Goal: Task Accomplishment & Management: Manage account settings

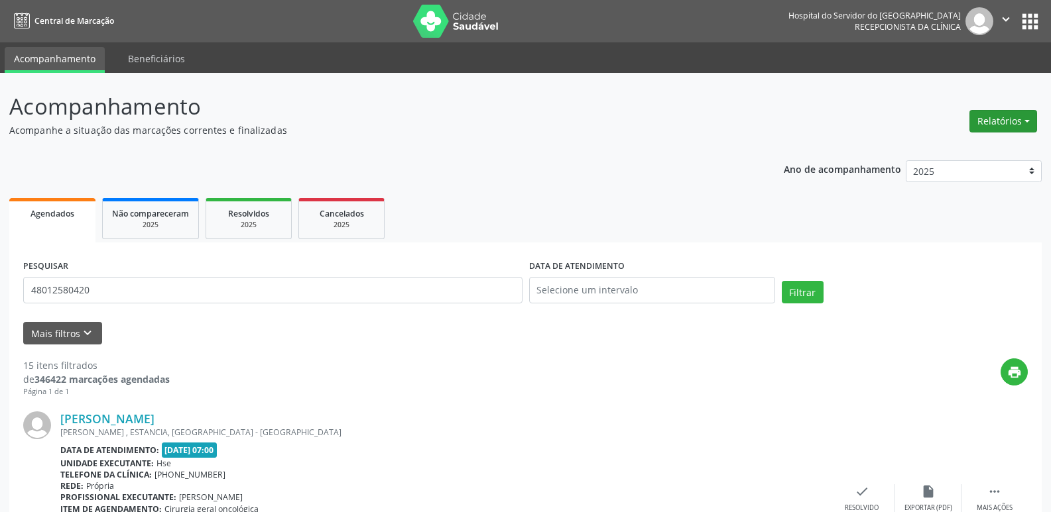
click at [1028, 126] on button "Relatórios" at bounding box center [1003, 121] width 68 height 23
click at [953, 154] on link "Agendamentos" at bounding box center [966, 150] width 143 height 19
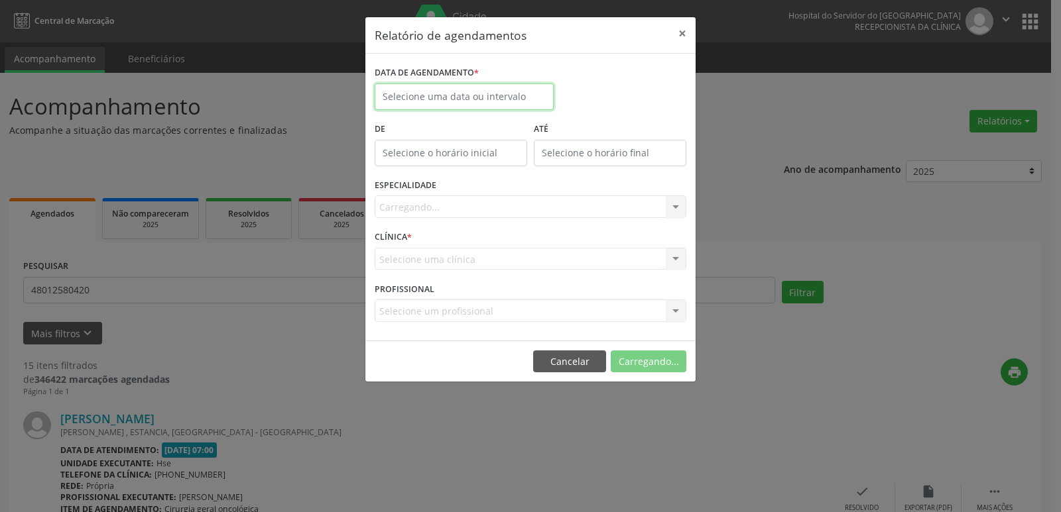
click at [495, 91] on input "text" at bounding box center [464, 97] width 179 height 27
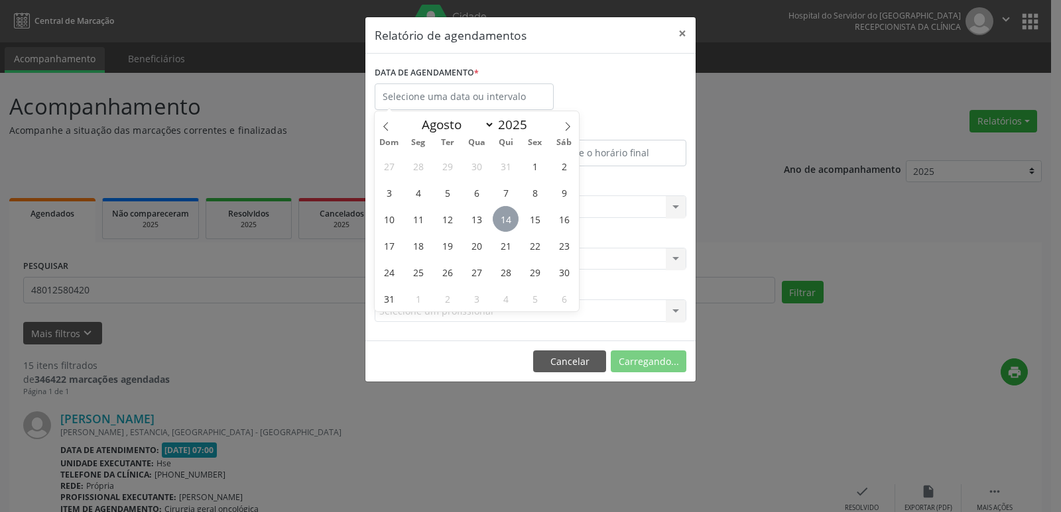
click at [511, 219] on span "14" at bounding box center [506, 219] width 26 height 26
type input "[DATE]"
click at [511, 219] on span "14" at bounding box center [506, 219] width 26 height 26
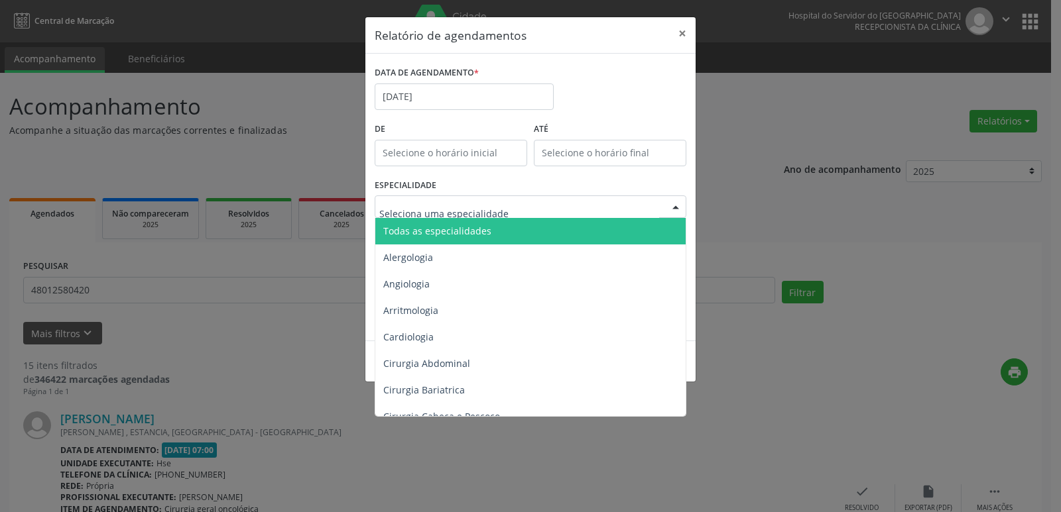
click at [481, 232] on span "Todas as especialidades" at bounding box center [437, 231] width 108 height 13
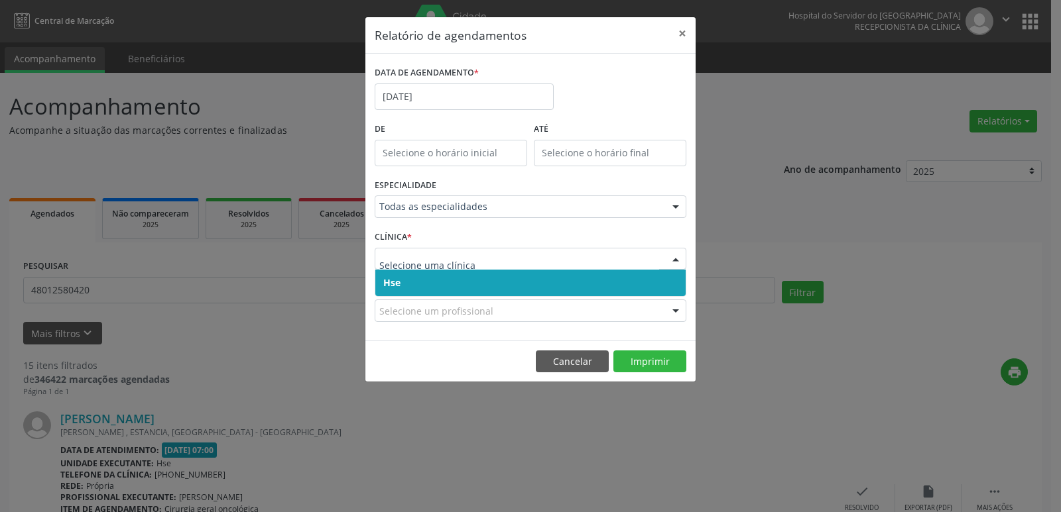
click at [505, 277] on span "Hse" at bounding box center [530, 283] width 310 height 27
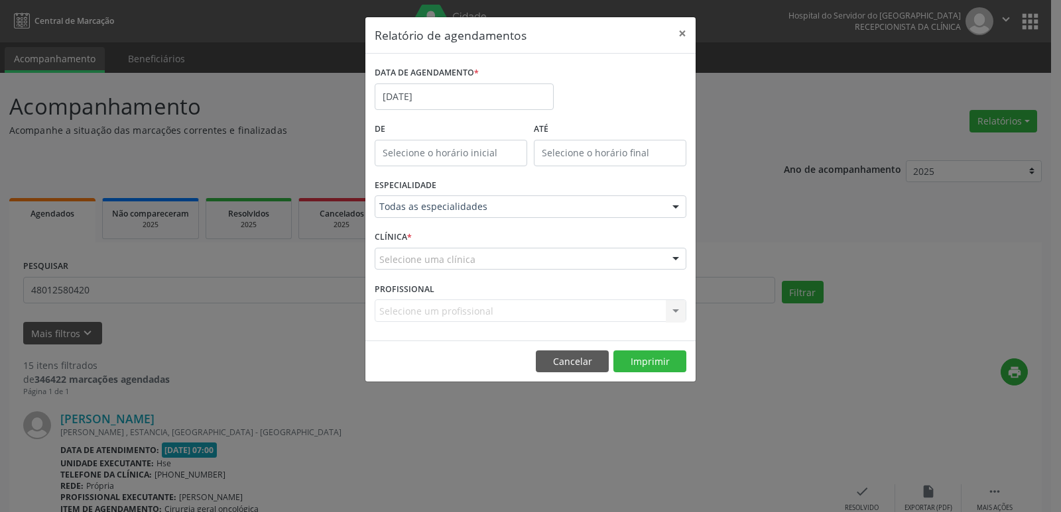
click at [502, 267] on div "Selecione uma clínica" at bounding box center [531, 259] width 312 height 23
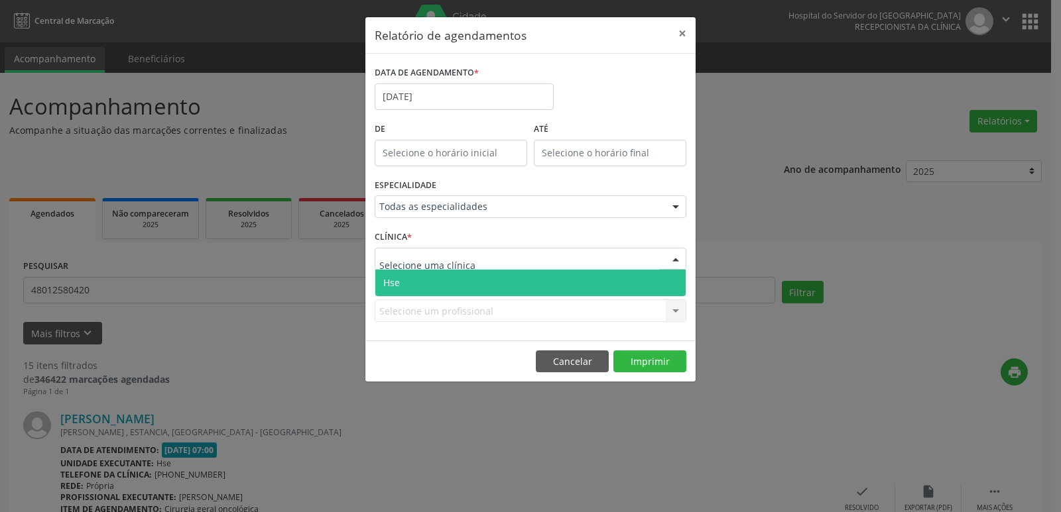
click at [501, 282] on span "Hse" at bounding box center [530, 283] width 310 height 27
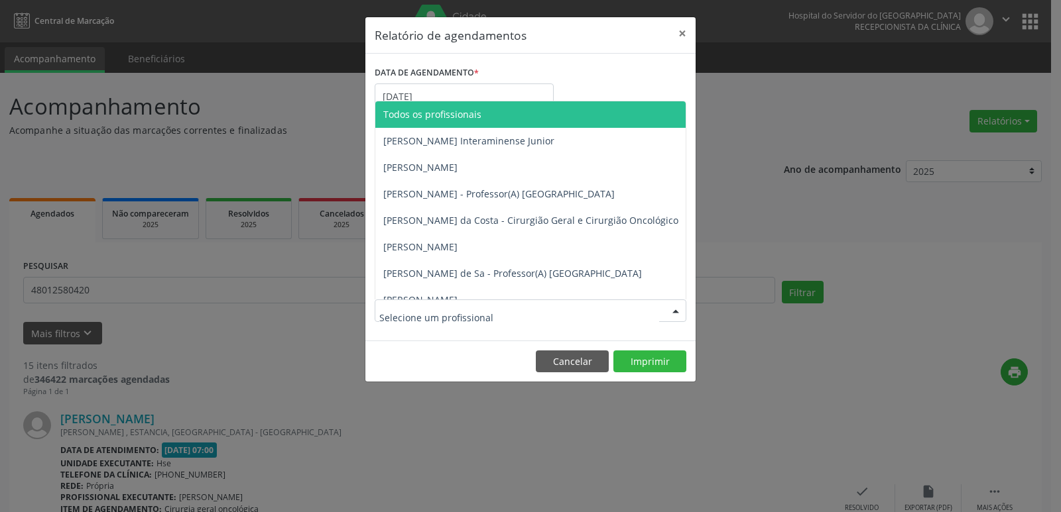
click at [527, 305] on div at bounding box center [531, 311] width 312 height 23
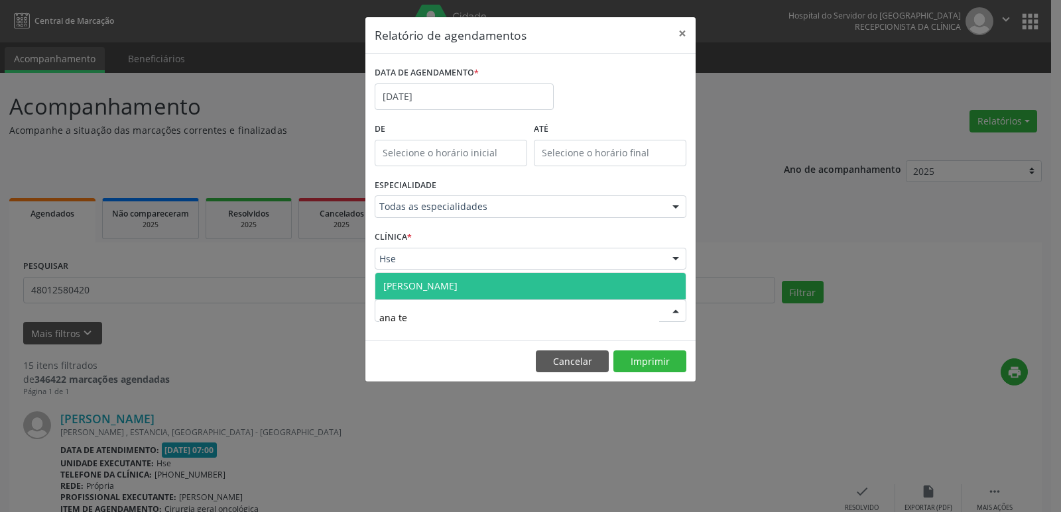
click at [457, 288] on span "[PERSON_NAME]" at bounding box center [420, 286] width 74 height 13
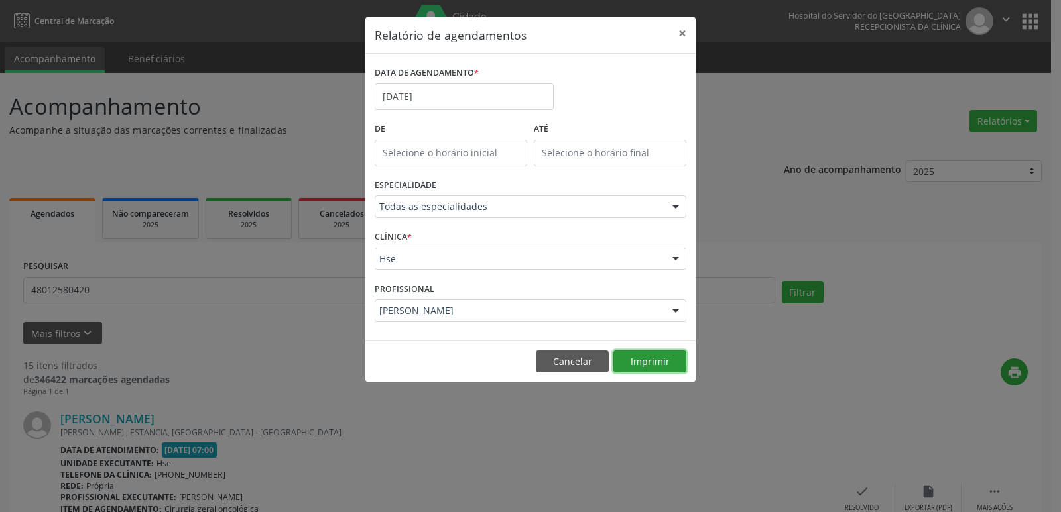
click at [636, 365] on button "Imprimir" at bounding box center [649, 362] width 73 height 23
click at [593, 320] on div "[PERSON_NAME]" at bounding box center [531, 311] width 312 height 23
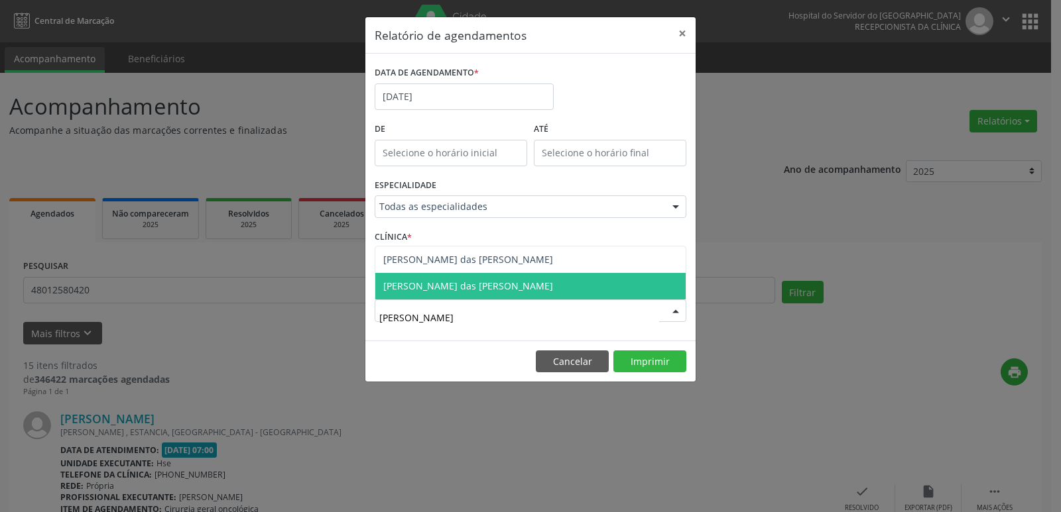
type input "[PERSON_NAME]"
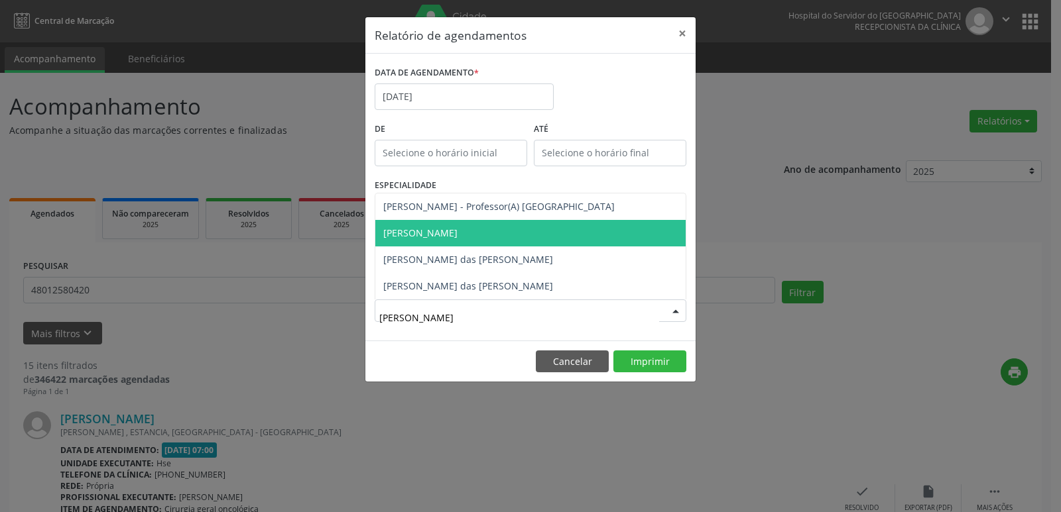
click at [536, 235] on span "[PERSON_NAME]" at bounding box center [530, 233] width 310 height 27
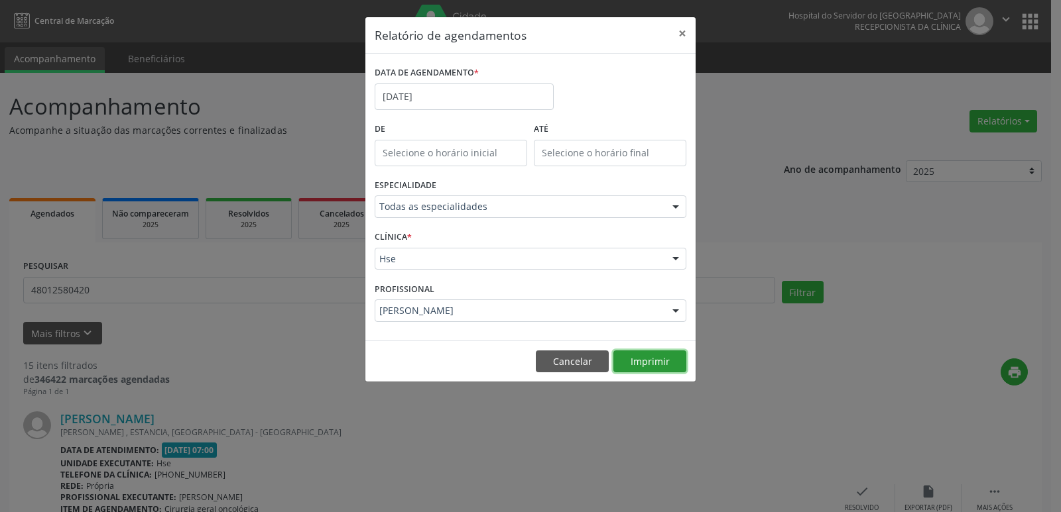
click at [638, 353] on button "Imprimir" at bounding box center [649, 362] width 73 height 23
click at [676, 30] on button "×" at bounding box center [682, 33] width 27 height 32
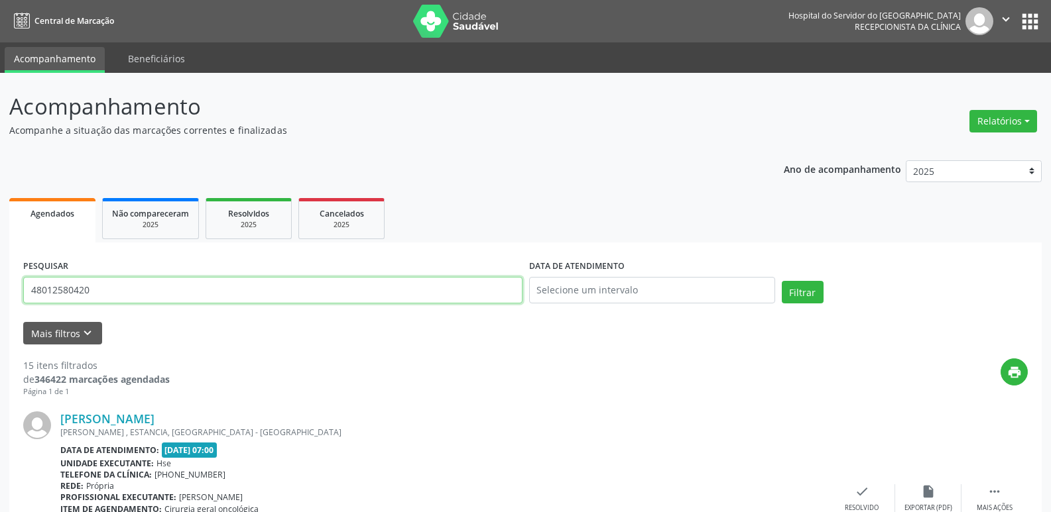
drag, startPoint x: 87, startPoint y: 288, endPoint x: 0, endPoint y: 298, distance: 87.4
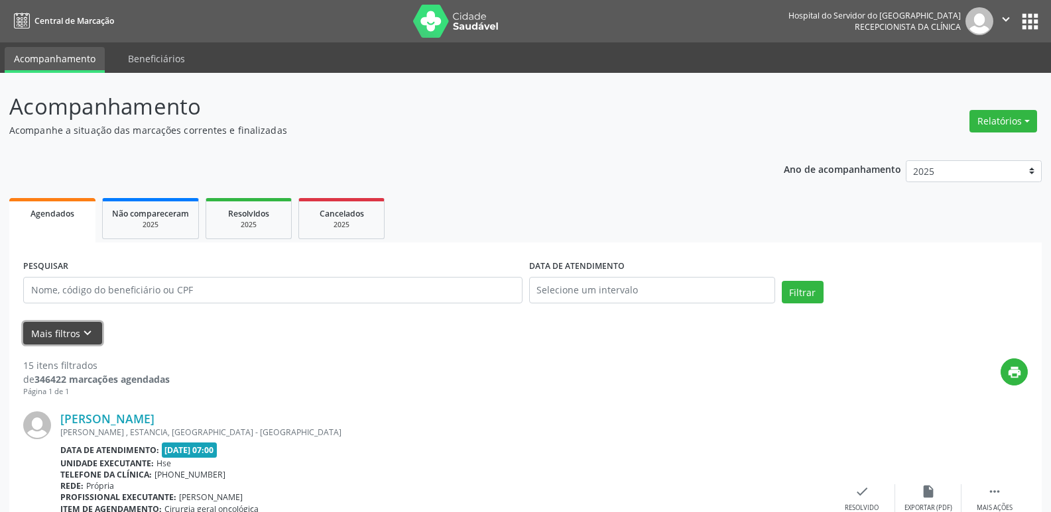
click at [80, 337] on icon "keyboard_arrow_down" at bounding box center [87, 333] width 15 height 15
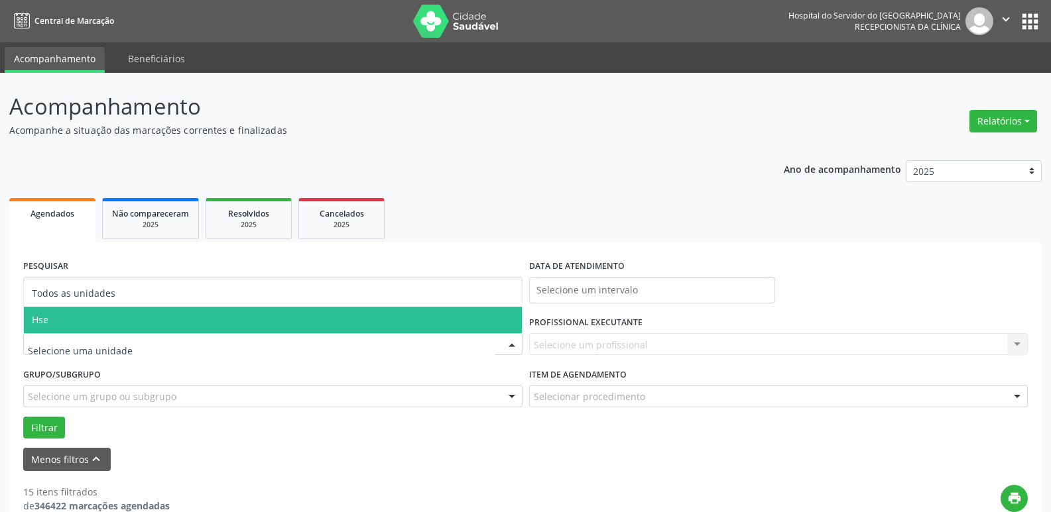
click at [128, 320] on span "Hse" at bounding box center [273, 320] width 498 height 27
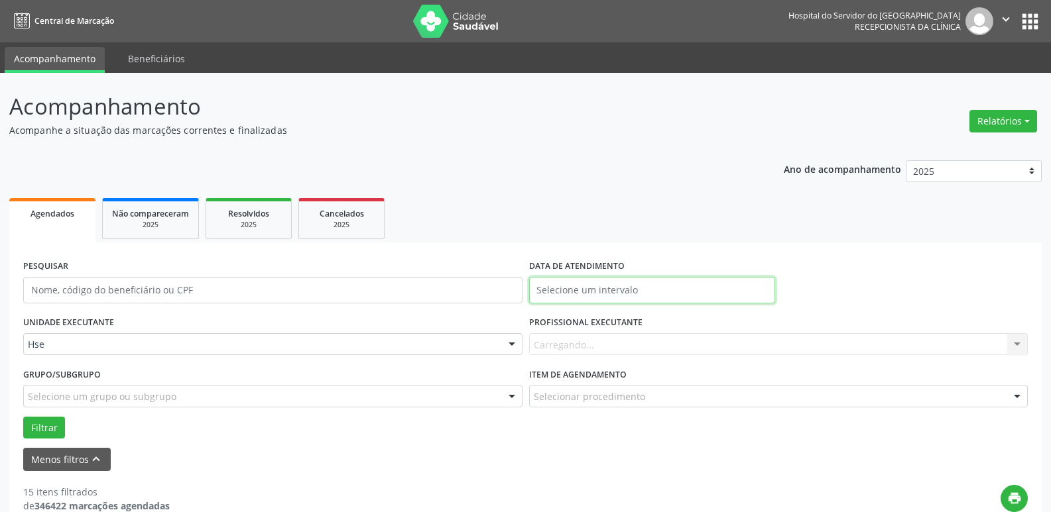
click at [655, 290] on input "text" at bounding box center [652, 290] width 246 height 27
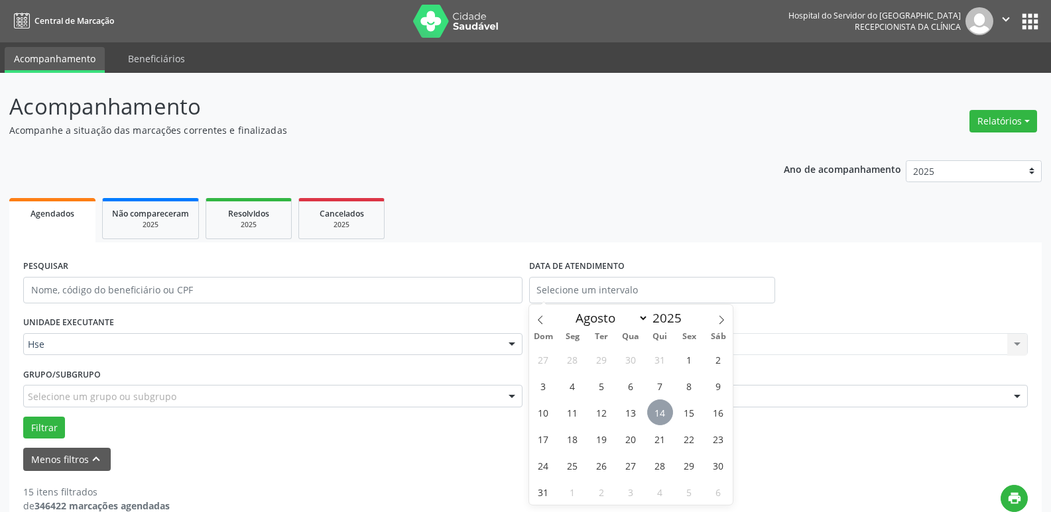
click at [666, 414] on span "14" at bounding box center [660, 413] width 26 height 26
type input "[DATE]"
click at [666, 414] on span "14" at bounding box center [660, 413] width 26 height 26
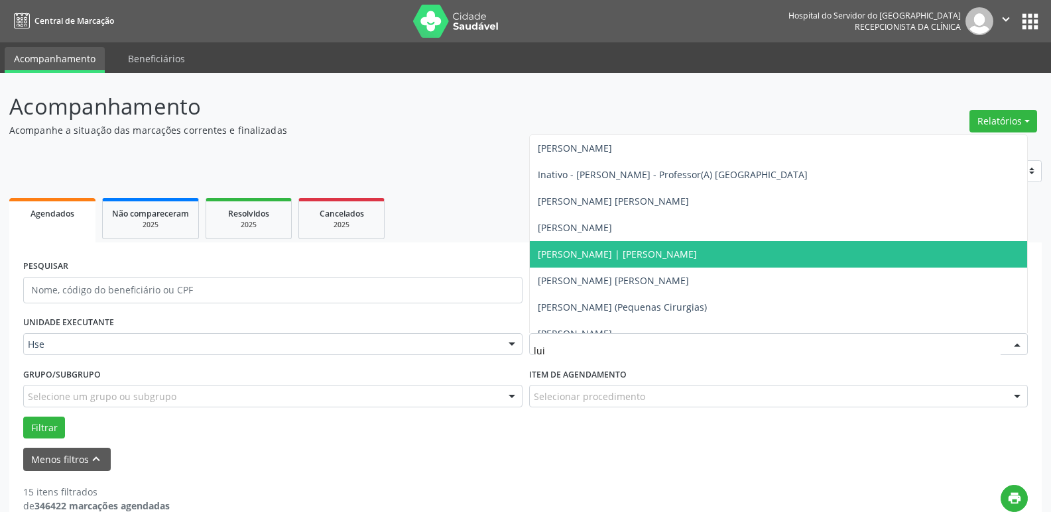
click at [617, 254] on span "[PERSON_NAME] | [PERSON_NAME]" at bounding box center [617, 254] width 159 height 13
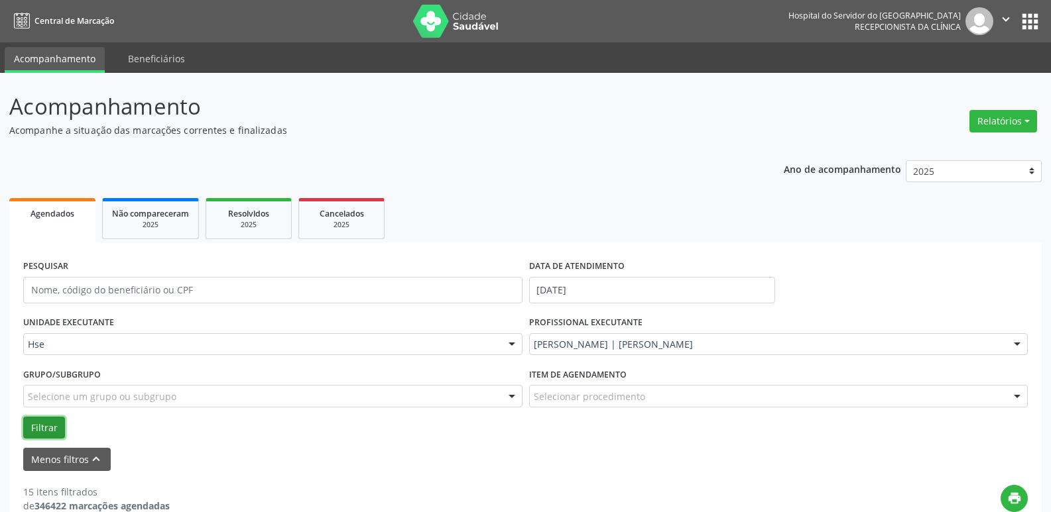
click at [49, 426] on button "Filtrar" at bounding box center [44, 428] width 42 height 23
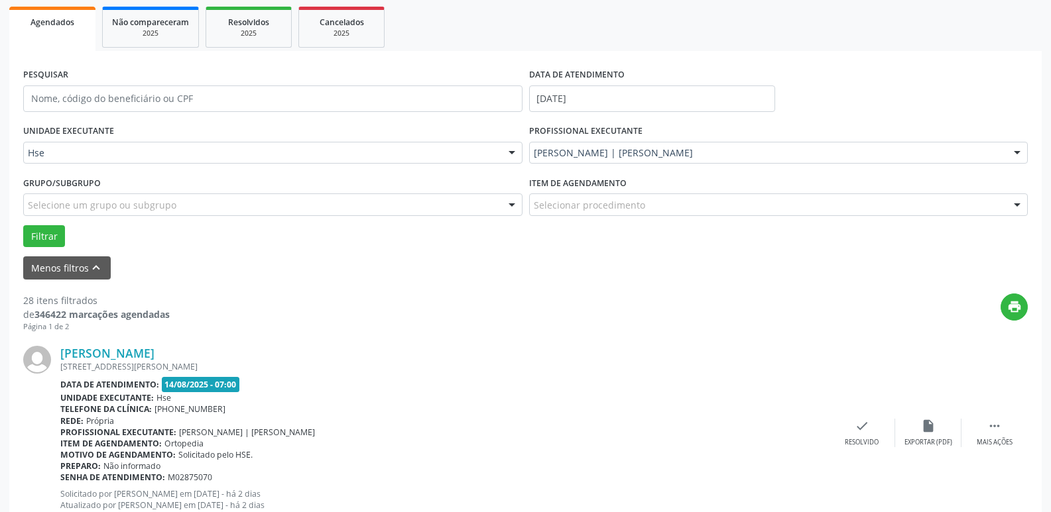
scroll to position [199, 0]
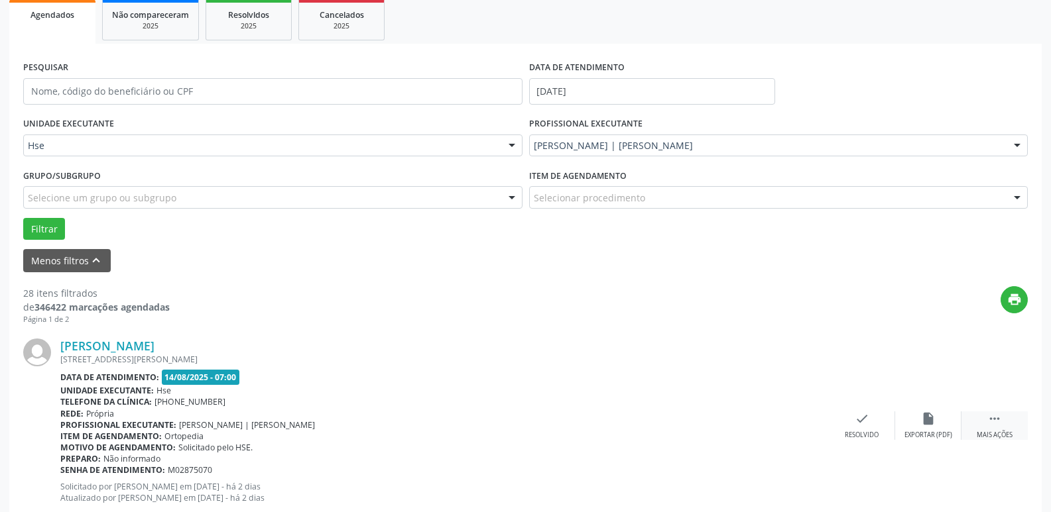
click at [1008, 432] on div "Mais ações" at bounding box center [995, 435] width 36 height 9
click at [847, 420] on div "cancel Cancelar" at bounding box center [862, 426] width 66 height 29
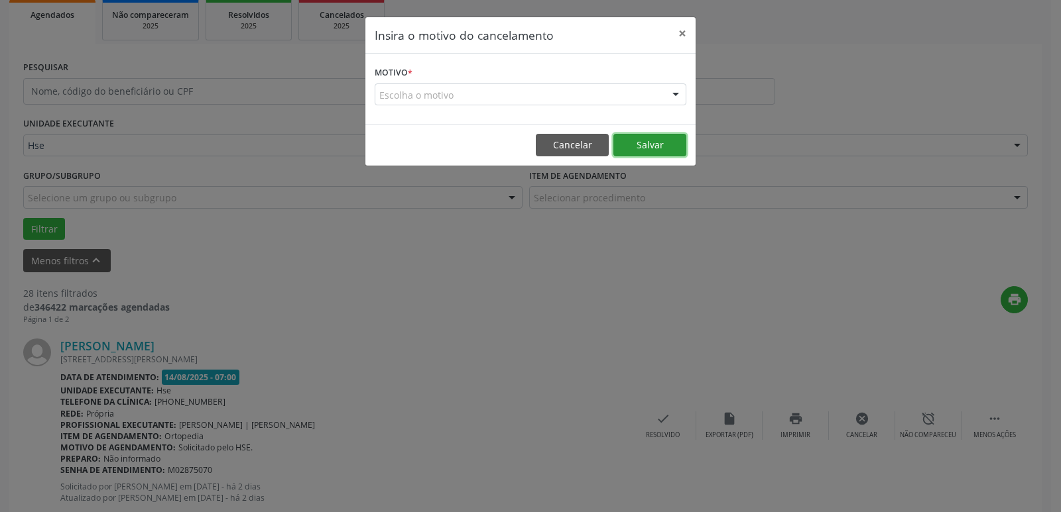
click at [647, 155] on button "Salvar" at bounding box center [649, 145] width 73 height 23
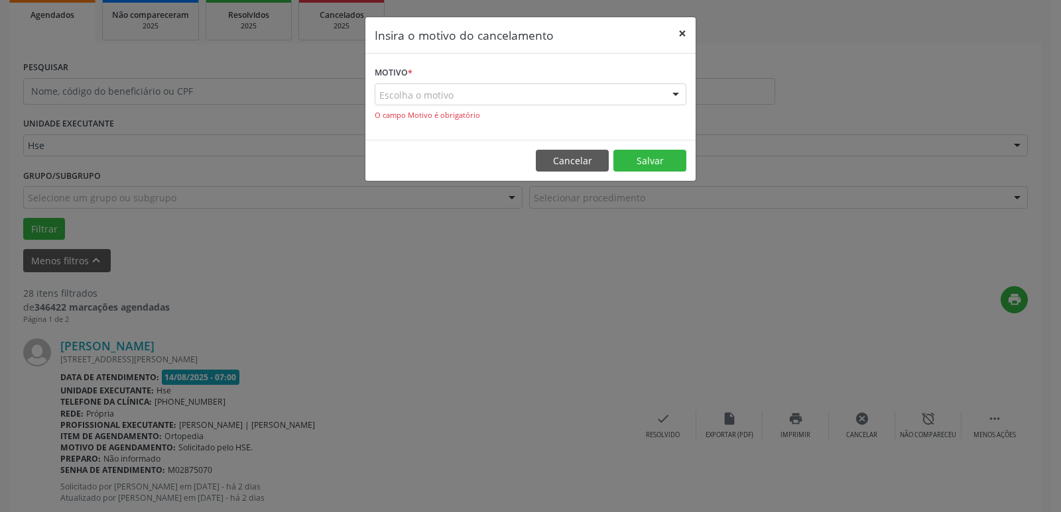
click at [680, 36] on button "×" at bounding box center [682, 33] width 27 height 32
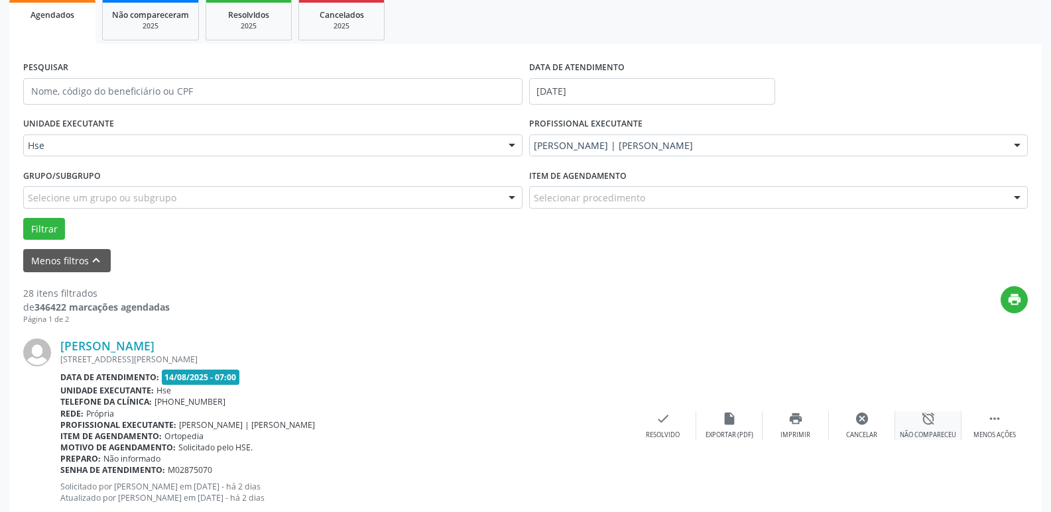
click at [943, 428] on div "alarm_off Não compareceu" at bounding box center [928, 426] width 66 height 29
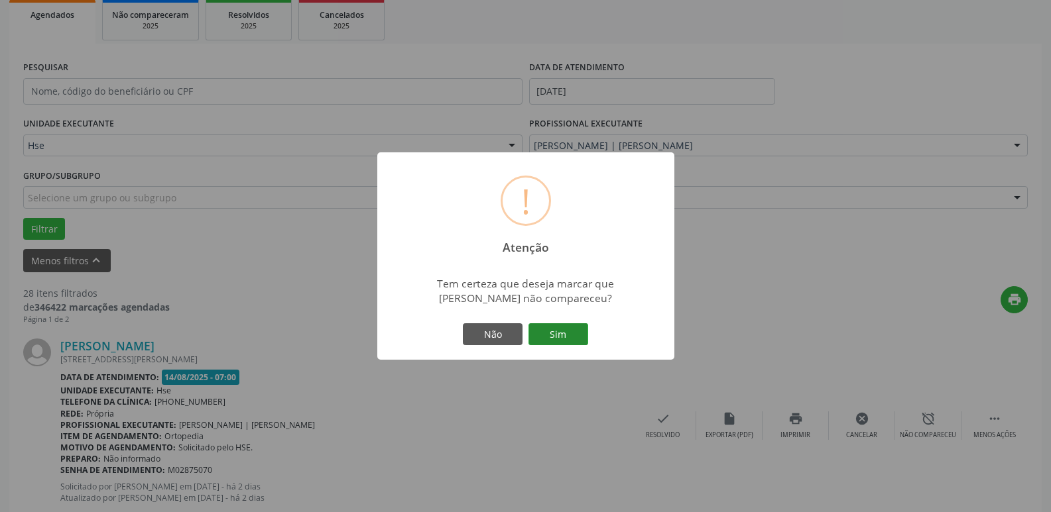
click at [562, 335] on button "Sim" at bounding box center [558, 335] width 60 height 23
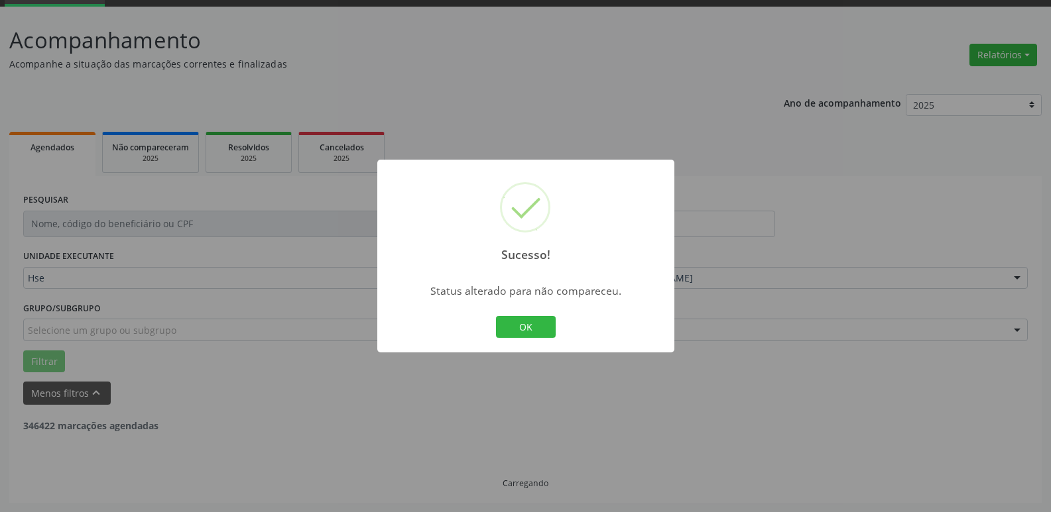
scroll to position [66, 0]
click at [525, 329] on button "OK" at bounding box center [526, 327] width 60 height 23
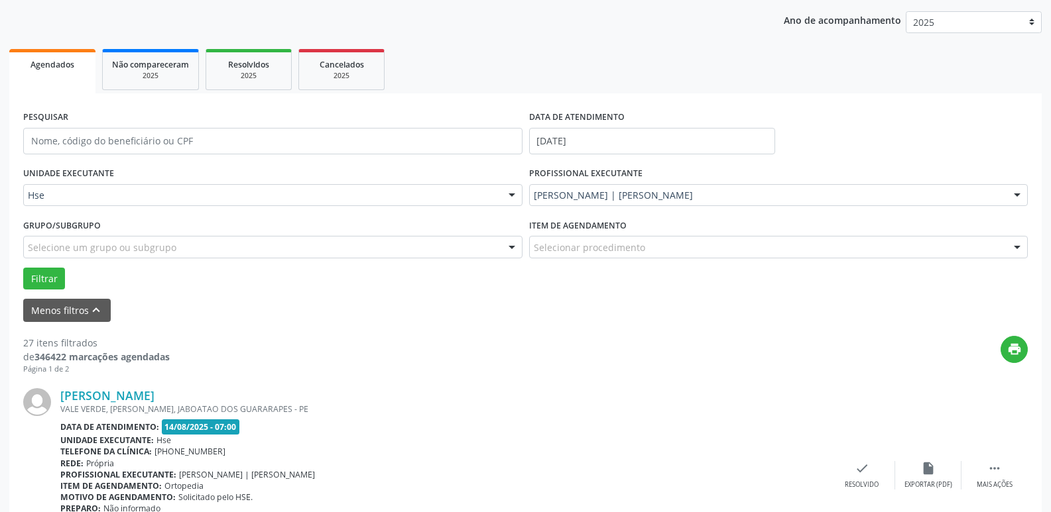
scroll to position [199, 0]
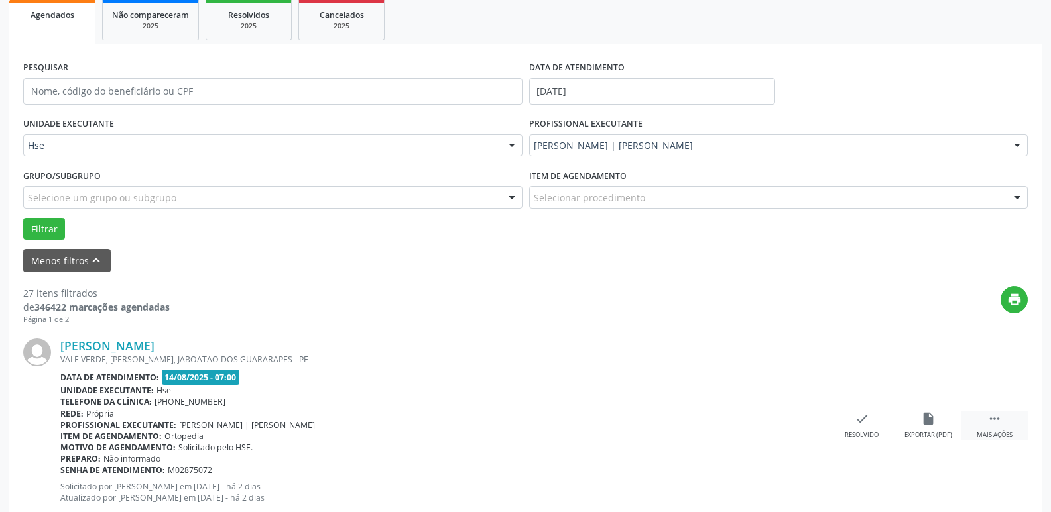
click at [1008, 421] on div " Mais ações" at bounding box center [994, 426] width 66 height 29
click at [925, 426] on icon "alarm_off" at bounding box center [928, 419] width 15 height 15
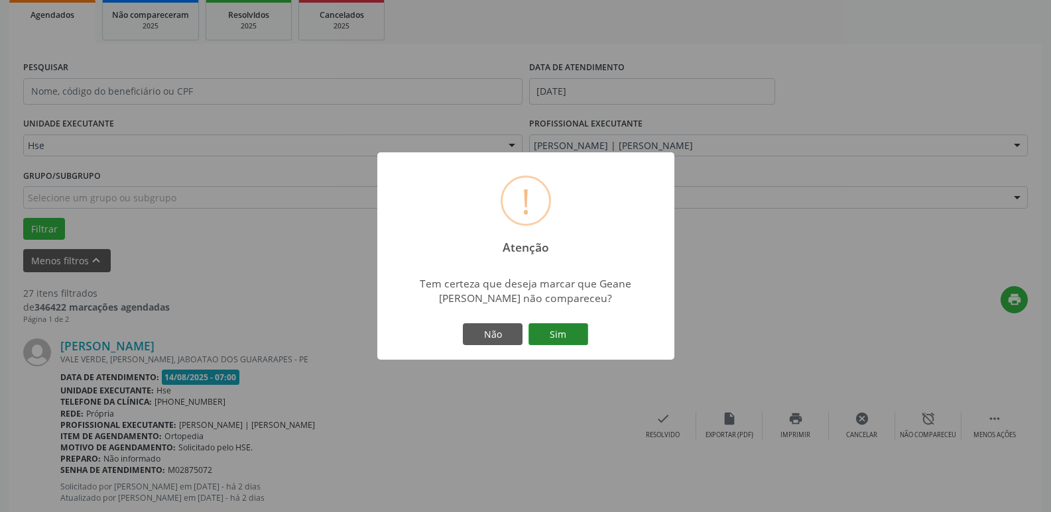
click at [572, 333] on button "Sim" at bounding box center [558, 335] width 60 height 23
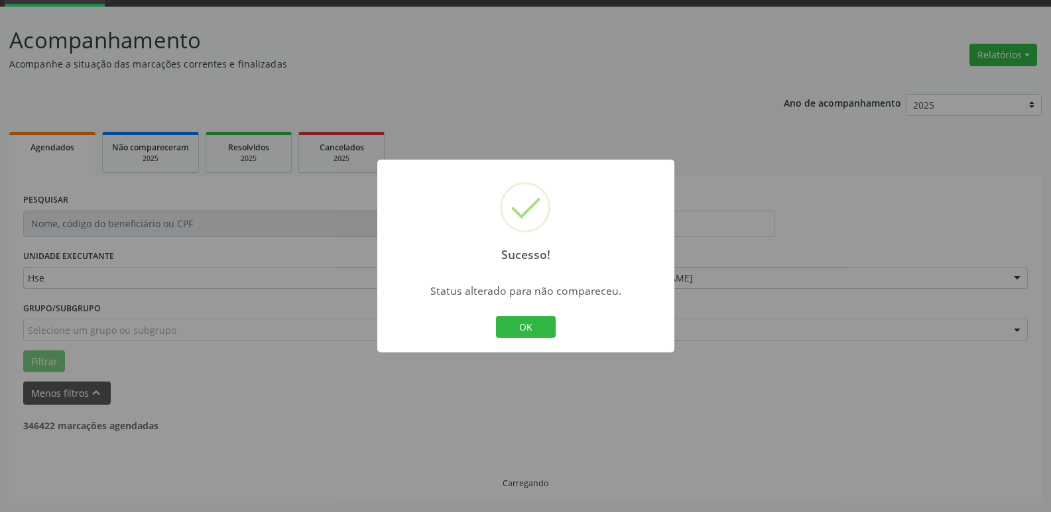
scroll to position [66, 0]
click at [506, 323] on button "OK" at bounding box center [526, 327] width 60 height 23
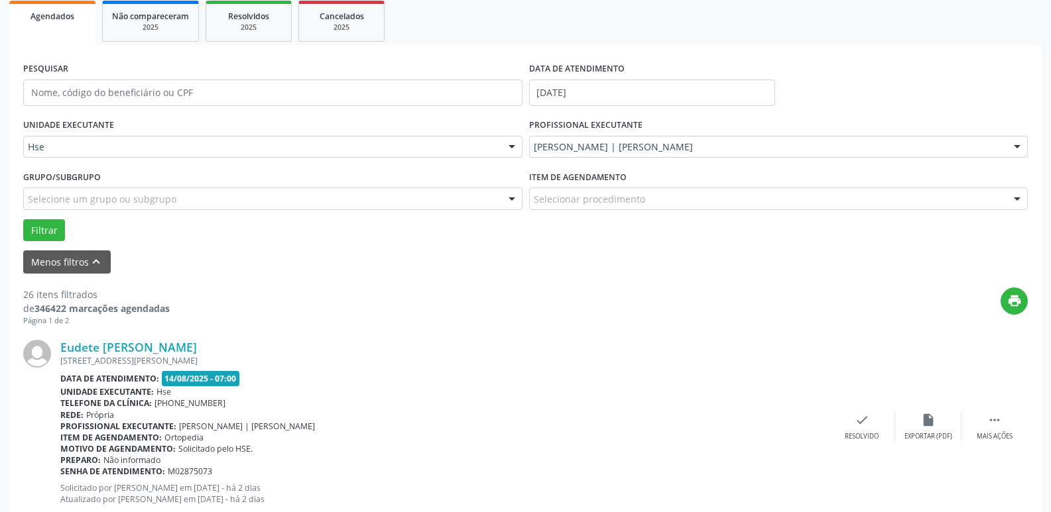
scroll to position [199, 0]
click at [992, 417] on icon "" at bounding box center [994, 419] width 15 height 15
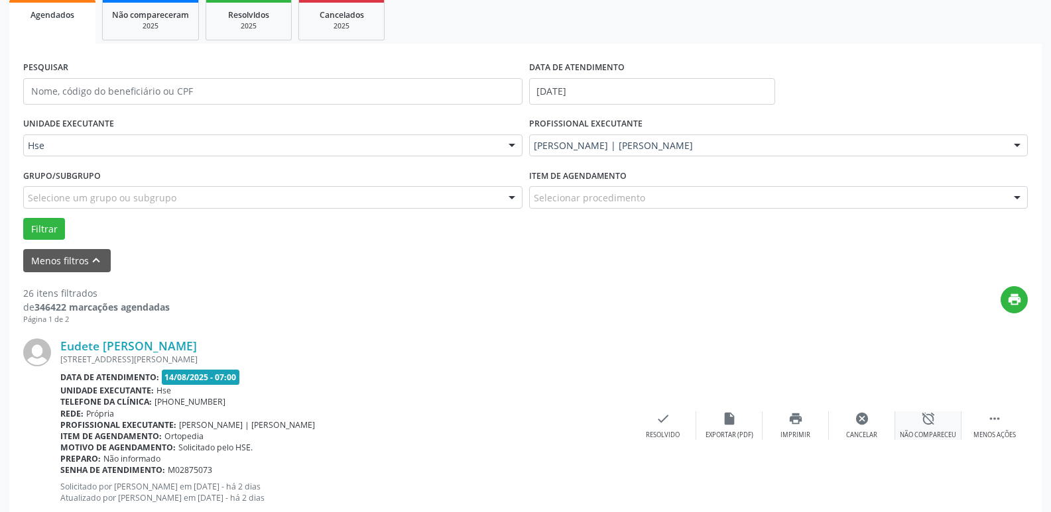
click at [935, 425] on div "alarm_off Não compareceu" at bounding box center [928, 426] width 66 height 29
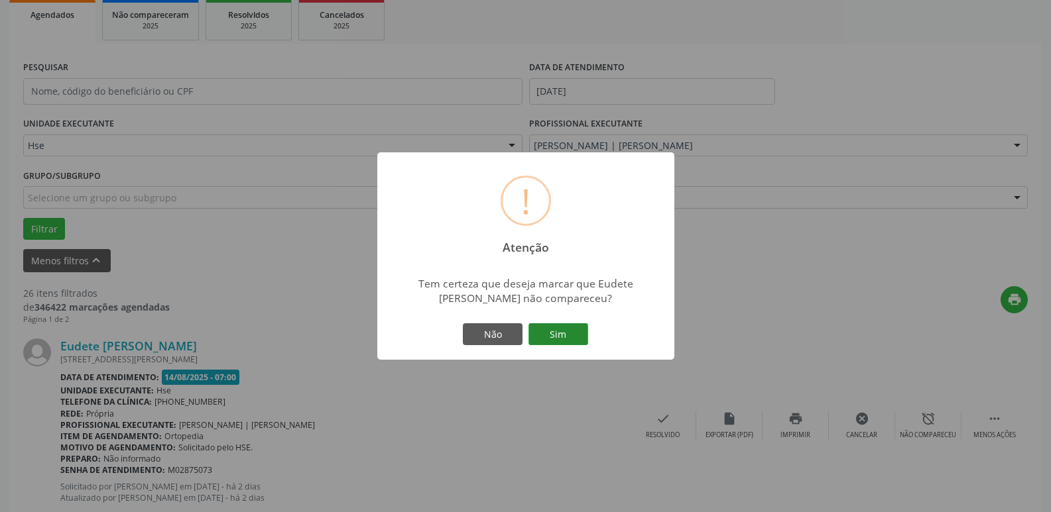
click at [549, 330] on button "Sim" at bounding box center [558, 335] width 60 height 23
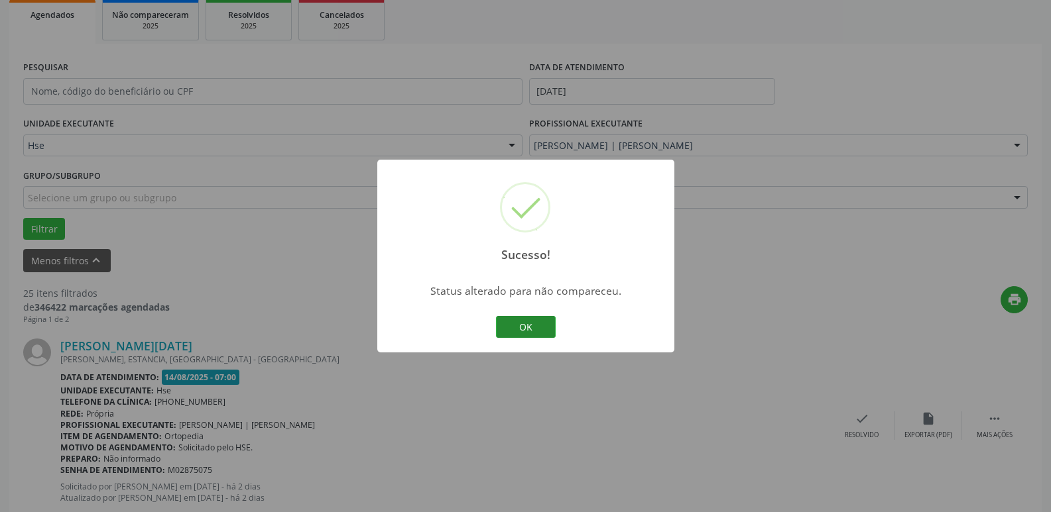
click at [542, 335] on button "OK" at bounding box center [526, 327] width 60 height 23
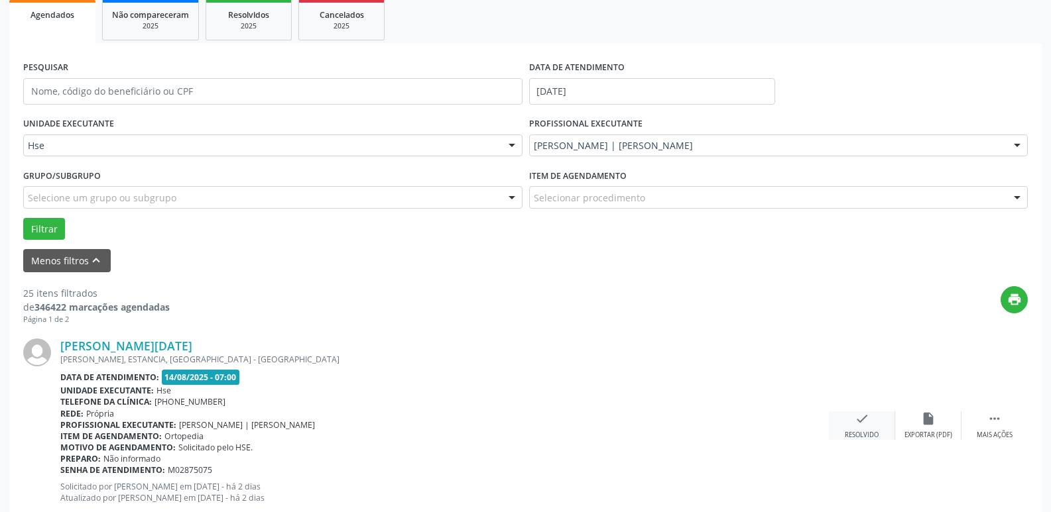
click at [848, 427] on div "check Resolvido" at bounding box center [862, 426] width 66 height 29
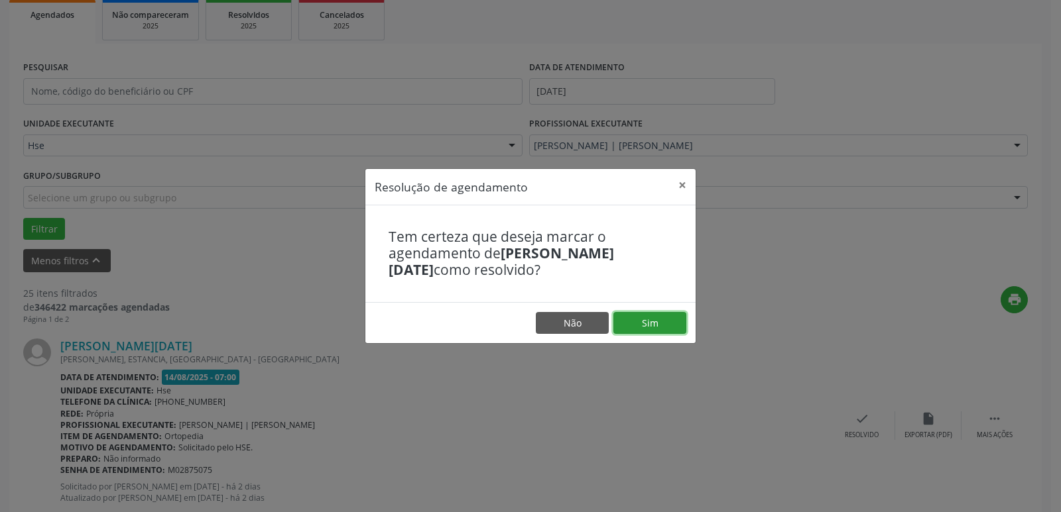
click at [654, 328] on button "Sim" at bounding box center [649, 323] width 73 height 23
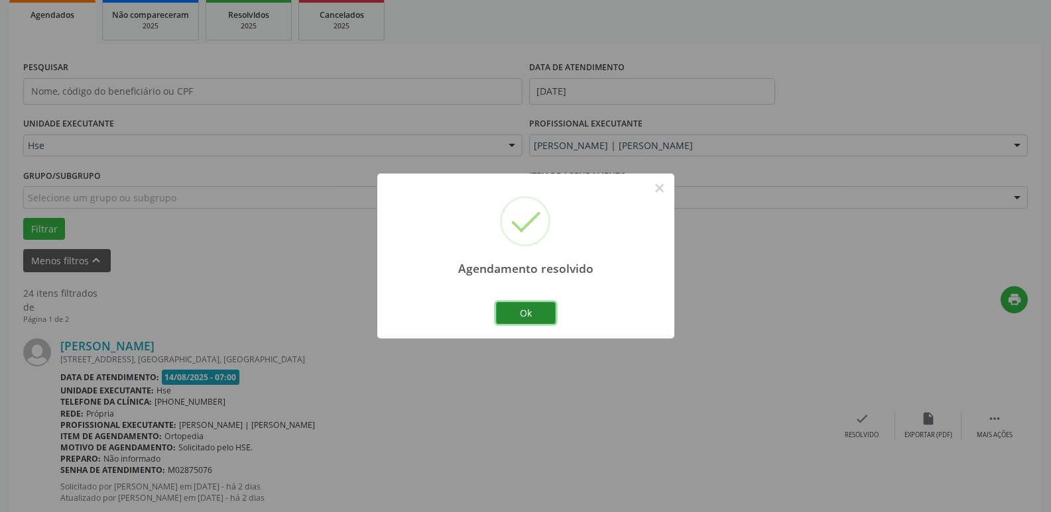
click at [529, 312] on button "Ok" at bounding box center [526, 313] width 60 height 23
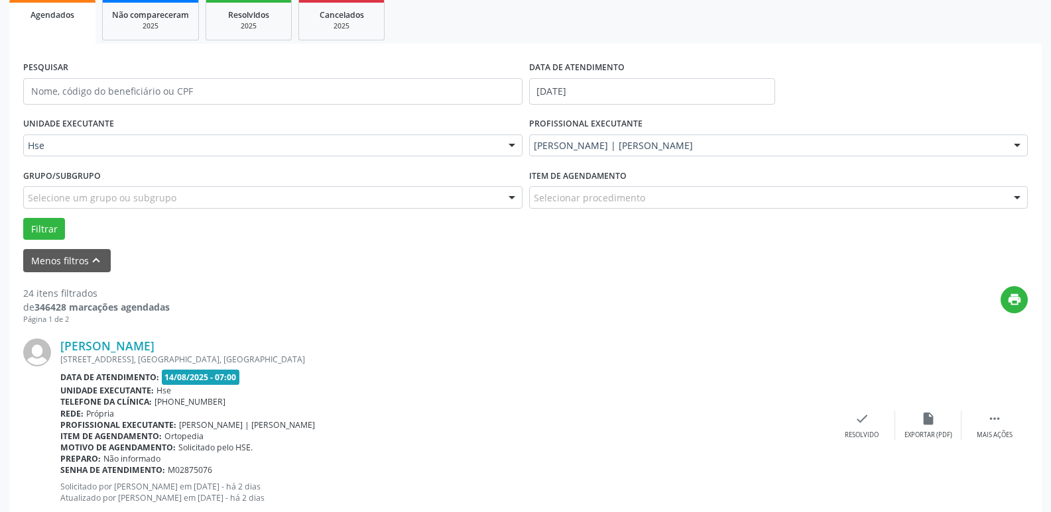
click at [850, 411] on div "[PERSON_NAME] [STREET_ADDRESS] Data de atendimento: [DATE] 07:00 Unidade execut…" at bounding box center [525, 426] width 1004 height 202
click at [858, 418] on icon "check" at bounding box center [862, 419] width 15 height 15
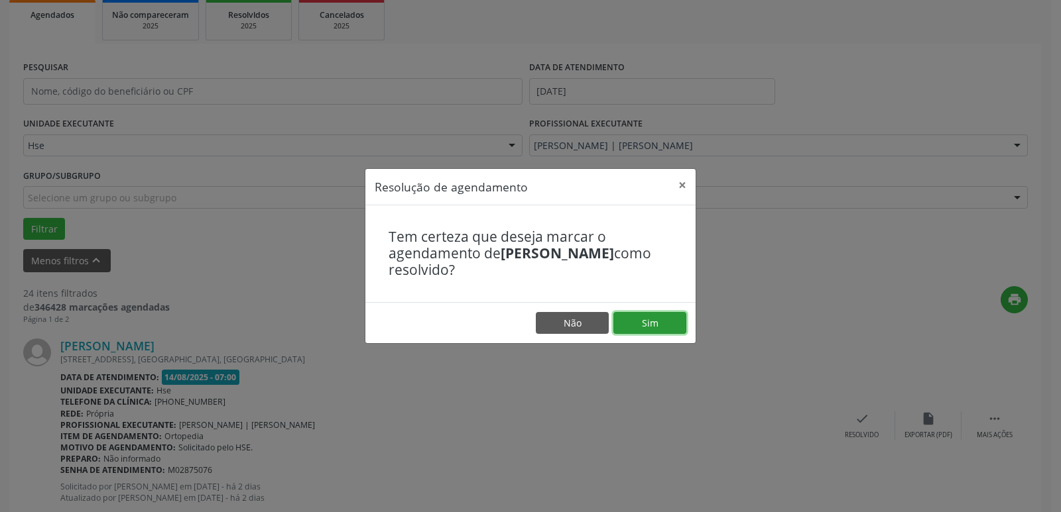
click at [647, 324] on button "Sim" at bounding box center [649, 323] width 73 height 23
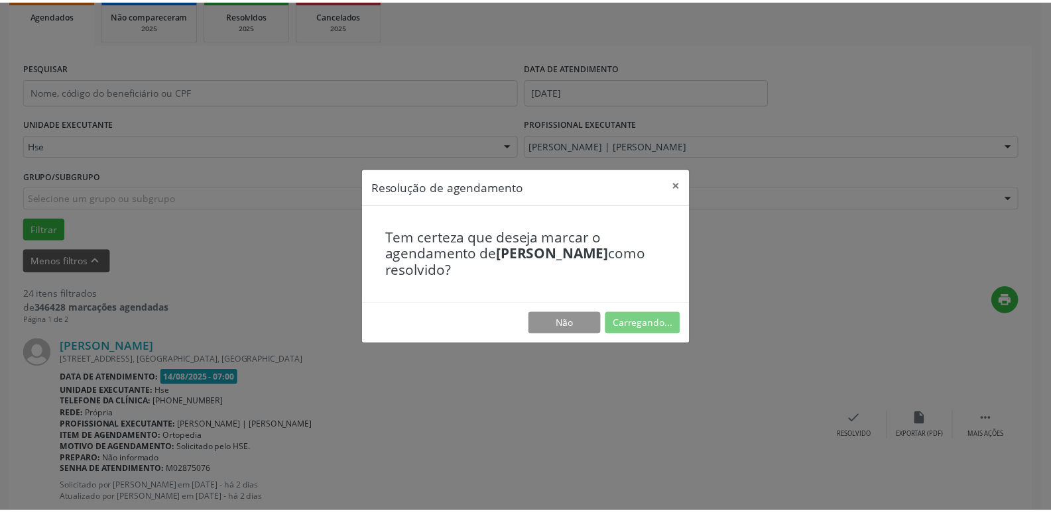
scroll to position [52, 0]
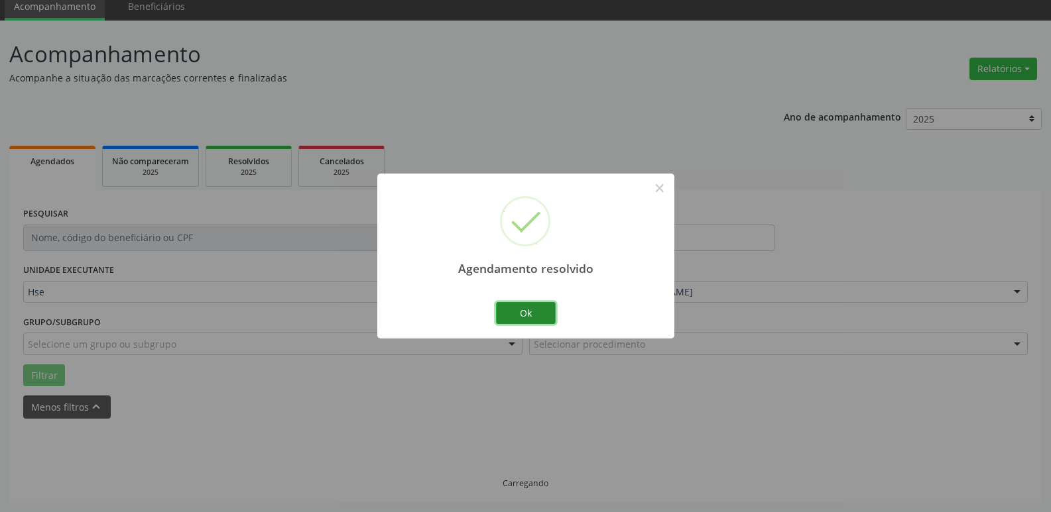
click at [542, 310] on button "Ok" at bounding box center [526, 313] width 60 height 23
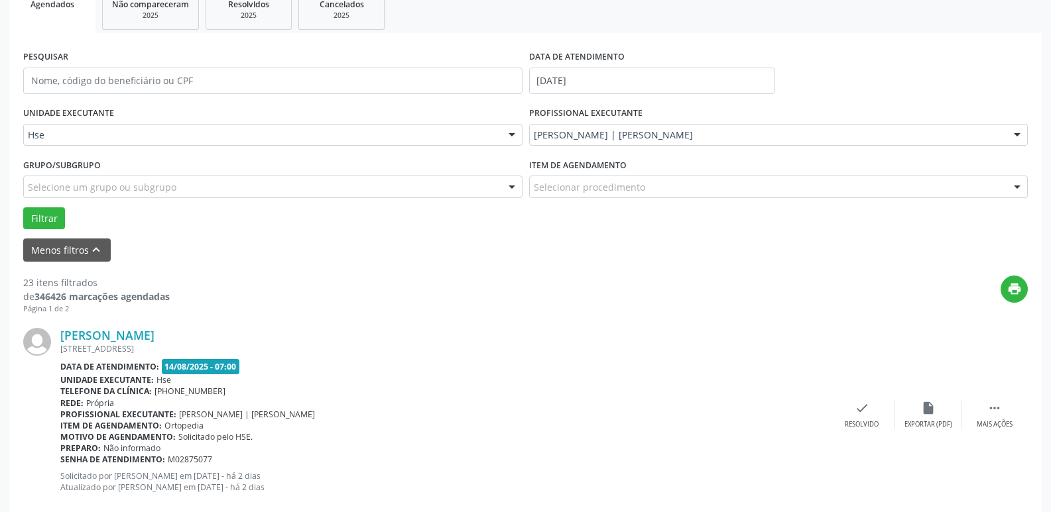
scroll to position [251, 0]
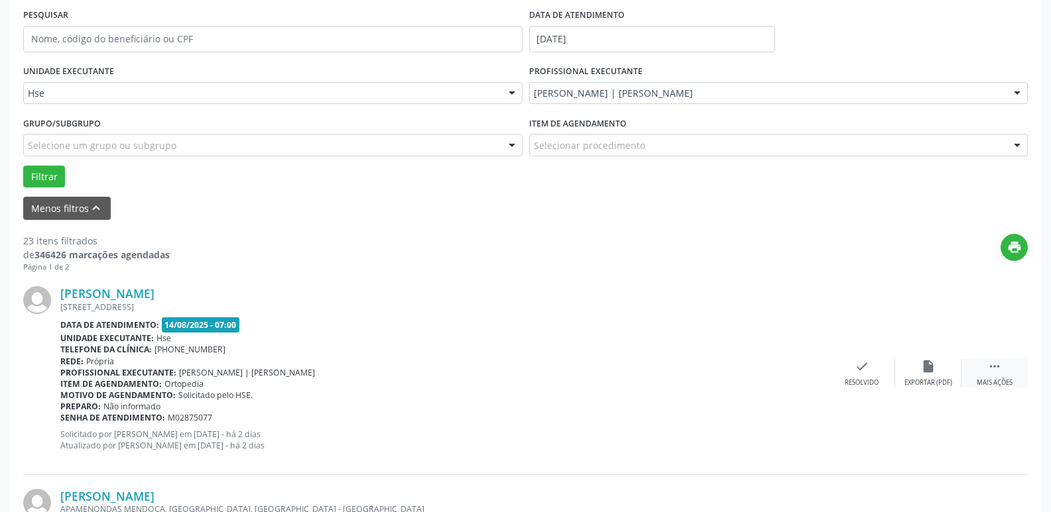
click at [1004, 372] on div " Mais ações" at bounding box center [994, 373] width 66 height 29
click at [939, 368] on div "alarm_off Não compareceu" at bounding box center [928, 373] width 66 height 29
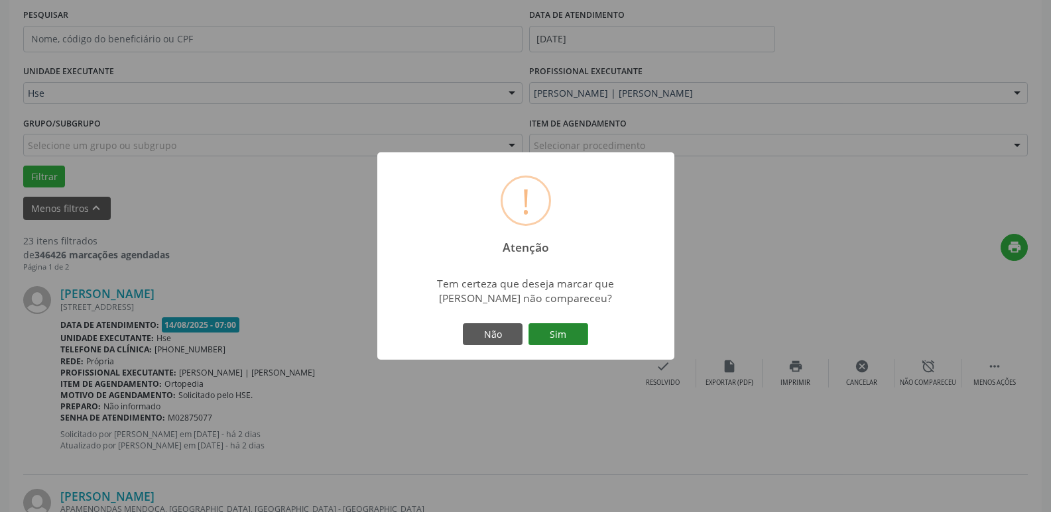
click at [562, 325] on button "Sim" at bounding box center [558, 335] width 60 height 23
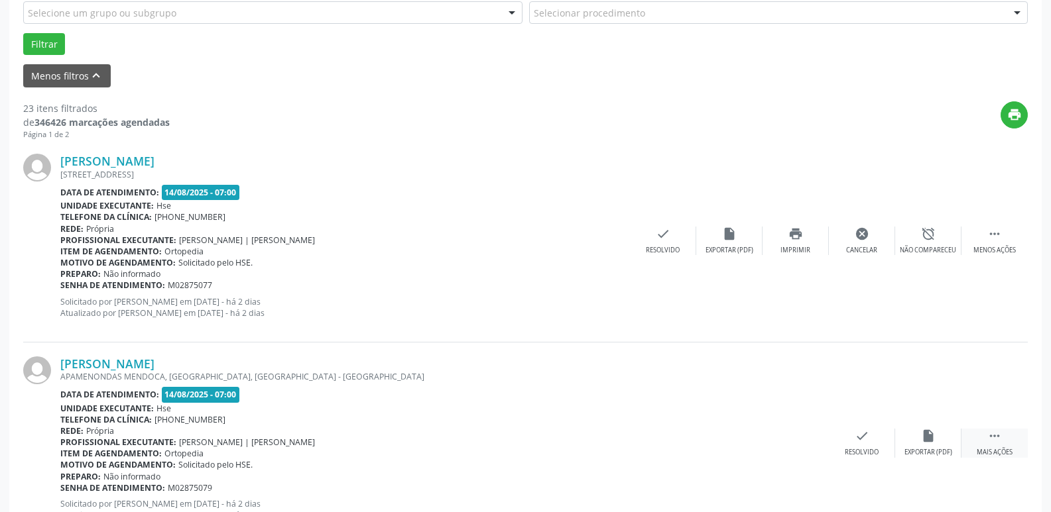
scroll to position [66, 0]
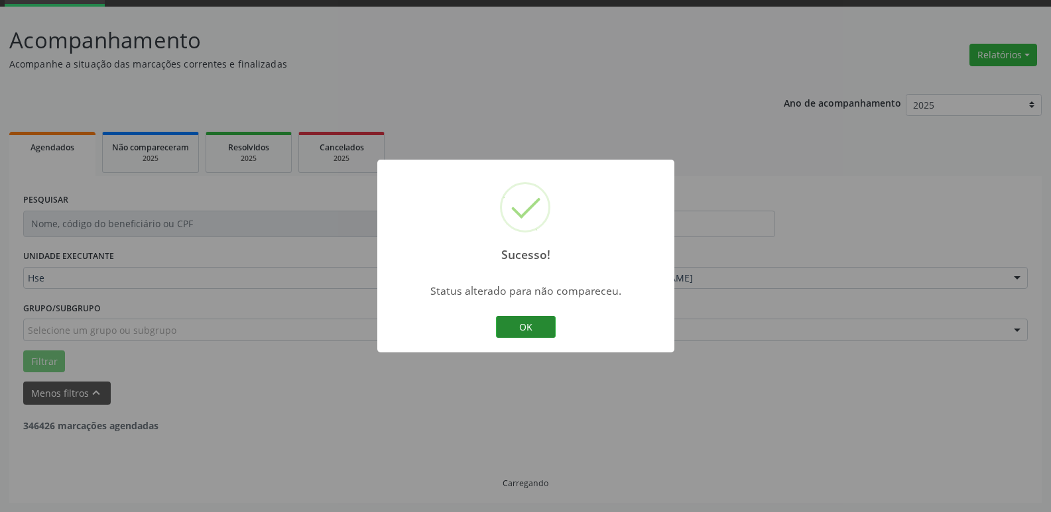
click at [548, 320] on button "OK" at bounding box center [526, 327] width 60 height 23
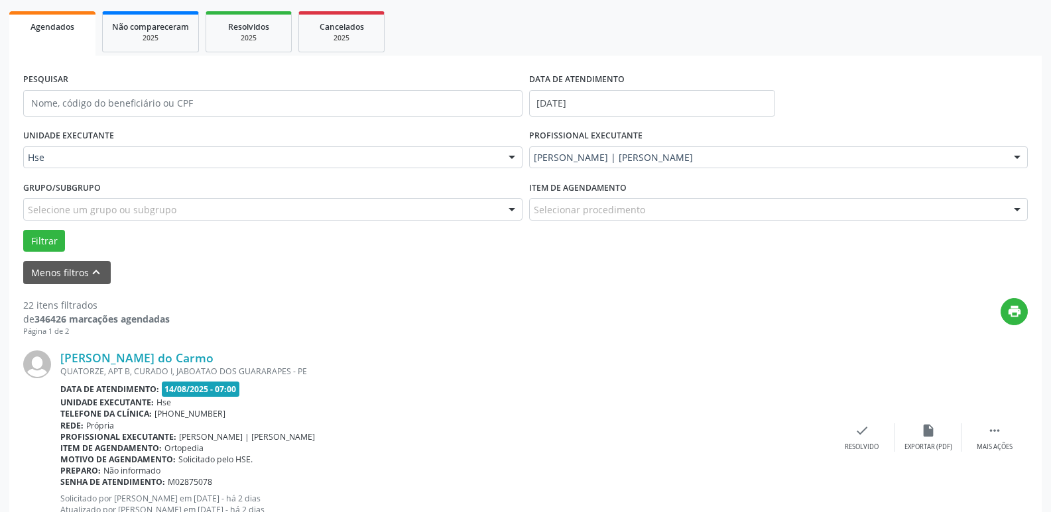
scroll to position [265, 0]
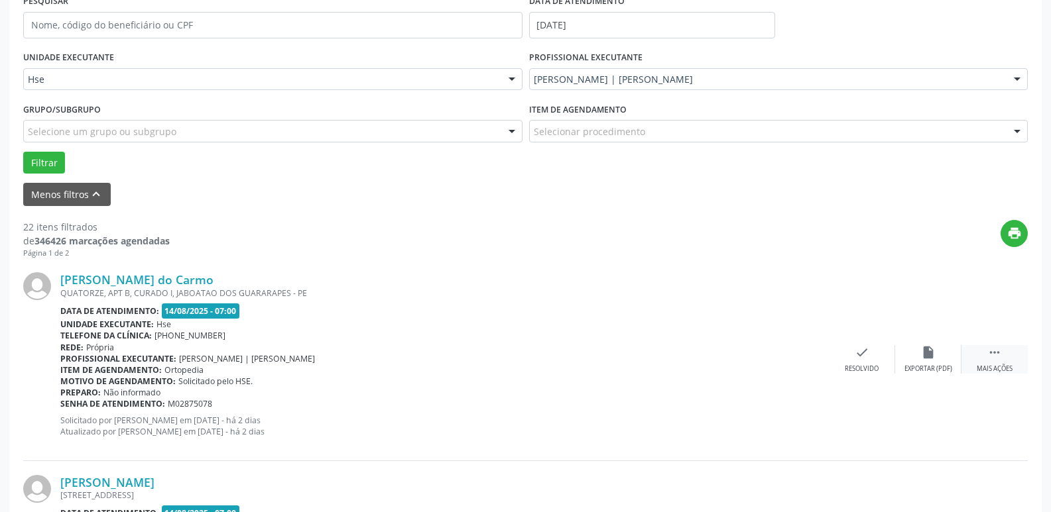
click at [1006, 371] on div "Mais ações" at bounding box center [995, 369] width 36 height 9
click at [949, 366] on div "Não compareceu" at bounding box center [928, 369] width 56 height 9
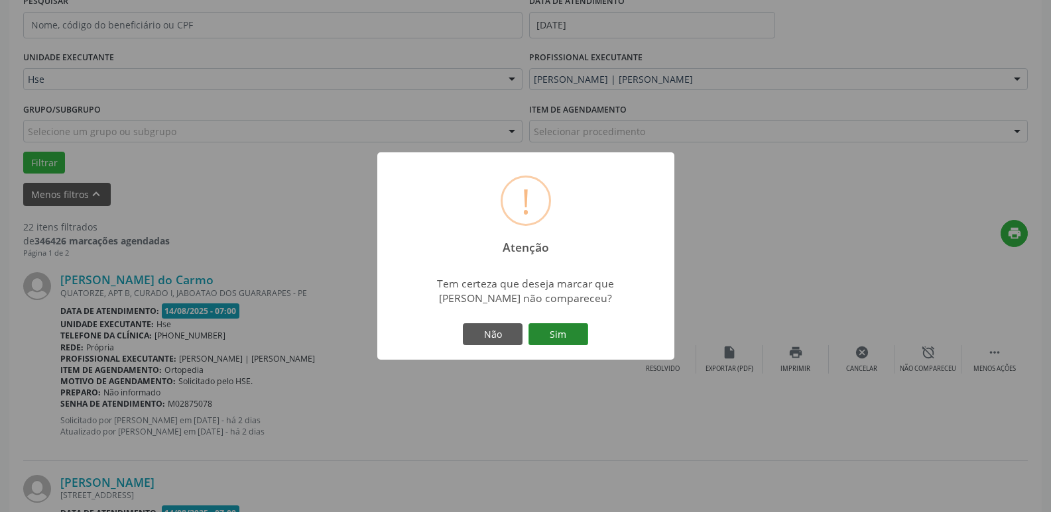
drag, startPoint x: 559, startPoint y: 316, endPoint x: 557, endPoint y: 324, distance: 8.8
click at [558, 318] on div "! Atenção × Tem certeza que deseja marcar que [PERSON_NAME] não compareceu? Não…" at bounding box center [525, 256] width 297 height 208
click at [557, 325] on button "Sim" at bounding box center [558, 335] width 60 height 23
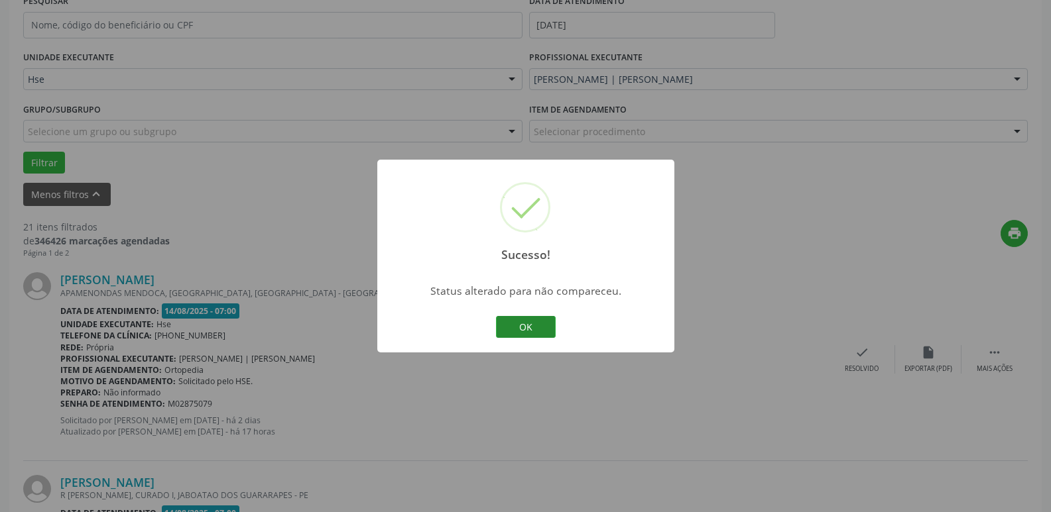
click at [544, 324] on button "OK" at bounding box center [526, 327] width 60 height 23
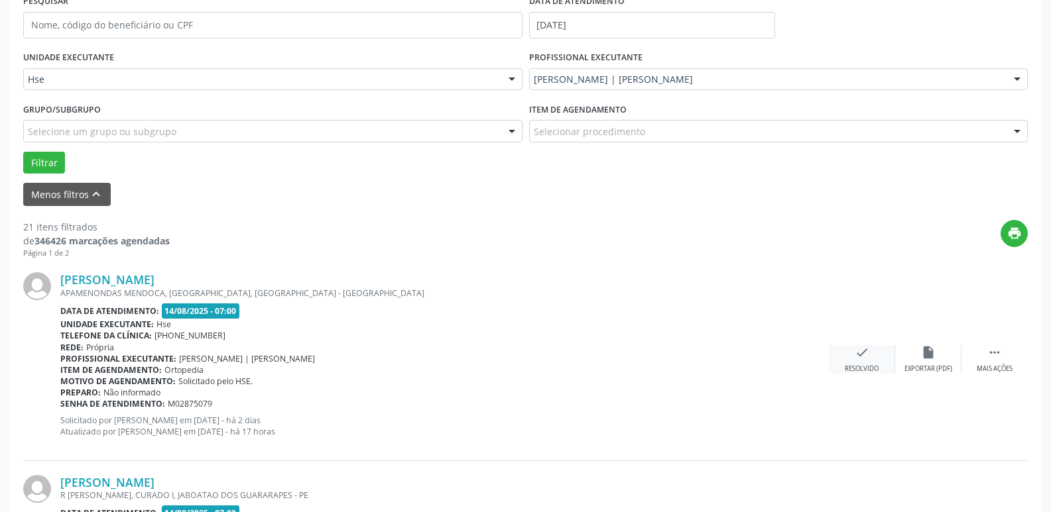
click at [851, 366] on div "Resolvido" at bounding box center [862, 369] width 34 height 9
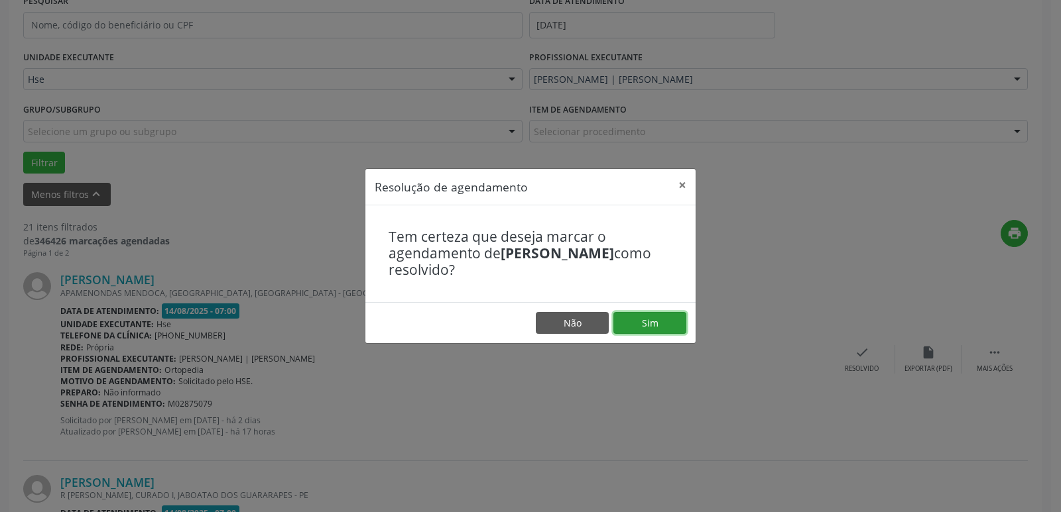
click at [657, 328] on button "Sim" at bounding box center [649, 323] width 73 height 23
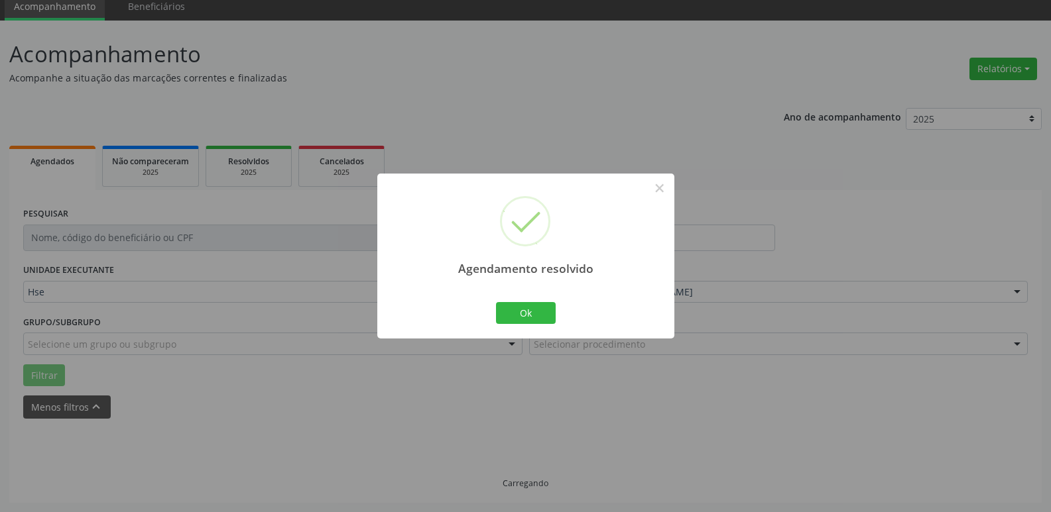
scroll to position [66, 0]
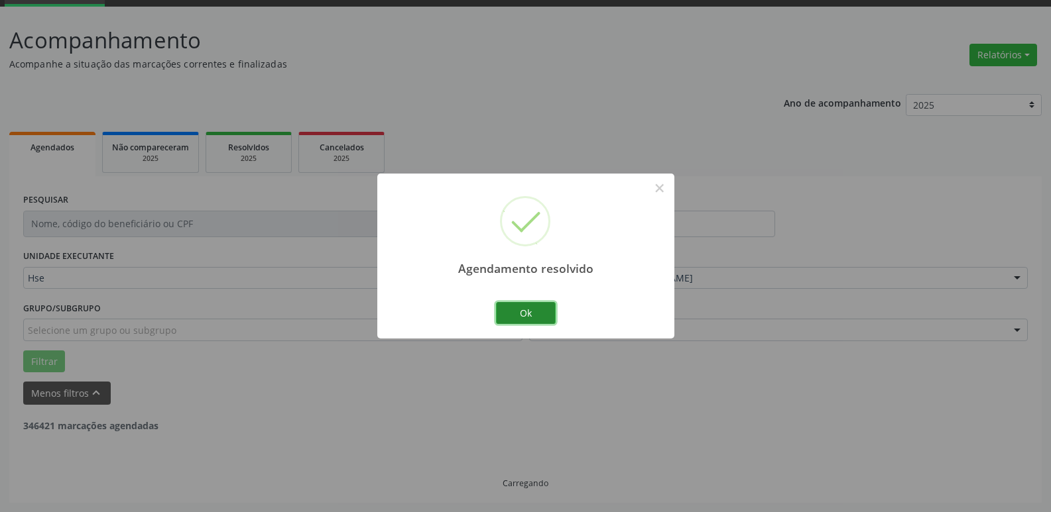
click at [514, 308] on button "Ok" at bounding box center [526, 313] width 60 height 23
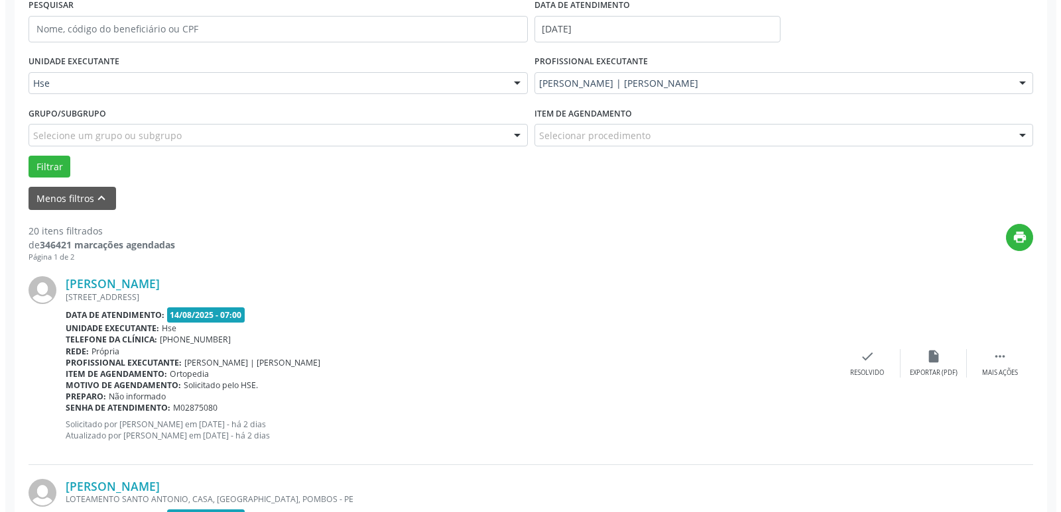
scroll to position [265, 0]
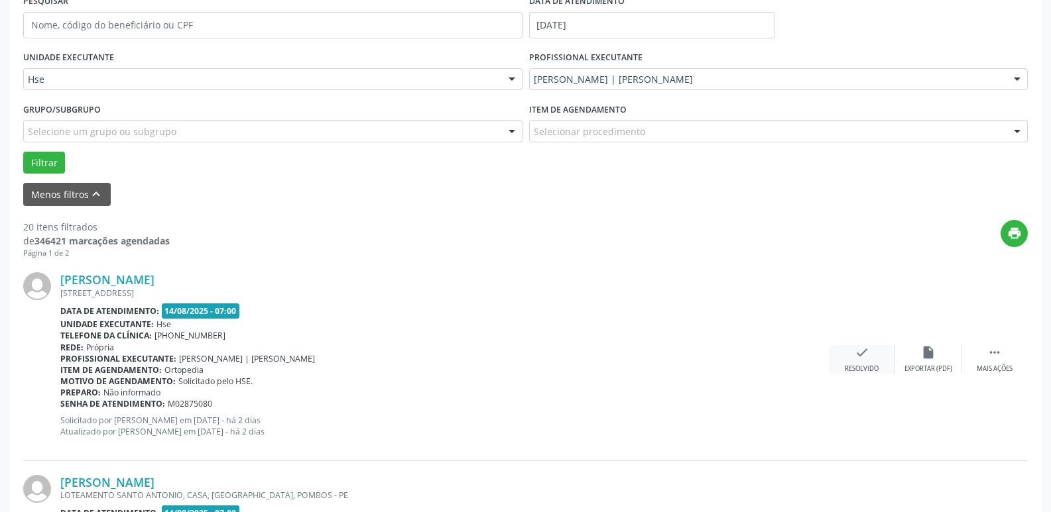
click at [865, 360] on icon "check" at bounding box center [862, 352] width 15 height 15
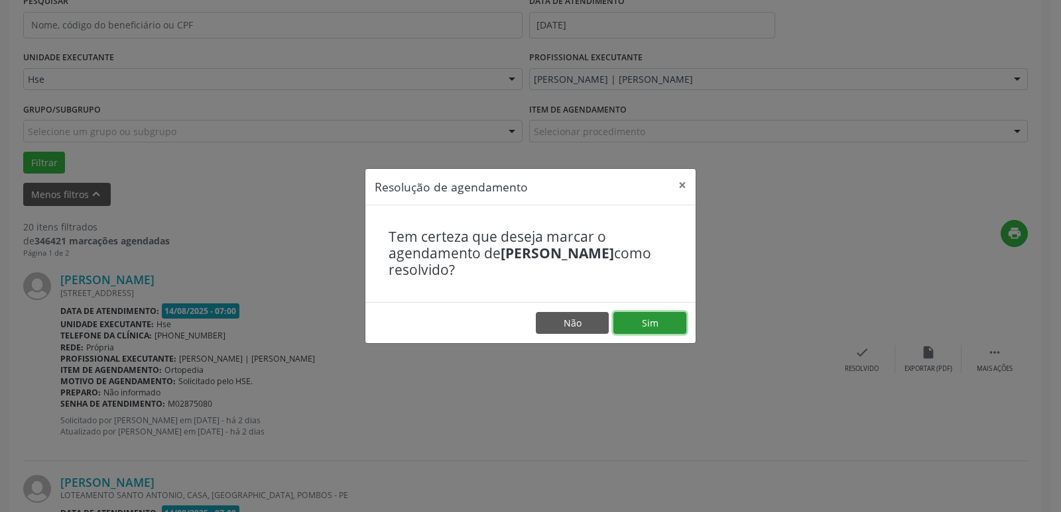
click at [650, 324] on button "Sim" at bounding box center [649, 323] width 73 height 23
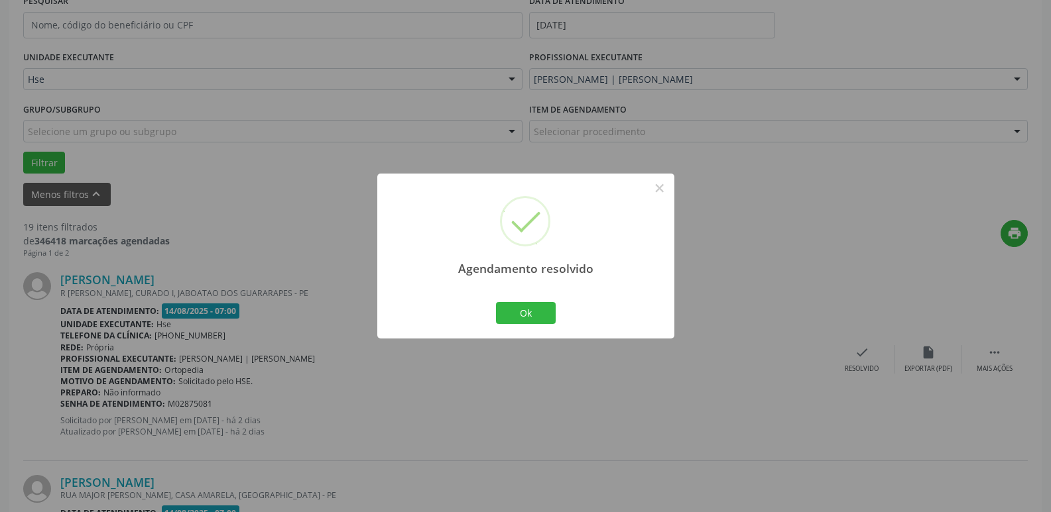
click at [511, 300] on div "Ok Cancel" at bounding box center [526, 313] width 66 height 28
drag, startPoint x: 542, startPoint y: 311, endPoint x: 589, endPoint y: 310, distance: 46.4
click at [541, 312] on button "Ok" at bounding box center [526, 313] width 60 height 23
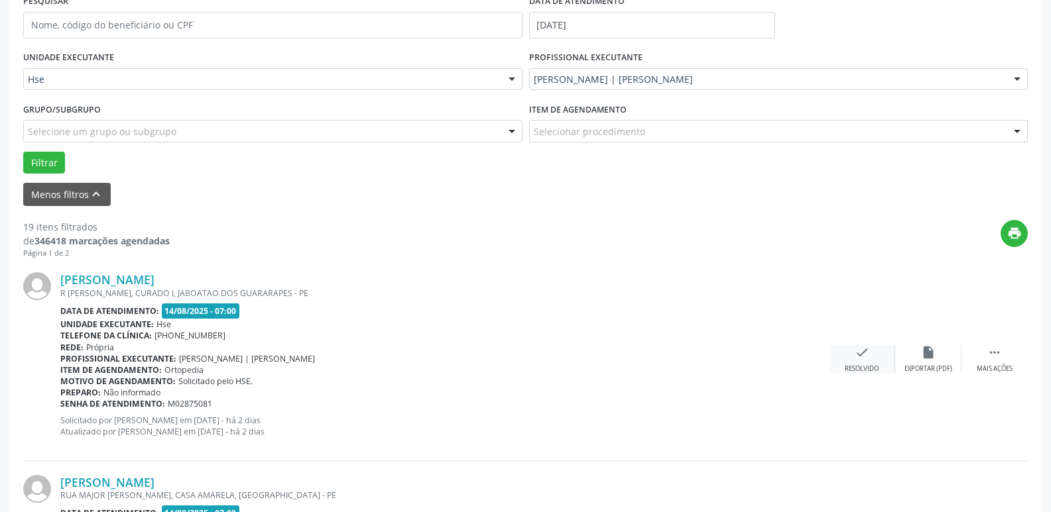
click at [876, 367] on div "Resolvido" at bounding box center [862, 369] width 34 height 9
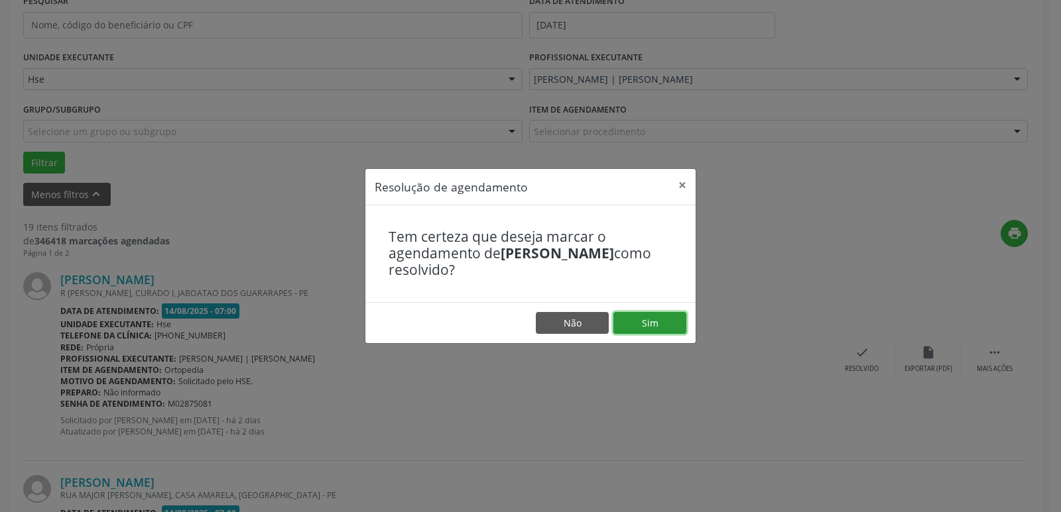
click at [635, 316] on button "Sim" at bounding box center [649, 323] width 73 height 23
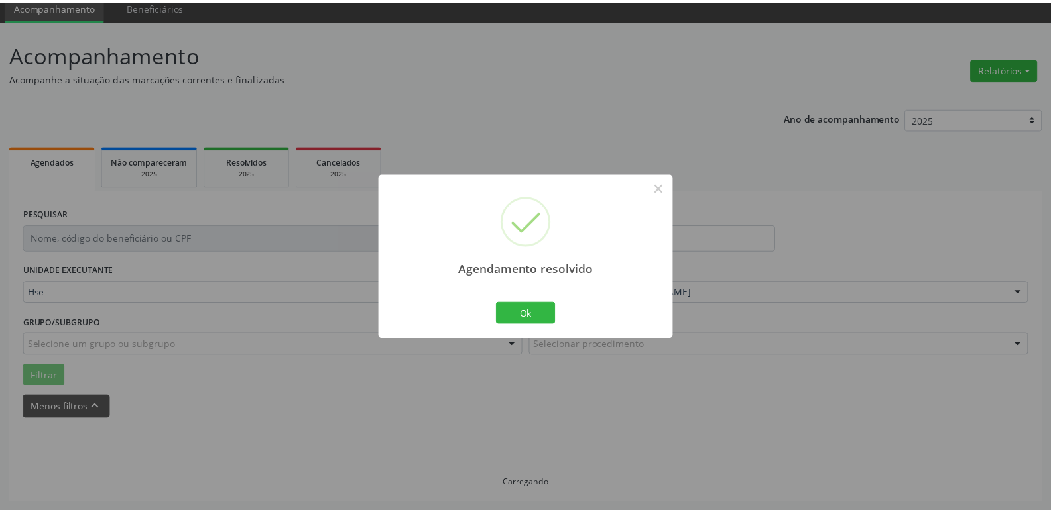
scroll to position [52, 0]
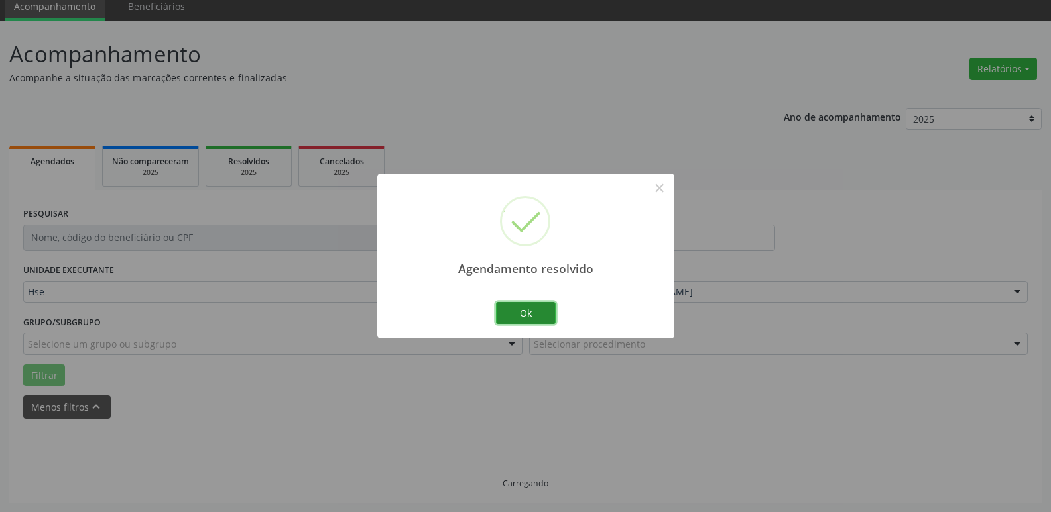
click at [517, 307] on button "Ok" at bounding box center [526, 313] width 60 height 23
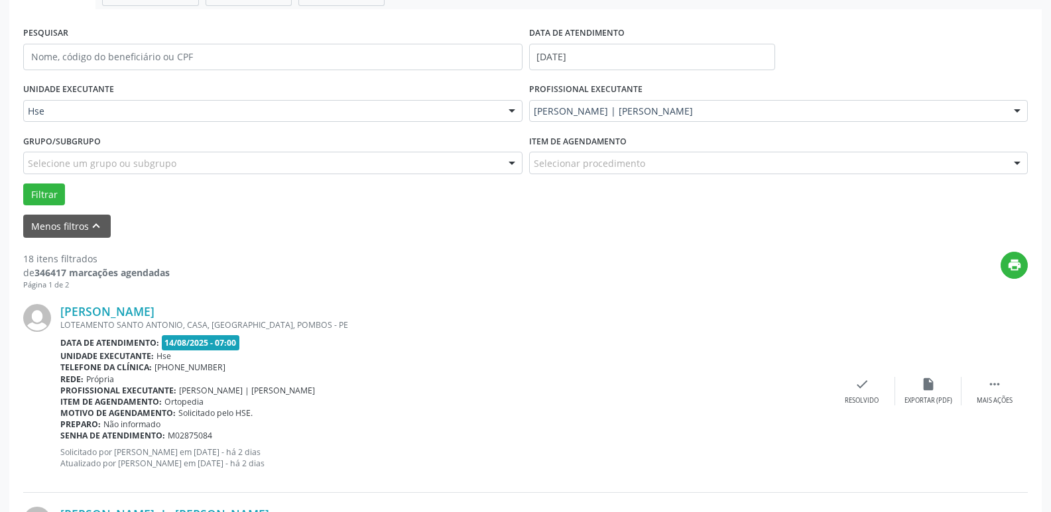
scroll to position [251, 0]
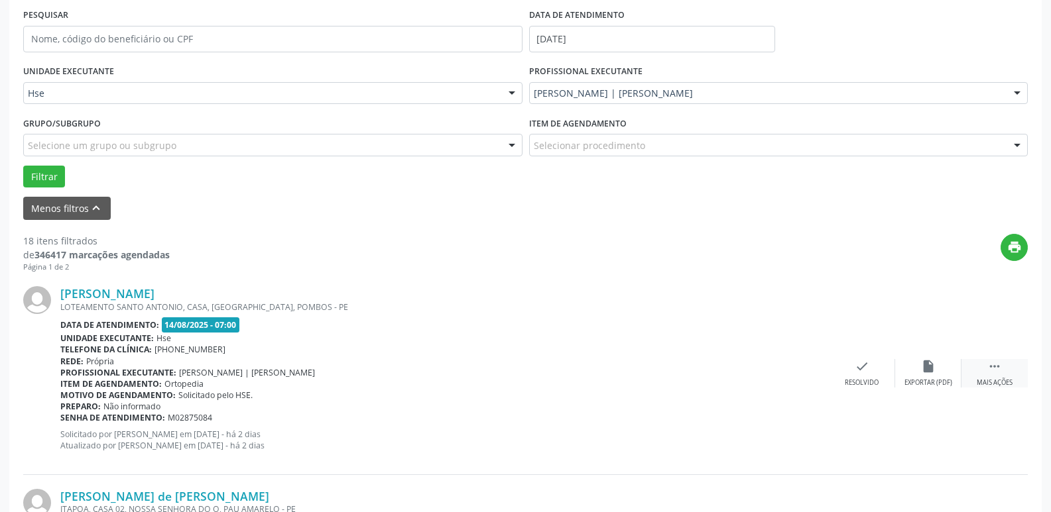
click at [996, 371] on icon "" at bounding box center [994, 366] width 15 height 15
click at [942, 381] on div "Não compareceu" at bounding box center [928, 383] width 56 height 9
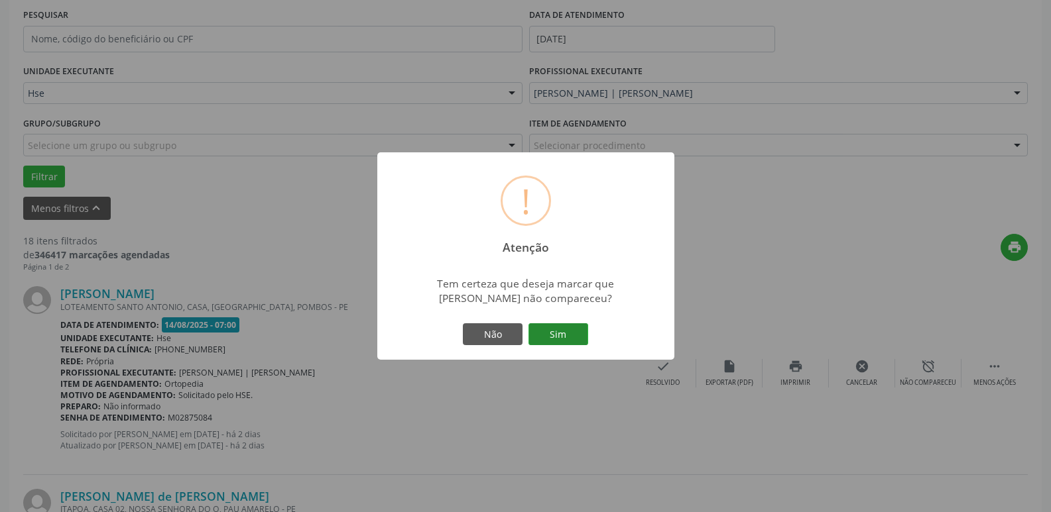
click at [558, 328] on button "Sim" at bounding box center [558, 335] width 60 height 23
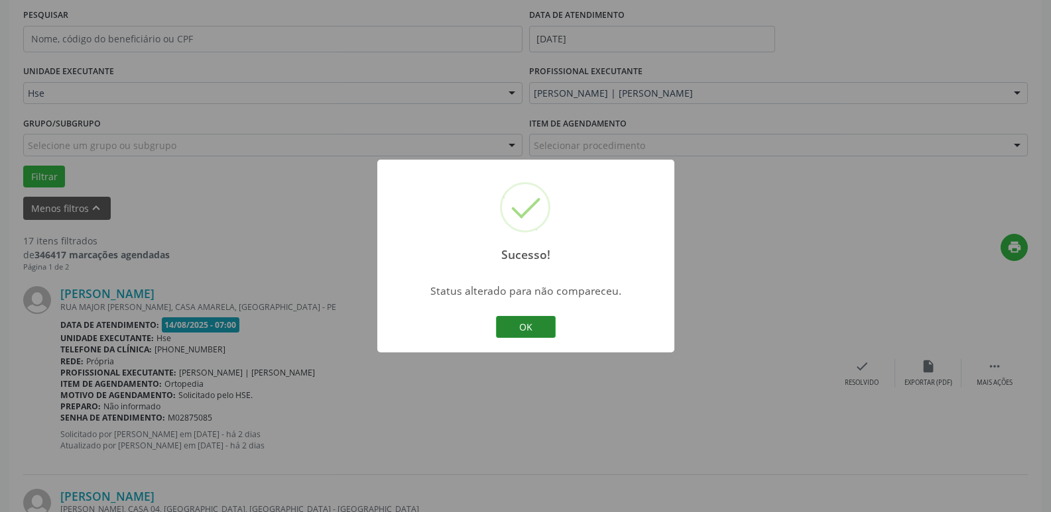
click at [548, 336] on button "OK" at bounding box center [526, 327] width 60 height 23
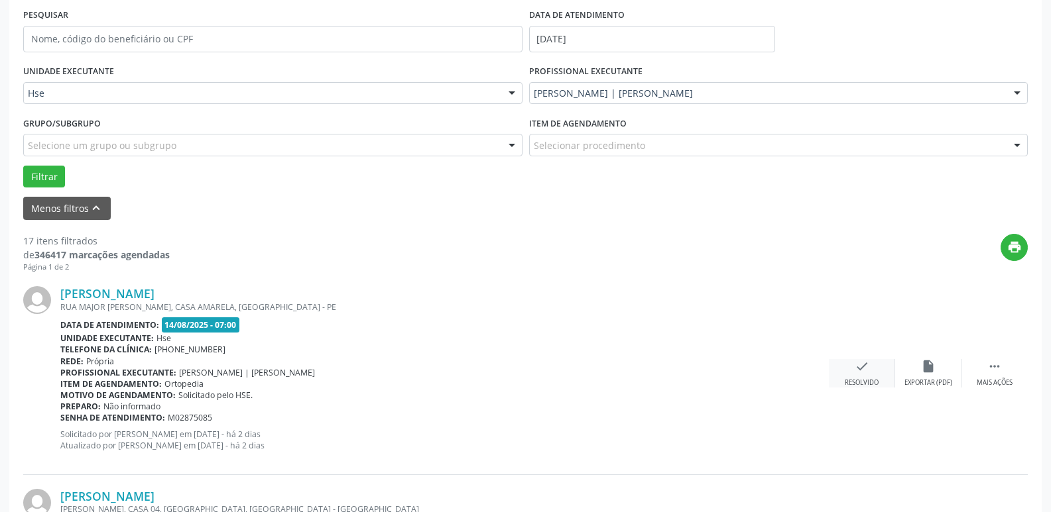
click at [865, 365] on icon "check" at bounding box center [862, 366] width 15 height 15
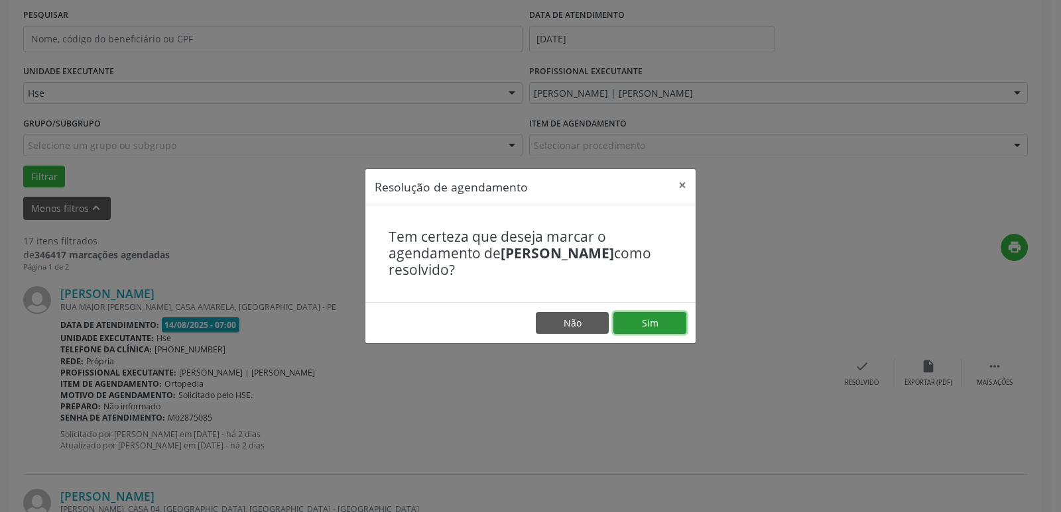
click at [642, 318] on button "Sim" at bounding box center [649, 323] width 73 height 23
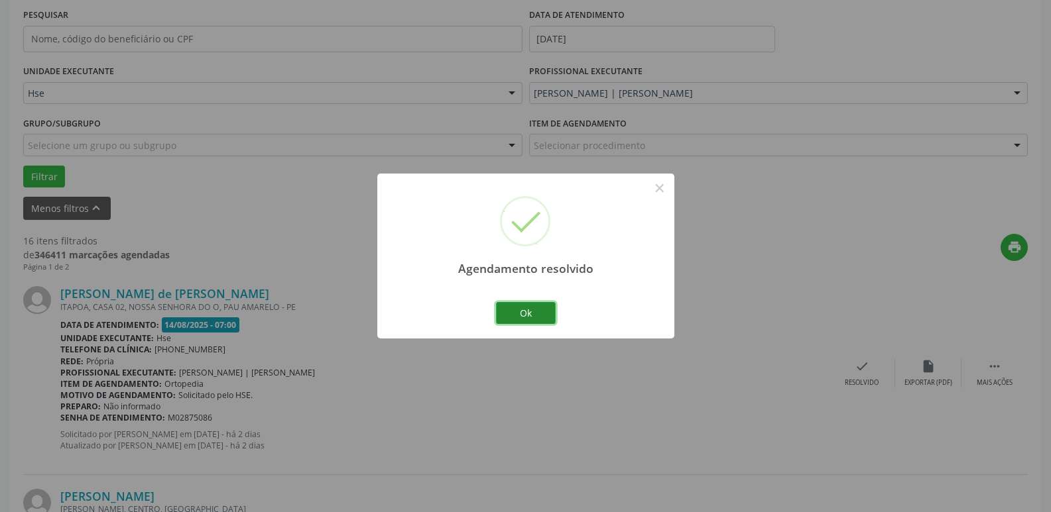
click at [519, 306] on button "Ok" at bounding box center [526, 313] width 60 height 23
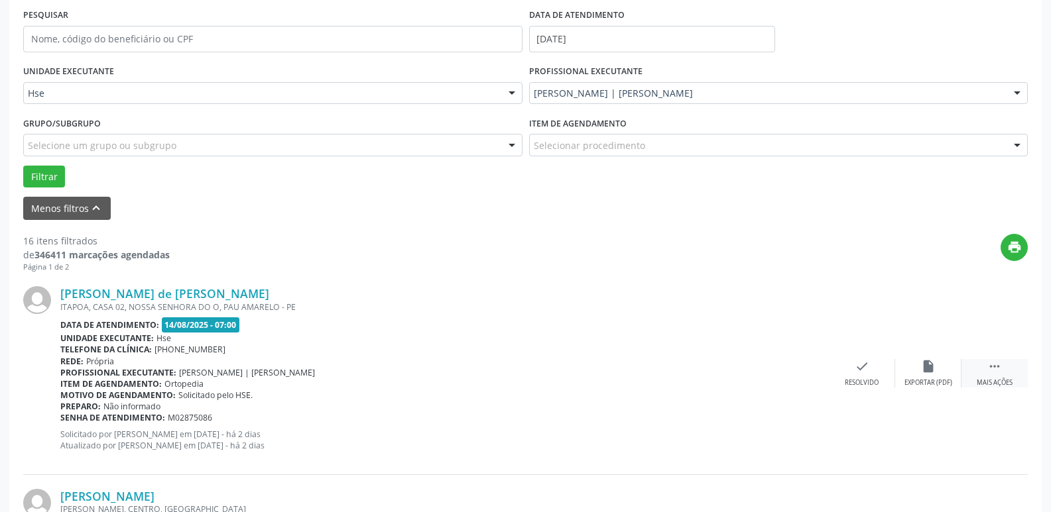
click at [1011, 380] on div "Mais ações" at bounding box center [995, 383] width 36 height 9
click at [933, 369] on icon "alarm_off" at bounding box center [928, 366] width 15 height 15
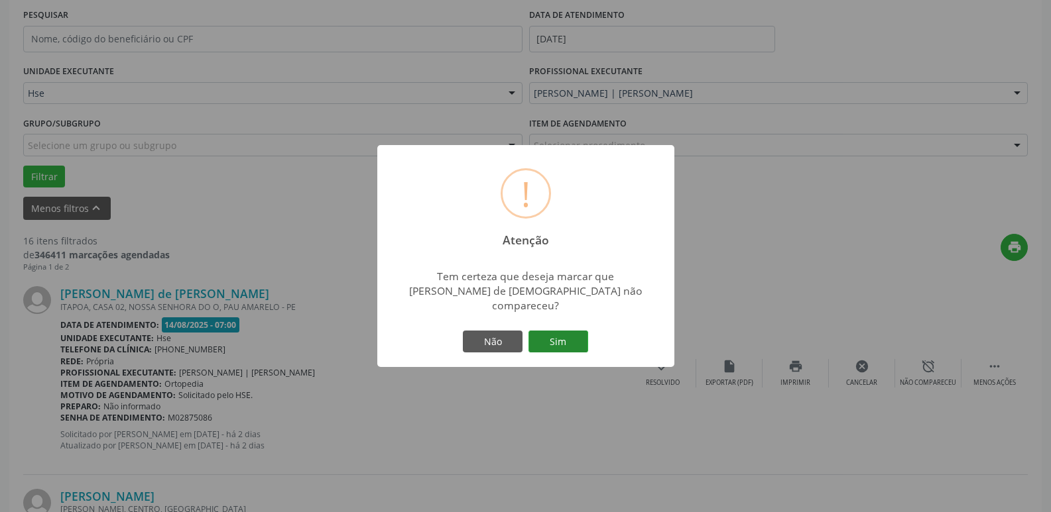
click at [544, 331] on button "Sim" at bounding box center [558, 342] width 60 height 23
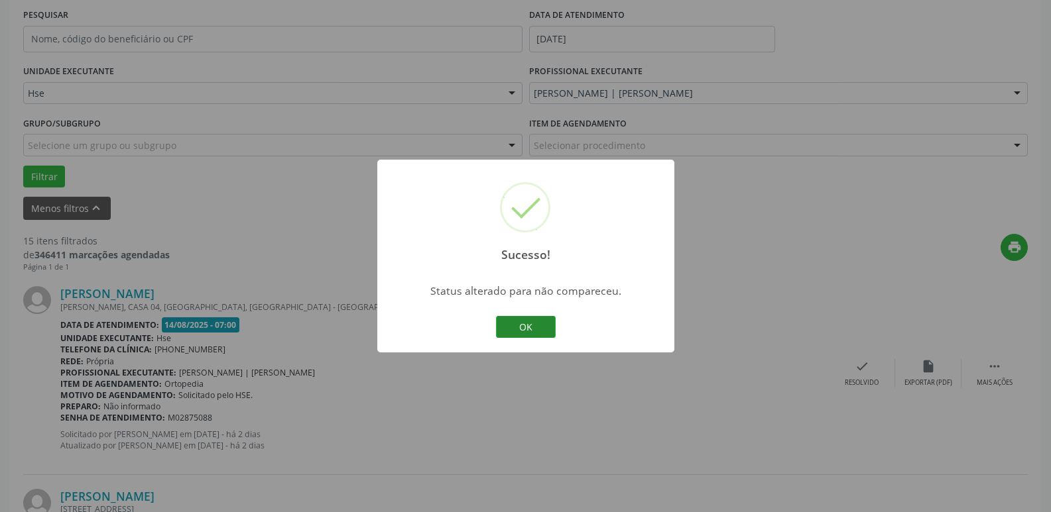
click at [536, 322] on button "OK" at bounding box center [526, 327] width 60 height 23
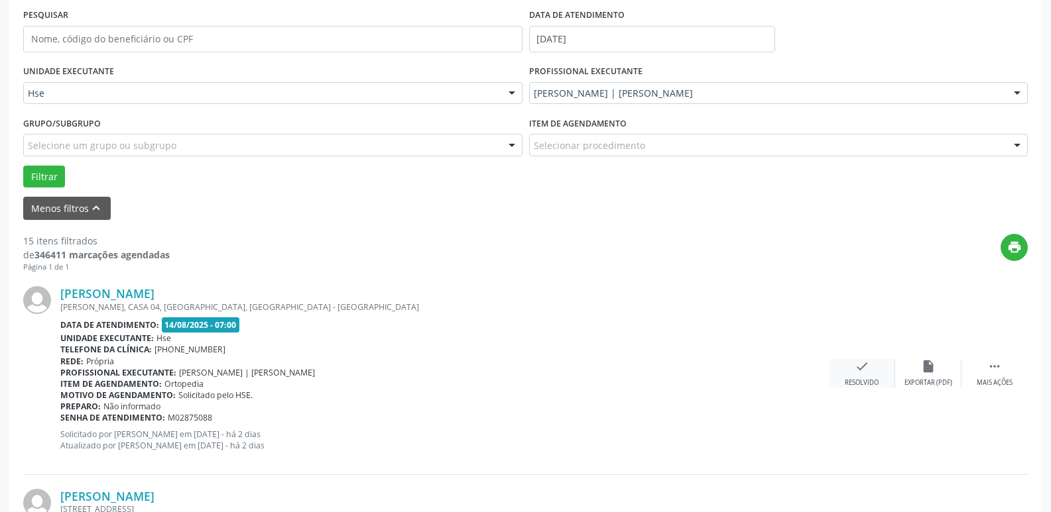
click at [857, 363] on icon "check" at bounding box center [862, 366] width 15 height 15
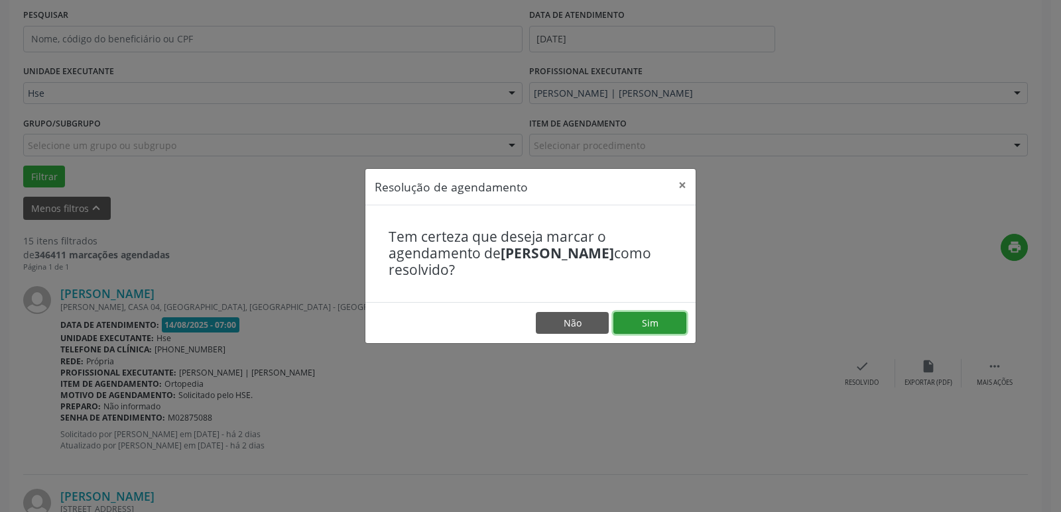
click at [656, 325] on button "Sim" at bounding box center [649, 323] width 73 height 23
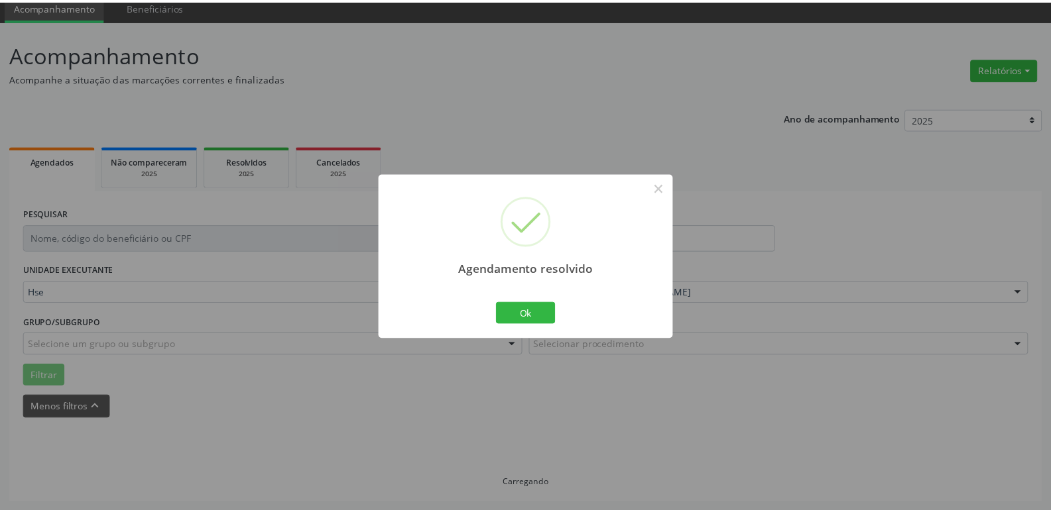
scroll to position [52, 0]
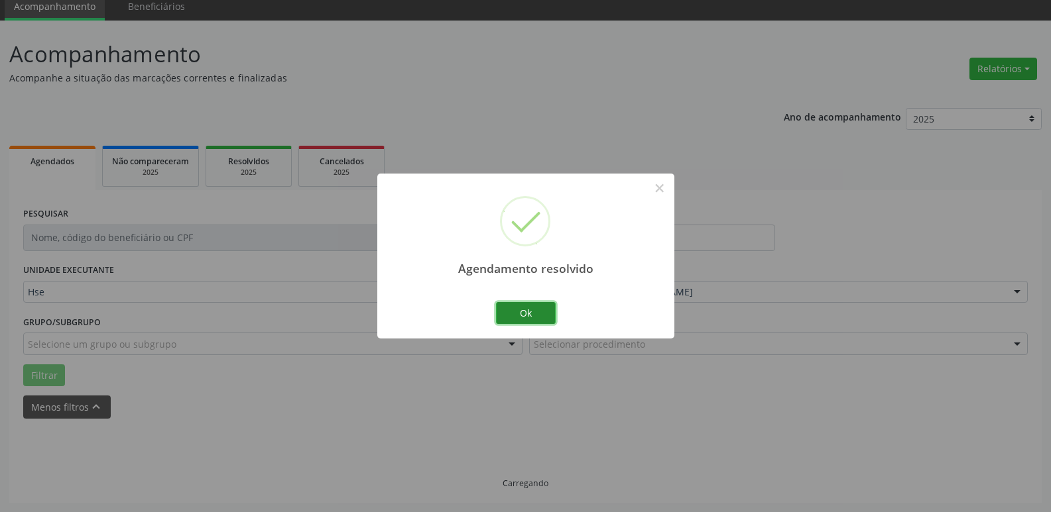
click at [528, 320] on button "Ok" at bounding box center [526, 313] width 60 height 23
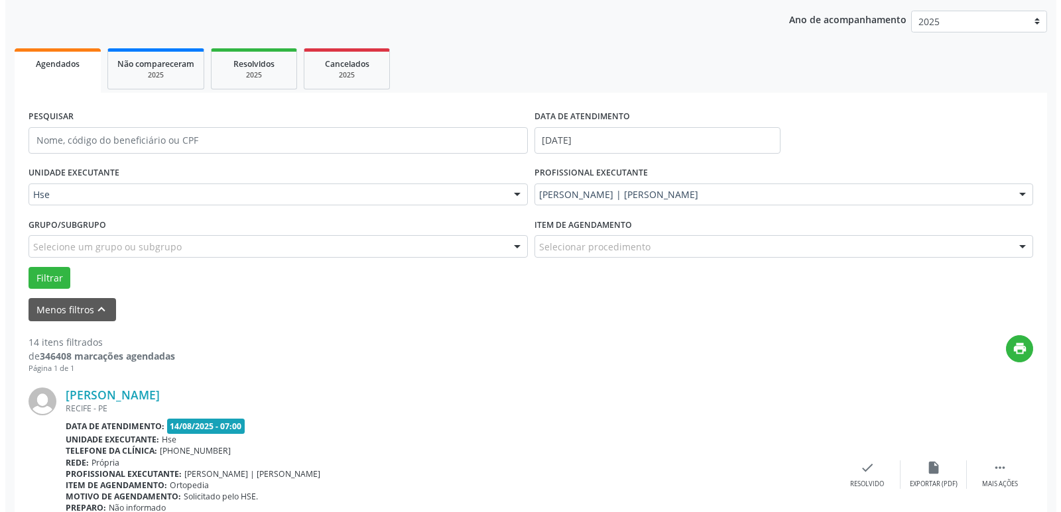
scroll to position [185, 0]
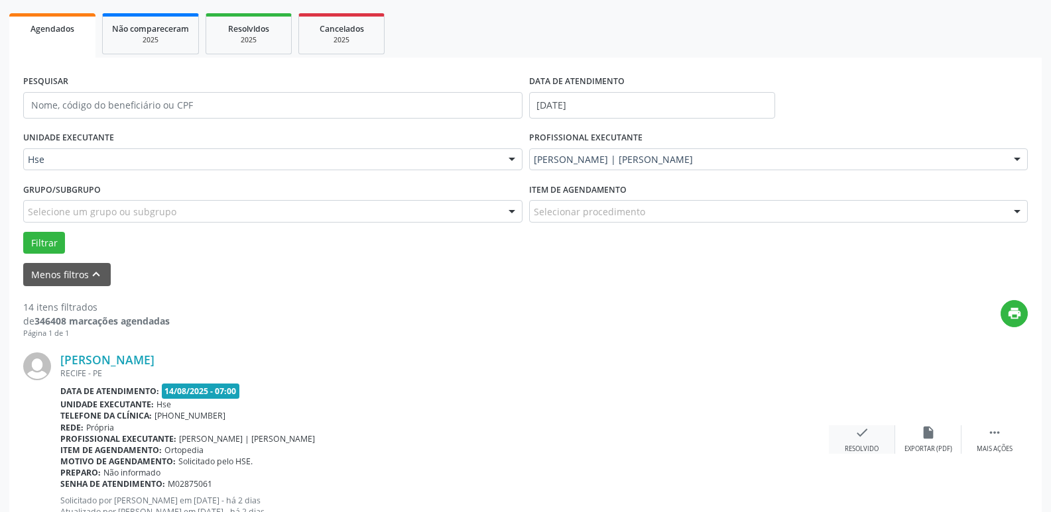
click at [872, 438] on div "check Resolvido" at bounding box center [862, 440] width 66 height 29
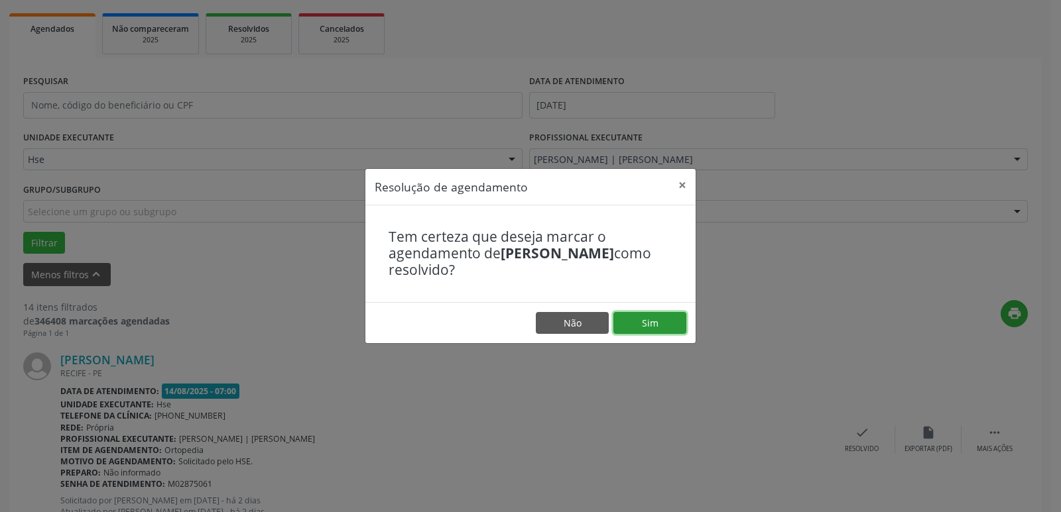
click at [655, 317] on button "Sim" at bounding box center [649, 323] width 73 height 23
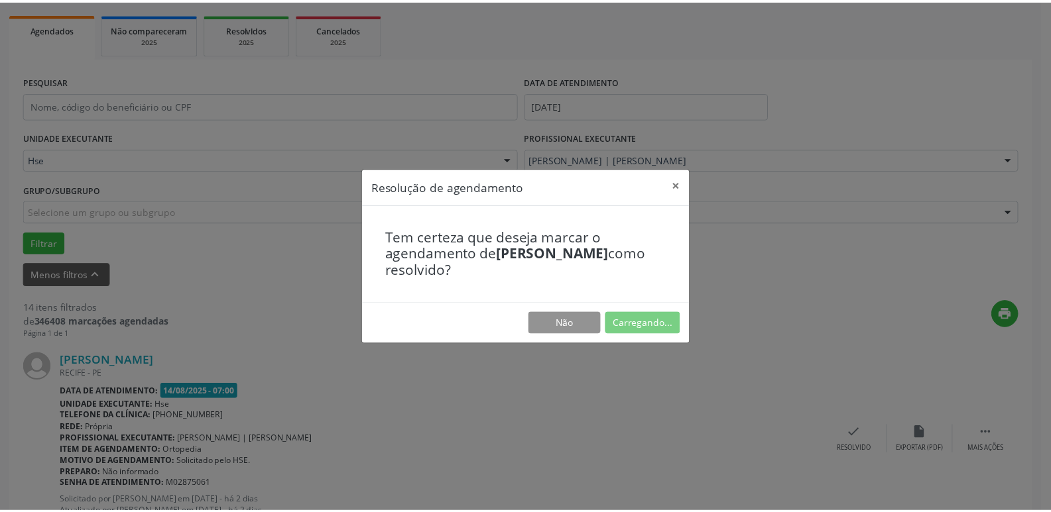
scroll to position [52, 0]
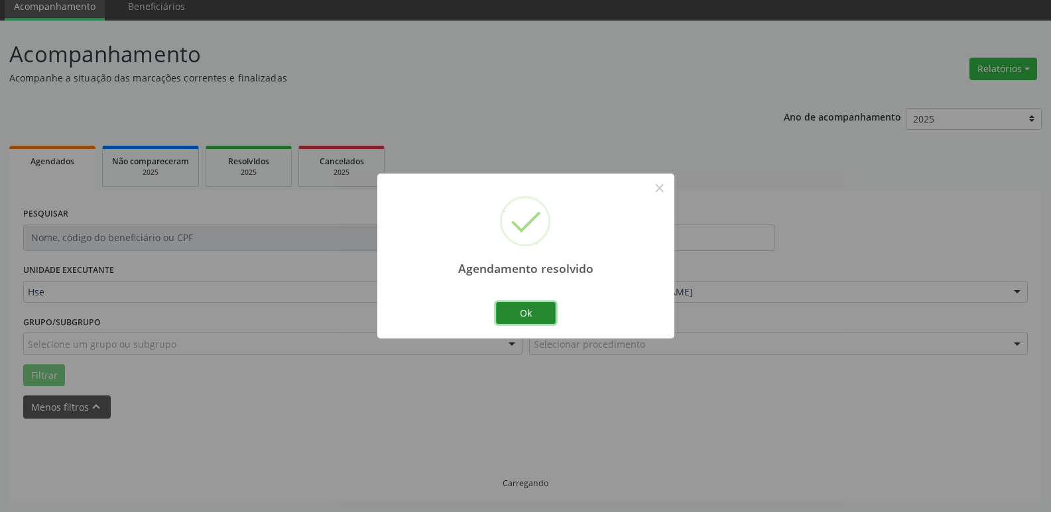
click at [534, 310] on button "Ok" at bounding box center [526, 313] width 60 height 23
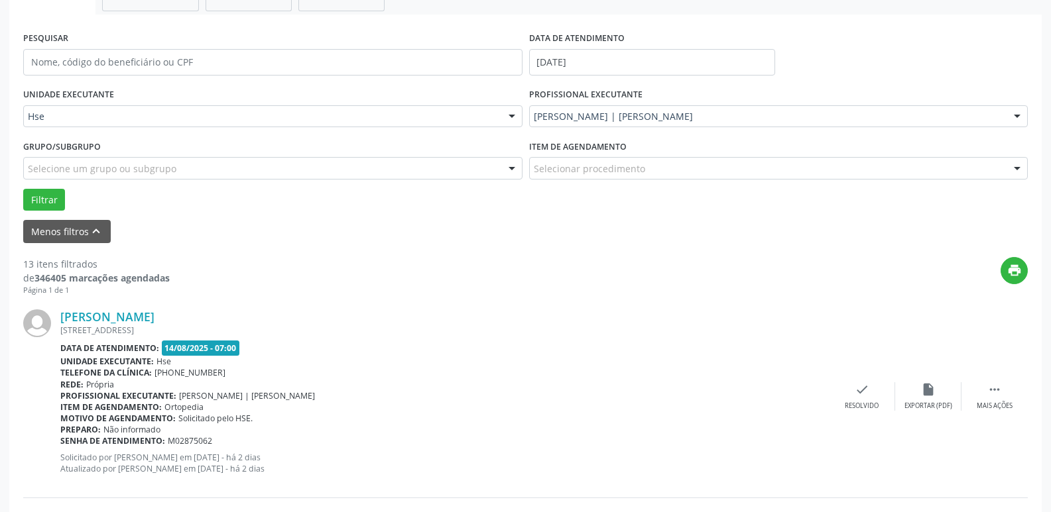
scroll to position [251, 0]
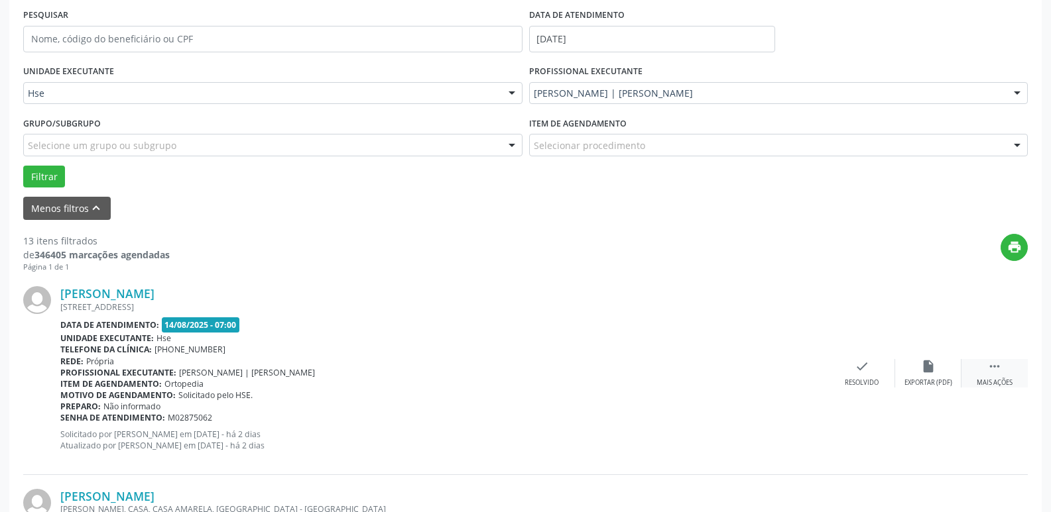
click at [997, 375] on div " Mais ações" at bounding box center [994, 373] width 66 height 29
click at [935, 375] on div "alarm_off Não compareceu" at bounding box center [928, 373] width 66 height 29
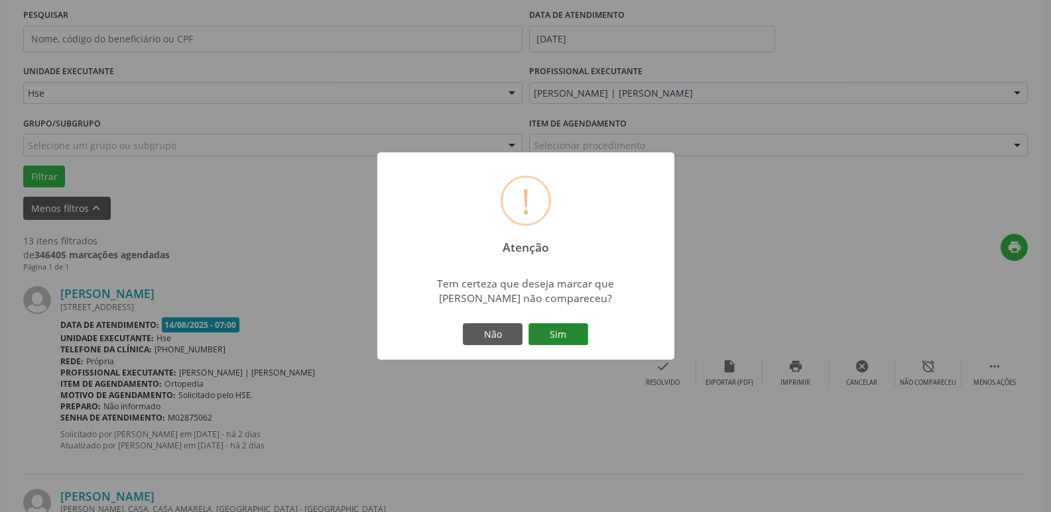
click at [567, 330] on button "Sim" at bounding box center [558, 335] width 60 height 23
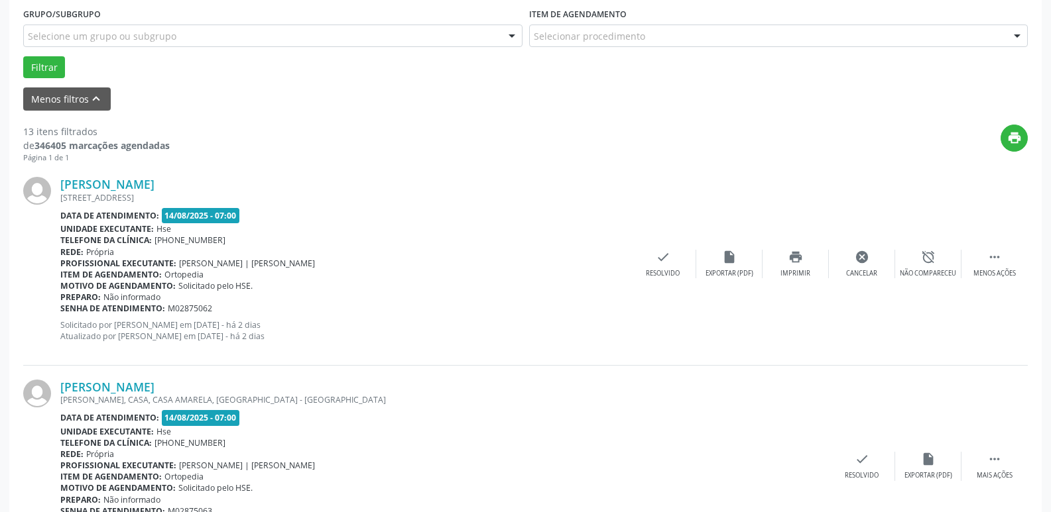
scroll to position [384, 0]
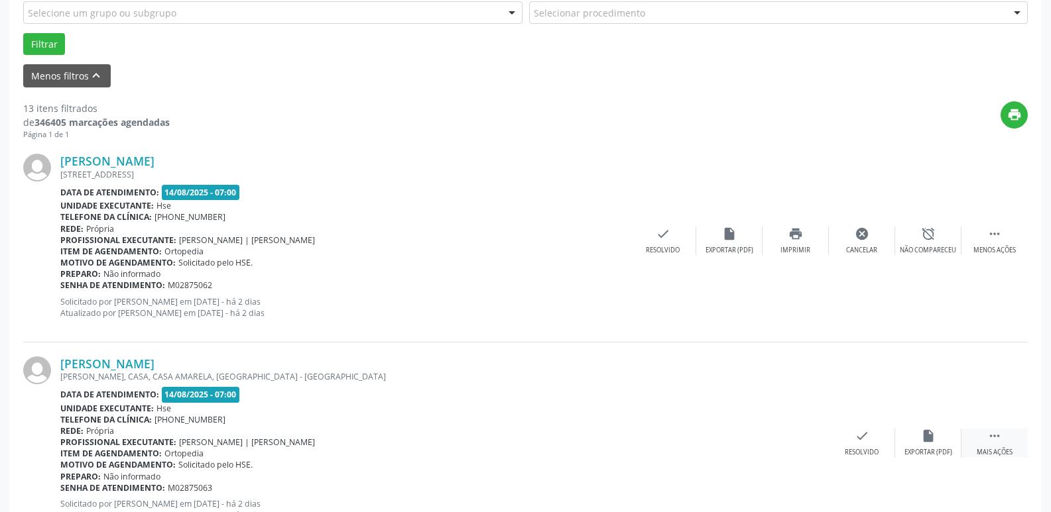
click at [1000, 444] on icon "" at bounding box center [994, 436] width 15 height 15
click at [926, 435] on icon "alarm_off" at bounding box center [928, 436] width 15 height 15
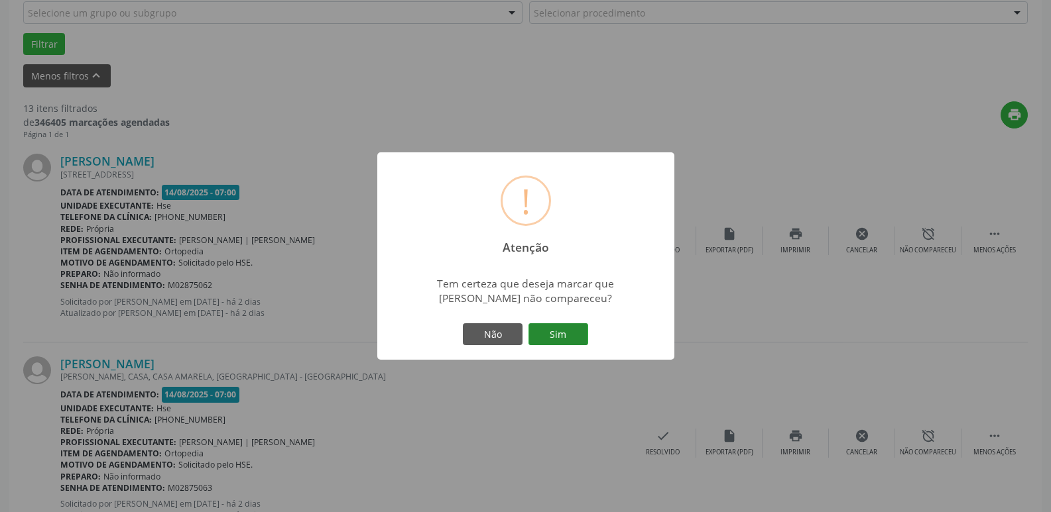
click at [571, 330] on button "Sim" at bounding box center [558, 335] width 60 height 23
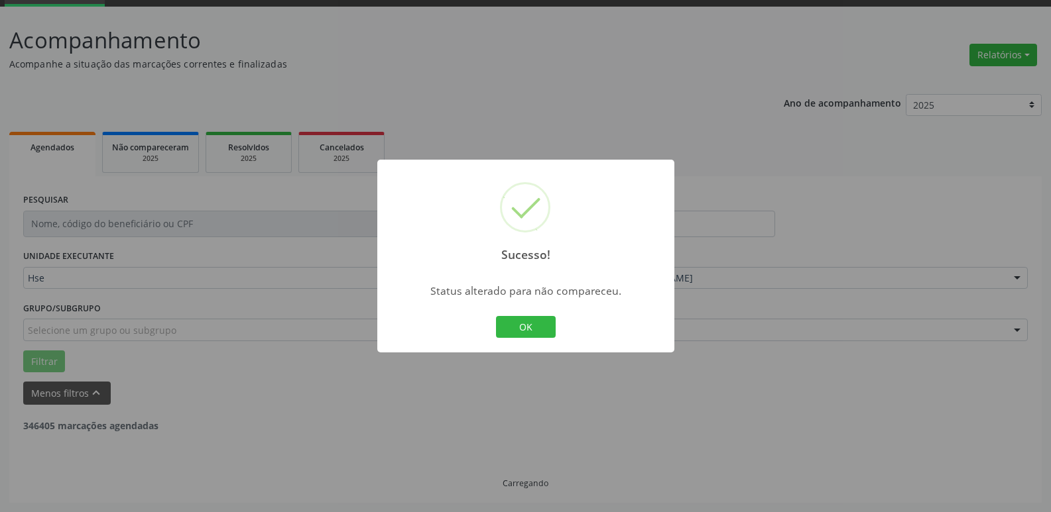
scroll to position [66, 0]
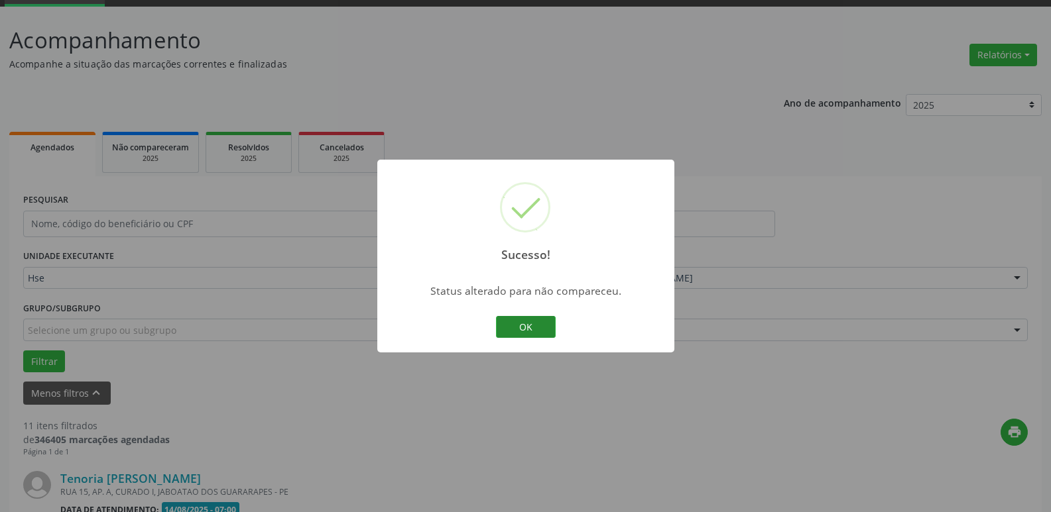
click at [542, 332] on button "OK" at bounding box center [526, 327] width 60 height 23
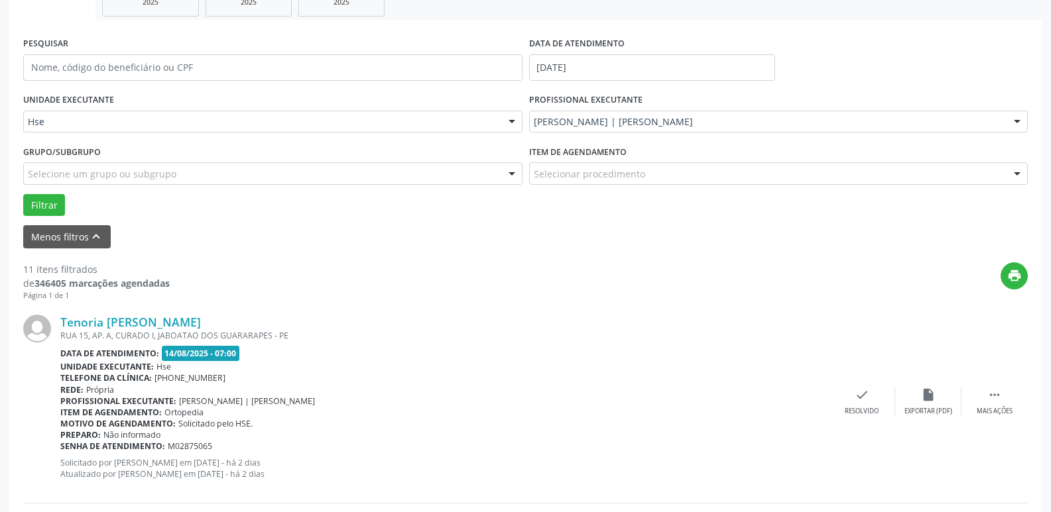
scroll to position [265, 0]
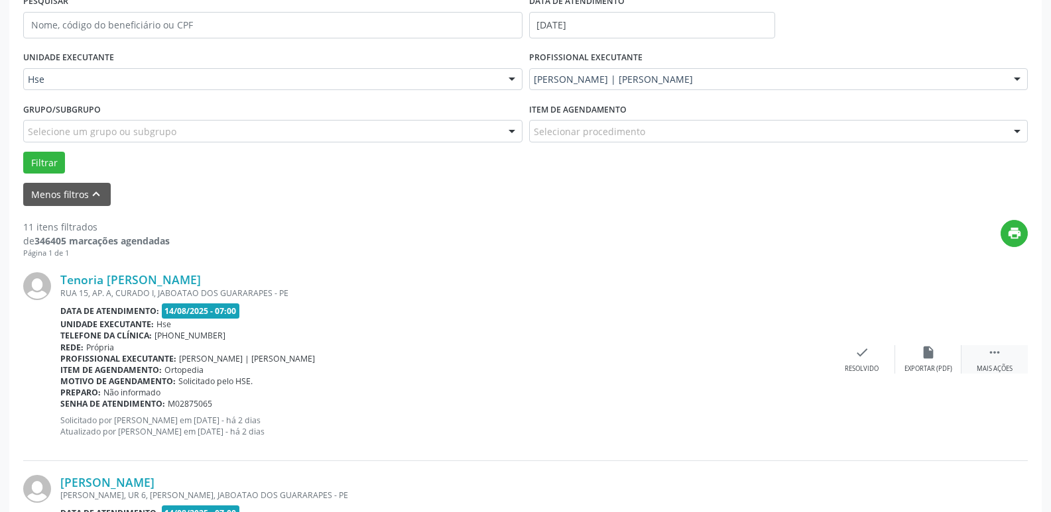
click at [1012, 355] on div " Mais ações" at bounding box center [994, 359] width 66 height 29
click at [948, 358] on div "alarm_off Não compareceu" at bounding box center [928, 359] width 66 height 29
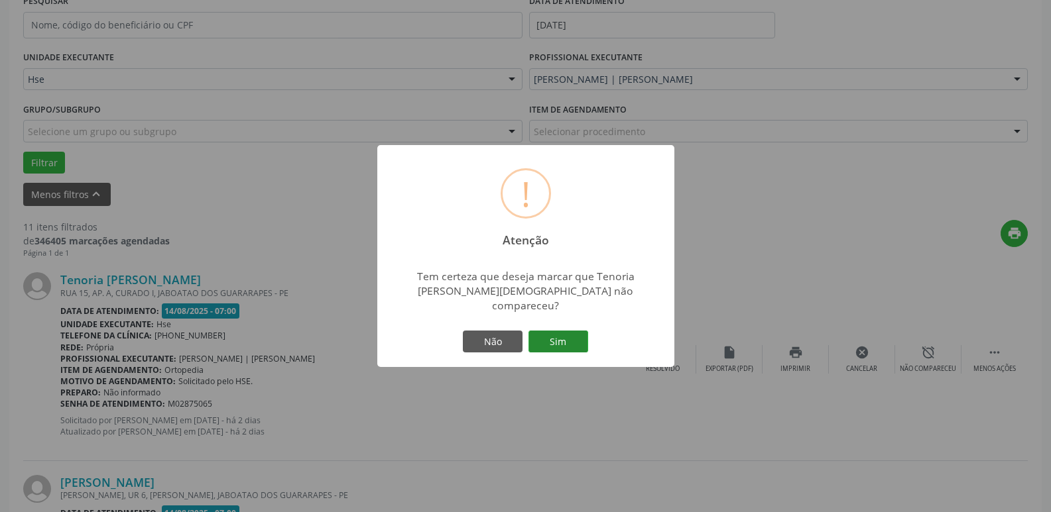
click at [548, 331] on button "Sim" at bounding box center [558, 342] width 60 height 23
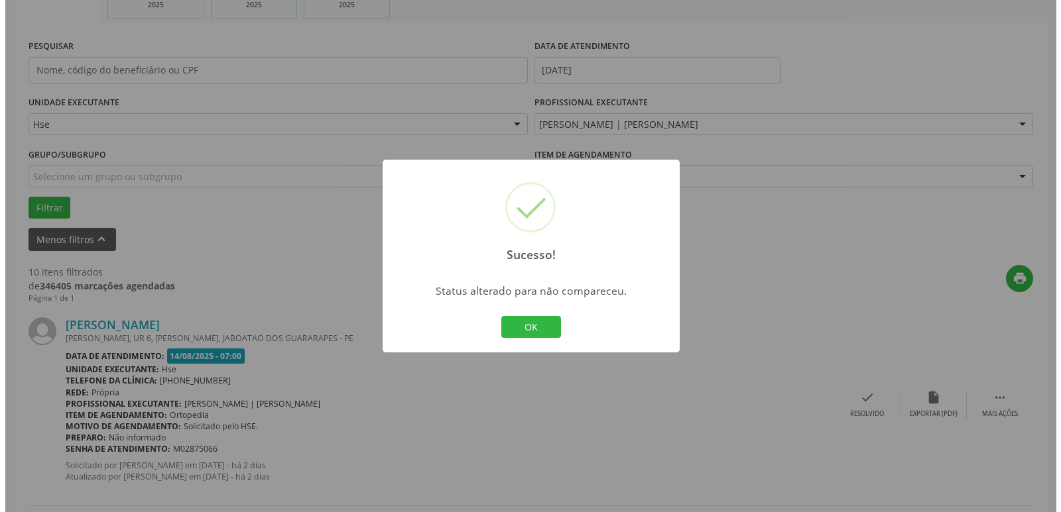
scroll to position [199, 0]
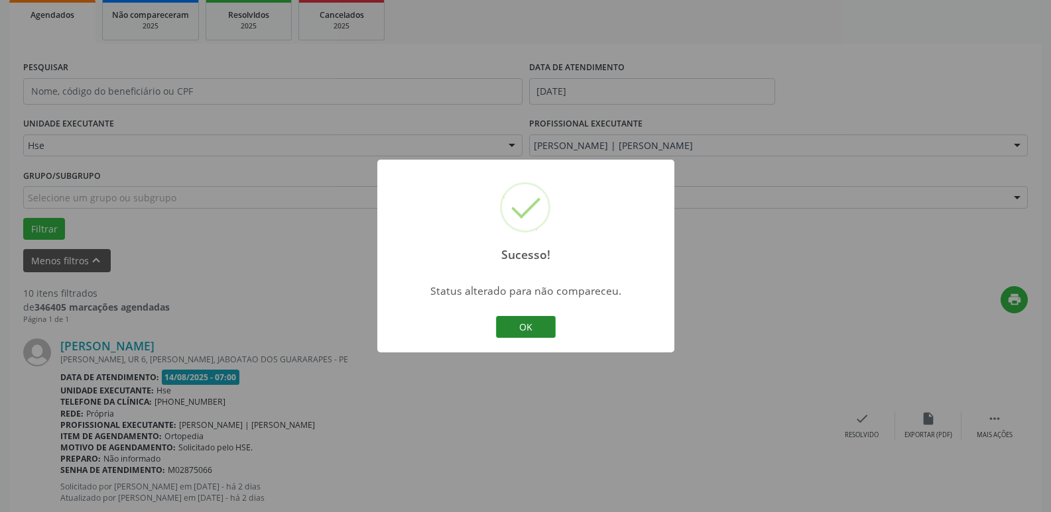
click at [534, 327] on button "OK" at bounding box center [526, 327] width 60 height 23
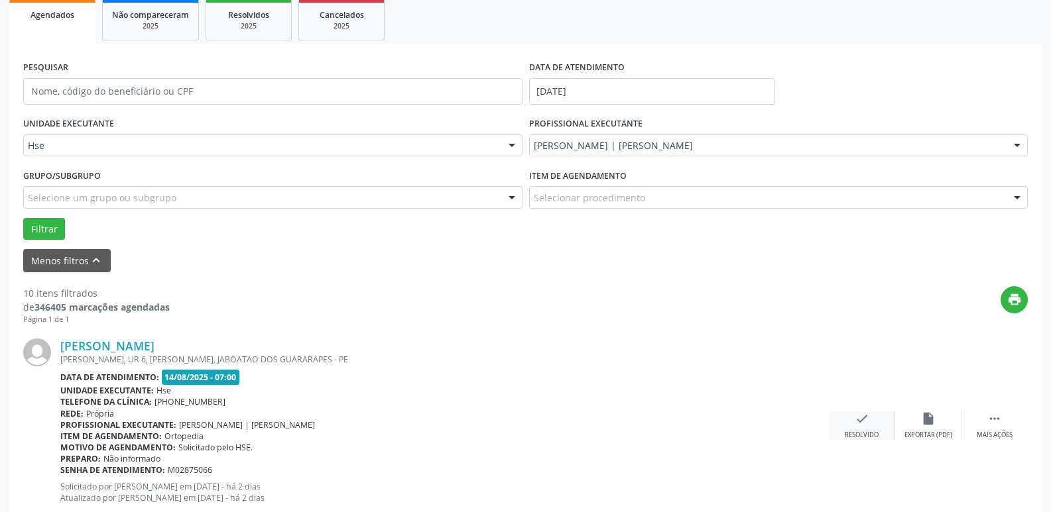
click at [863, 423] on icon "check" at bounding box center [862, 419] width 15 height 15
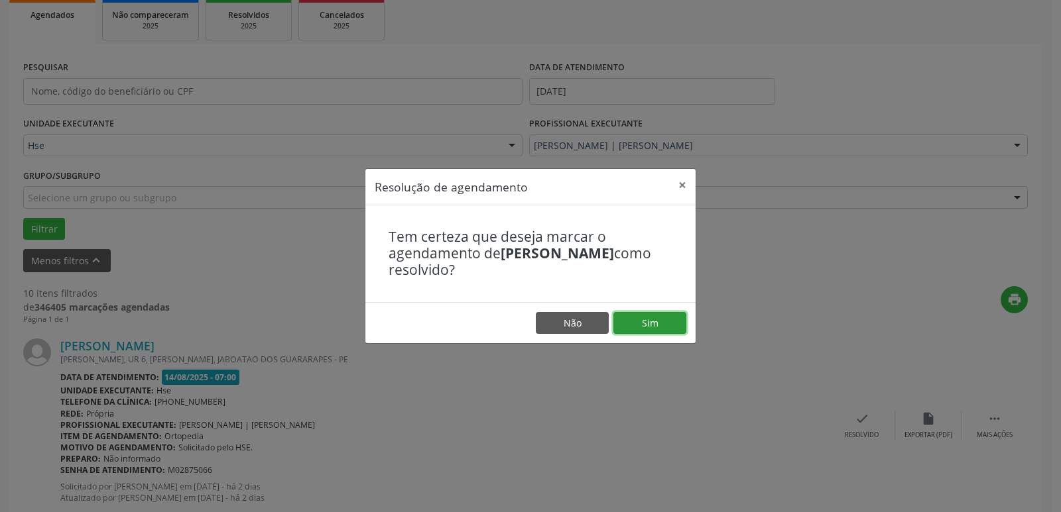
click at [657, 318] on button "Sim" at bounding box center [649, 323] width 73 height 23
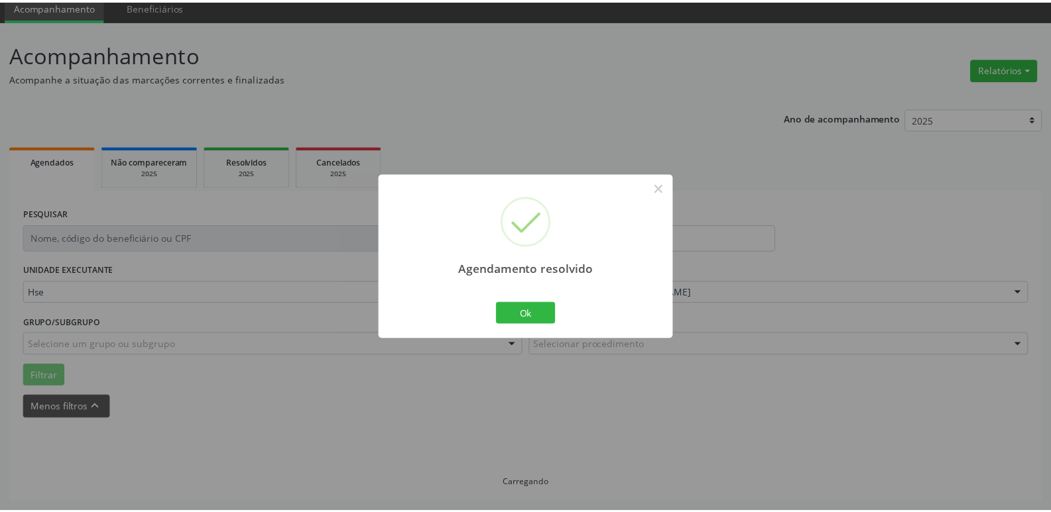
scroll to position [52, 0]
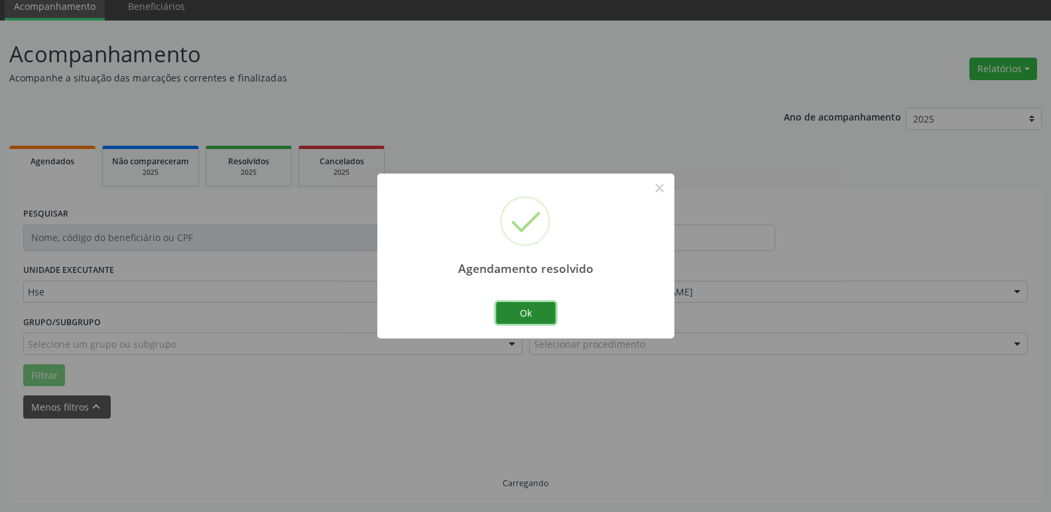
click at [513, 310] on button "Ok" at bounding box center [526, 313] width 60 height 23
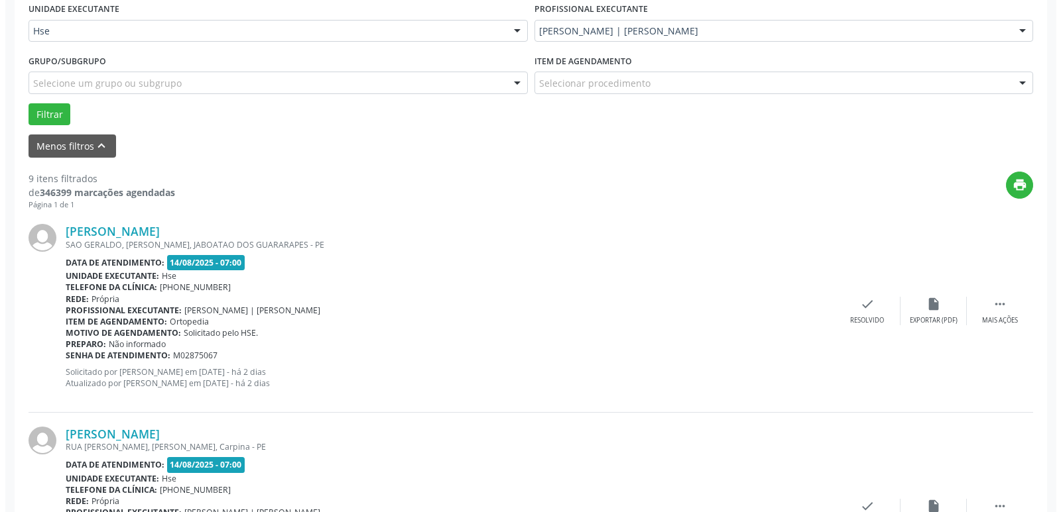
scroll to position [331, 0]
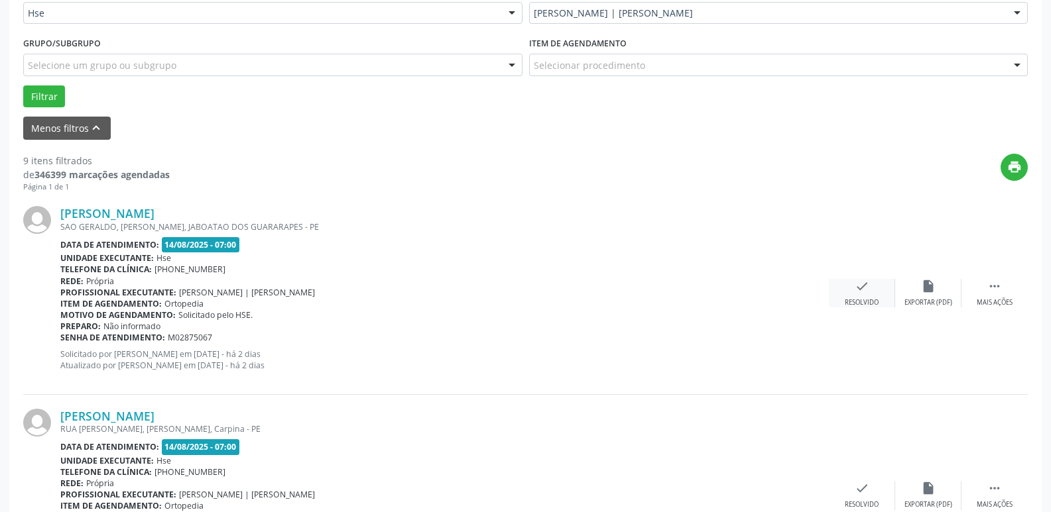
click at [851, 289] on div "check Resolvido" at bounding box center [862, 293] width 66 height 29
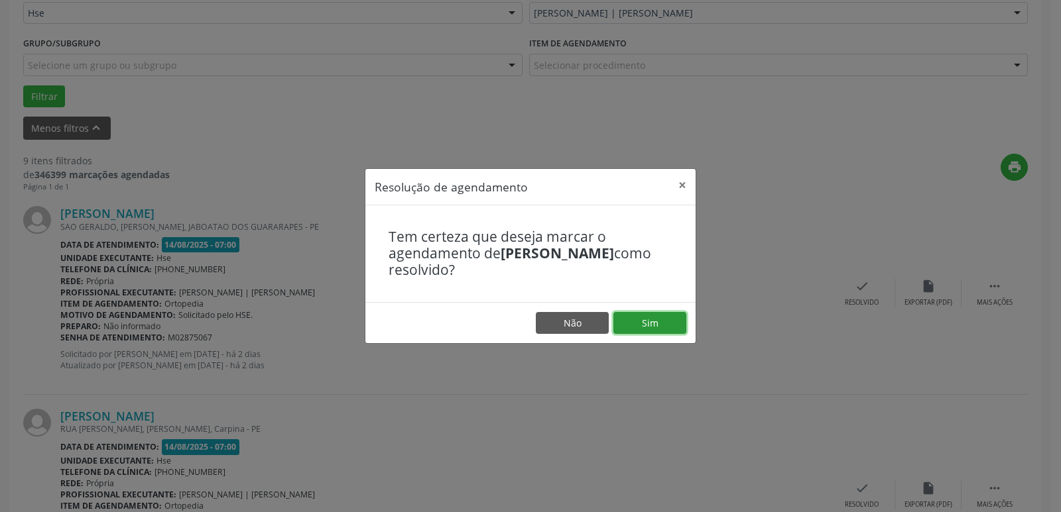
click at [678, 320] on button "Sim" at bounding box center [649, 323] width 73 height 23
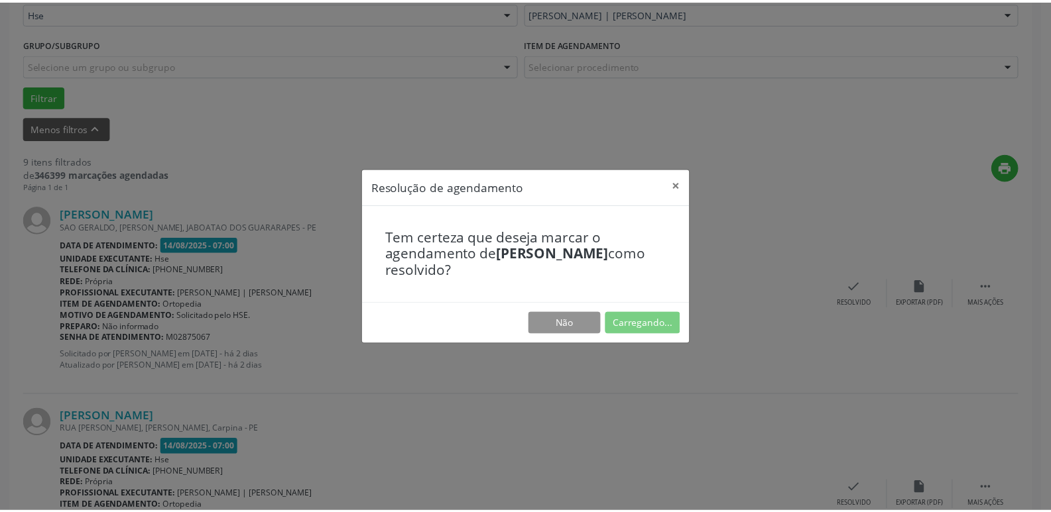
scroll to position [52, 0]
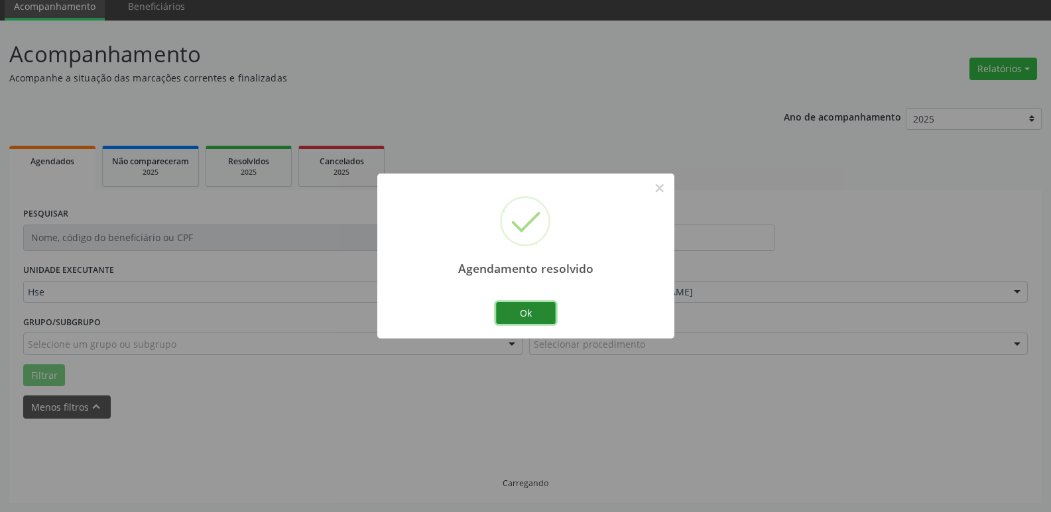
click at [520, 310] on button "Ok" at bounding box center [526, 313] width 60 height 23
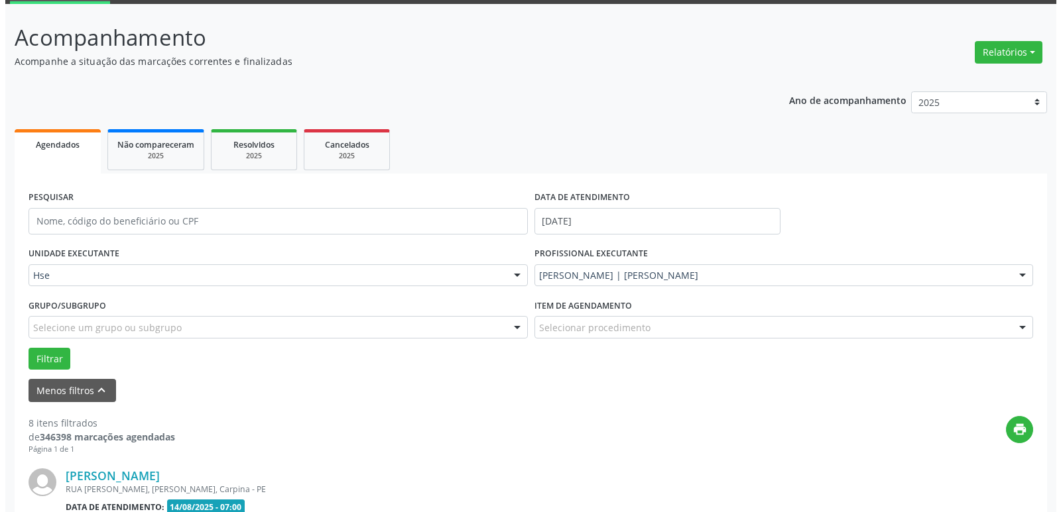
scroll to position [199, 0]
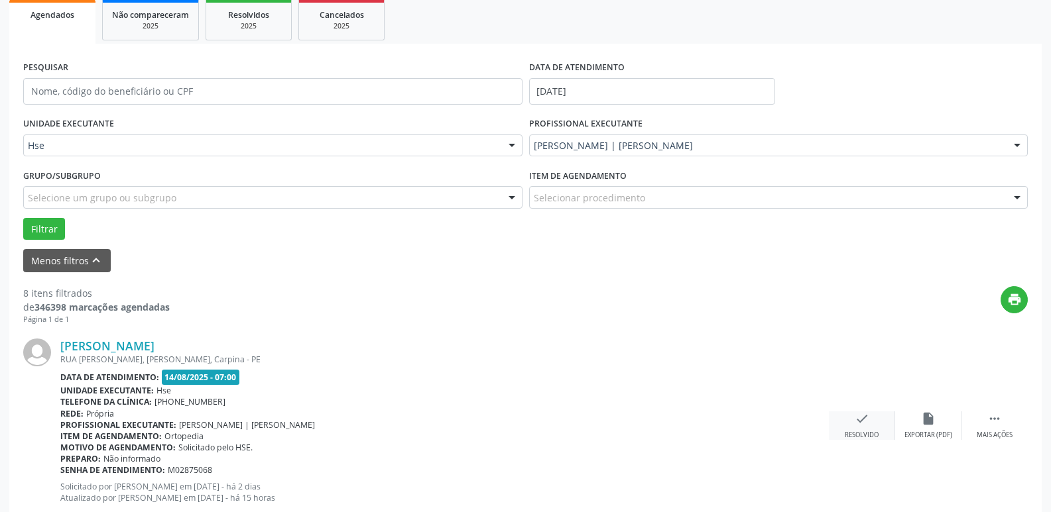
click at [877, 429] on div "check Resolvido" at bounding box center [862, 426] width 66 height 29
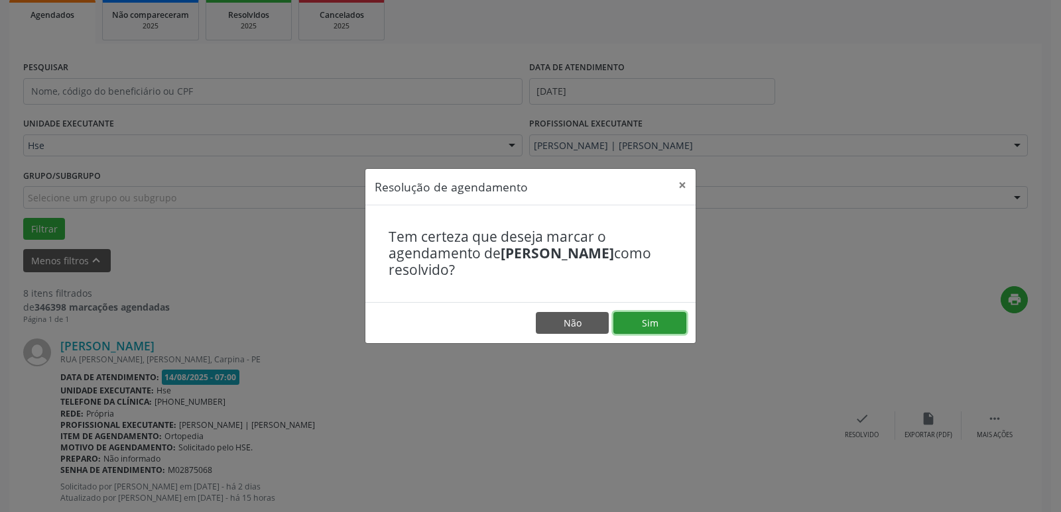
click at [664, 328] on button "Sim" at bounding box center [649, 323] width 73 height 23
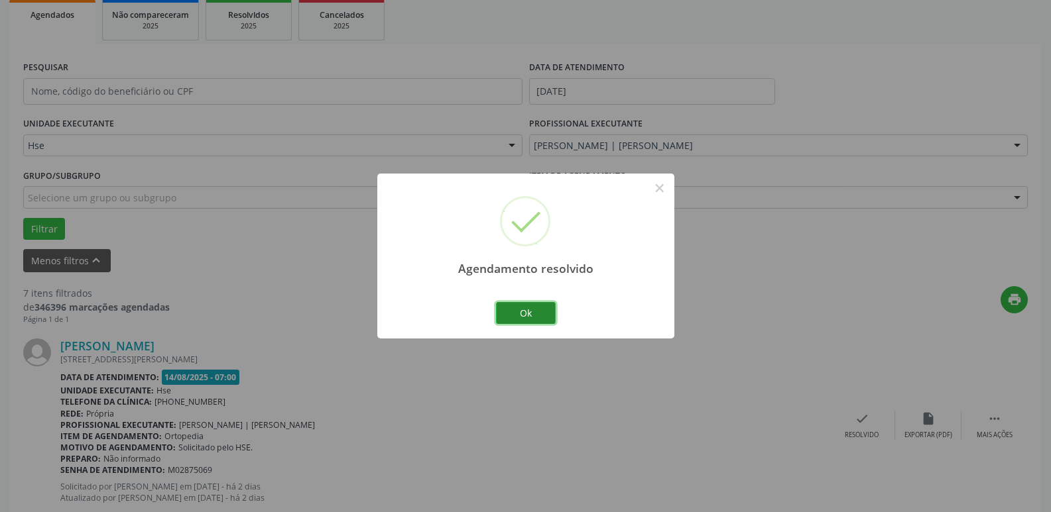
click at [516, 316] on button "Ok" at bounding box center [526, 313] width 60 height 23
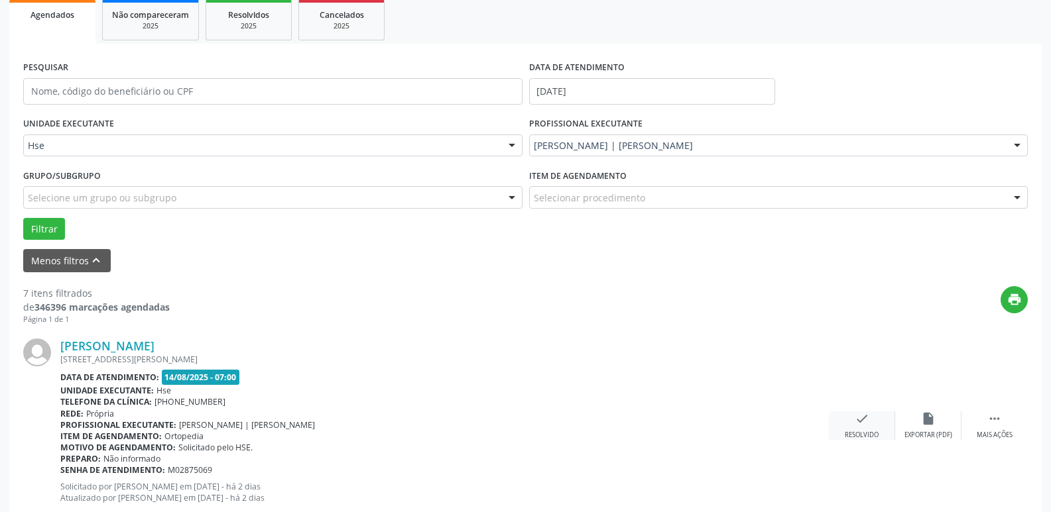
click at [840, 433] on div "check Resolvido" at bounding box center [862, 426] width 66 height 29
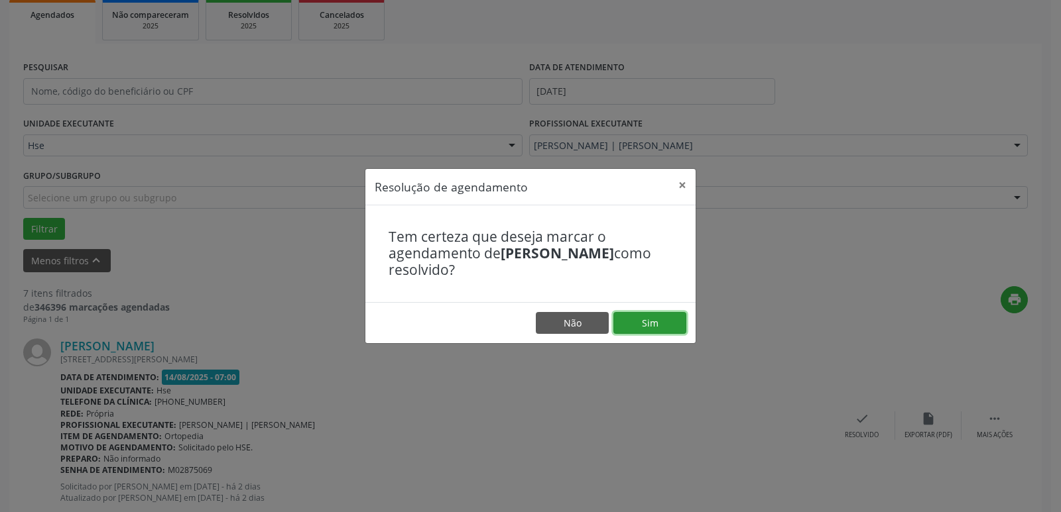
click at [668, 328] on button "Sim" at bounding box center [649, 323] width 73 height 23
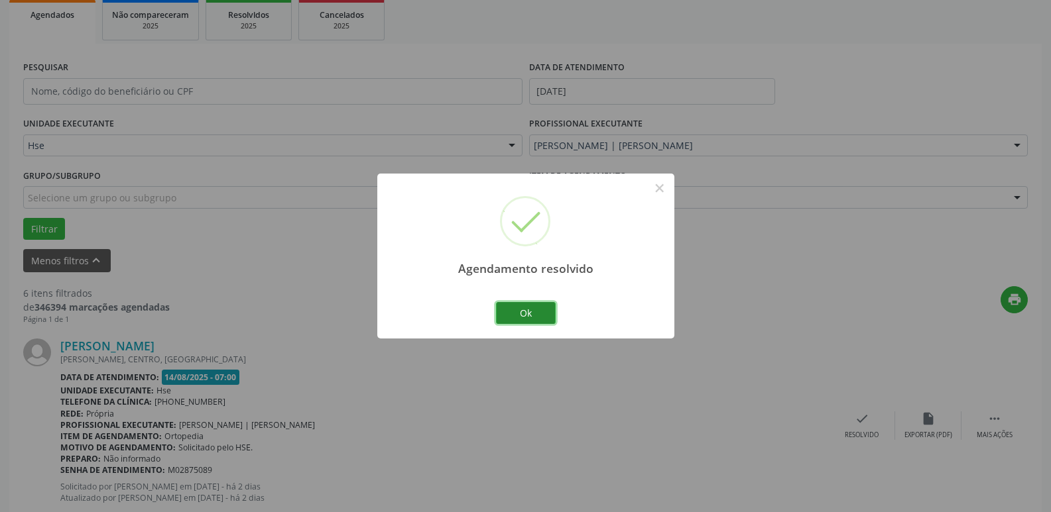
click at [528, 309] on button "Ok" at bounding box center [526, 313] width 60 height 23
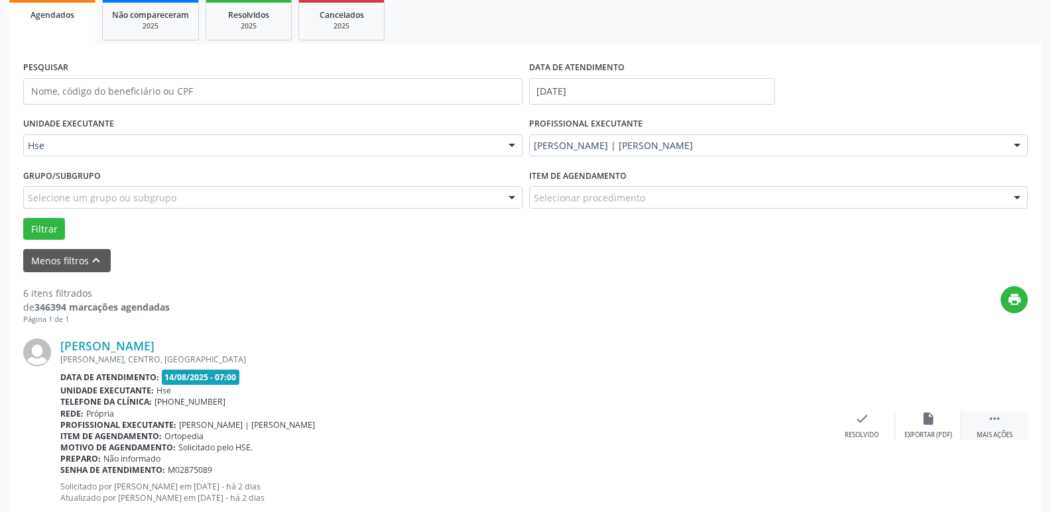
click at [982, 422] on div " Mais ações" at bounding box center [994, 426] width 66 height 29
click at [930, 431] on div "Não compareceu" at bounding box center [928, 435] width 56 height 9
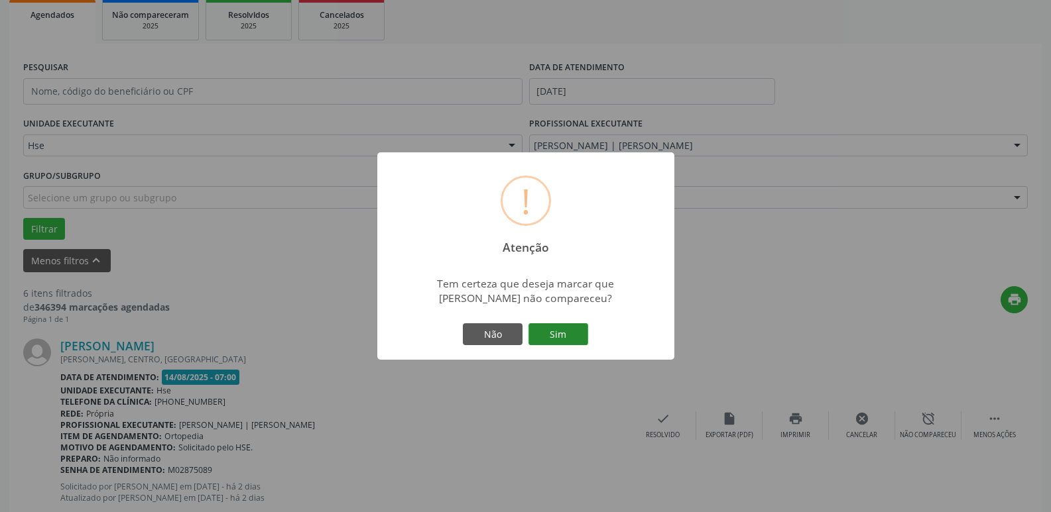
click at [566, 335] on button "Sim" at bounding box center [558, 335] width 60 height 23
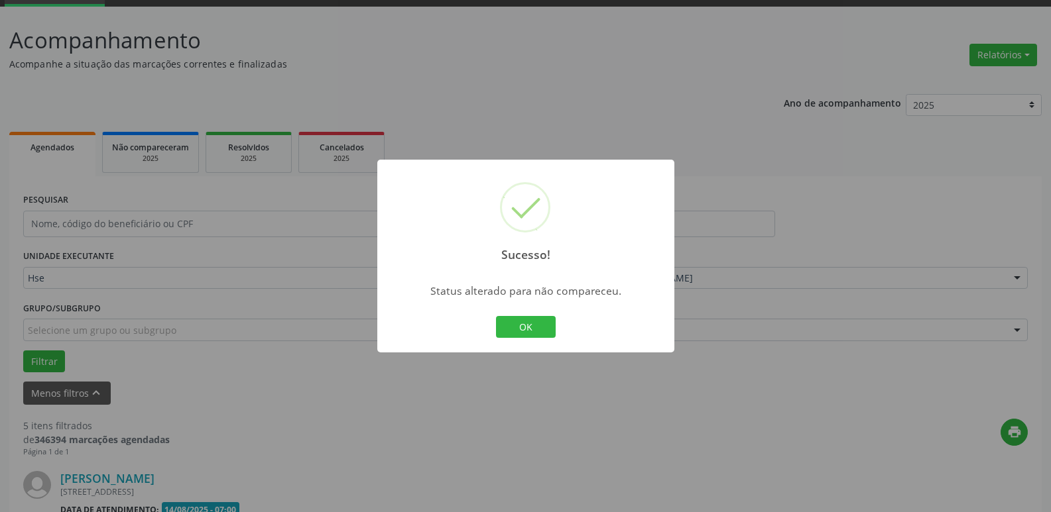
scroll to position [398, 0]
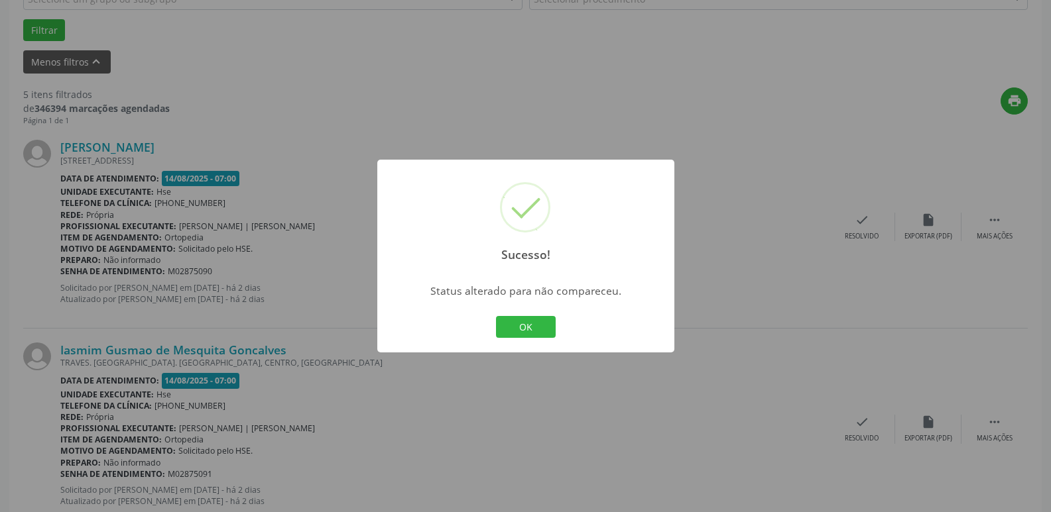
click at [534, 314] on div "OK Cancel" at bounding box center [526, 328] width 66 height 28
click at [538, 333] on button "OK" at bounding box center [526, 327] width 60 height 23
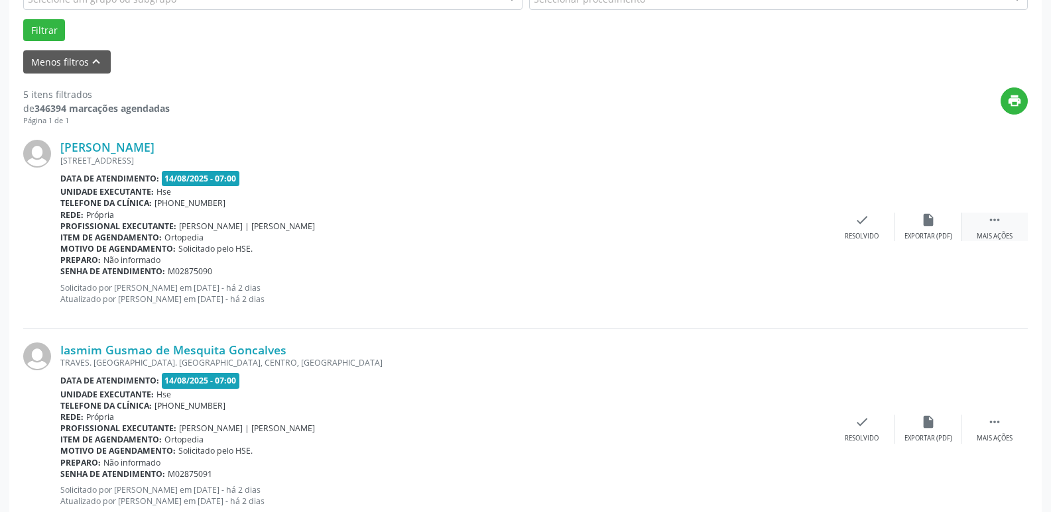
click at [1002, 226] on div " Mais ações" at bounding box center [994, 227] width 66 height 29
click at [932, 233] on div "Não compareceu" at bounding box center [928, 236] width 56 height 9
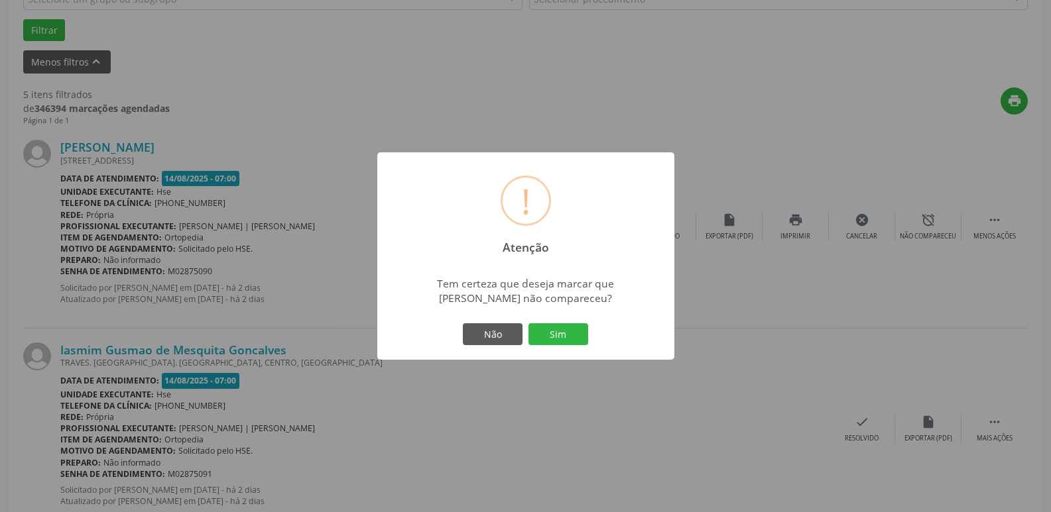
click at [552, 322] on div "Não Sim" at bounding box center [525, 335] width 131 height 28
click at [552, 331] on button "Sim" at bounding box center [558, 335] width 60 height 23
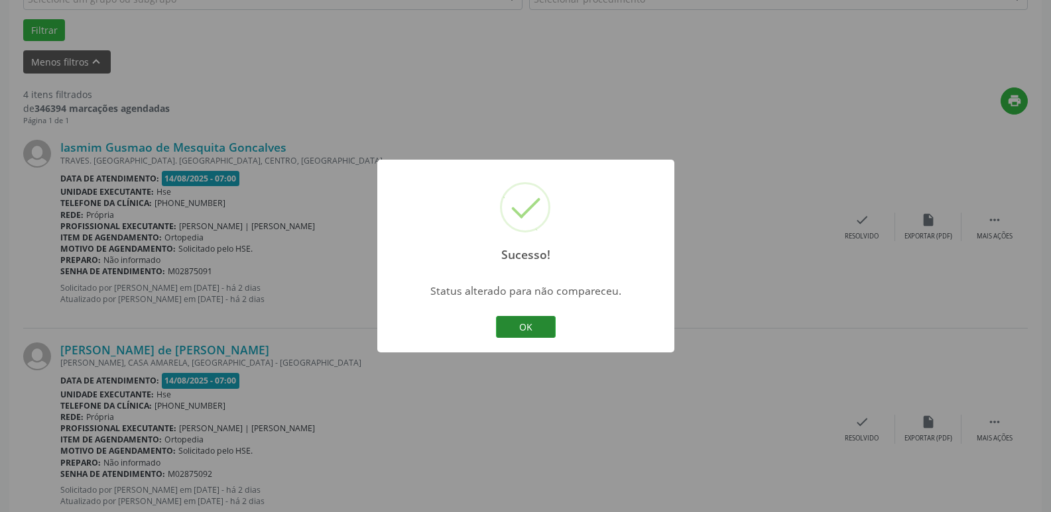
click at [536, 325] on button "OK" at bounding box center [526, 327] width 60 height 23
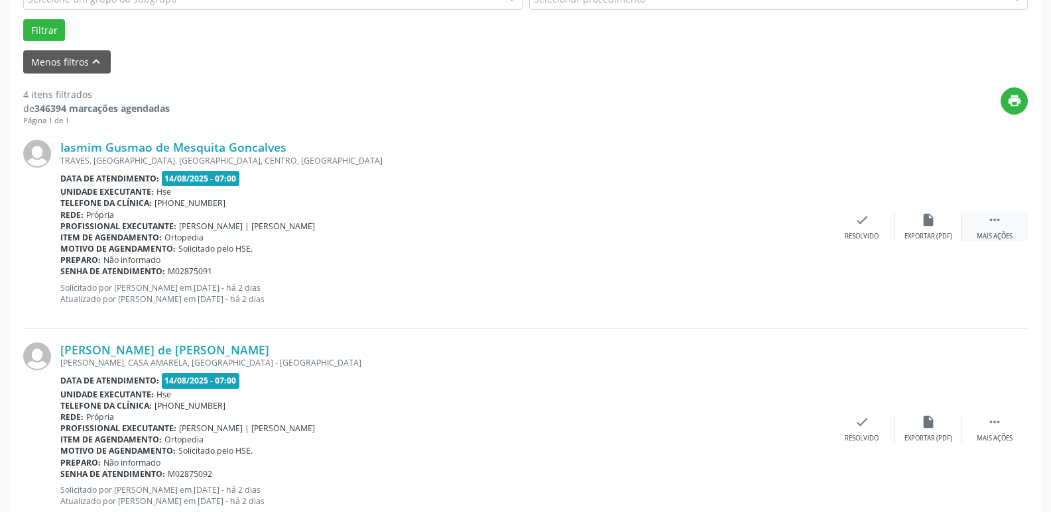
click at [1006, 221] on div " Mais ações" at bounding box center [994, 227] width 66 height 29
click at [927, 231] on div "alarm_off Não compareceu" at bounding box center [928, 227] width 66 height 29
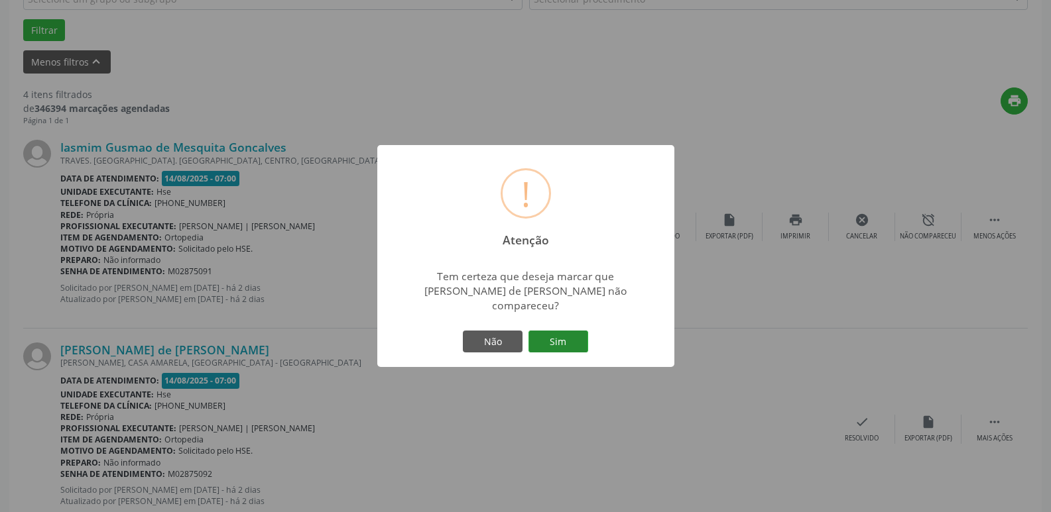
click at [556, 329] on div "Não Sim" at bounding box center [525, 342] width 131 height 28
click at [554, 334] on button "Sim" at bounding box center [558, 342] width 60 height 23
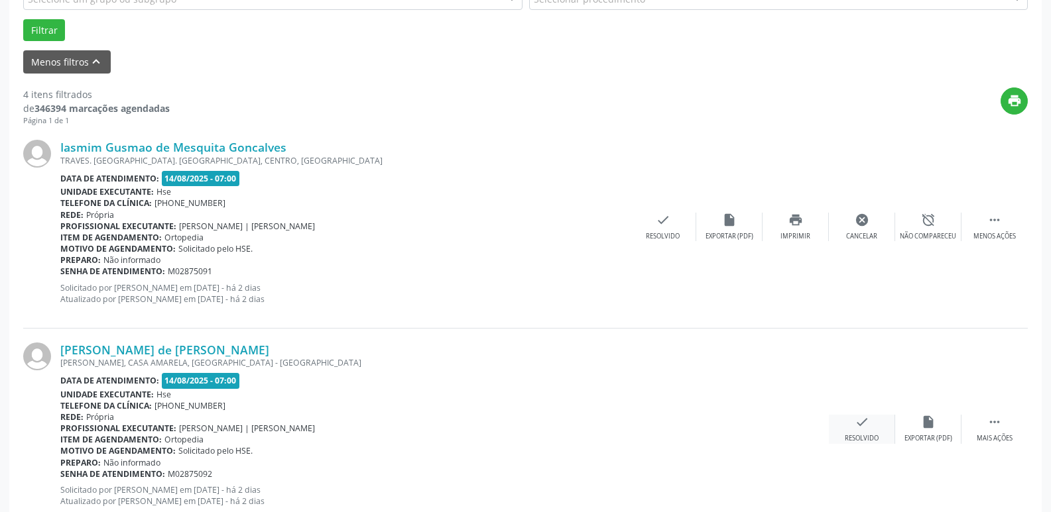
click at [859, 437] on div "Resolvido" at bounding box center [862, 438] width 34 height 9
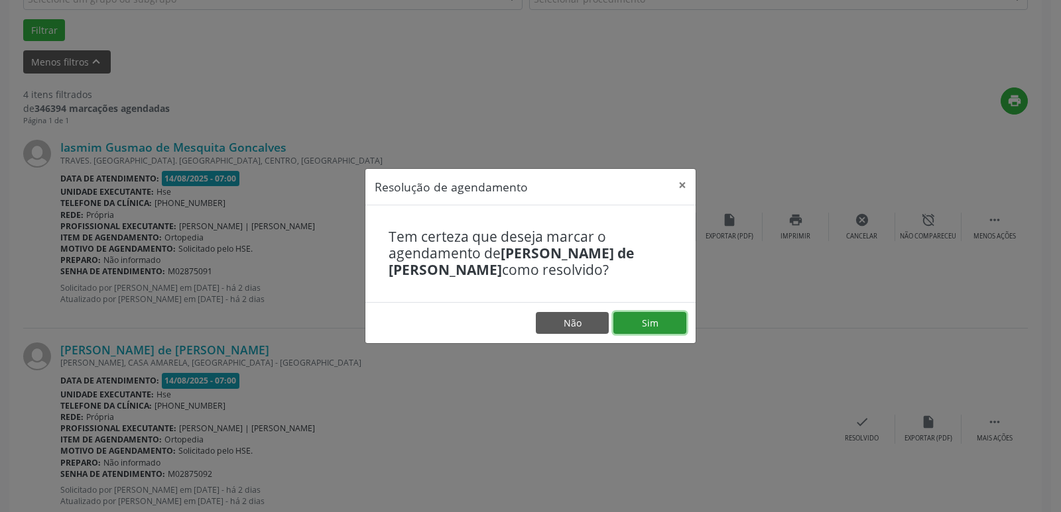
drag, startPoint x: 642, startPoint y: 326, endPoint x: 675, endPoint y: 339, distance: 35.5
click at [642, 326] on button "Sim" at bounding box center [649, 323] width 73 height 23
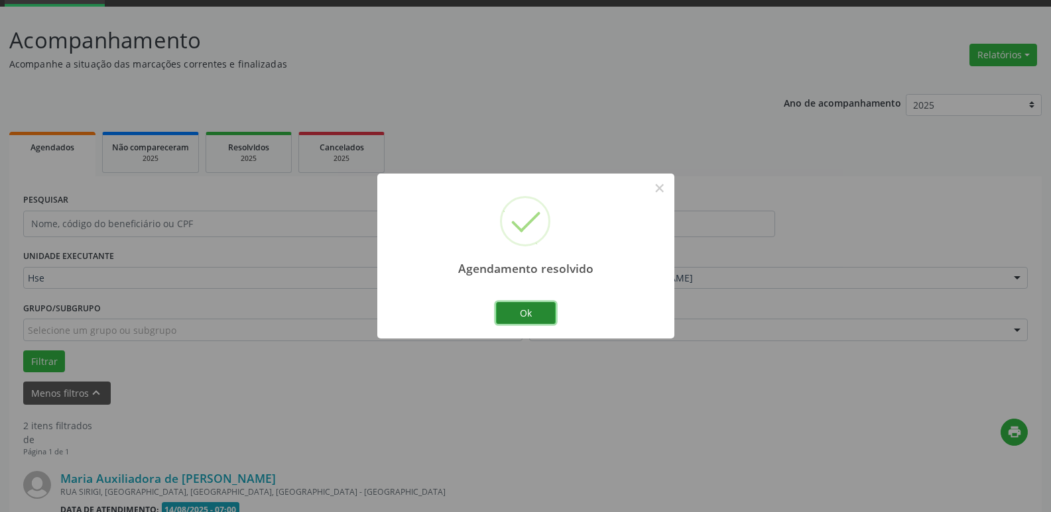
click at [529, 312] on button "Ok" at bounding box center [526, 313] width 60 height 23
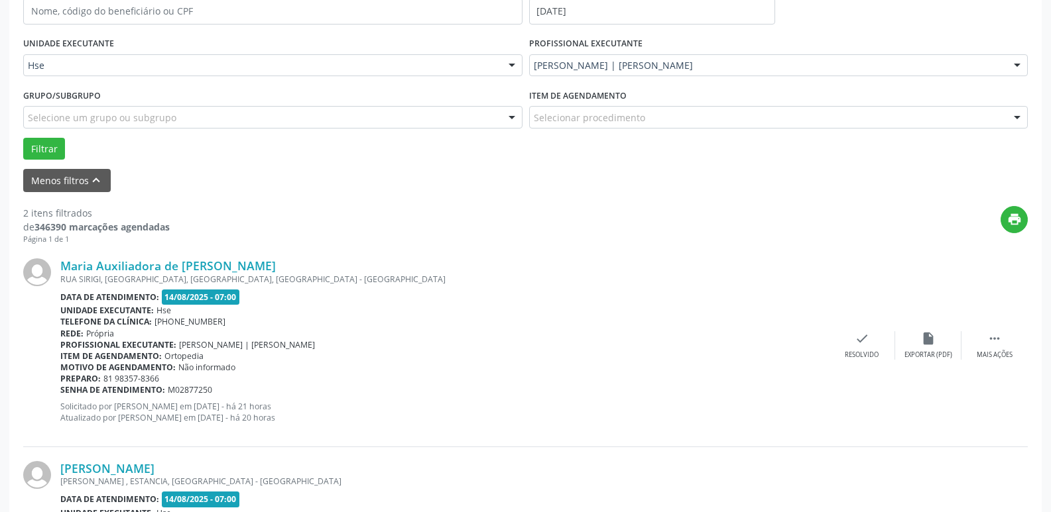
scroll to position [331, 0]
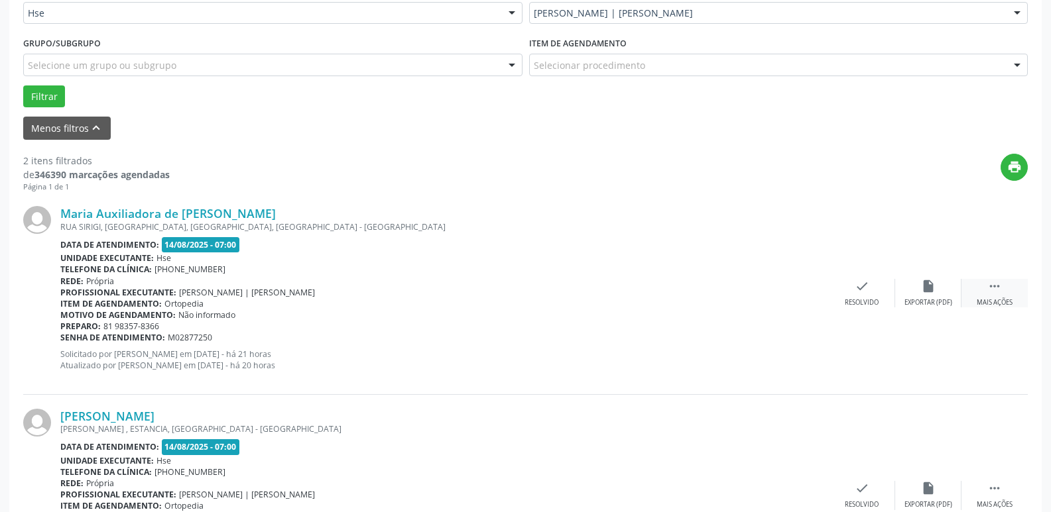
click at [988, 300] on div "Mais ações" at bounding box center [995, 302] width 36 height 9
click at [929, 294] on icon "alarm_off" at bounding box center [928, 286] width 15 height 15
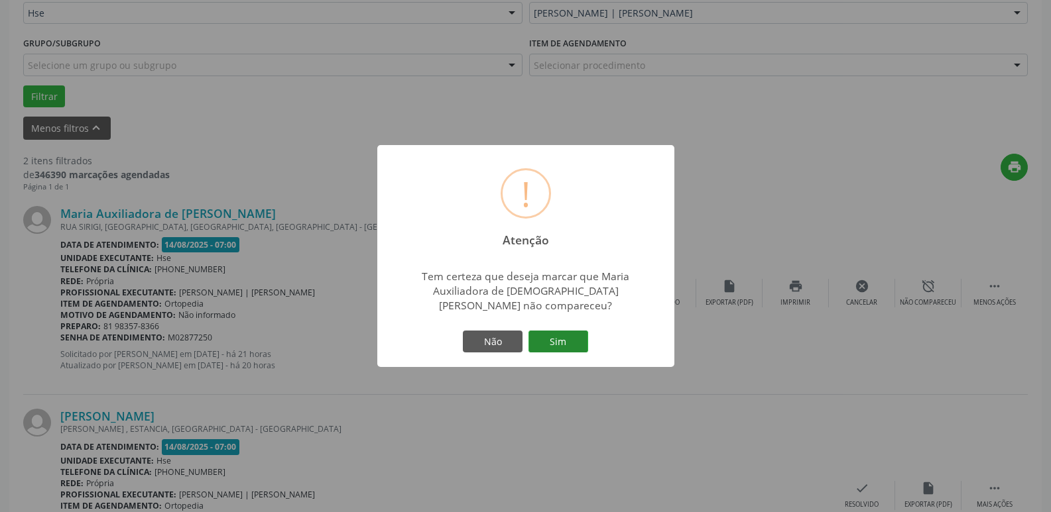
click at [576, 335] on button "Sim" at bounding box center [558, 342] width 60 height 23
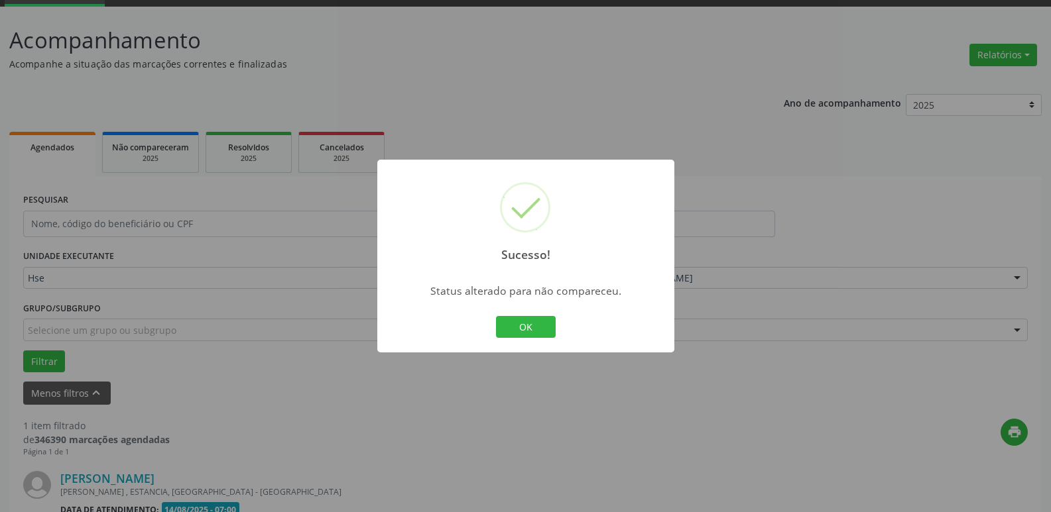
scroll to position [237, 0]
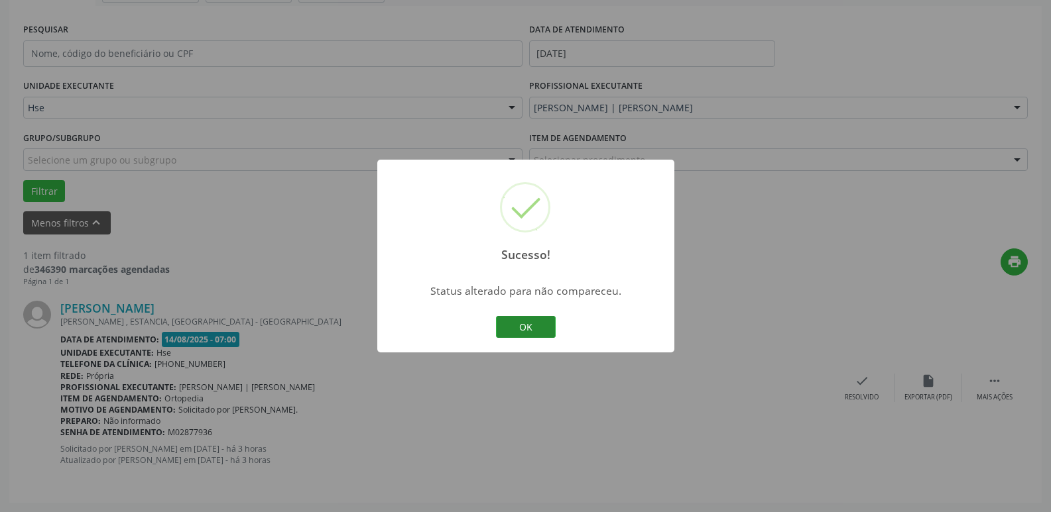
click at [525, 319] on button "OK" at bounding box center [526, 327] width 60 height 23
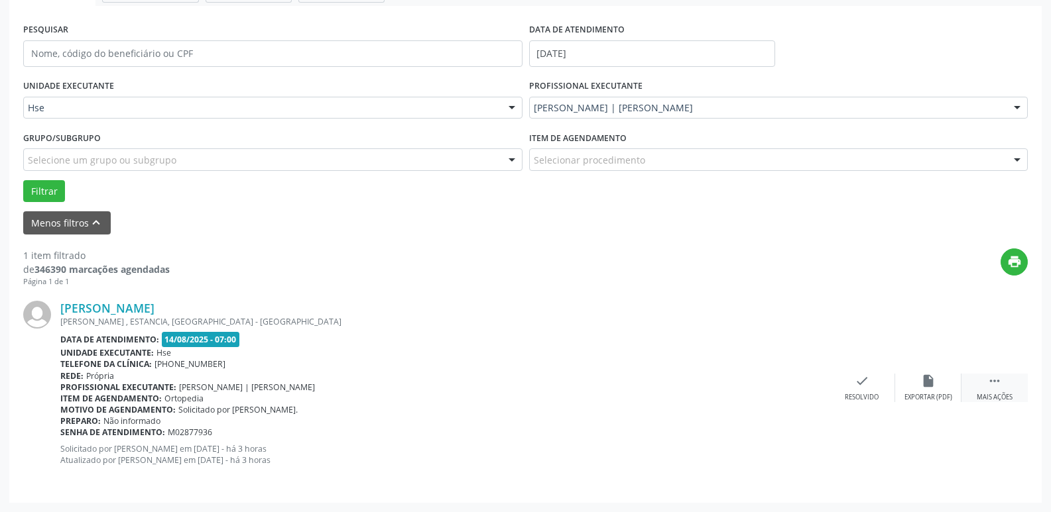
click at [996, 400] on div "Mais ações" at bounding box center [995, 397] width 36 height 9
click at [937, 398] on div "Não compareceu" at bounding box center [928, 397] width 56 height 9
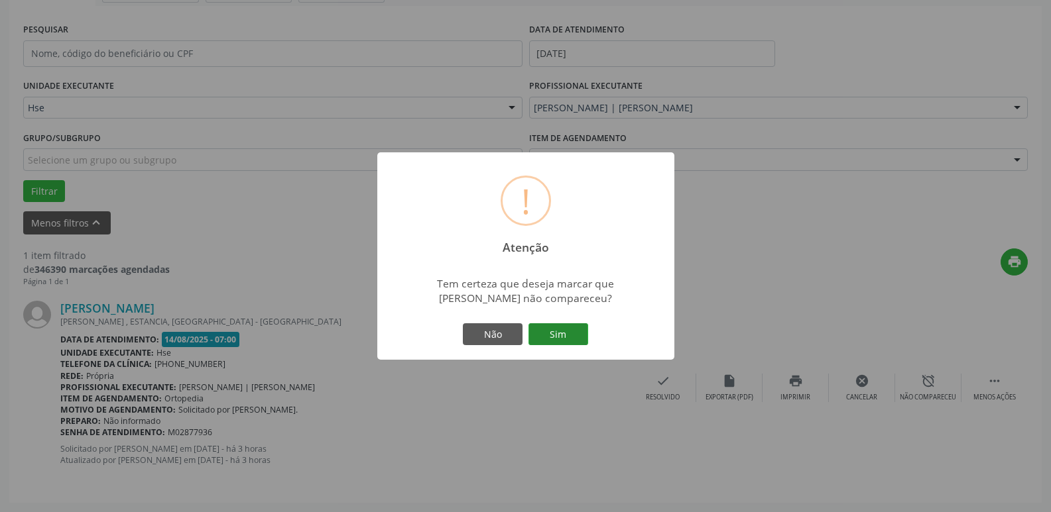
click at [543, 341] on button "Sim" at bounding box center [558, 335] width 60 height 23
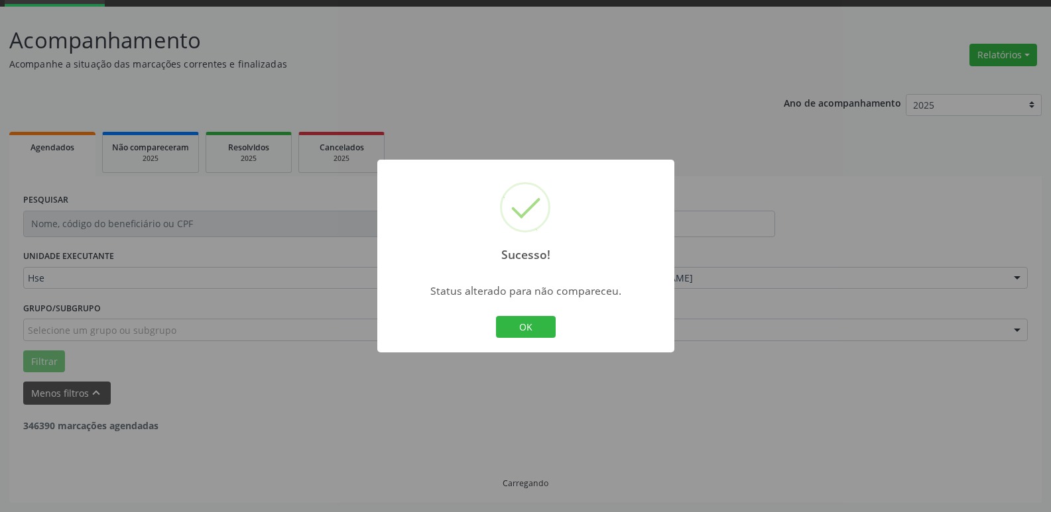
scroll to position [24, 0]
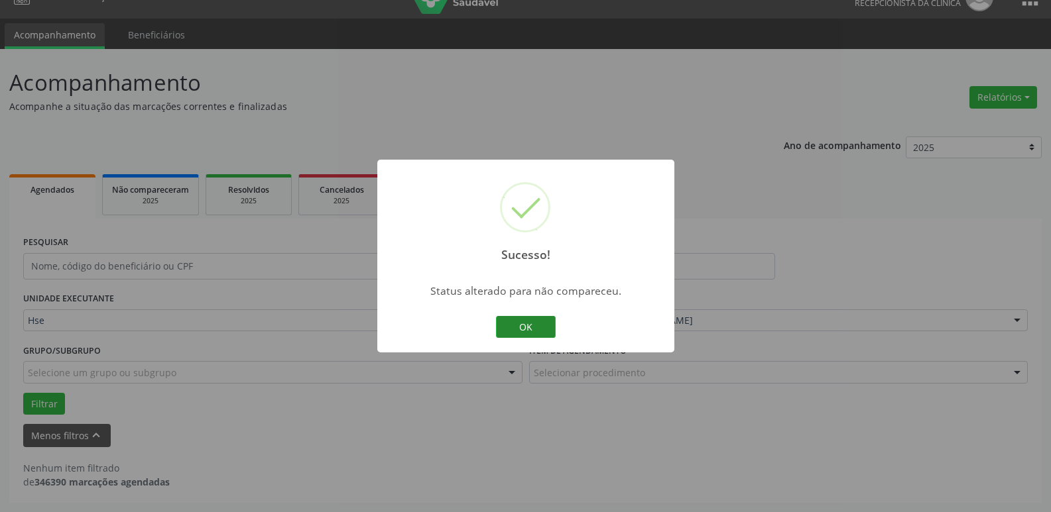
click at [529, 337] on button "OK" at bounding box center [526, 327] width 60 height 23
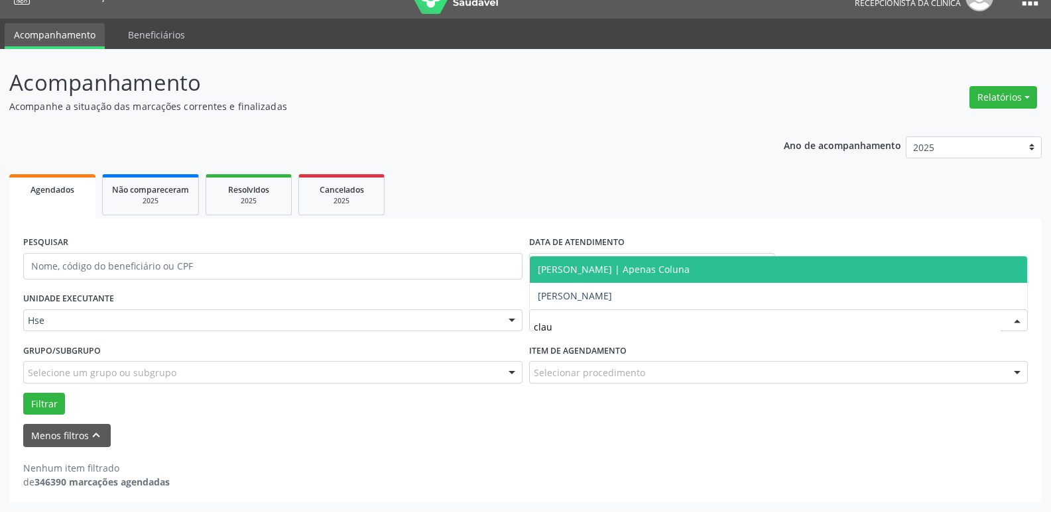
click at [686, 267] on span "[PERSON_NAME] | Apenas Coluna" at bounding box center [614, 269] width 152 height 13
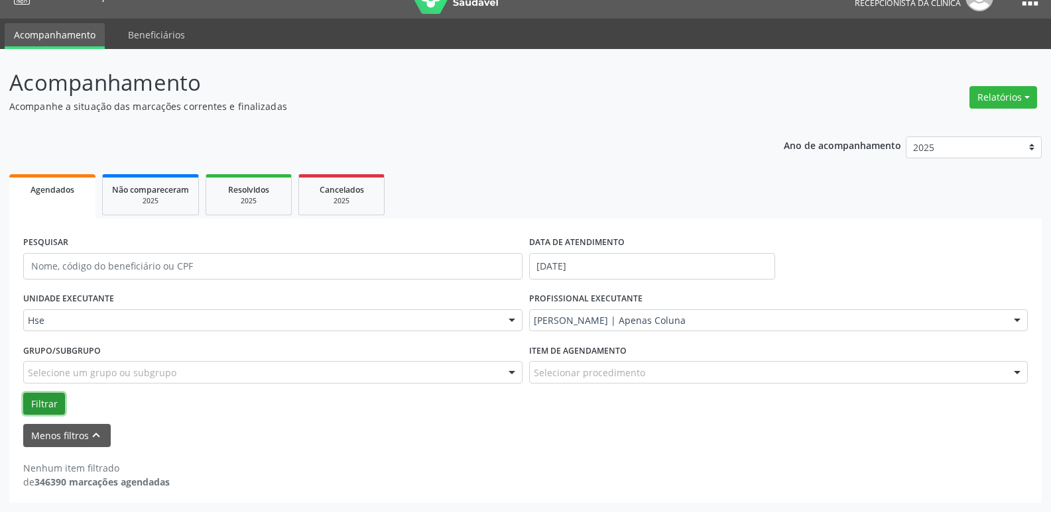
click at [36, 410] on button "Filtrar" at bounding box center [44, 404] width 42 height 23
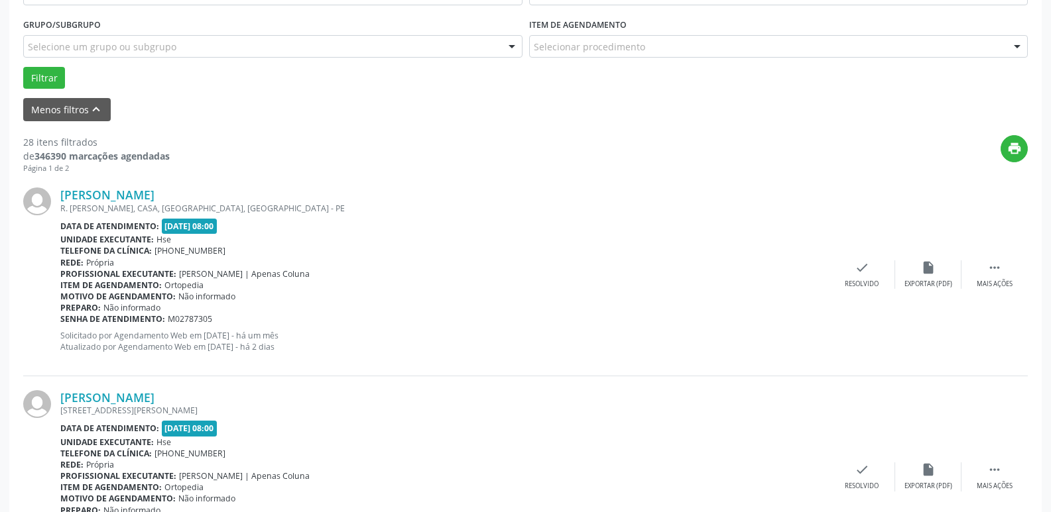
scroll to position [355, 0]
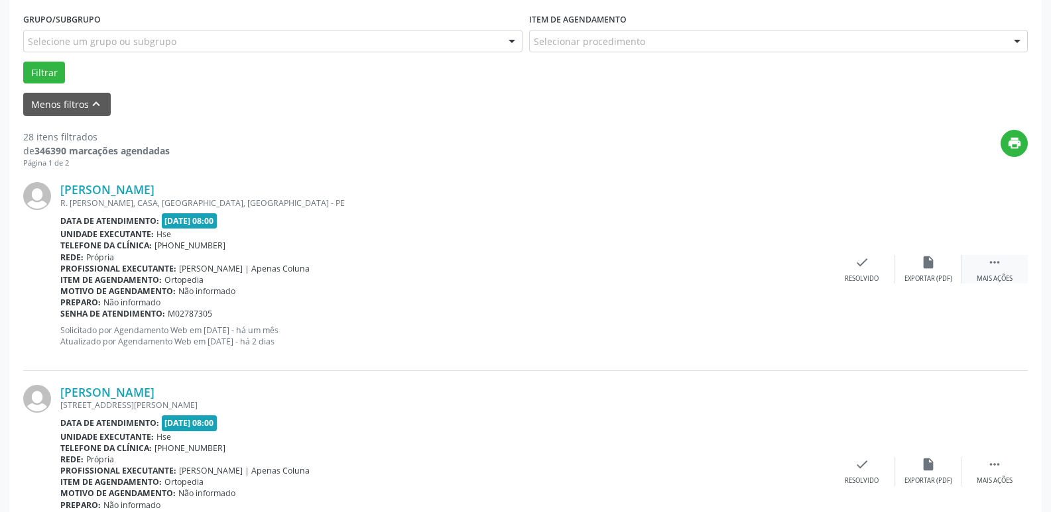
click at [1023, 273] on div " Mais ações" at bounding box center [994, 269] width 66 height 29
click at [935, 267] on icon "alarm_off" at bounding box center [928, 262] width 15 height 15
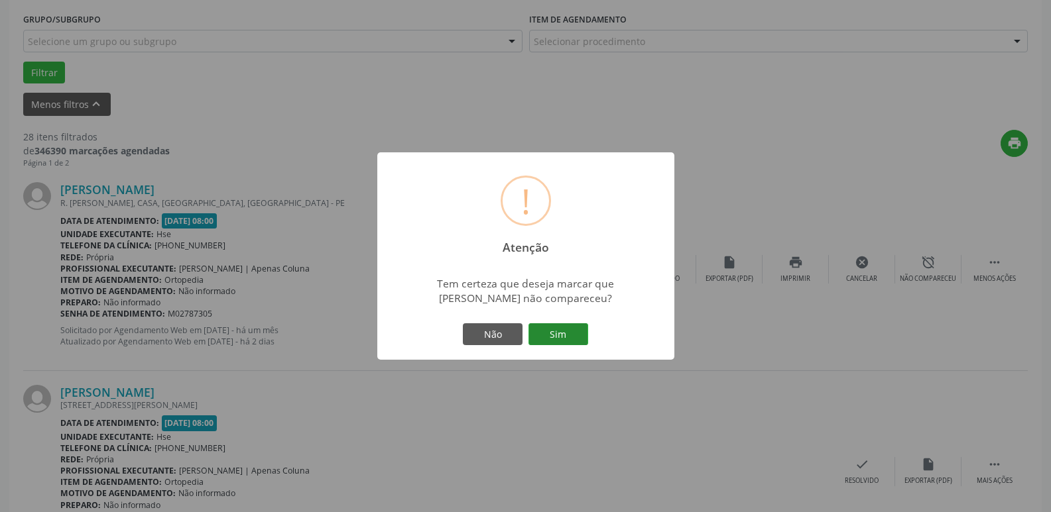
click at [581, 338] on button "Sim" at bounding box center [558, 335] width 60 height 23
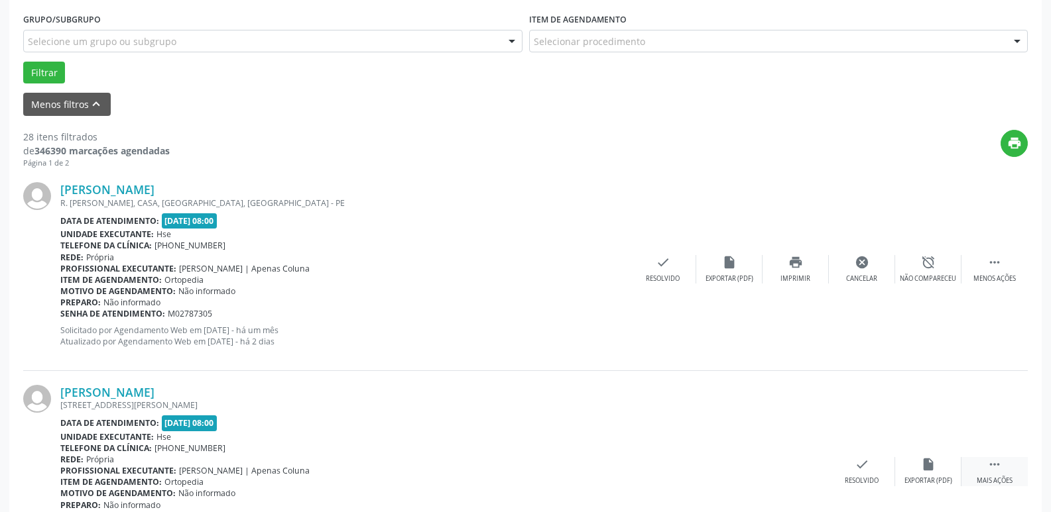
click at [991, 465] on icon "" at bounding box center [994, 464] width 15 height 15
click at [943, 465] on div "alarm_off Não compareceu" at bounding box center [928, 471] width 66 height 29
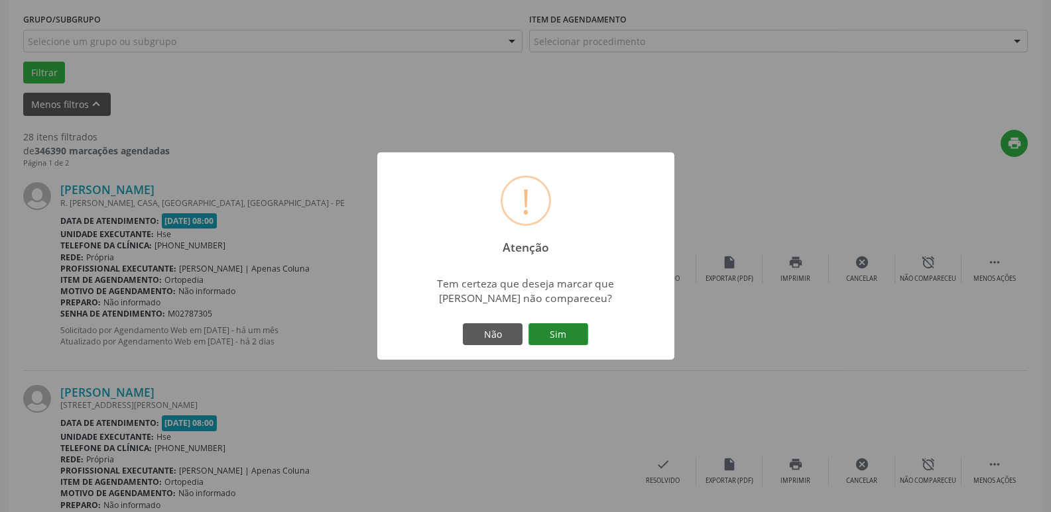
click at [585, 339] on button "Sim" at bounding box center [558, 335] width 60 height 23
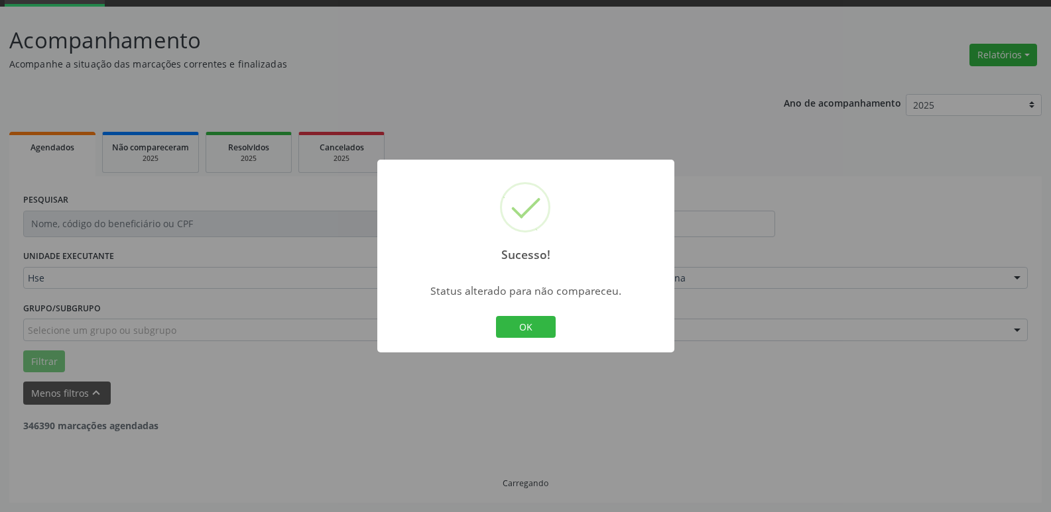
scroll to position [66, 0]
click at [532, 325] on button "OK" at bounding box center [526, 327] width 60 height 23
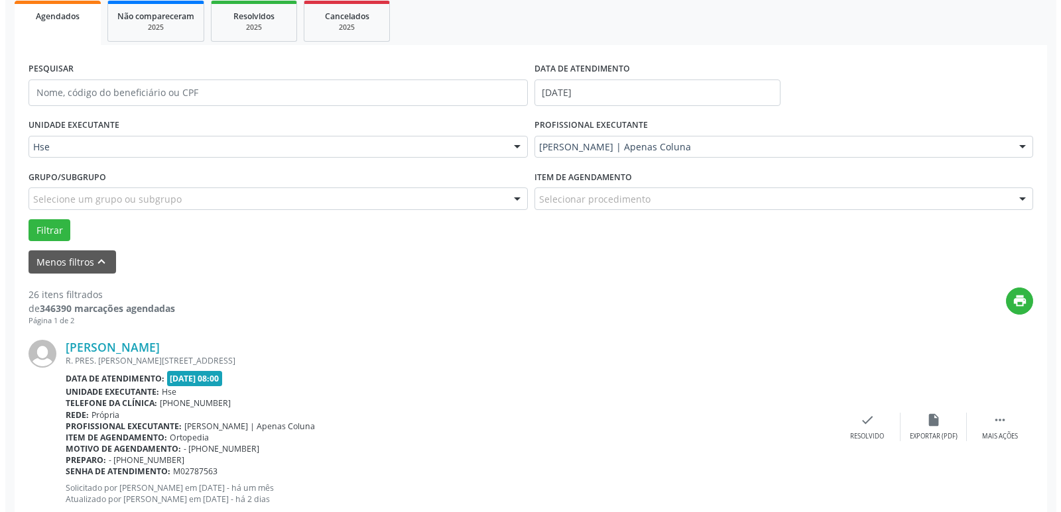
scroll to position [199, 0]
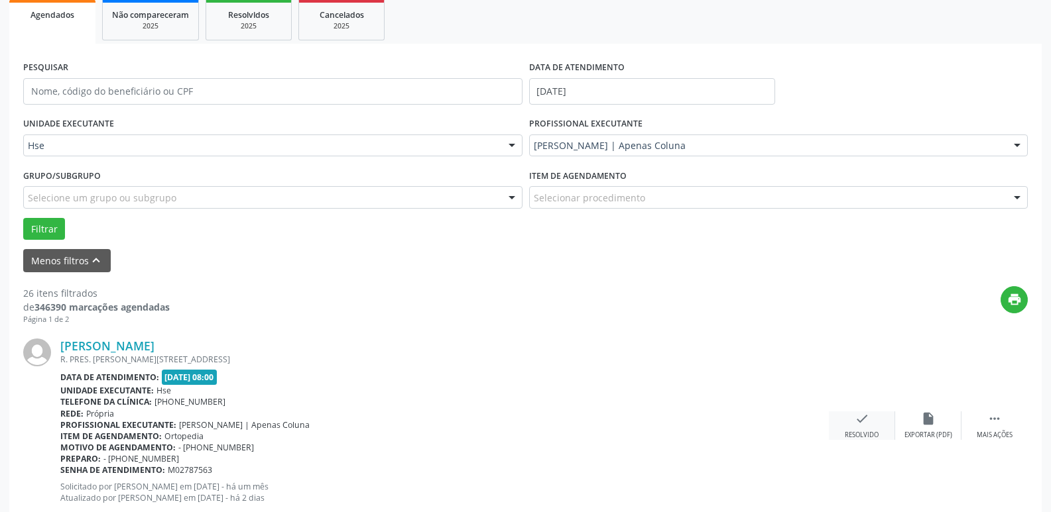
click at [855, 424] on icon "check" at bounding box center [862, 419] width 15 height 15
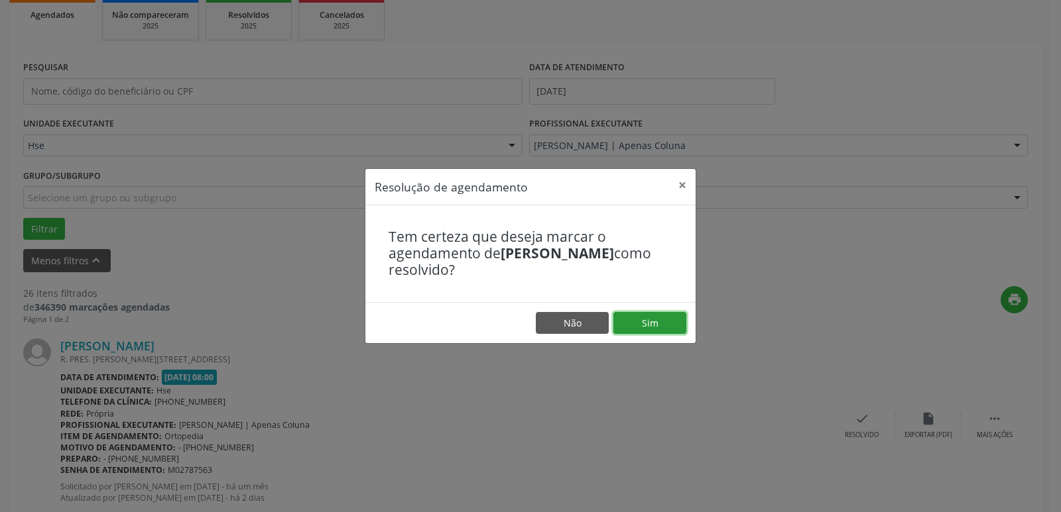
click at [652, 328] on button "Sim" at bounding box center [649, 323] width 73 height 23
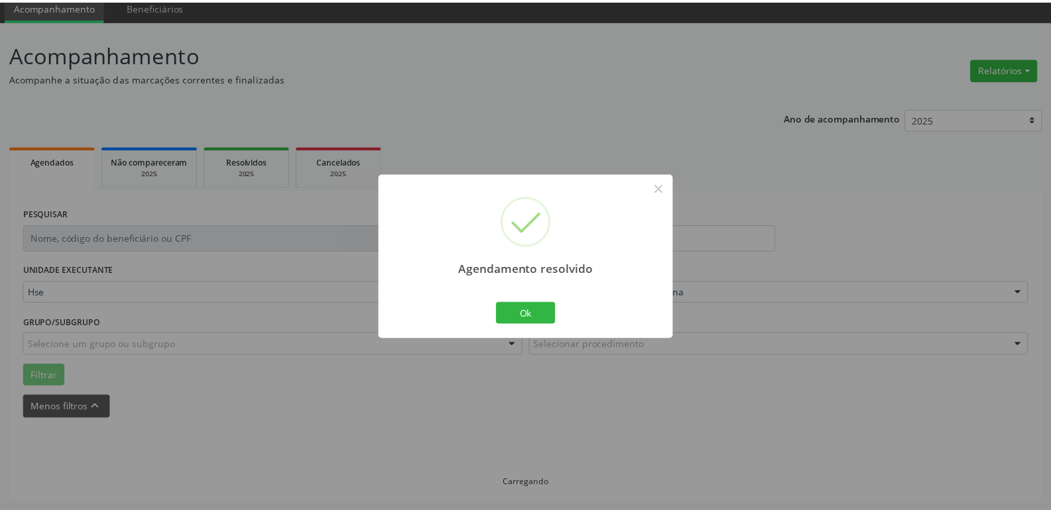
scroll to position [52, 0]
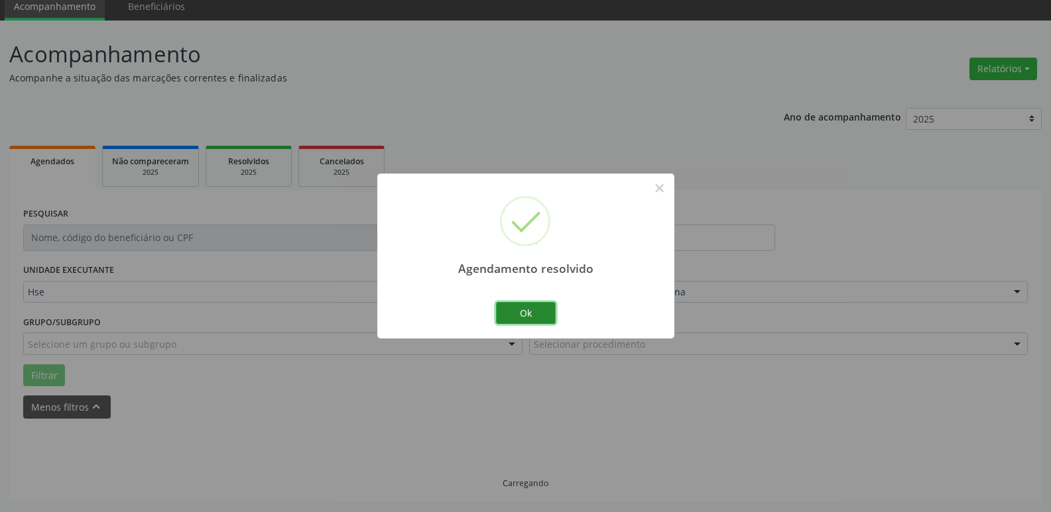
click at [522, 313] on button "Ok" at bounding box center [526, 313] width 60 height 23
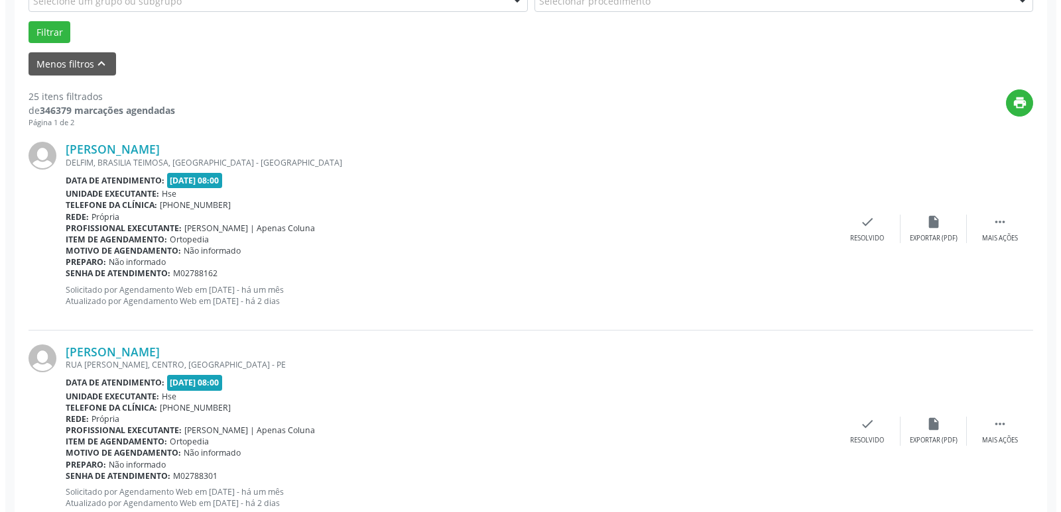
scroll to position [398, 0]
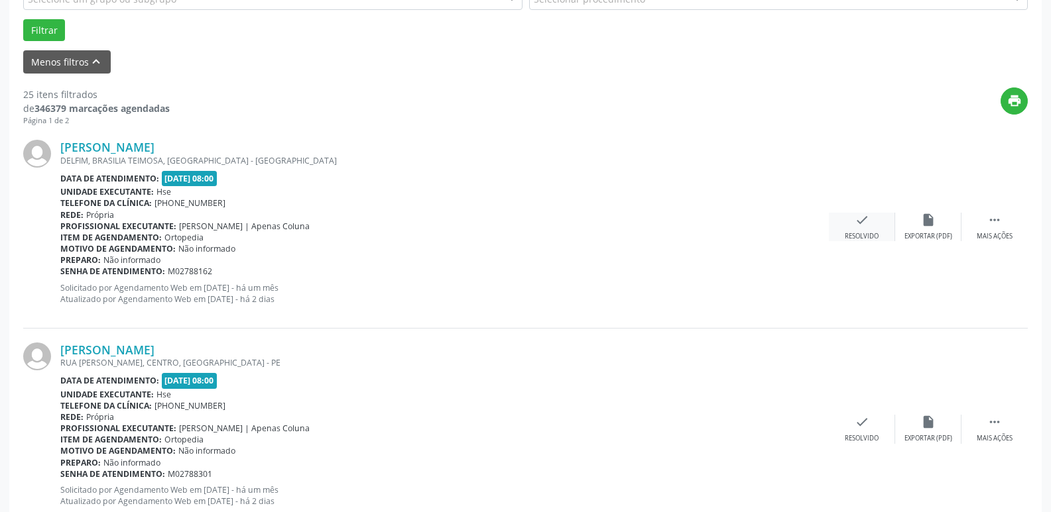
click at [863, 237] on div "Resolvido" at bounding box center [862, 236] width 34 height 9
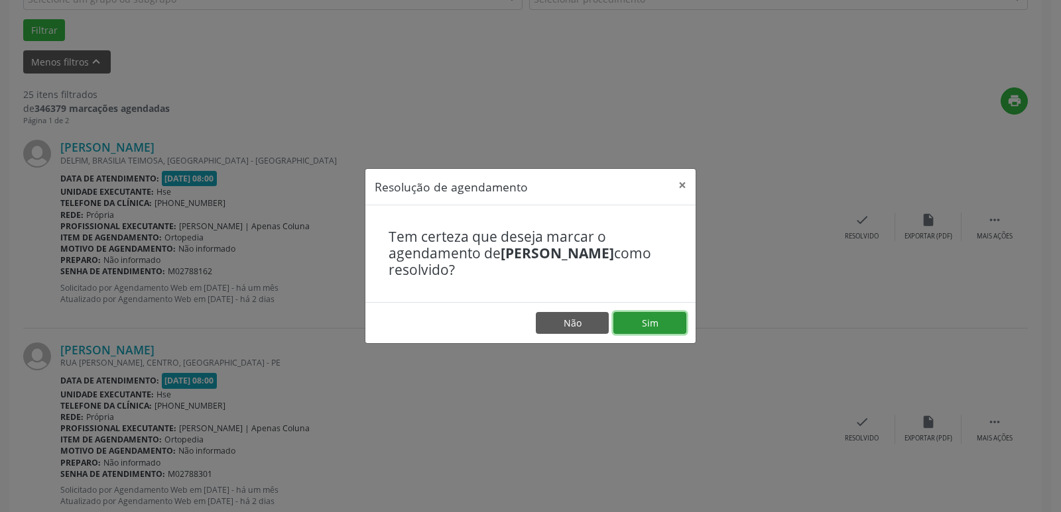
click at [678, 330] on button "Sim" at bounding box center [649, 323] width 73 height 23
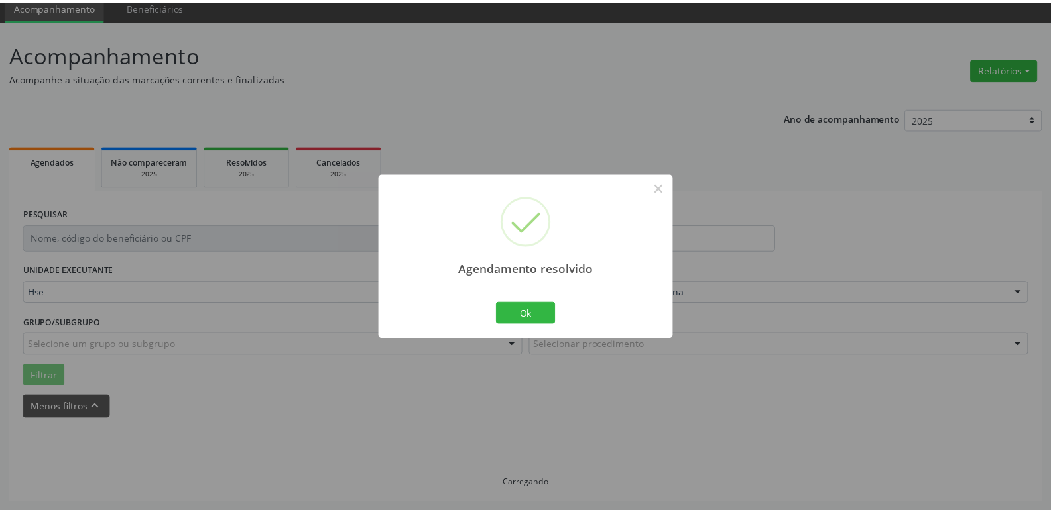
scroll to position [52, 0]
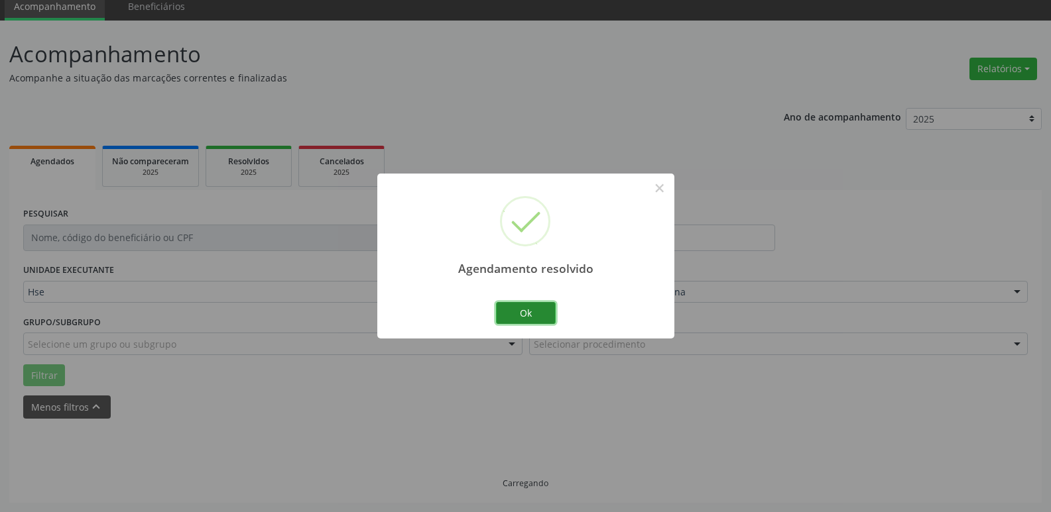
click at [539, 303] on button "Ok" at bounding box center [526, 313] width 60 height 23
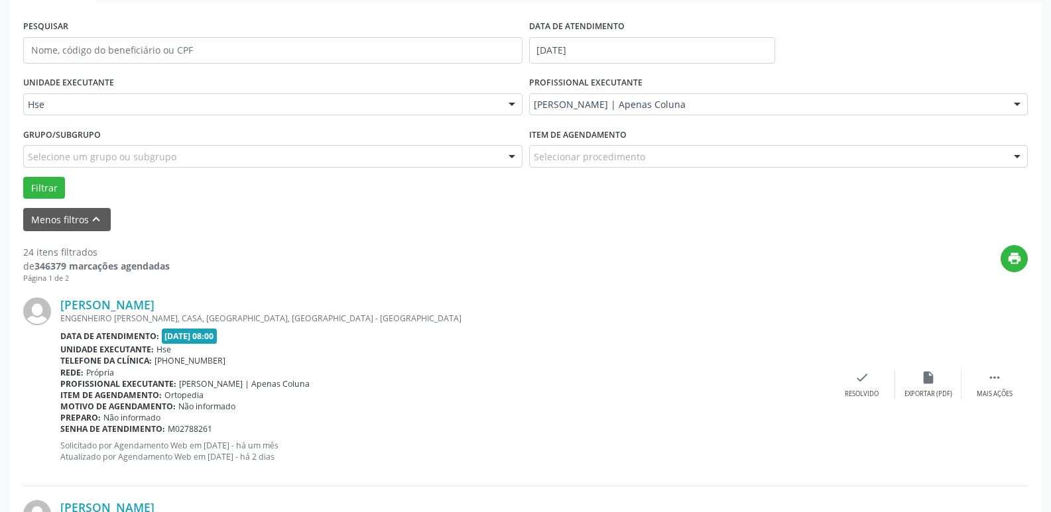
scroll to position [251, 0]
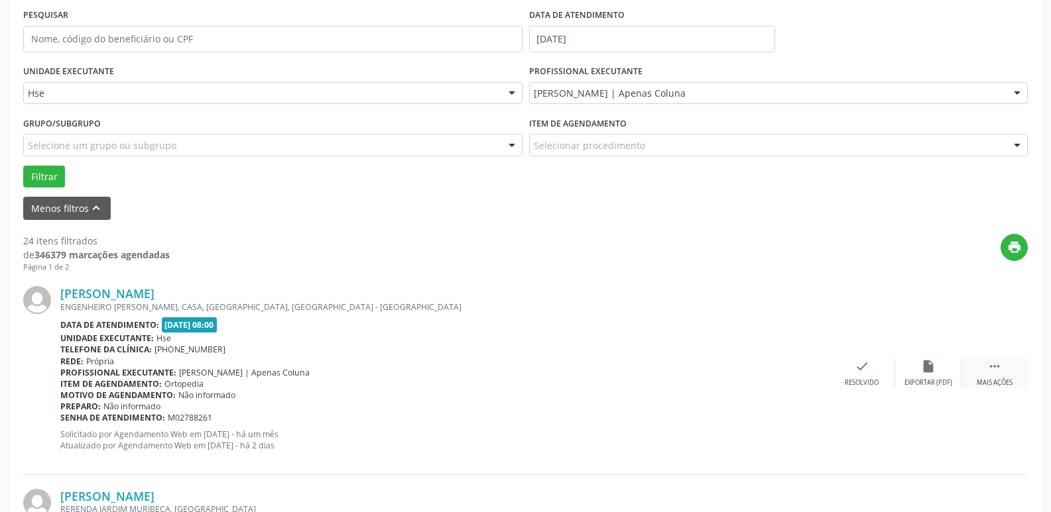
click at [990, 363] on icon "" at bounding box center [994, 366] width 15 height 15
click at [923, 375] on div "alarm_off Não compareceu" at bounding box center [928, 373] width 66 height 29
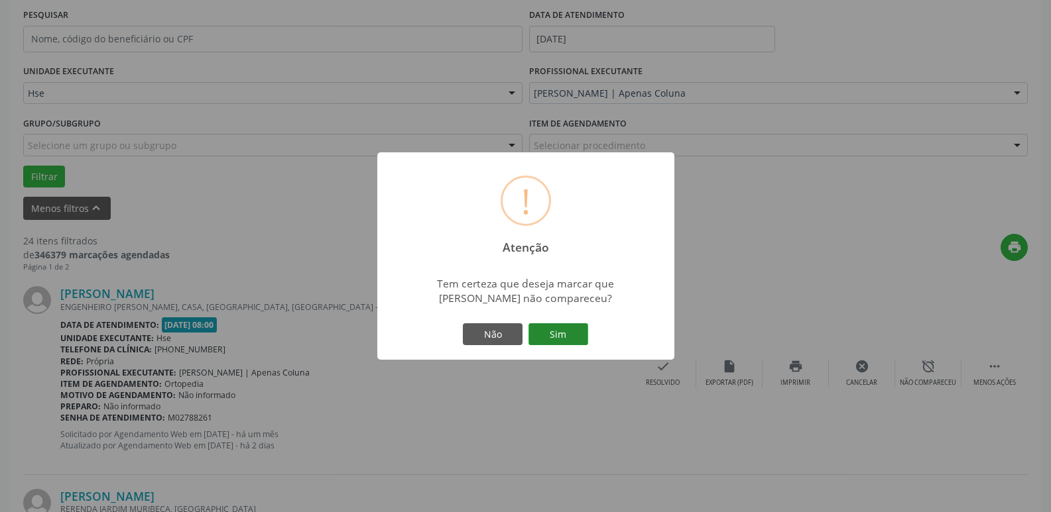
click at [545, 335] on button "Sim" at bounding box center [558, 335] width 60 height 23
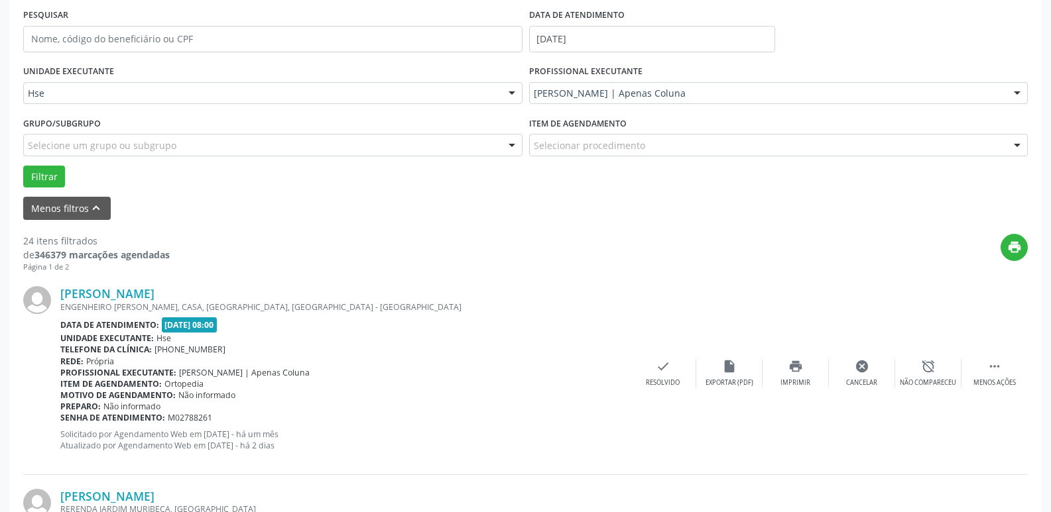
scroll to position [66, 0]
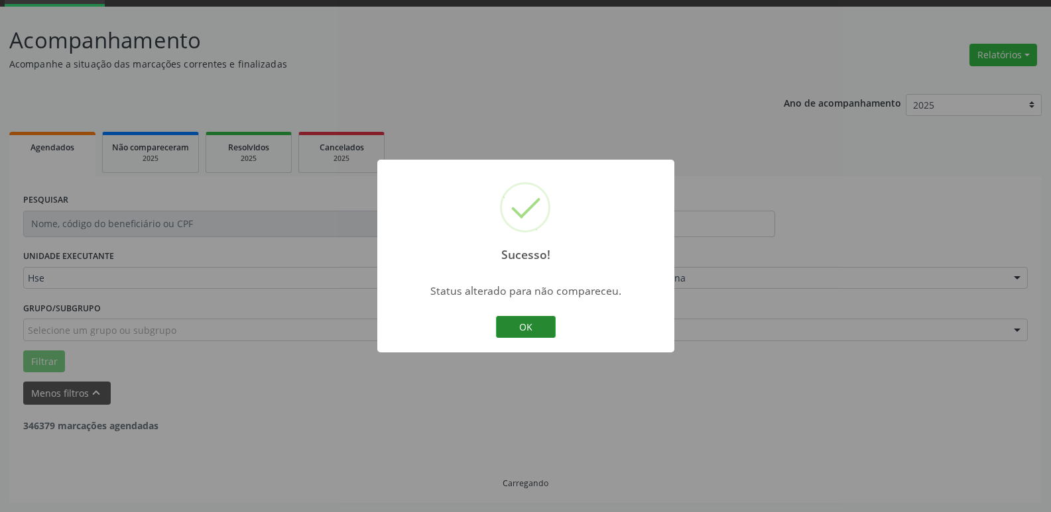
click at [522, 317] on button "OK" at bounding box center [526, 327] width 60 height 23
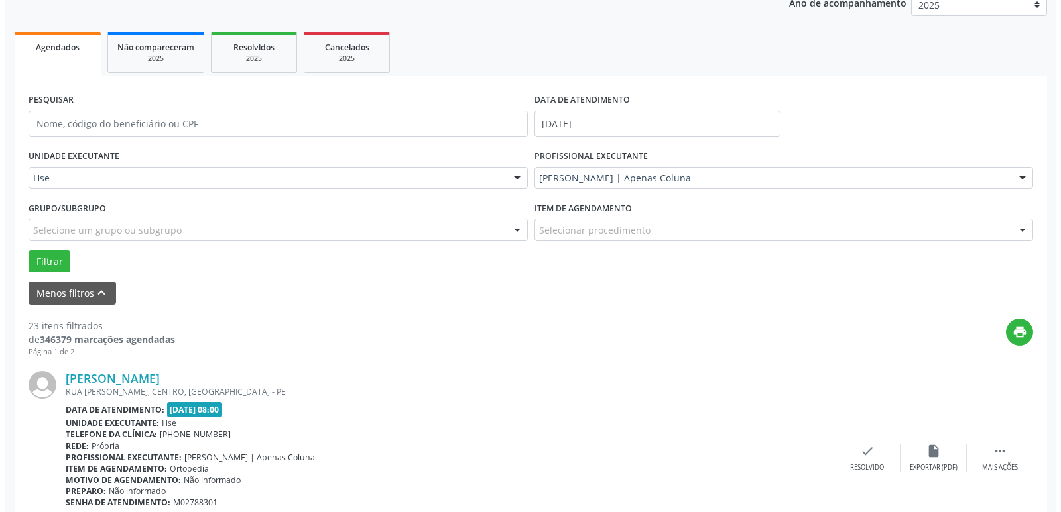
scroll to position [199, 0]
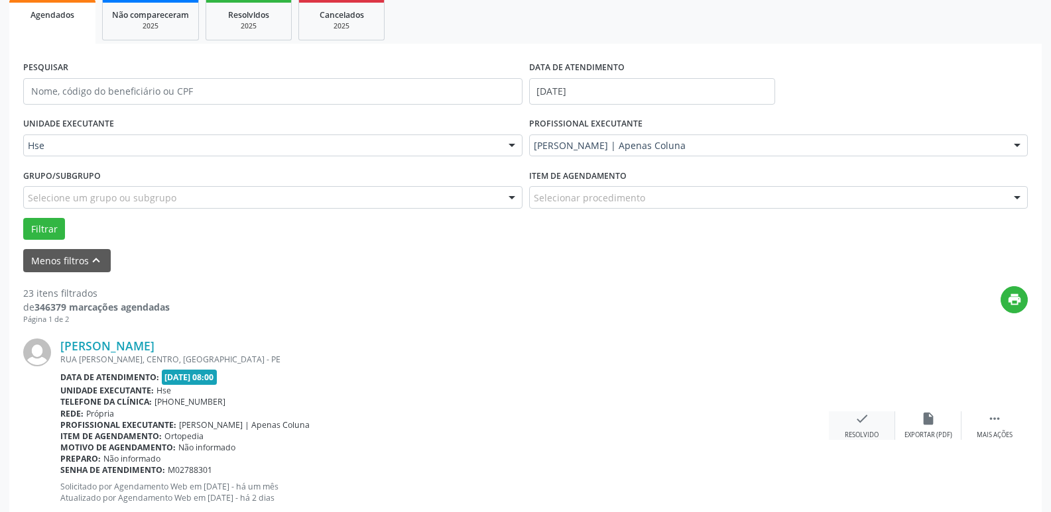
click at [860, 422] on icon "check" at bounding box center [862, 419] width 15 height 15
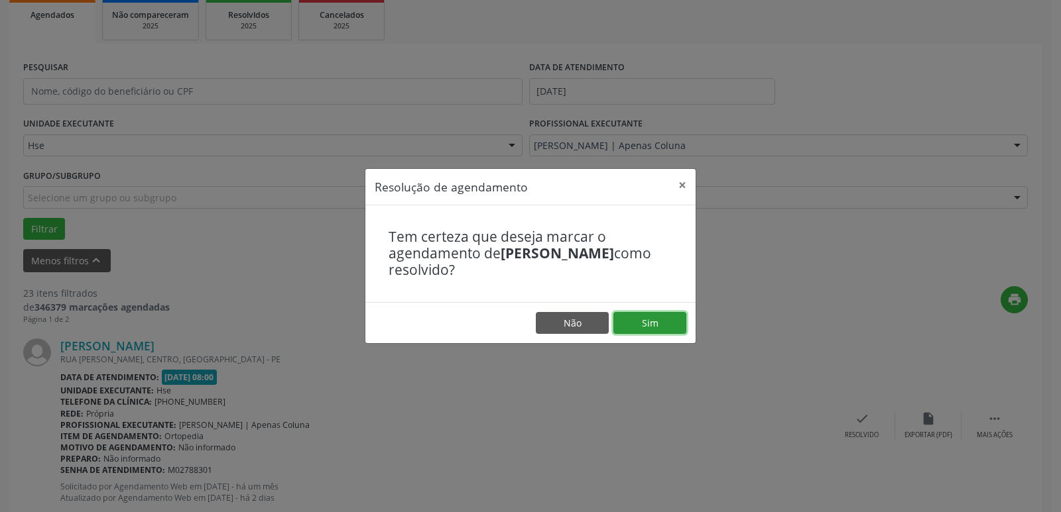
click at [646, 322] on button "Sim" at bounding box center [649, 323] width 73 height 23
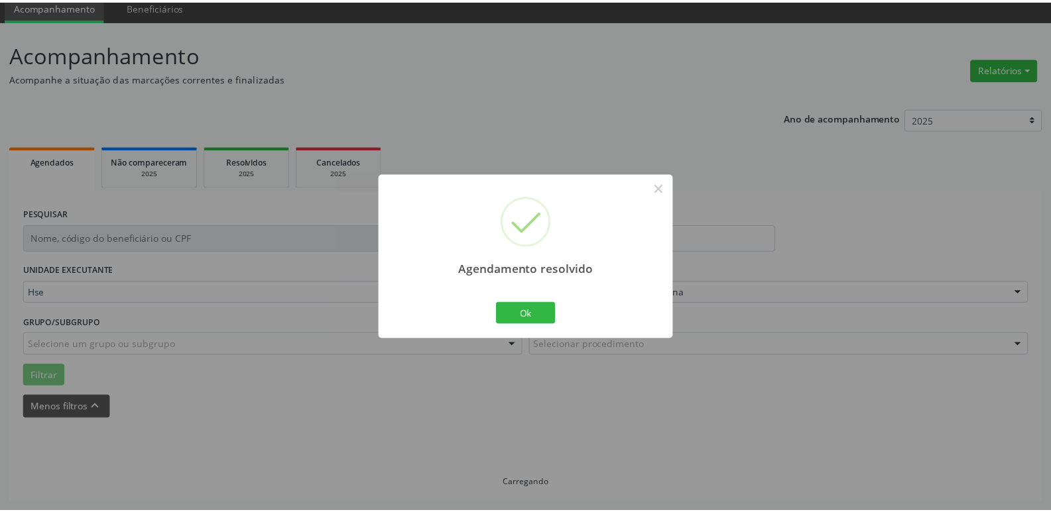
scroll to position [52, 0]
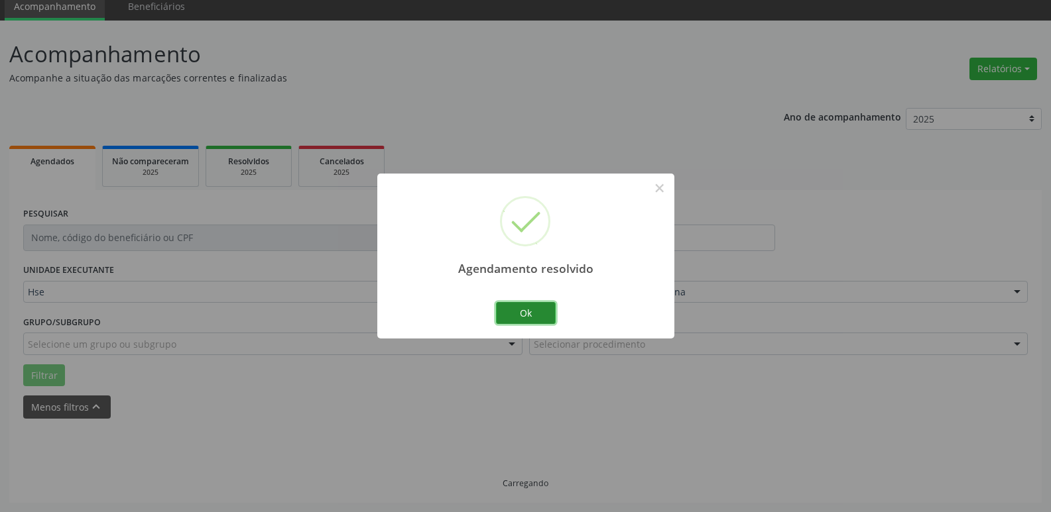
click at [510, 316] on button "Ok" at bounding box center [526, 313] width 60 height 23
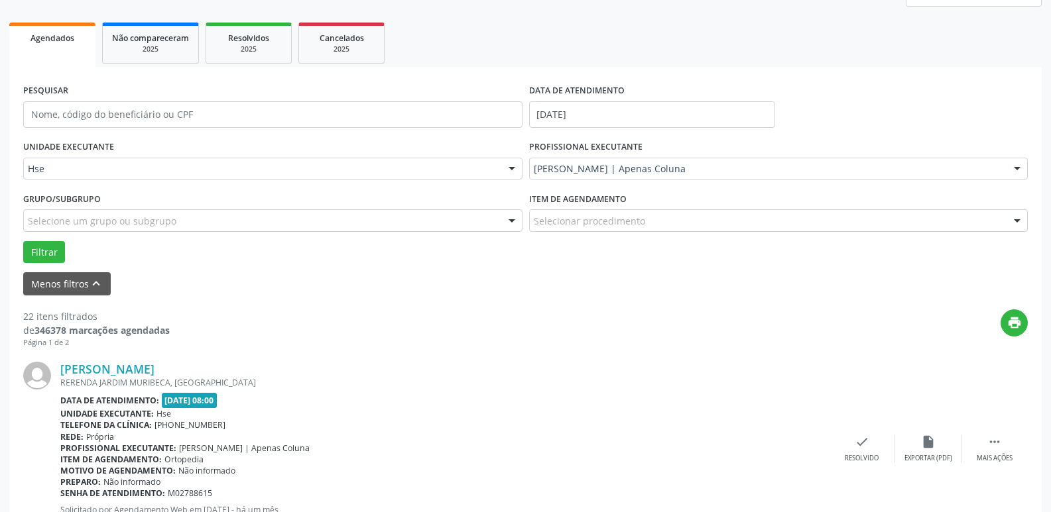
scroll to position [251, 0]
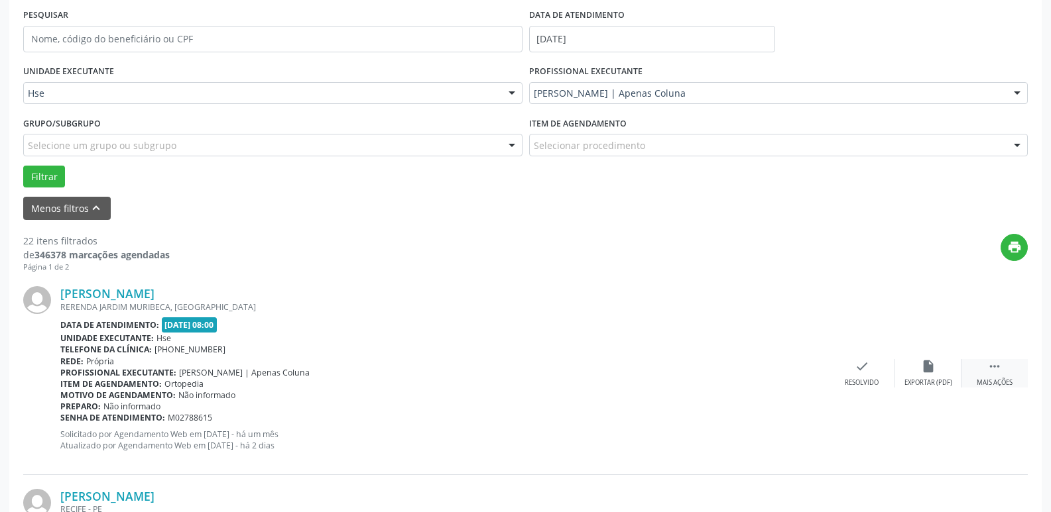
click at [1007, 385] on div "Mais ações" at bounding box center [995, 383] width 36 height 9
click at [944, 374] on div "alarm_off Não compareceu" at bounding box center [928, 373] width 66 height 29
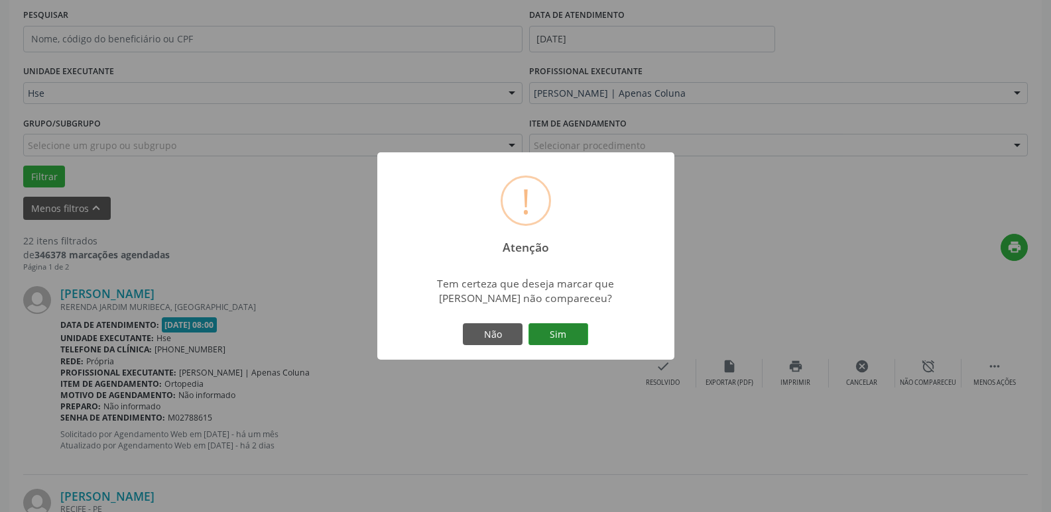
click at [574, 335] on button "Sim" at bounding box center [558, 335] width 60 height 23
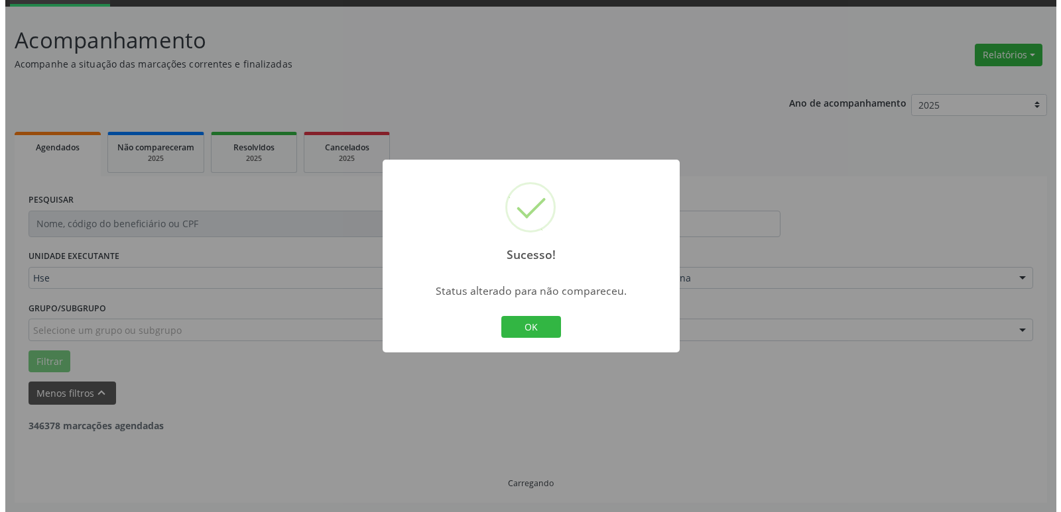
scroll to position [318, 0]
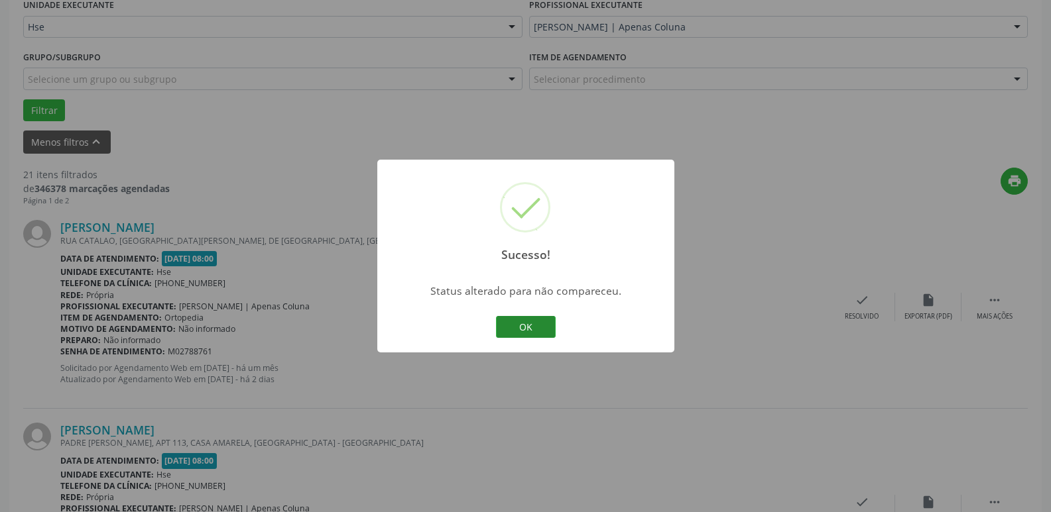
click at [517, 323] on button "OK" at bounding box center [526, 327] width 60 height 23
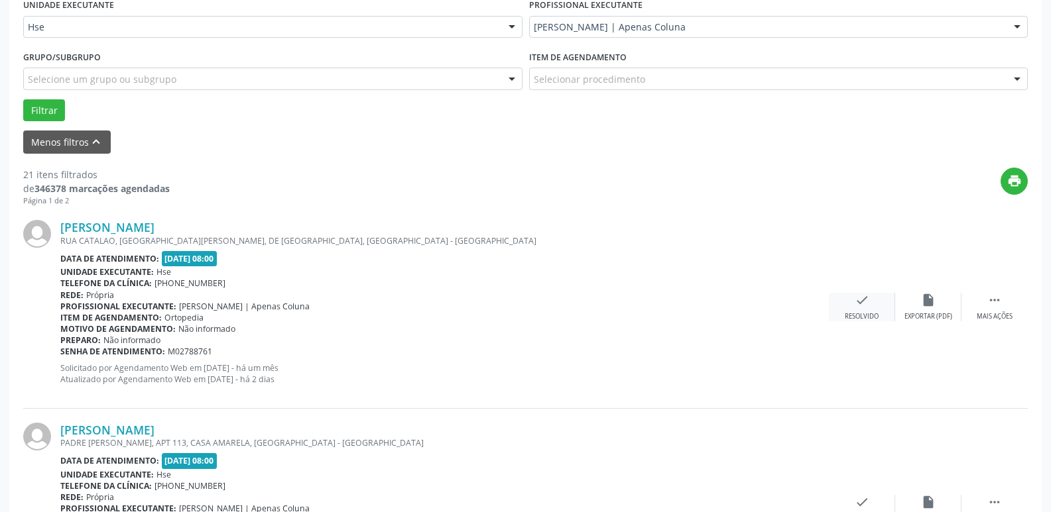
click at [865, 310] on div "check Resolvido" at bounding box center [862, 307] width 66 height 29
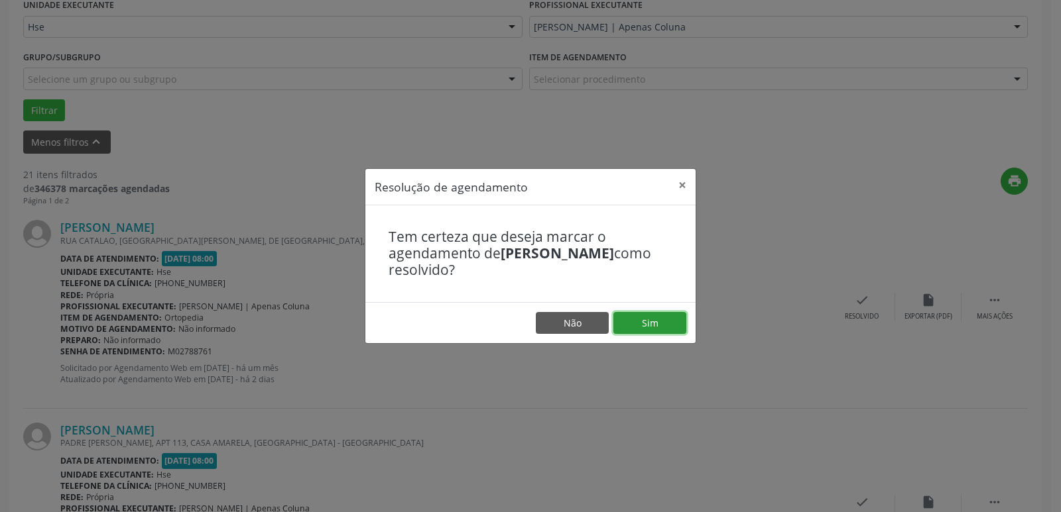
click at [650, 328] on button "Sim" at bounding box center [649, 323] width 73 height 23
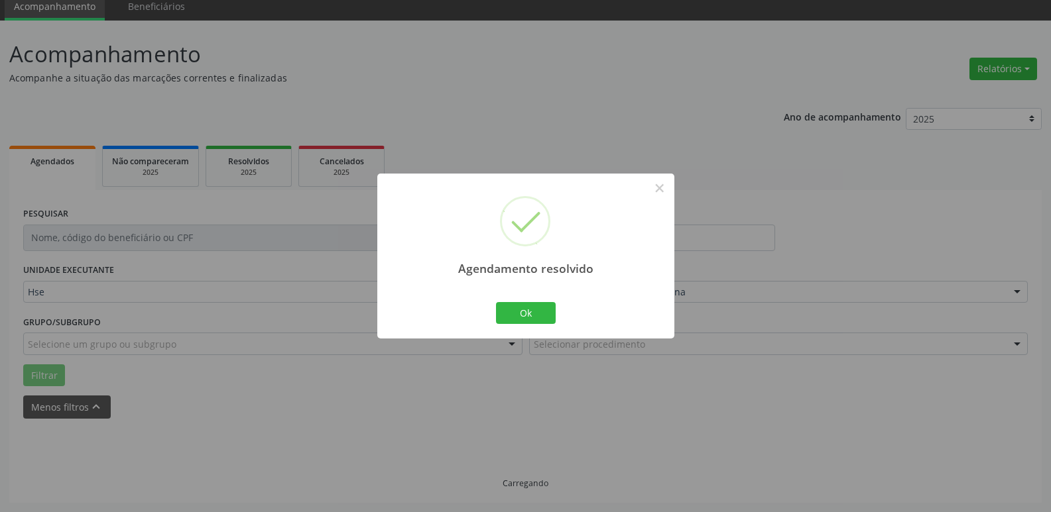
scroll to position [66, 0]
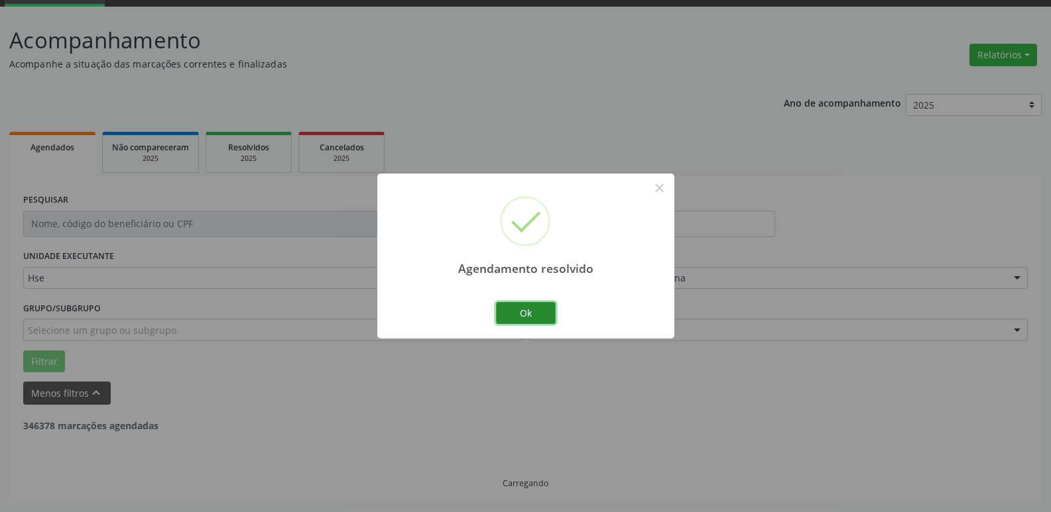
click at [519, 305] on button "Ok" at bounding box center [526, 313] width 60 height 23
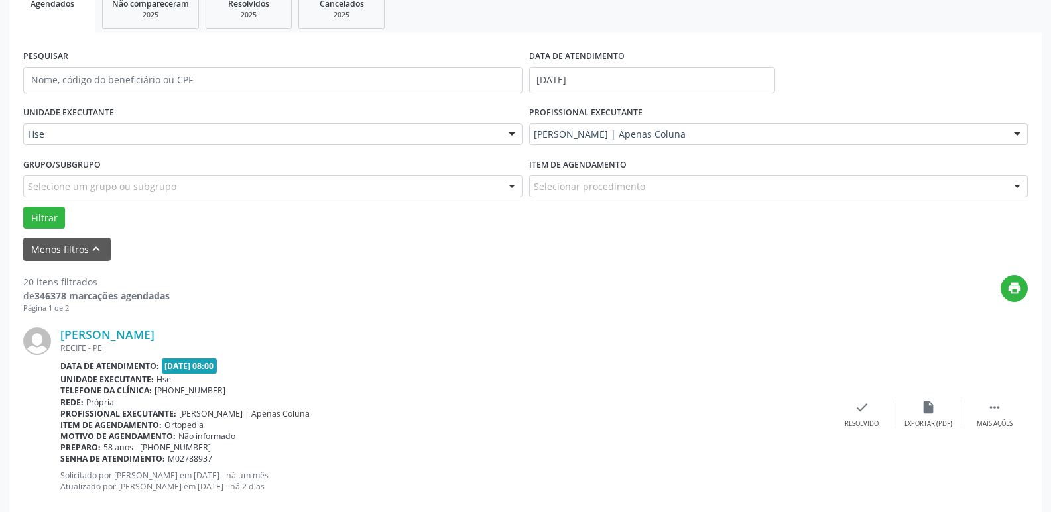
scroll to position [265, 0]
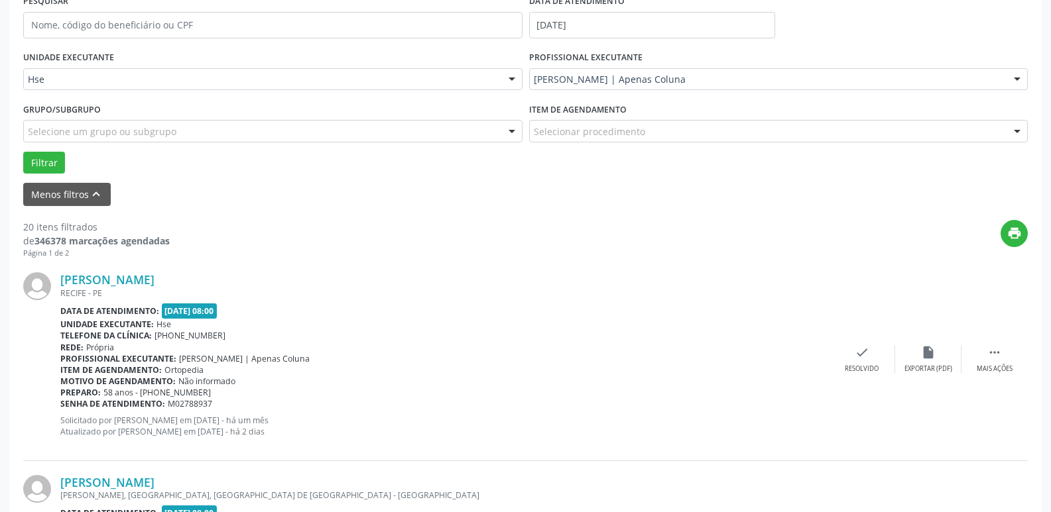
click at [1001, 378] on div "[PERSON_NAME] [GEOGRAPHIC_DATA] - [GEOGRAPHIC_DATA] Data de atendimento: [DATE]…" at bounding box center [525, 360] width 1004 height 202
click at [1000, 369] on div "Mais ações" at bounding box center [995, 369] width 36 height 9
click at [934, 355] on icon "alarm_off" at bounding box center [928, 352] width 15 height 15
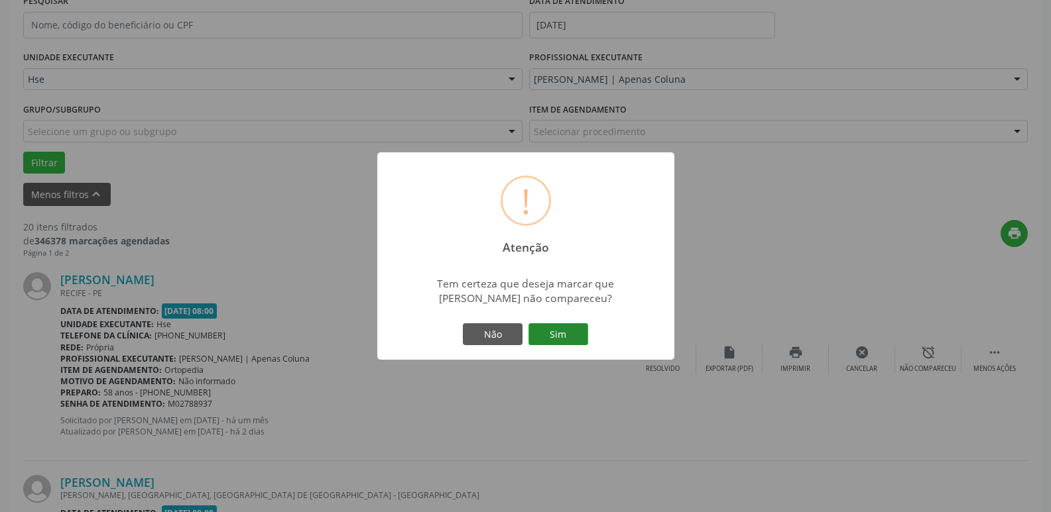
click at [573, 332] on button "Sim" at bounding box center [558, 335] width 60 height 23
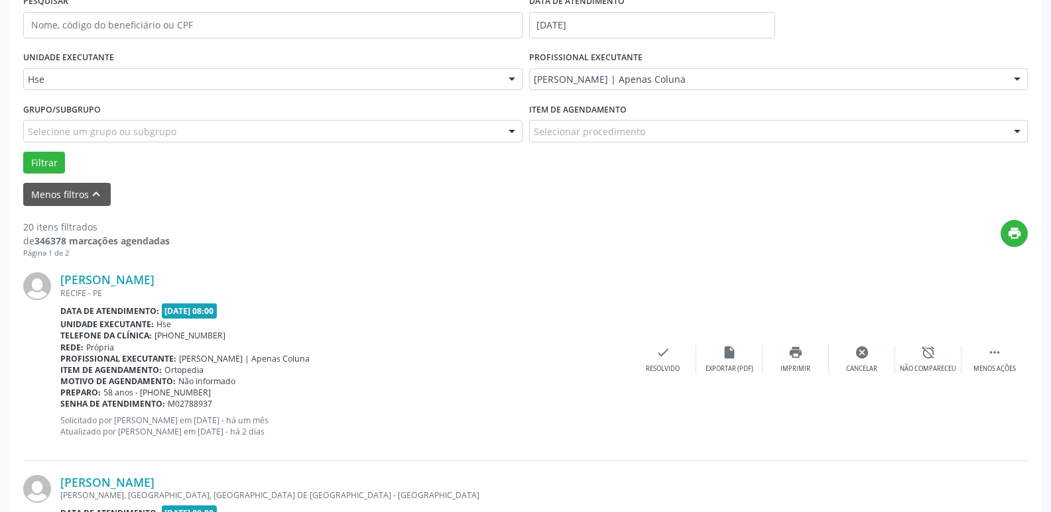
scroll to position [66, 0]
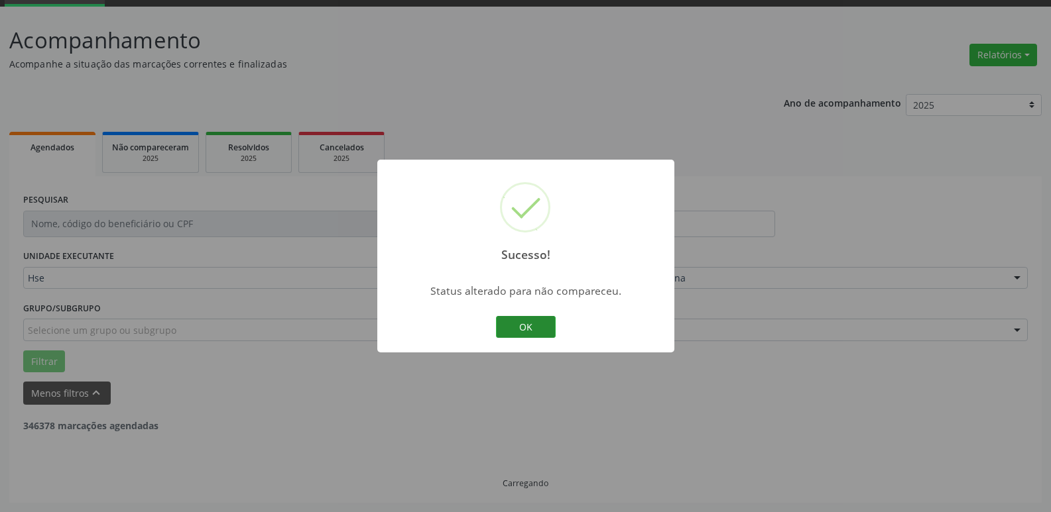
click at [513, 317] on button "OK" at bounding box center [526, 327] width 60 height 23
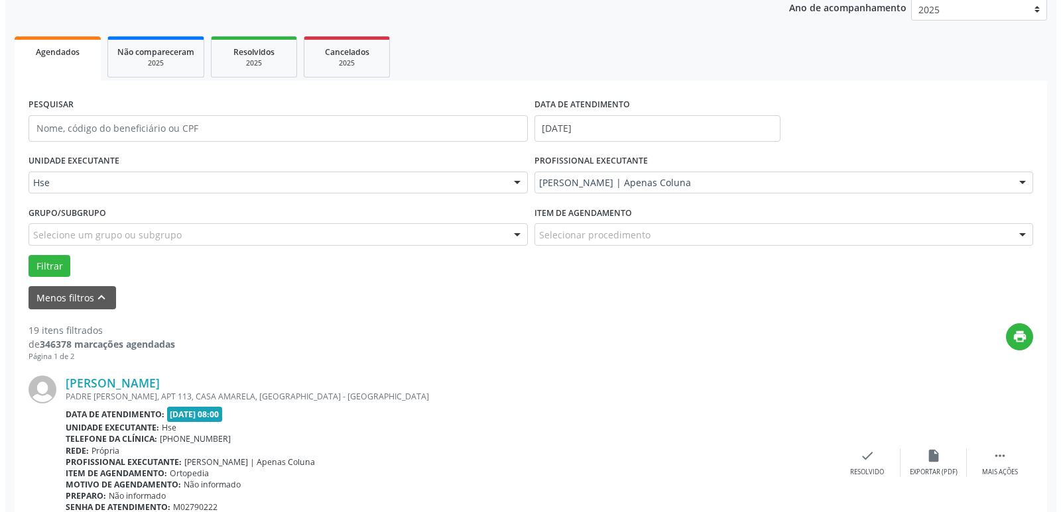
scroll to position [199, 0]
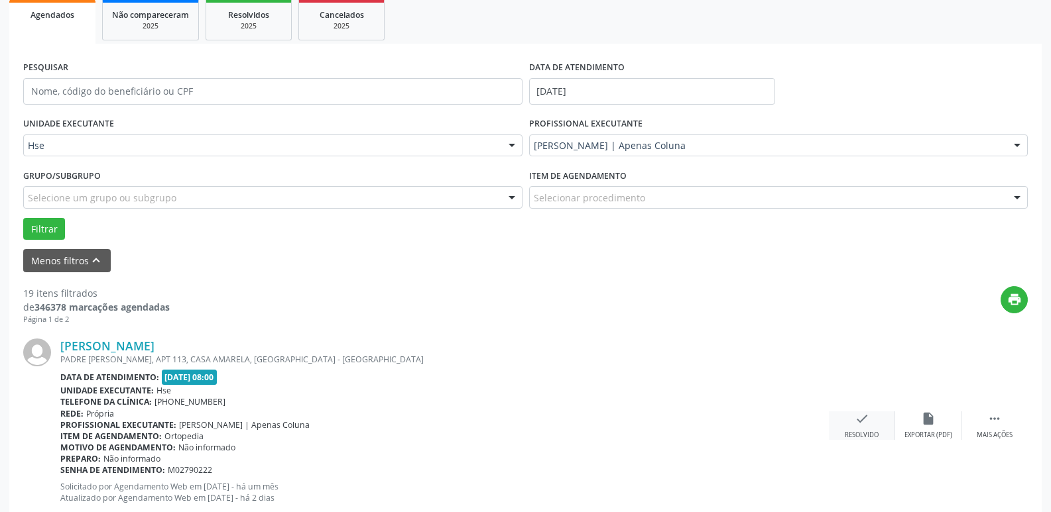
click at [849, 420] on div "check Resolvido" at bounding box center [862, 426] width 66 height 29
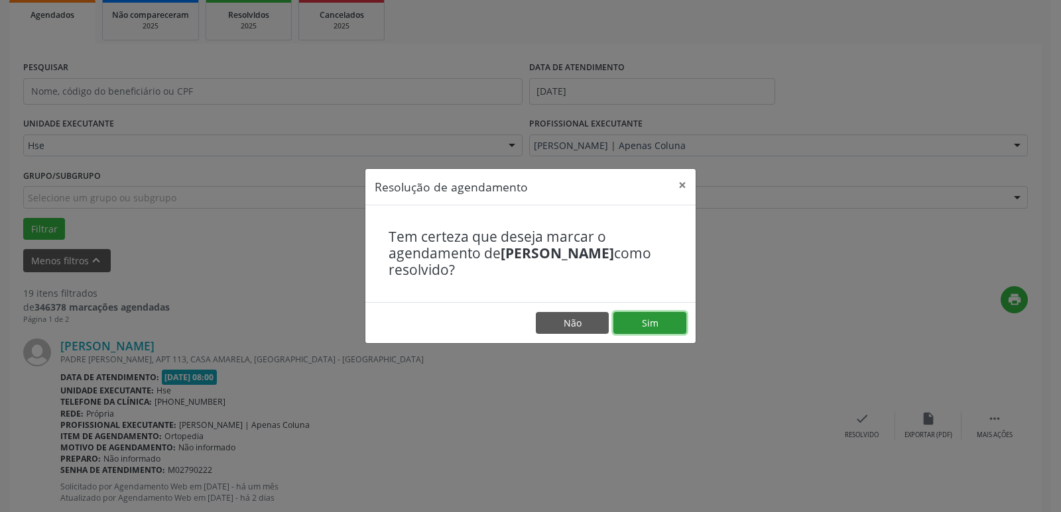
click at [662, 318] on button "Sim" at bounding box center [649, 323] width 73 height 23
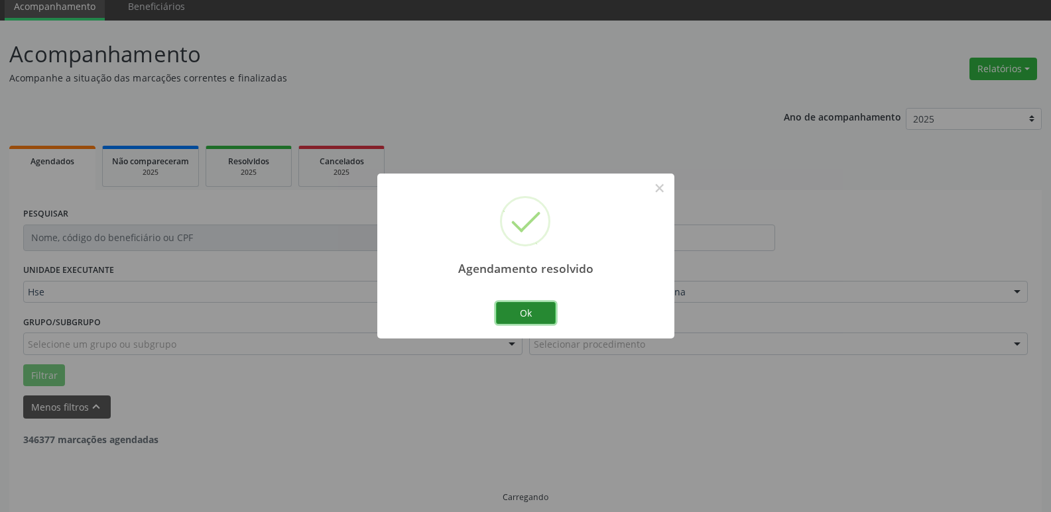
scroll to position [66, 0]
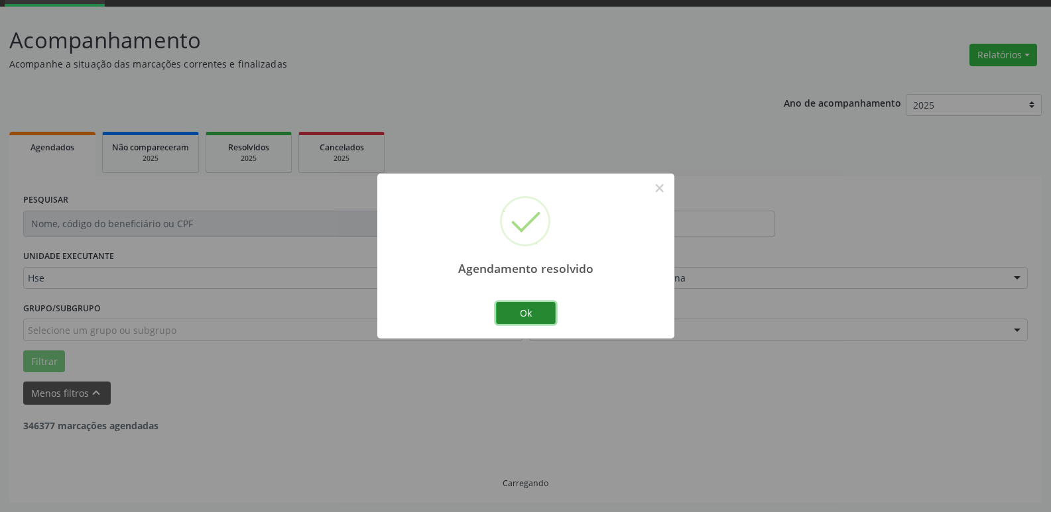
click at [530, 308] on button "Ok" at bounding box center [526, 313] width 60 height 23
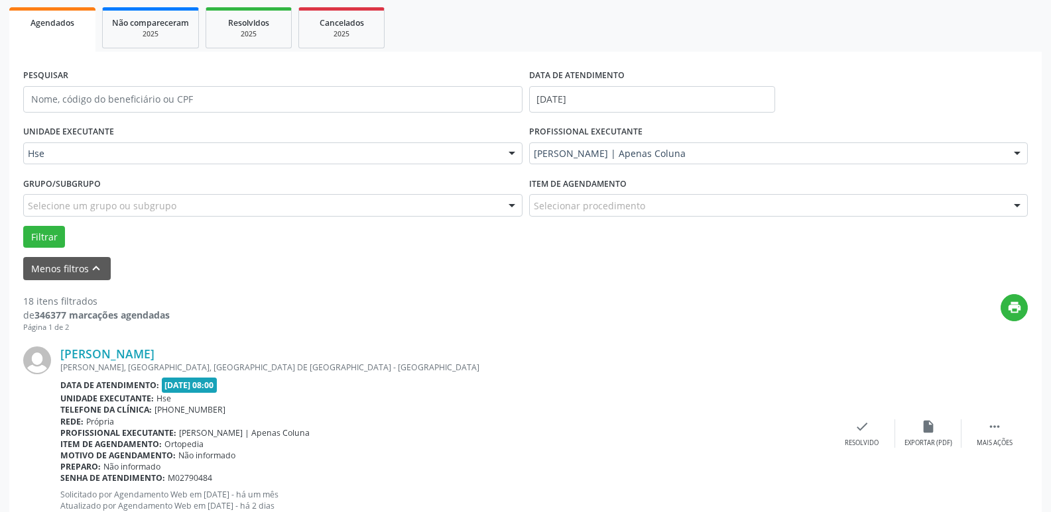
scroll to position [199, 0]
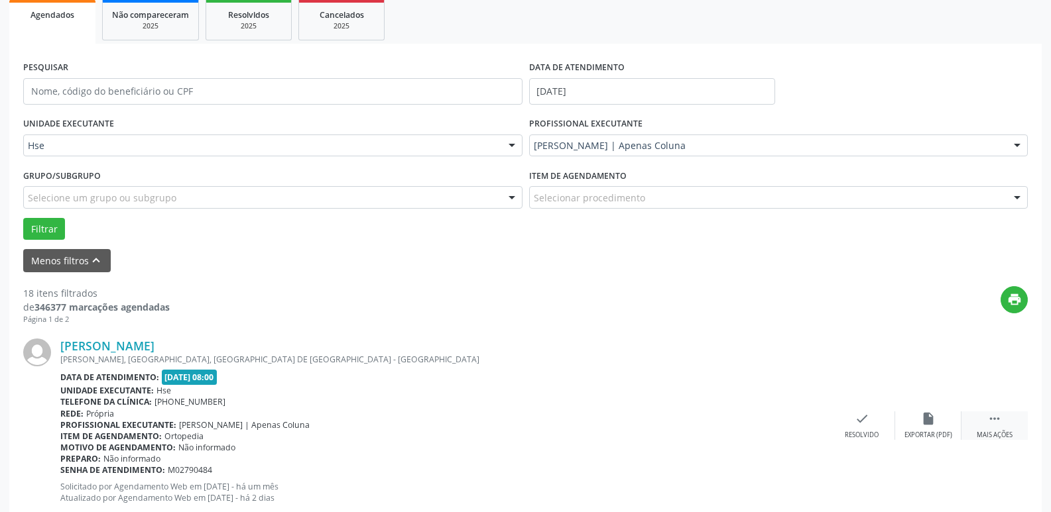
click at [1007, 436] on div "Mais ações" at bounding box center [995, 435] width 36 height 9
click at [937, 428] on div "alarm_off Não compareceu" at bounding box center [928, 426] width 66 height 29
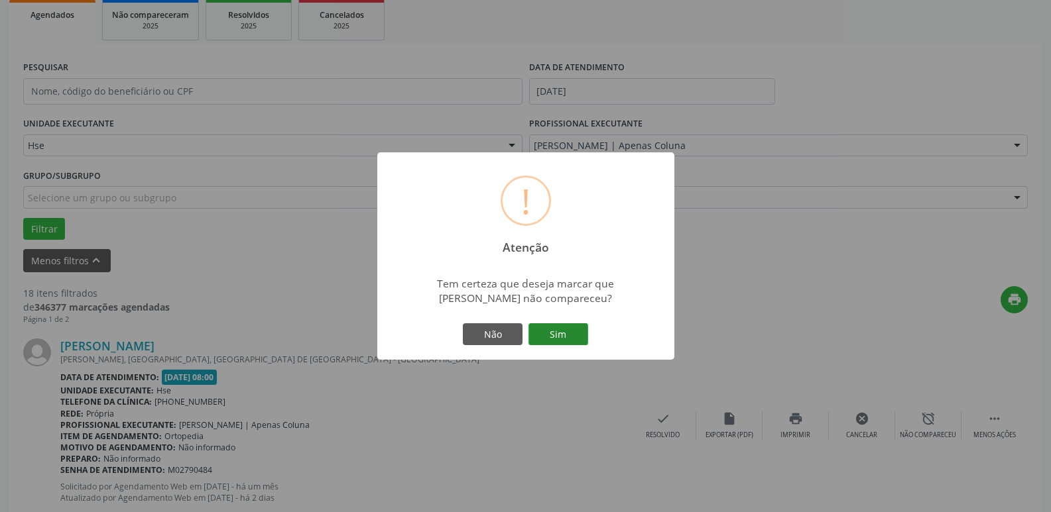
click at [571, 329] on button "Sim" at bounding box center [558, 335] width 60 height 23
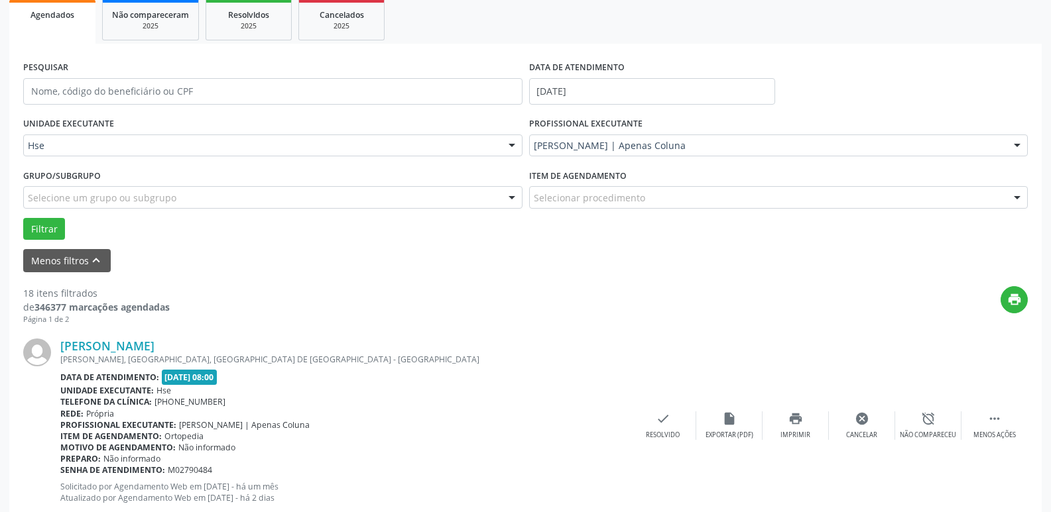
scroll to position [66, 0]
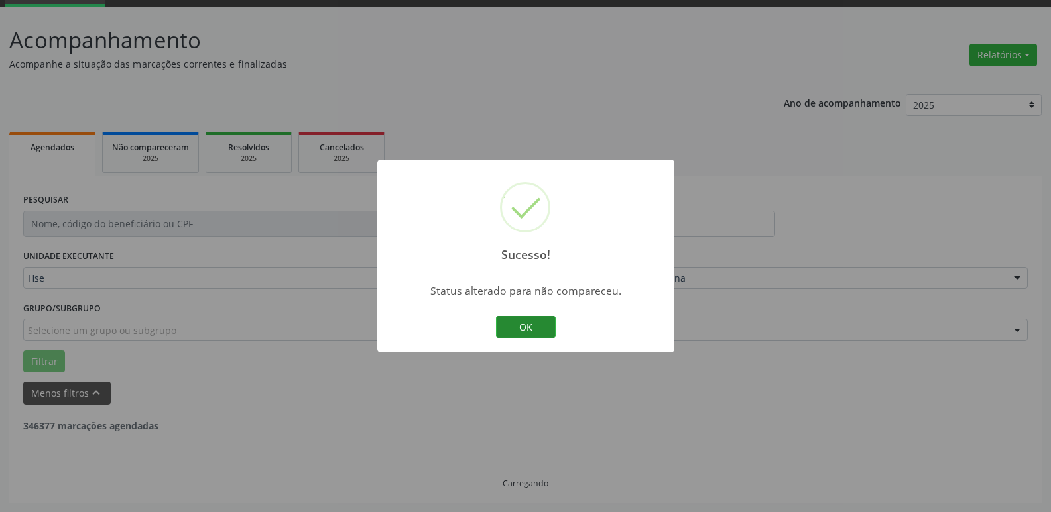
click at [542, 330] on button "OK" at bounding box center [526, 327] width 60 height 23
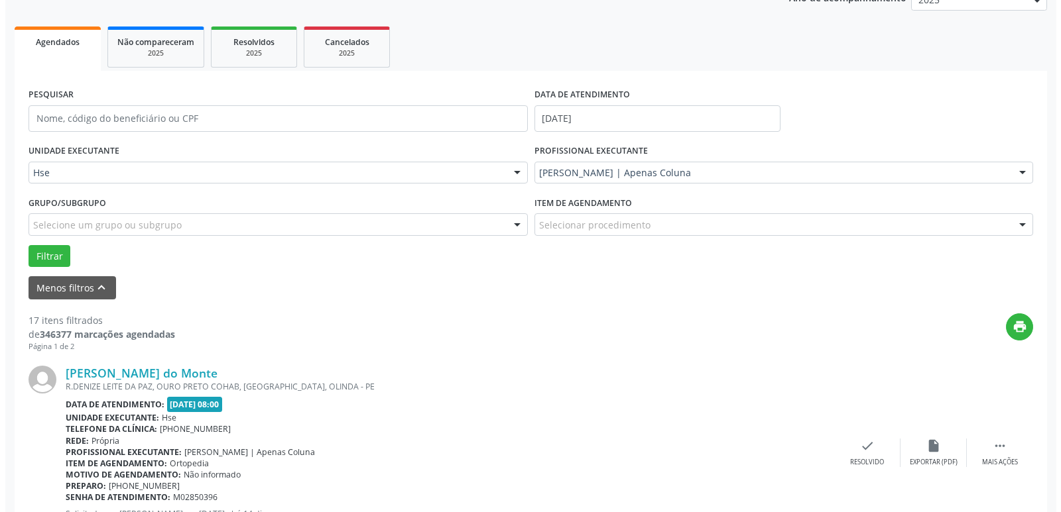
scroll to position [199, 0]
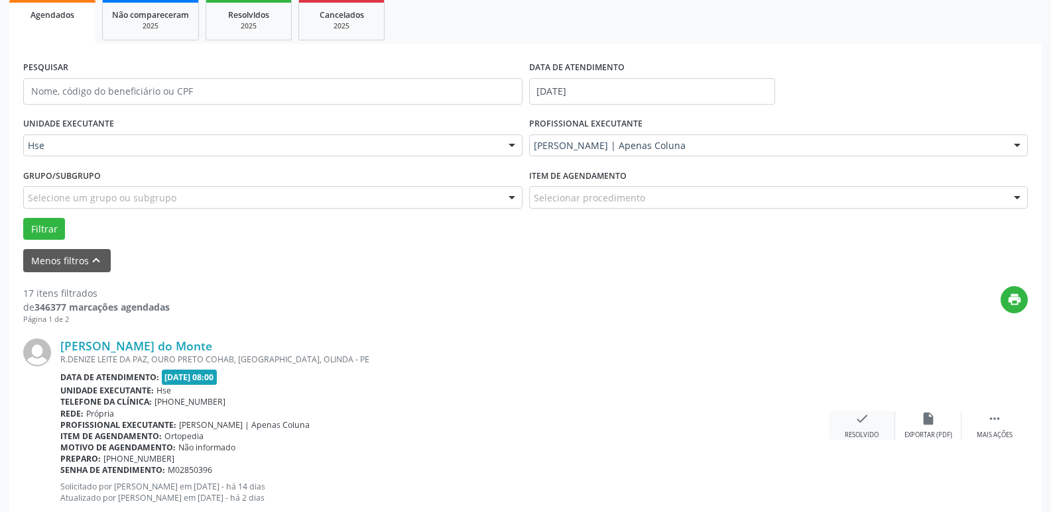
click at [879, 427] on div "check Resolvido" at bounding box center [862, 426] width 66 height 29
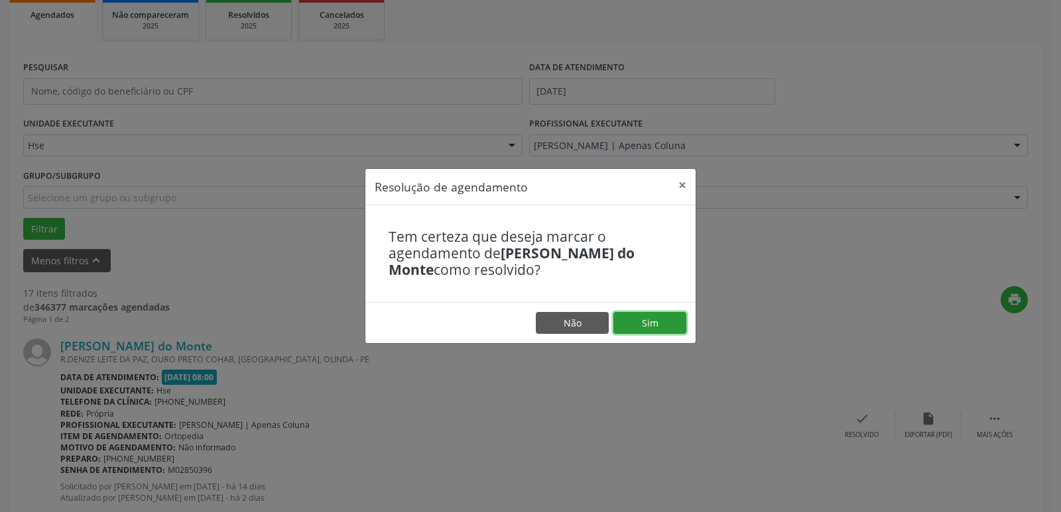
click at [660, 320] on button "Sim" at bounding box center [649, 323] width 73 height 23
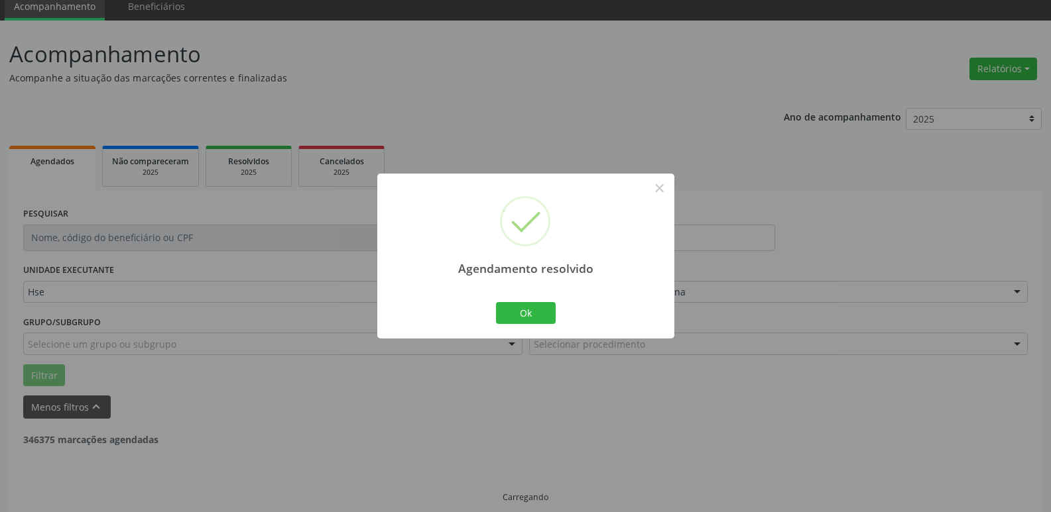
scroll to position [66, 0]
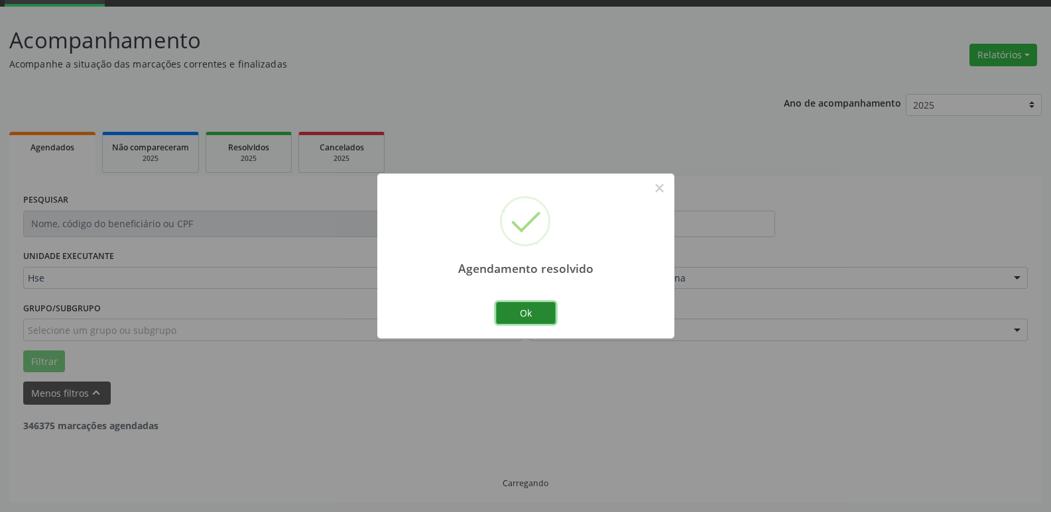
click at [526, 316] on button "Ok" at bounding box center [526, 313] width 60 height 23
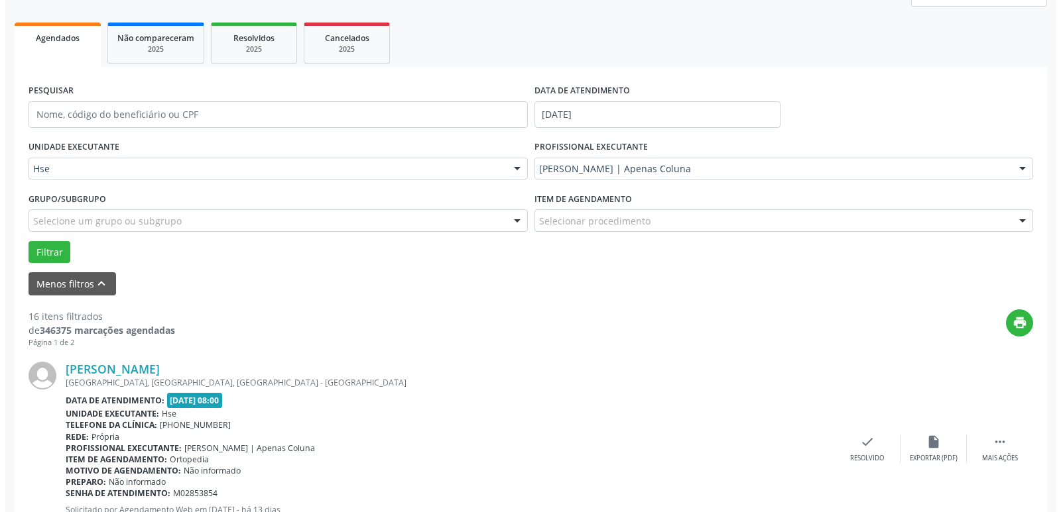
scroll to position [199, 0]
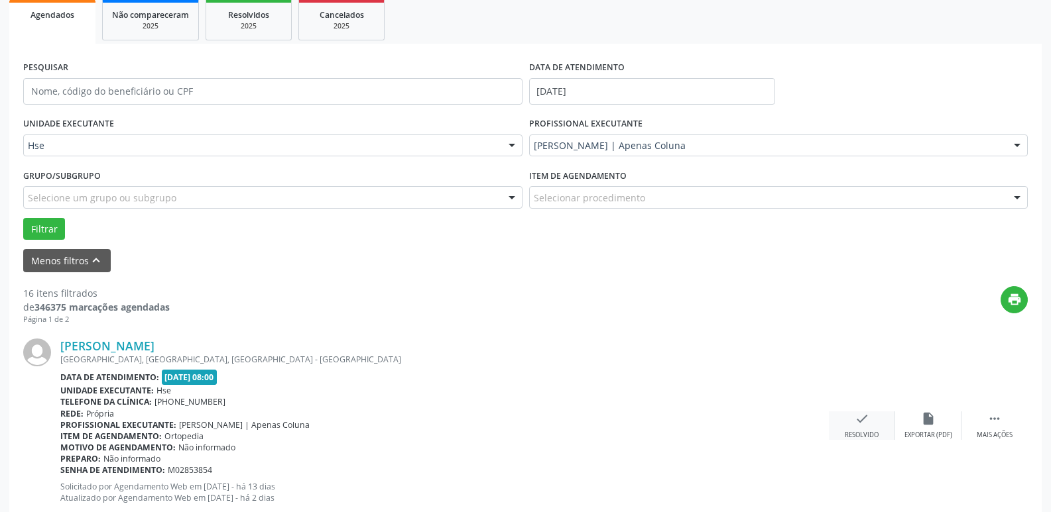
click at [851, 423] on div "check Resolvido" at bounding box center [862, 426] width 66 height 29
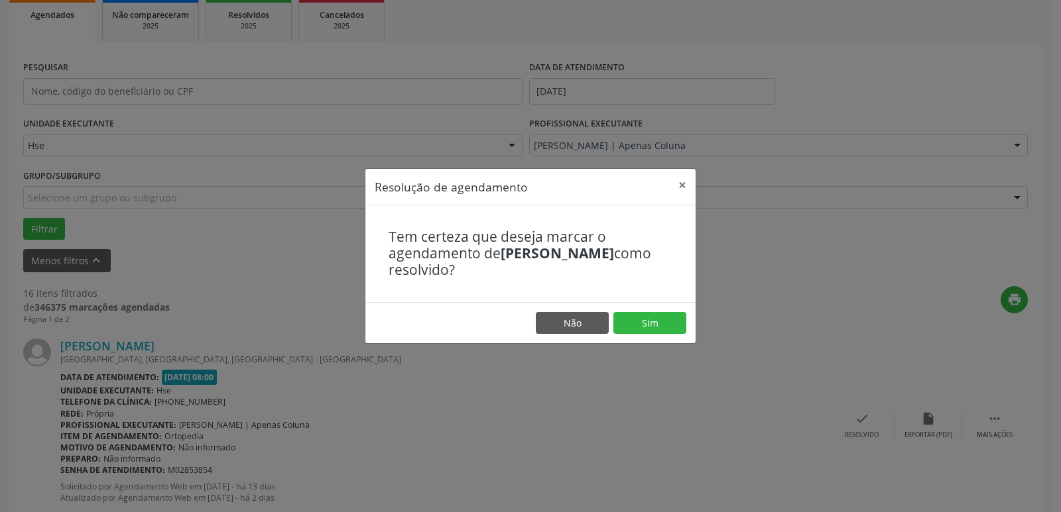
click at [662, 310] on footer "Não Sim" at bounding box center [530, 323] width 330 height 42
click at [654, 318] on button "Sim" at bounding box center [649, 323] width 73 height 23
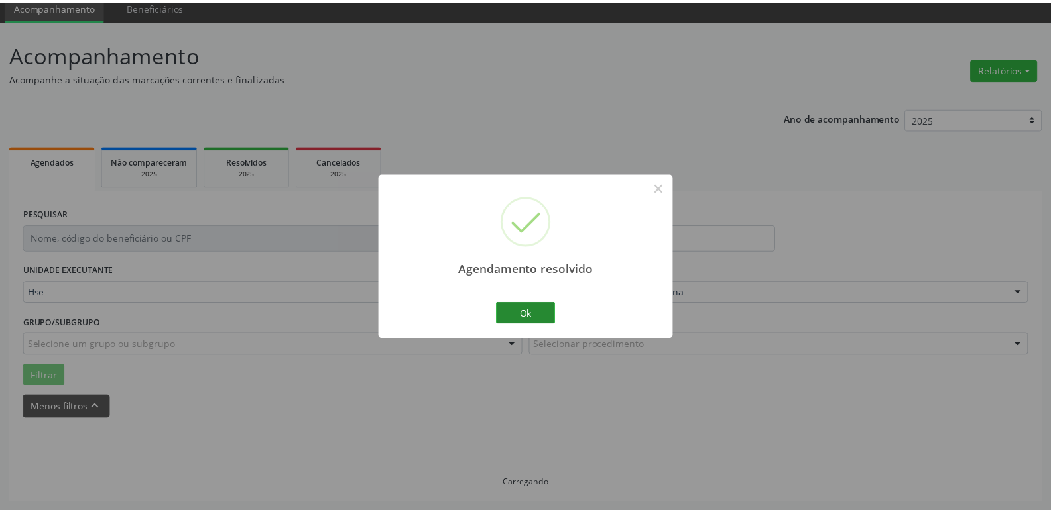
scroll to position [52, 0]
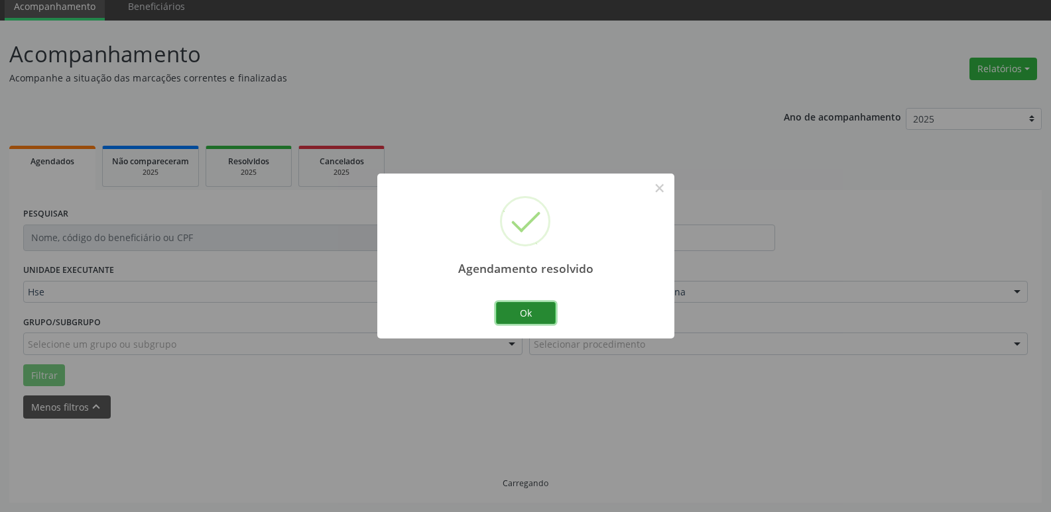
click at [538, 310] on button "Ok" at bounding box center [526, 313] width 60 height 23
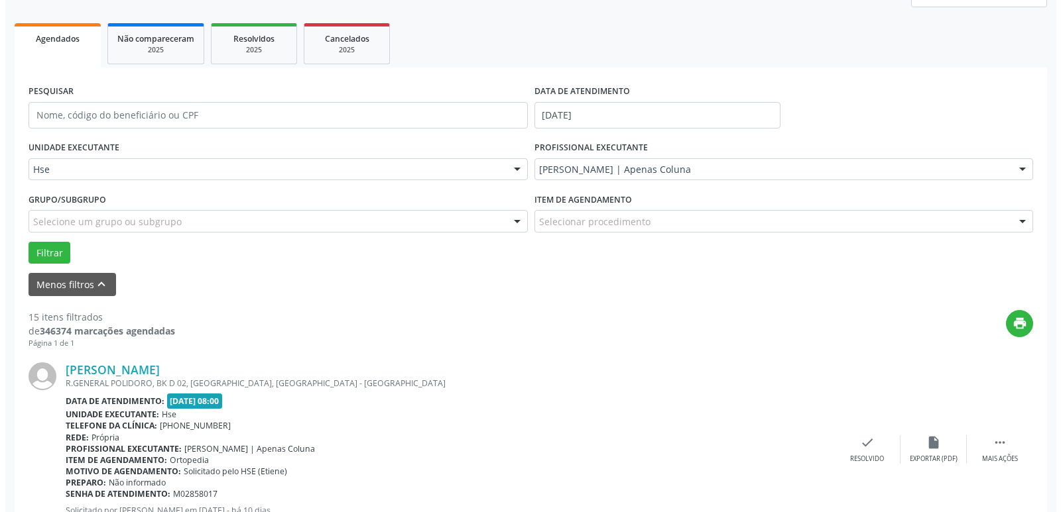
scroll to position [199, 0]
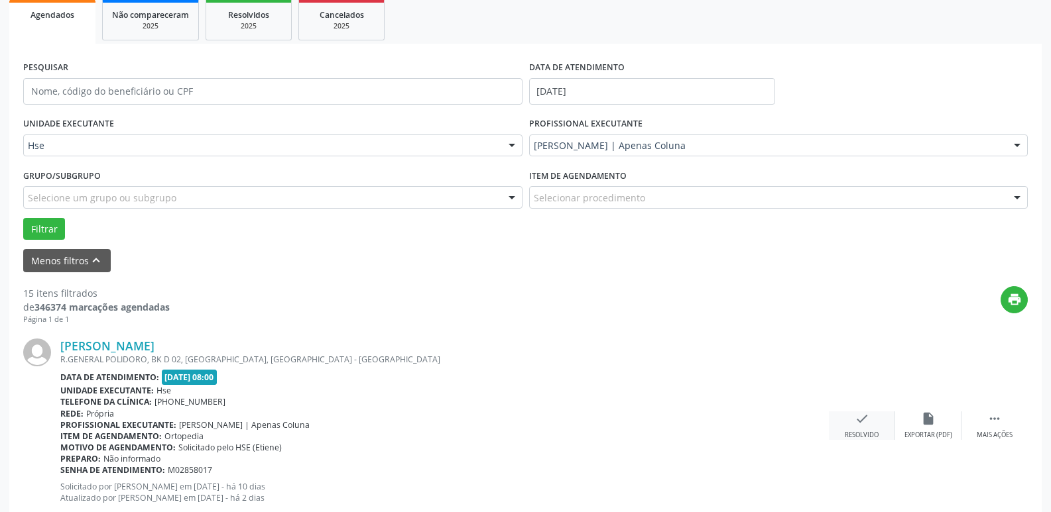
click at [869, 425] on div "check Resolvido" at bounding box center [862, 426] width 66 height 29
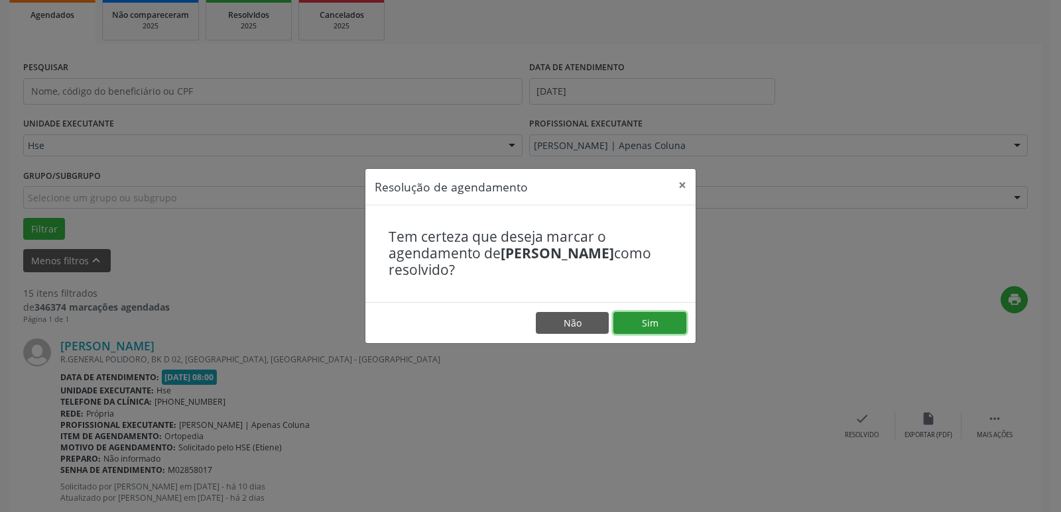
click at [662, 315] on button "Sim" at bounding box center [649, 323] width 73 height 23
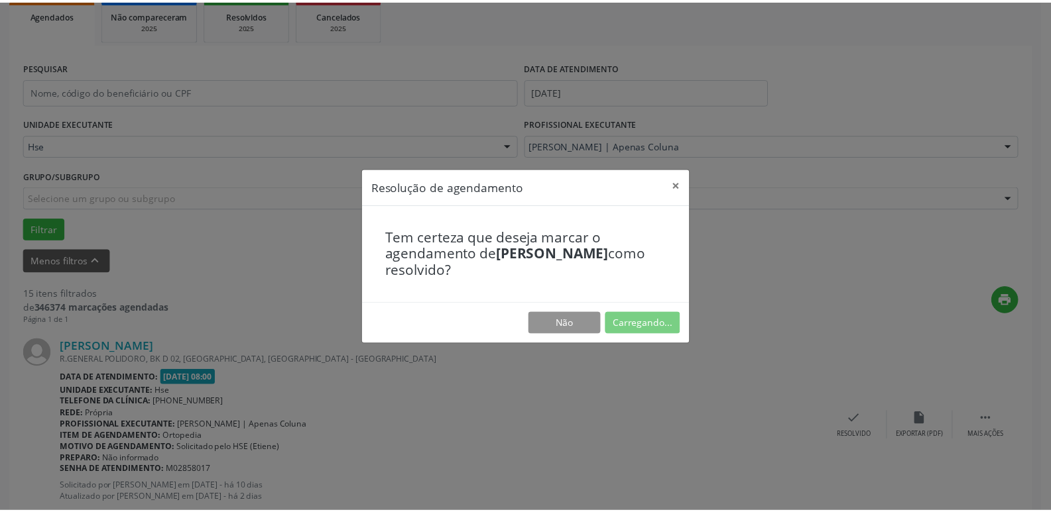
scroll to position [52, 0]
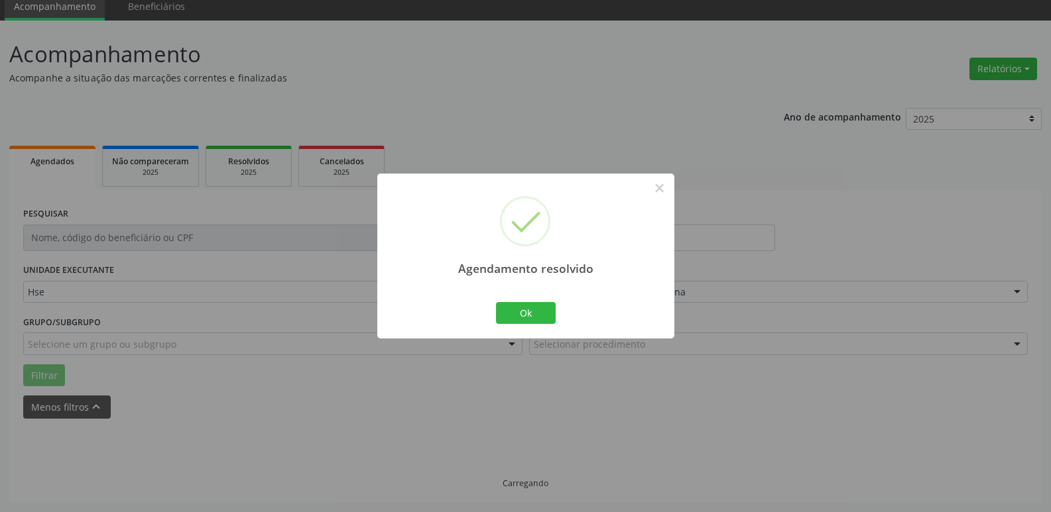
click at [548, 328] on div "Agendamento resolvido × Ok Cancel" at bounding box center [525, 256] width 297 height 165
click at [540, 320] on button "Ok" at bounding box center [526, 313] width 60 height 23
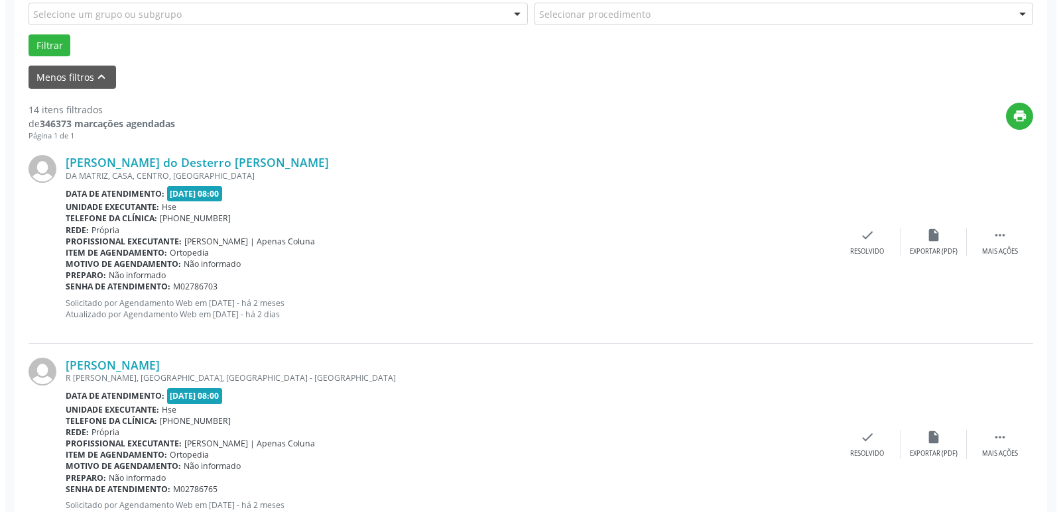
scroll to position [384, 0]
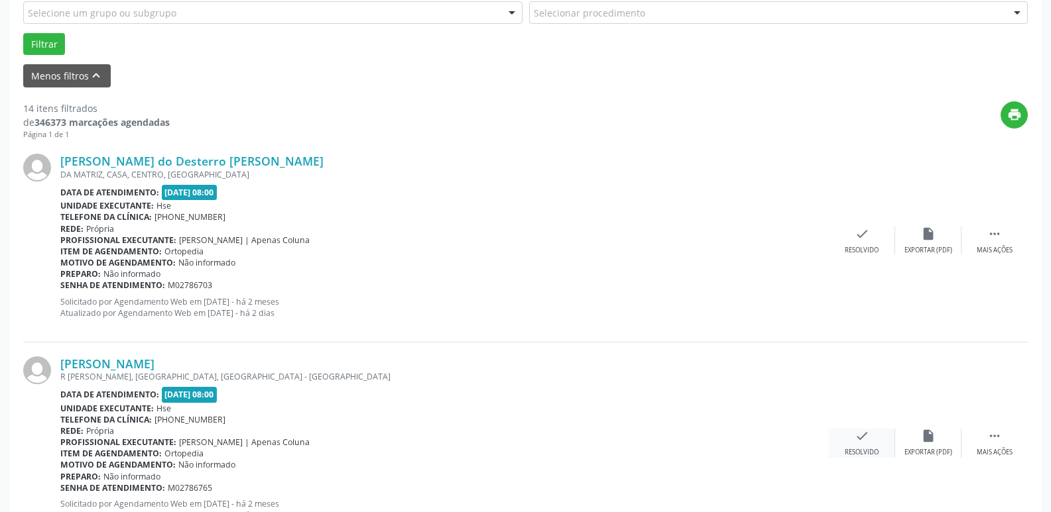
click at [859, 441] on icon "check" at bounding box center [862, 436] width 15 height 15
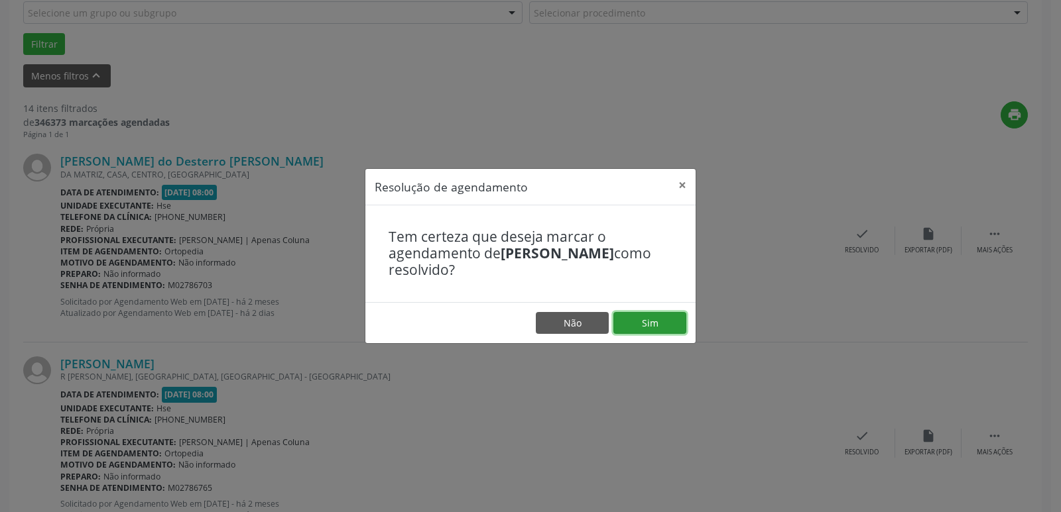
click at [637, 327] on button "Sim" at bounding box center [649, 323] width 73 height 23
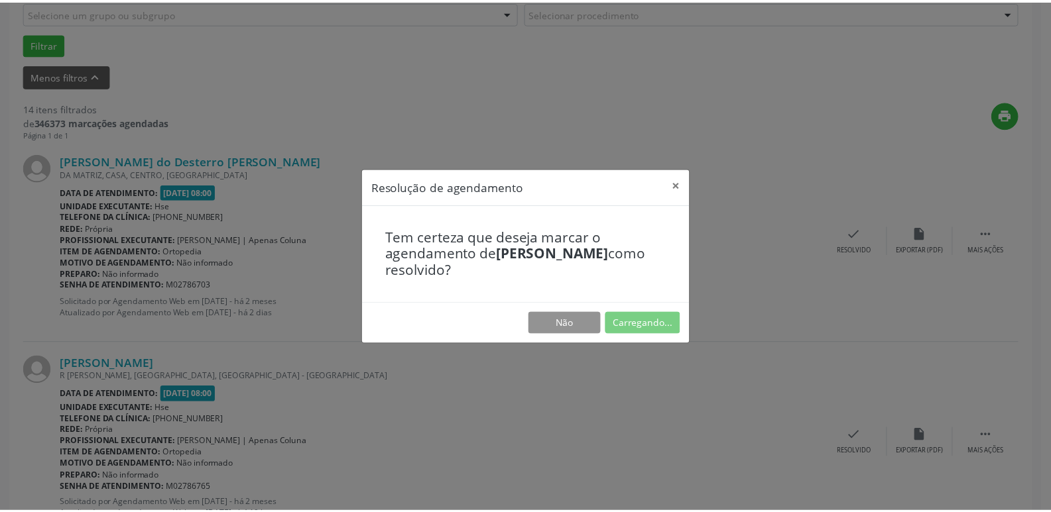
scroll to position [52, 0]
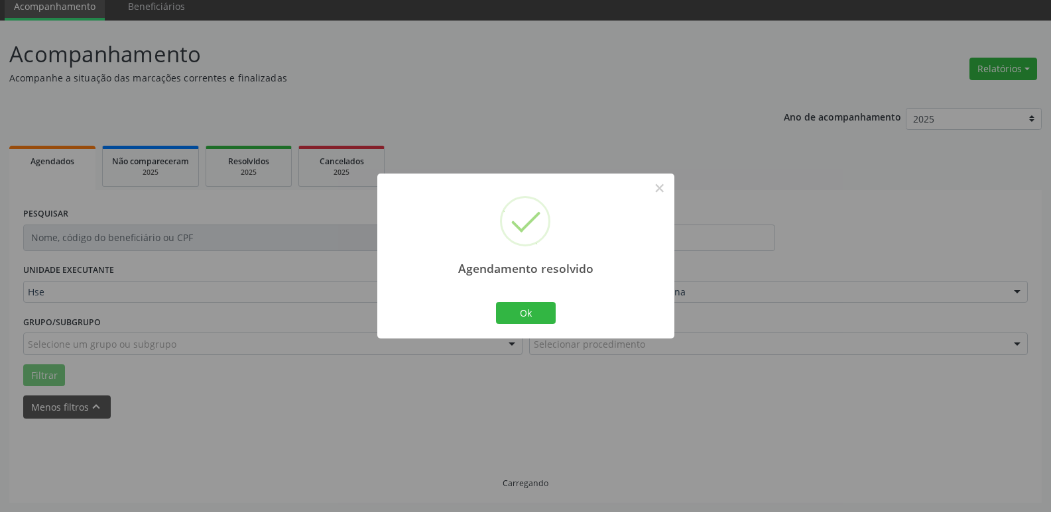
click at [516, 297] on div "Agendamento resolvido × Ok Cancel" at bounding box center [525, 256] width 297 height 165
click at [534, 313] on button "Ok" at bounding box center [526, 313] width 60 height 23
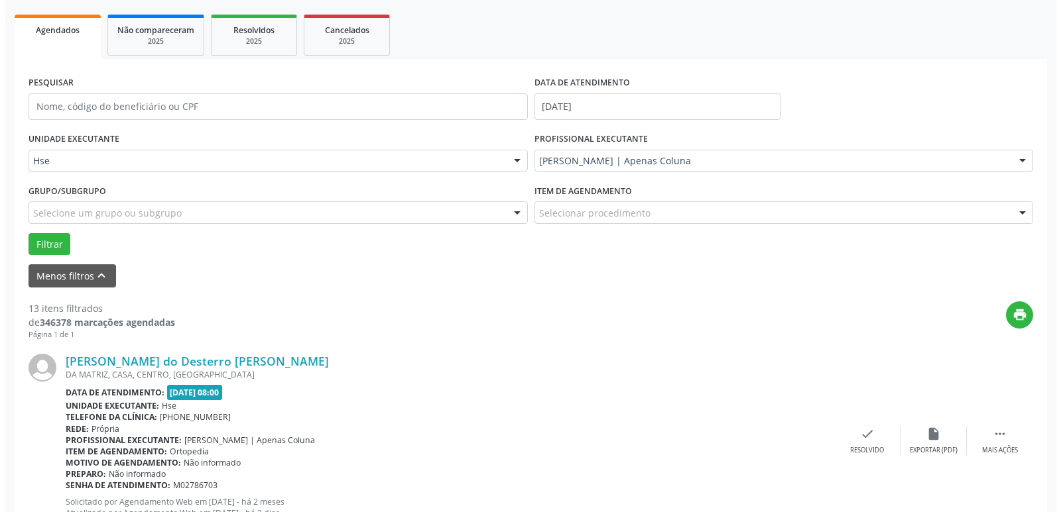
scroll to position [185, 0]
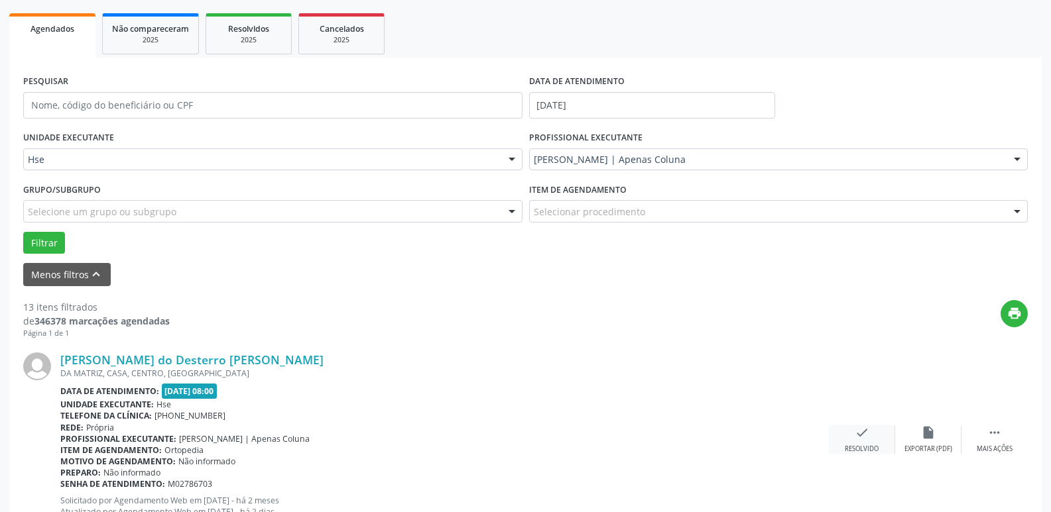
click at [862, 438] on icon "check" at bounding box center [862, 433] width 15 height 15
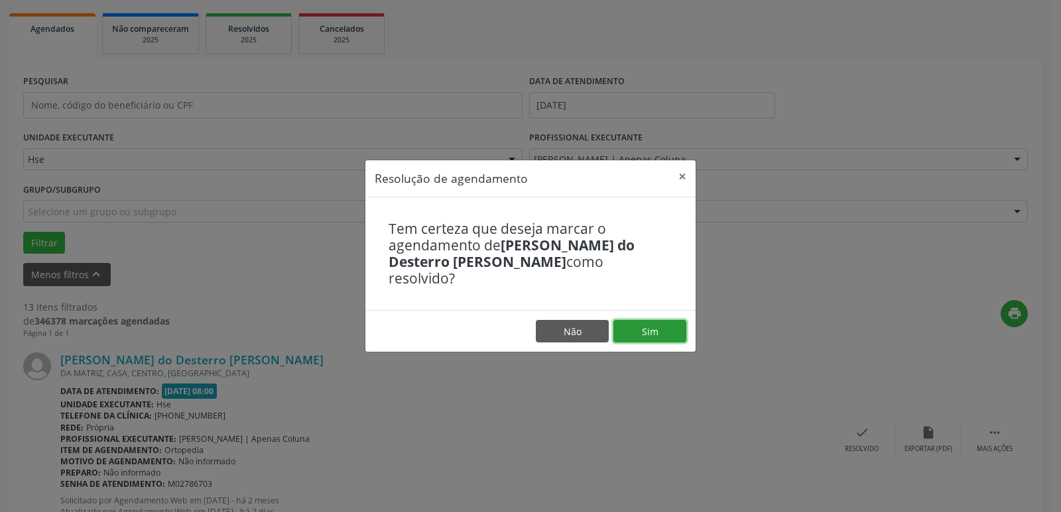
click at [654, 320] on button "Sim" at bounding box center [649, 331] width 73 height 23
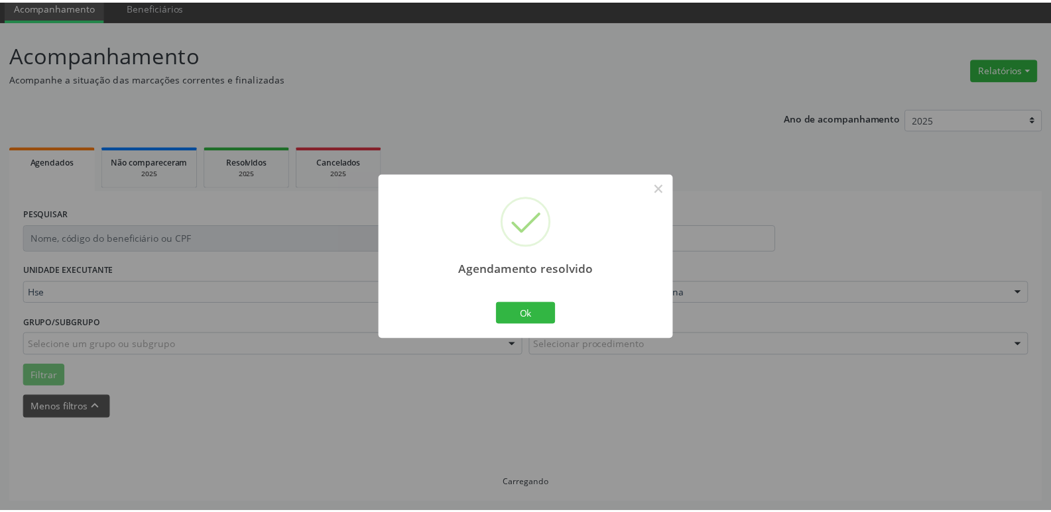
scroll to position [52, 0]
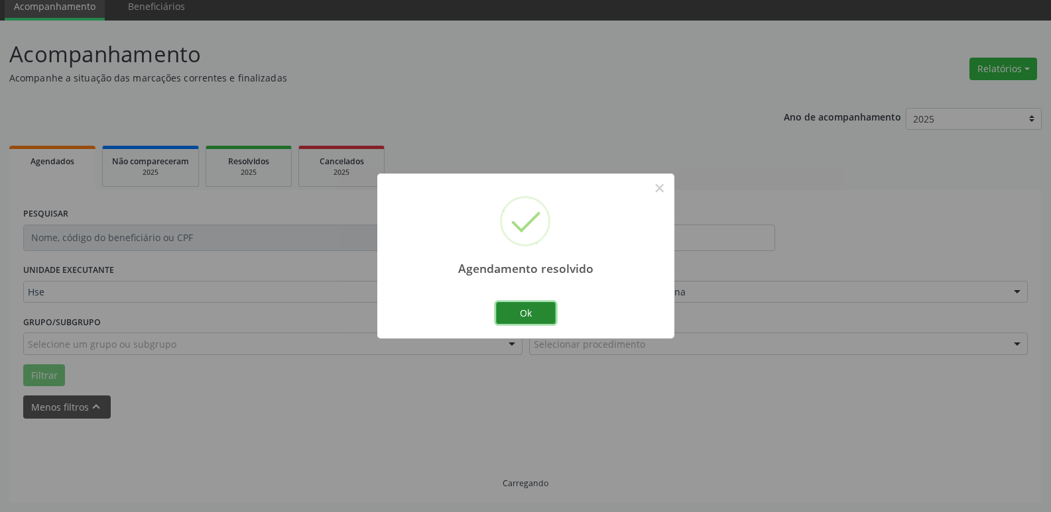
click at [540, 314] on button "Ok" at bounding box center [526, 313] width 60 height 23
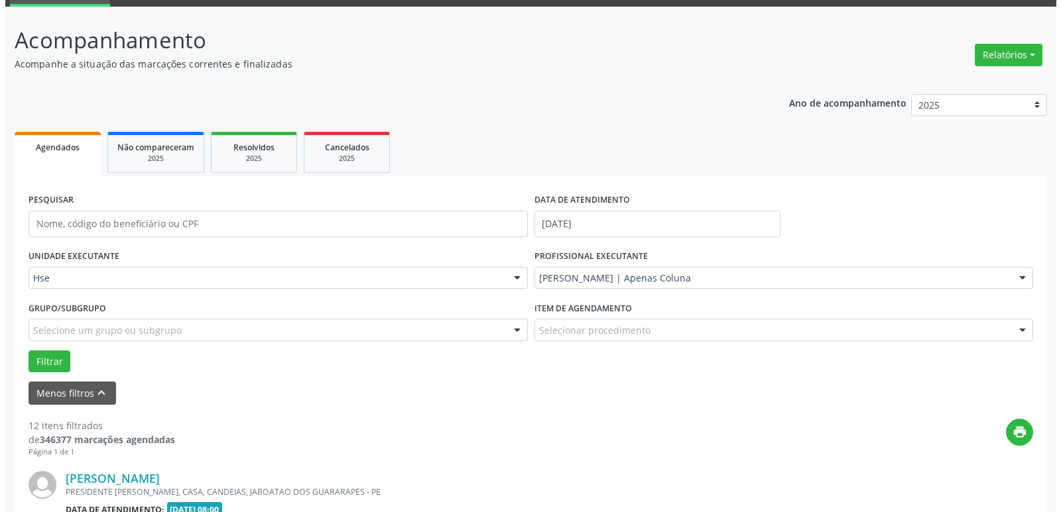
scroll to position [265, 0]
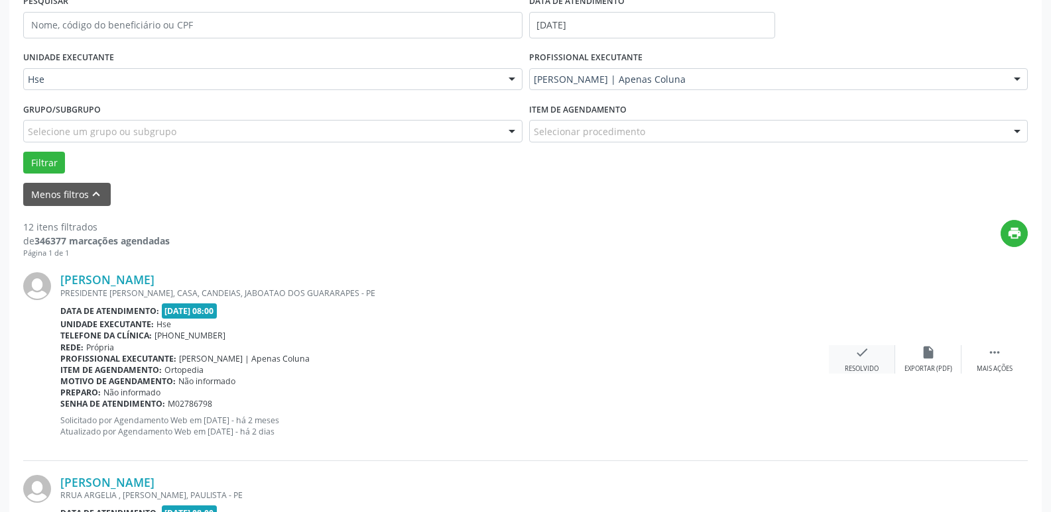
click at [858, 359] on icon "check" at bounding box center [862, 352] width 15 height 15
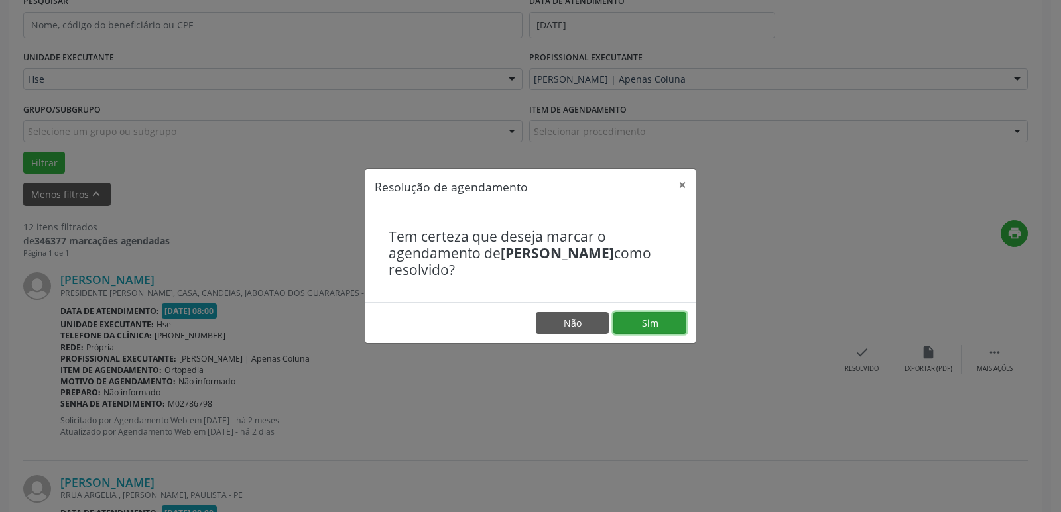
click at [640, 322] on button "Sim" at bounding box center [649, 323] width 73 height 23
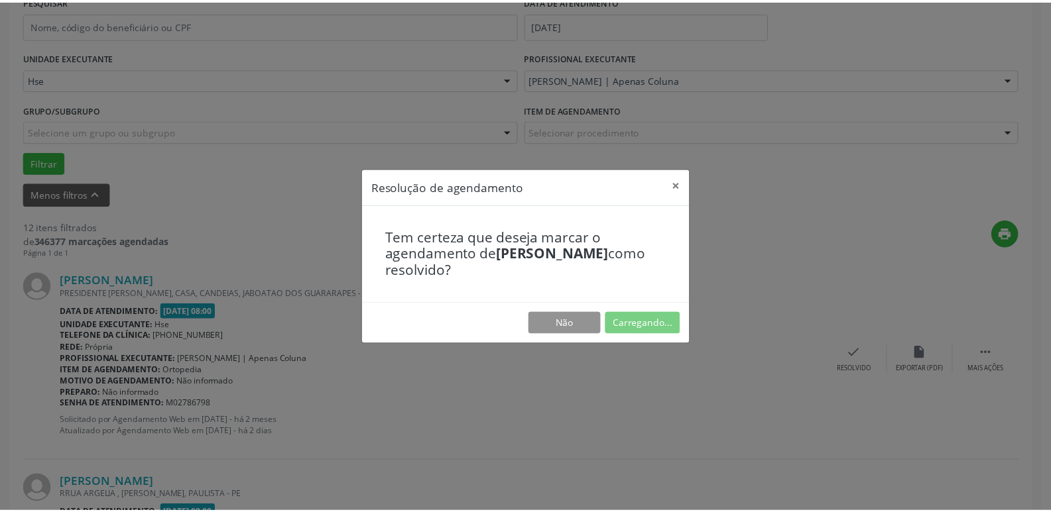
scroll to position [52, 0]
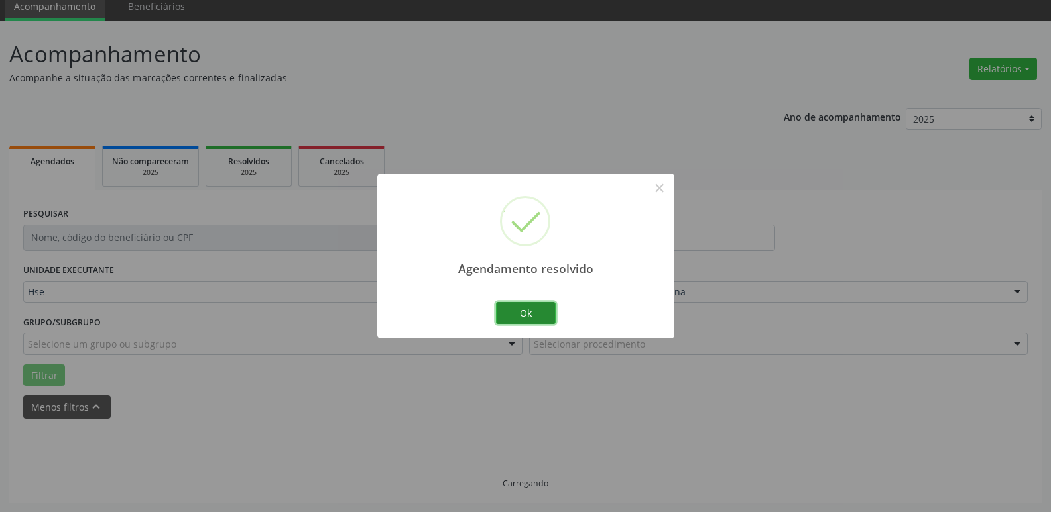
click at [548, 317] on button "Ok" at bounding box center [526, 313] width 60 height 23
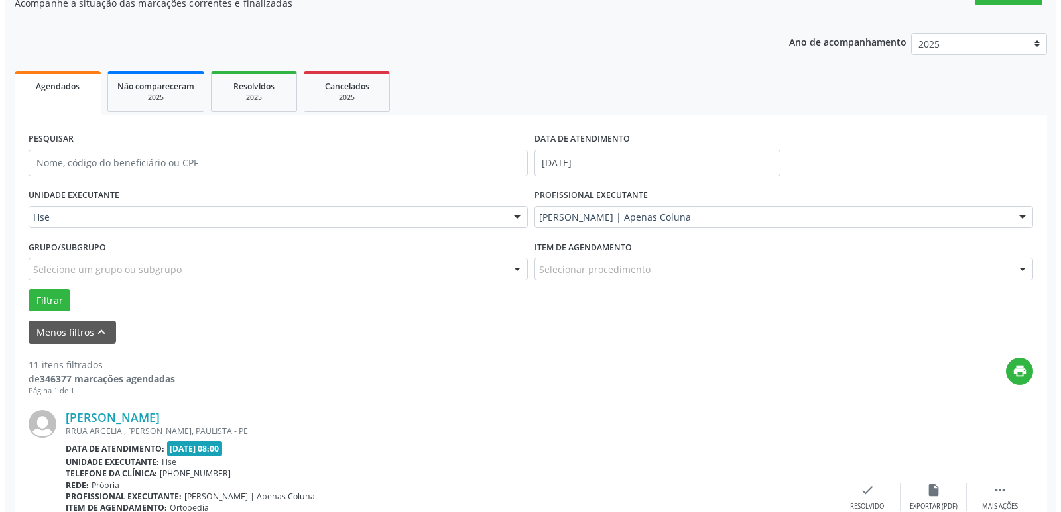
scroll to position [185, 0]
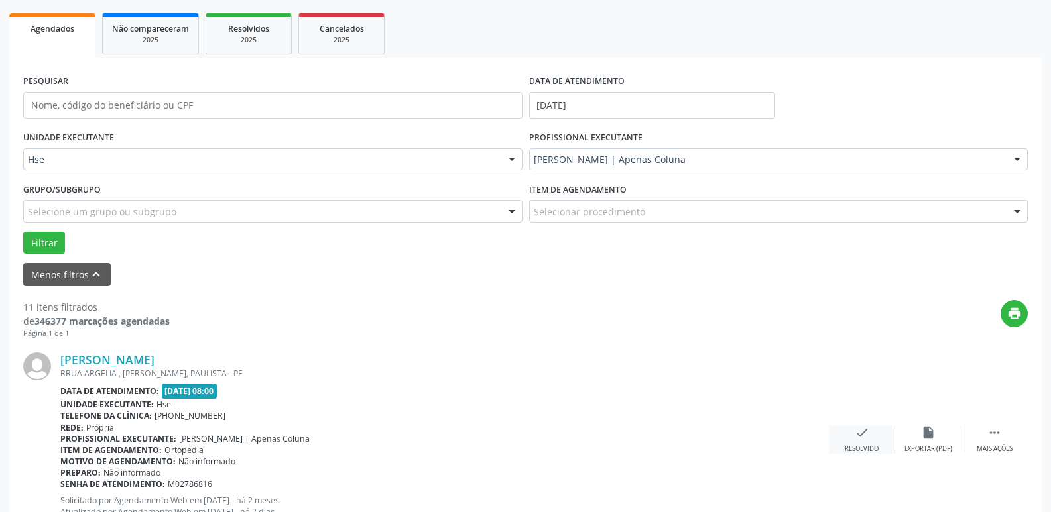
click at [859, 436] on icon "check" at bounding box center [862, 433] width 15 height 15
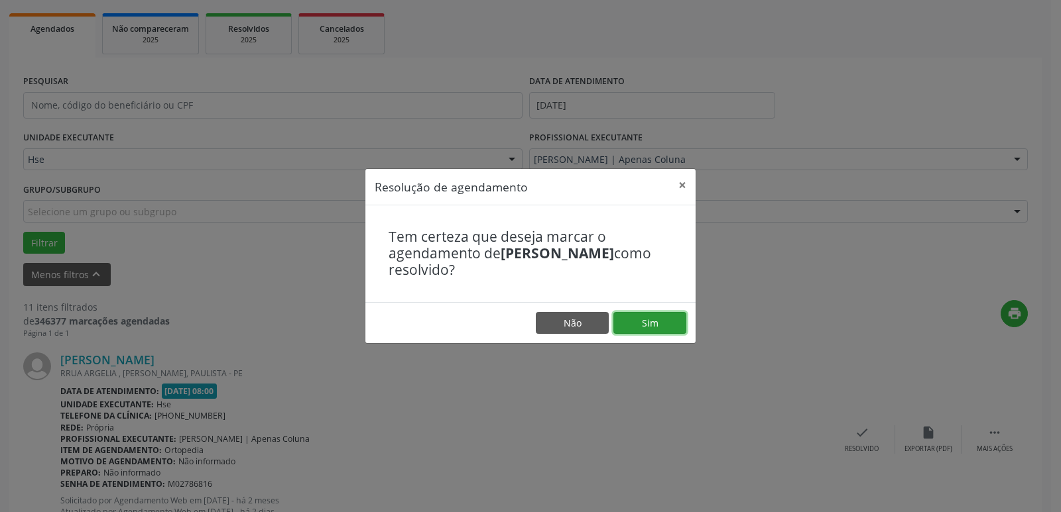
click at [650, 318] on button "Sim" at bounding box center [649, 323] width 73 height 23
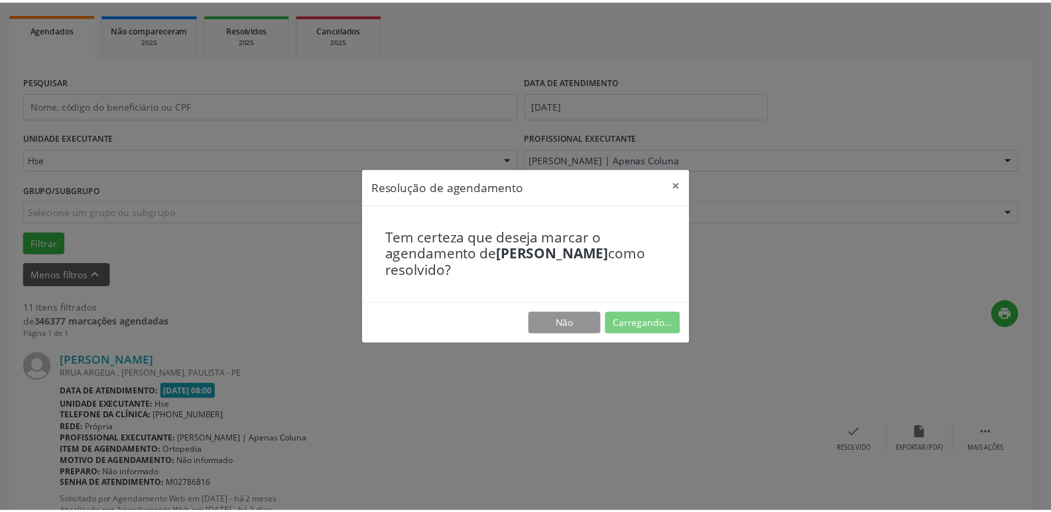
scroll to position [52, 0]
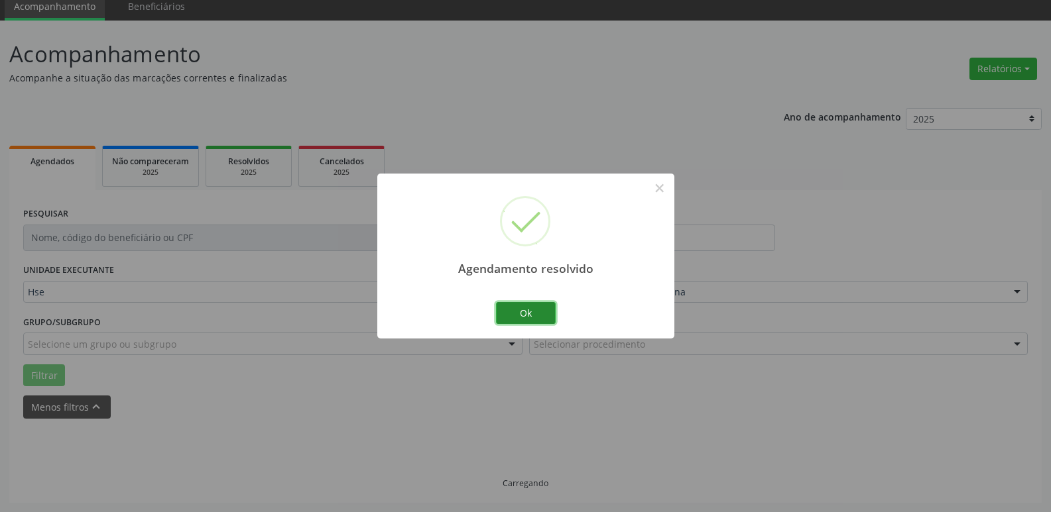
click at [522, 306] on button "Ok" at bounding box center [526, 313] width 60 height 23
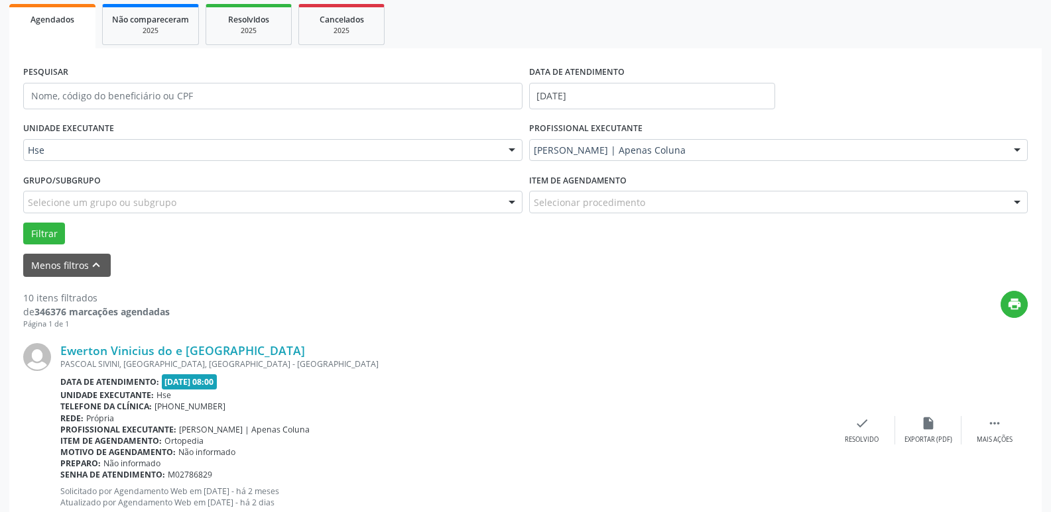
scroll to position [199, 0]
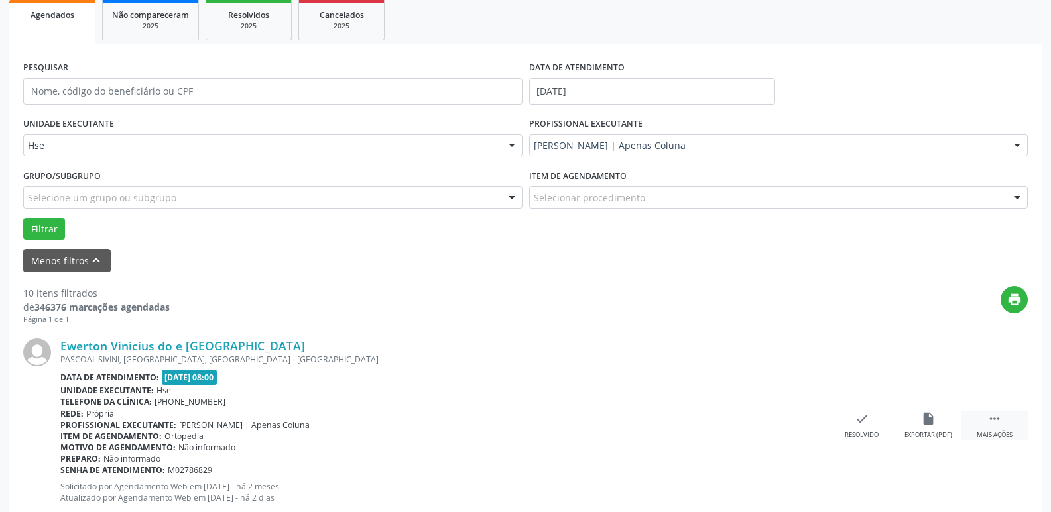
click at [980, 421] on div " Mais ações" at bounding box center [994, 426] width 66 height 29
click at [938, 436] on div "Não compareceu" at bounding box center [928, 435] width 56 height 9
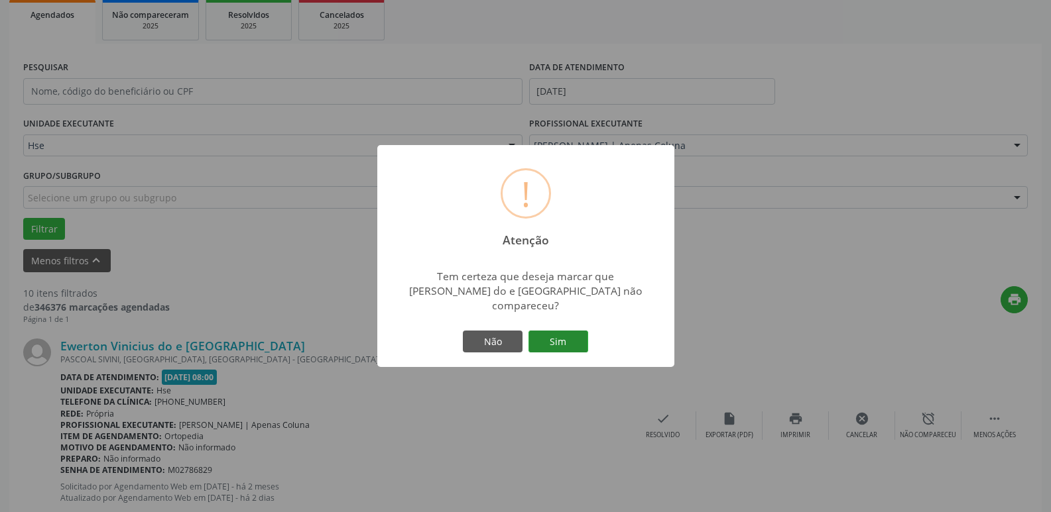
click at [558, 331] on button "Sim" at bounding box center [558, 342] width 60 height 23
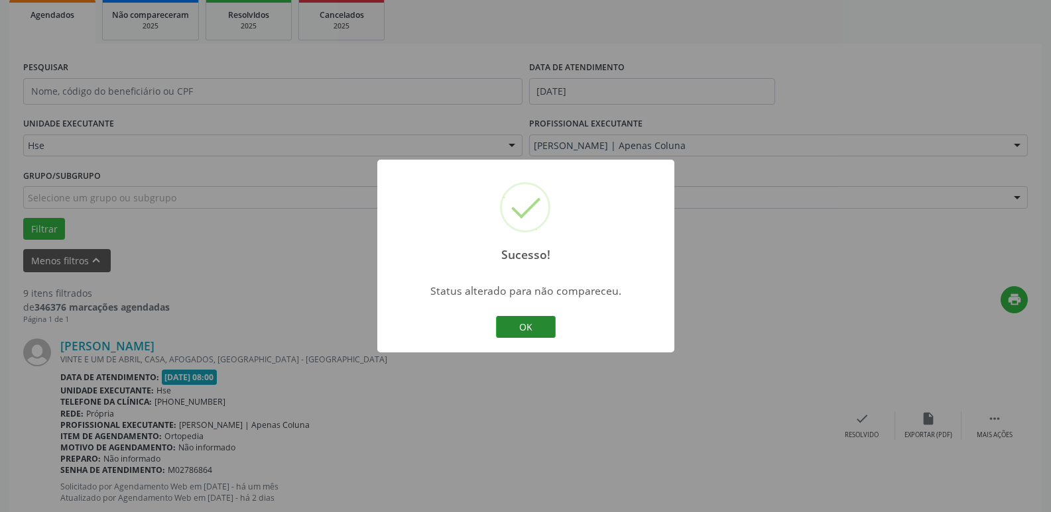
click at [522, 326] on button "OK" at bounding box center [526, 327] width 60 height 23
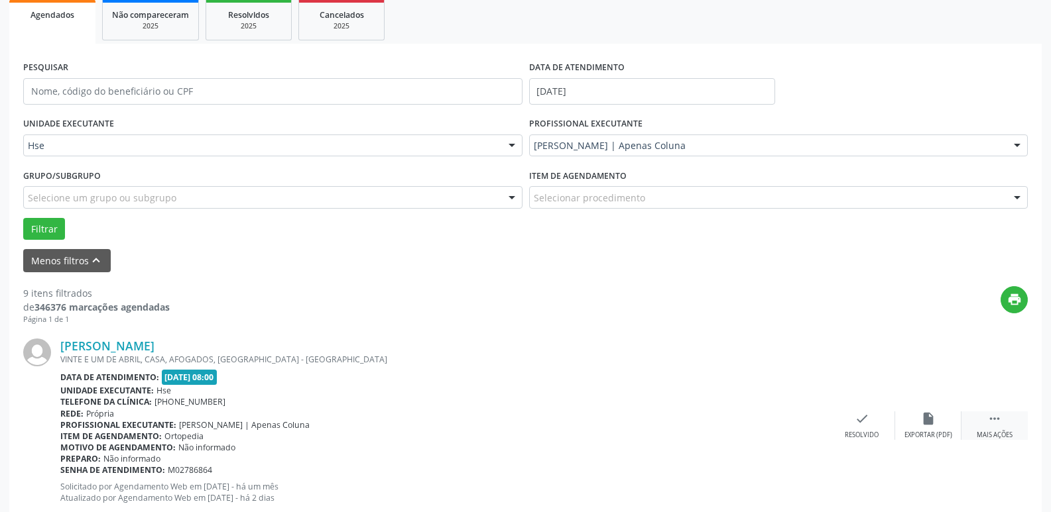
click at [998, 438] on div "Mais ações" at bounding box center [995, 435] width 36 height 9
click at [928, 428] on div "alarm_off Não compareceu" at bounding box center [928, 426] width 66 height 29
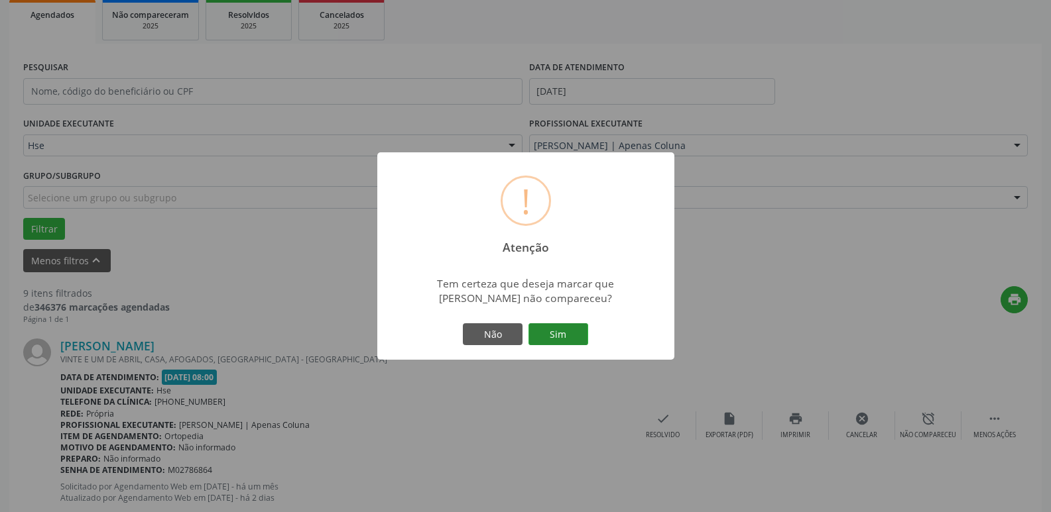
click at [573, 340] on button "Sim" at bounding box center [558, 335] width 60 height 23
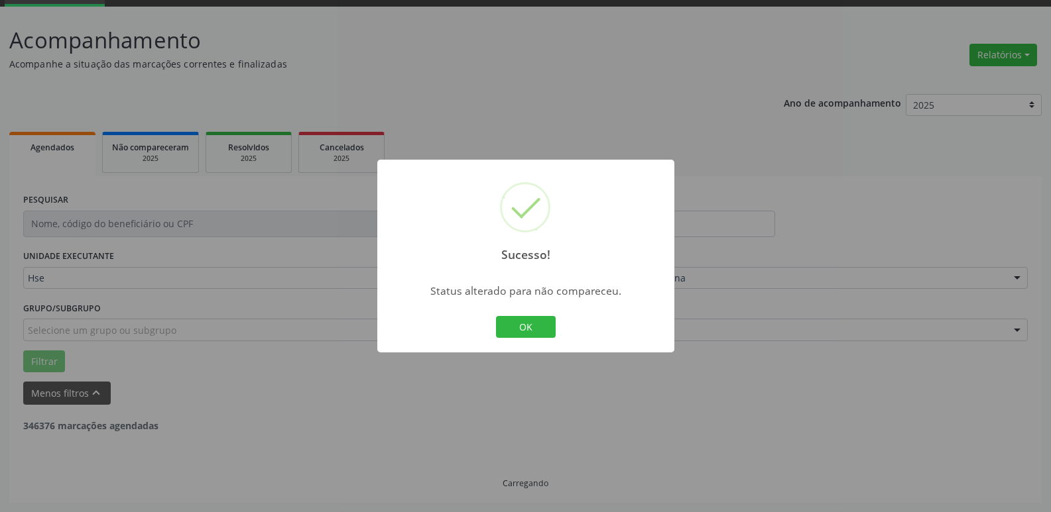
scroll to position [66, 0]
click at [514, 329] on button "OK" at bounding box center [526, 327] width 60 height 23
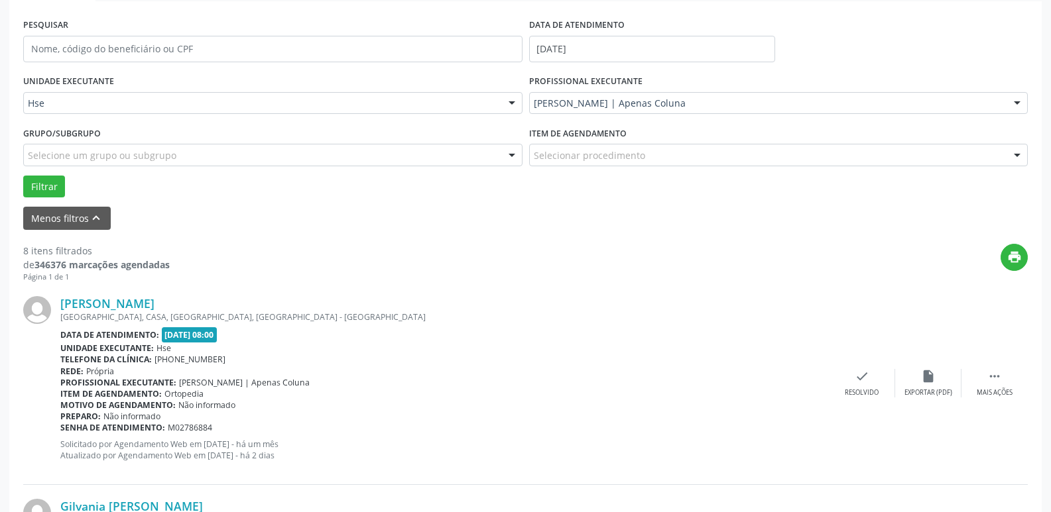
scroll to position [265, 0]
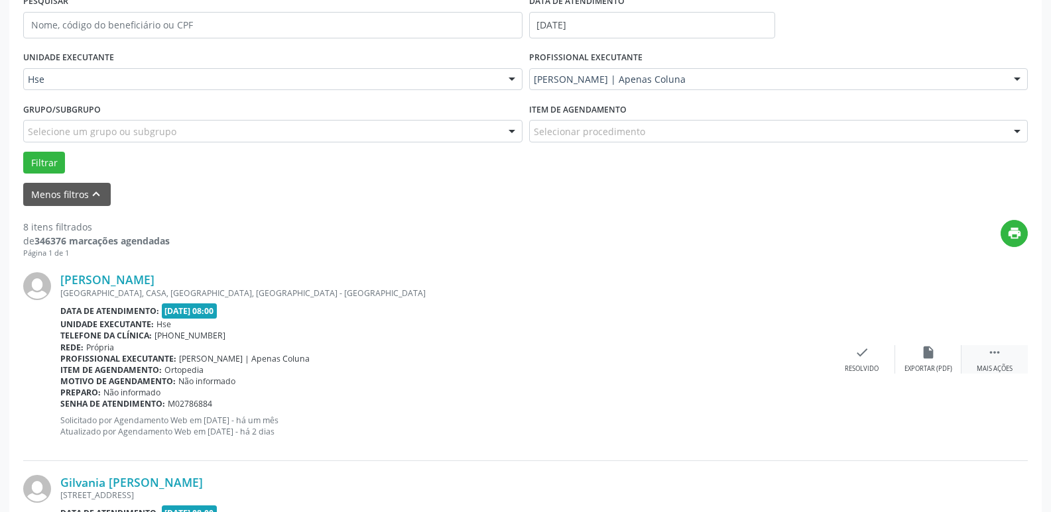
click at [1010, 357] on div " Mais ações" at bounding box center [994, 359] width 66 height 29
click at [930, 360] on icon "alarm_off" at bounding box center [928, 352] width 15 height 15
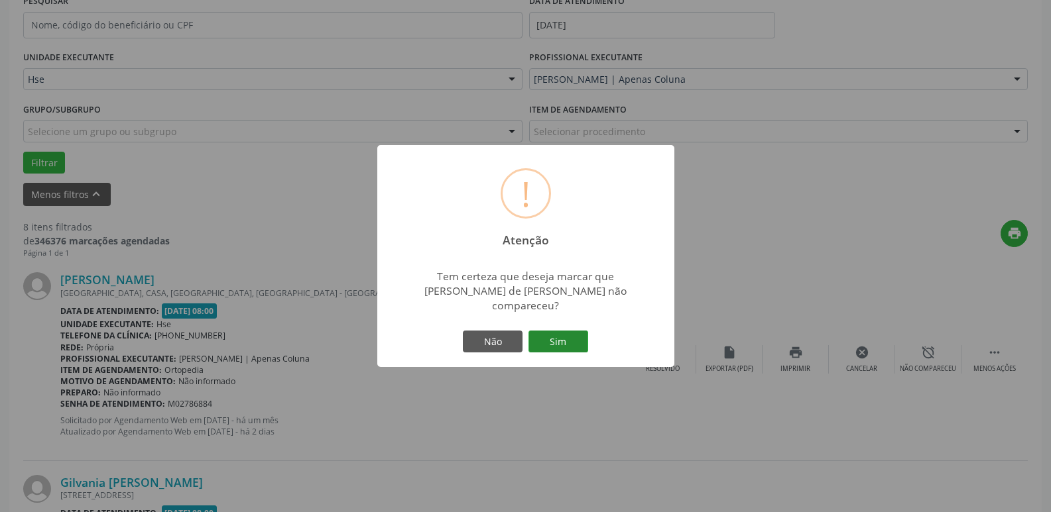
click at [556, 331] on button "Sim" at bounding box center [558, 342] width 60 height 23
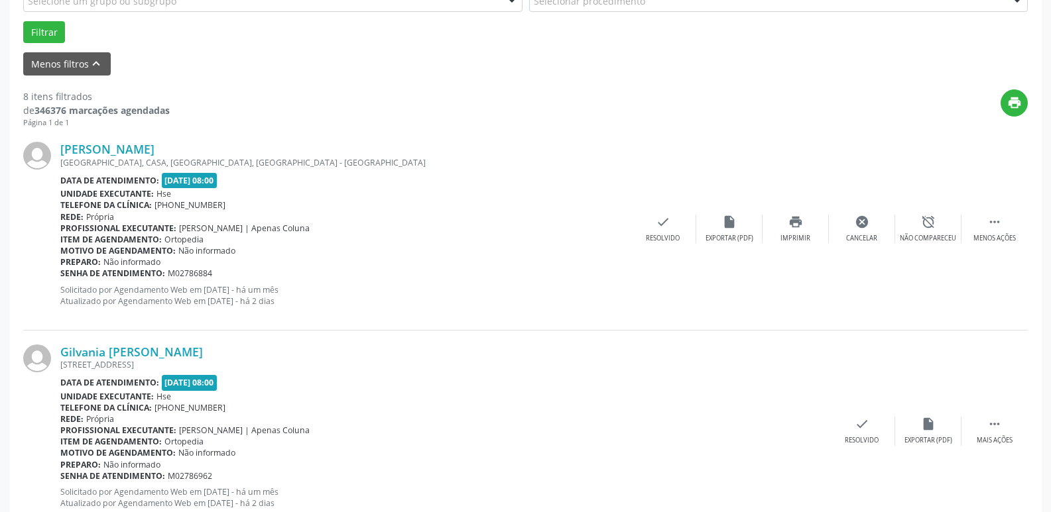
scroll to position [464, 0]
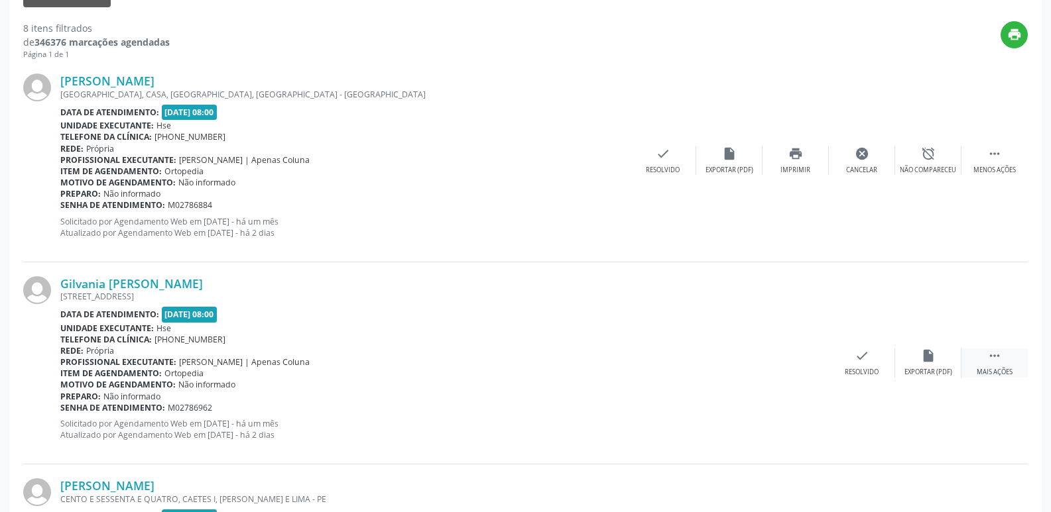
click at [981, 364] on div " Mais ações" at bounding box center [994, 363] width 66 height 29
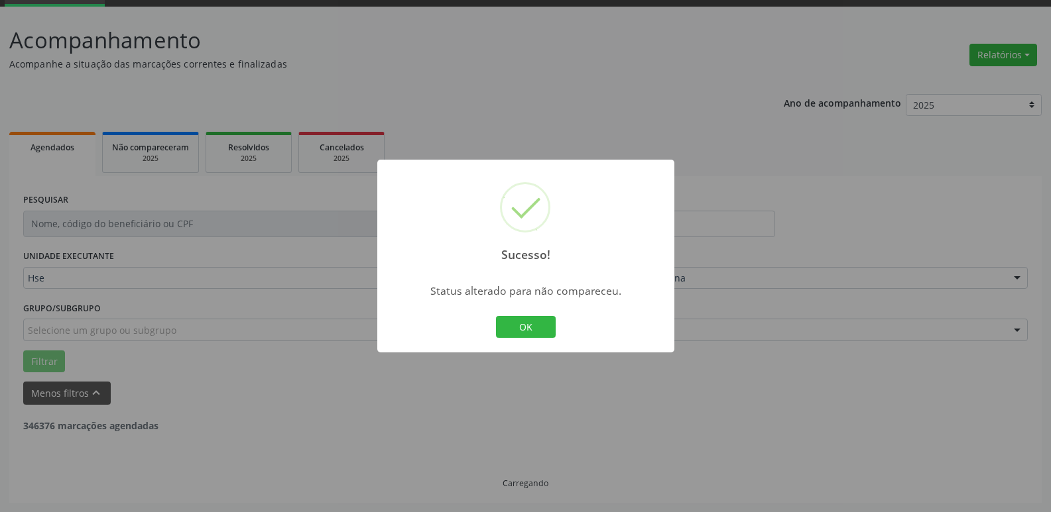
scroll to position [66, 0]
click at [566, 325] on div "Sucesso! × Status alterado para não compareceu. OK Cancel" at bounding box center [525, 257] width 297 height 194
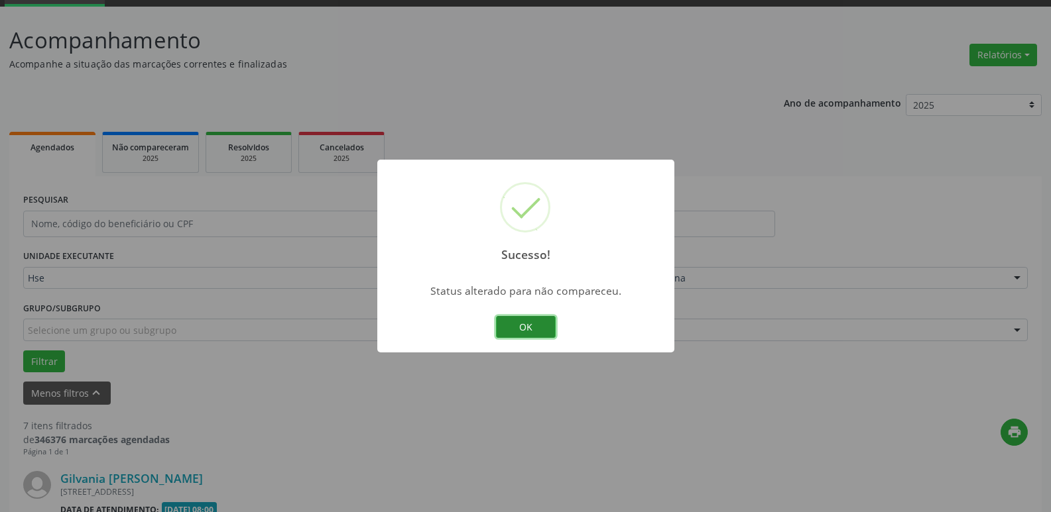
click at [544, 328] on button "OK" at bounding box center [526, 327] width 60 height 23
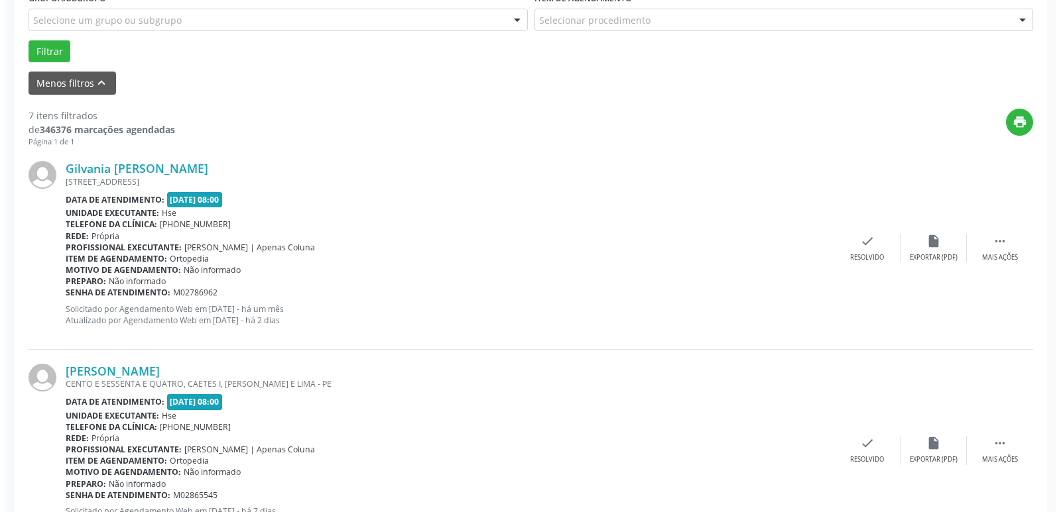
scroll to position [398, 0]
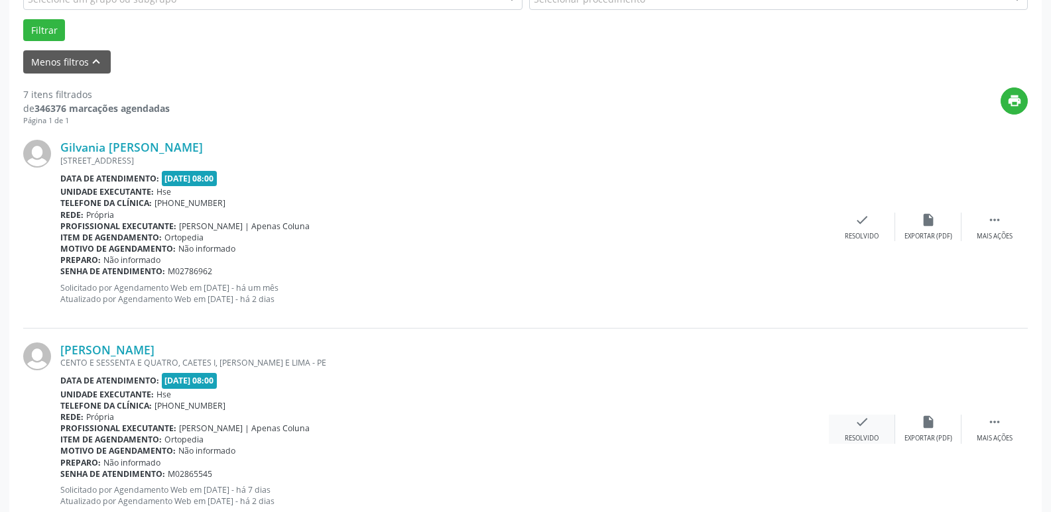
click at [875, 427] on div "check Resolvido" at bounding box center [862, 429] width 66 height 29
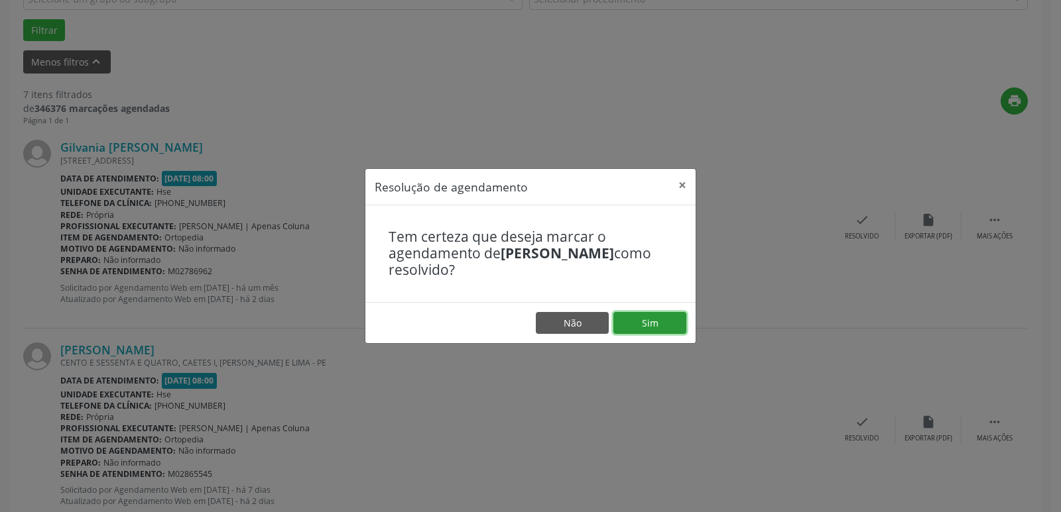
click at [659, 329] on button "Sim" at bounding box center [649, 323] width 73 height 23
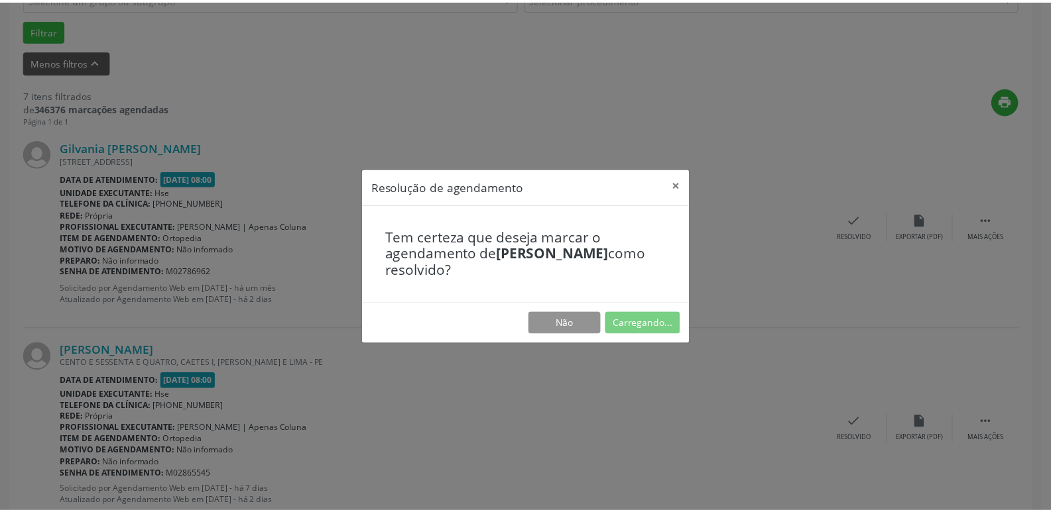
scroll to position [52, 0]
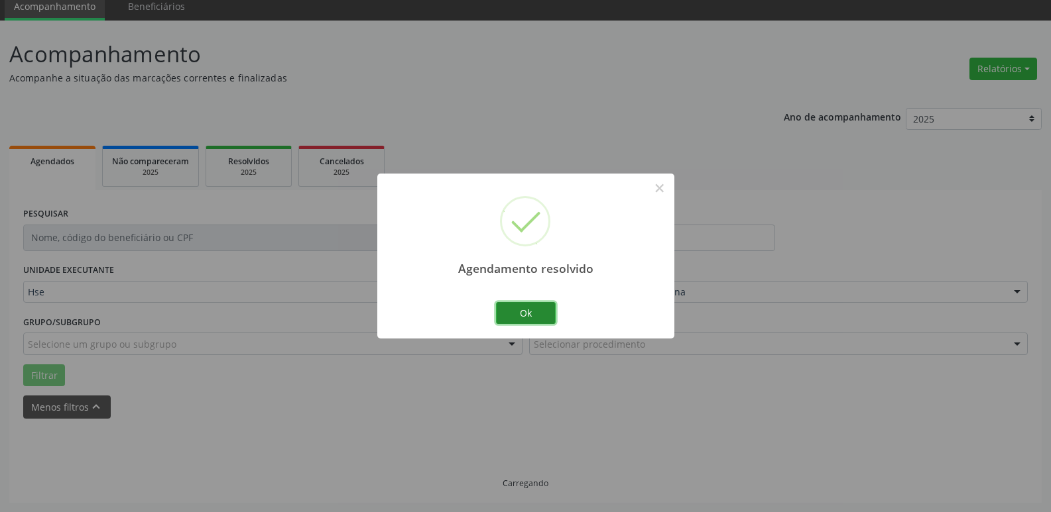
click at [531, 306] on button "Ok" at bounding box center [526, 313] width 60 height 23
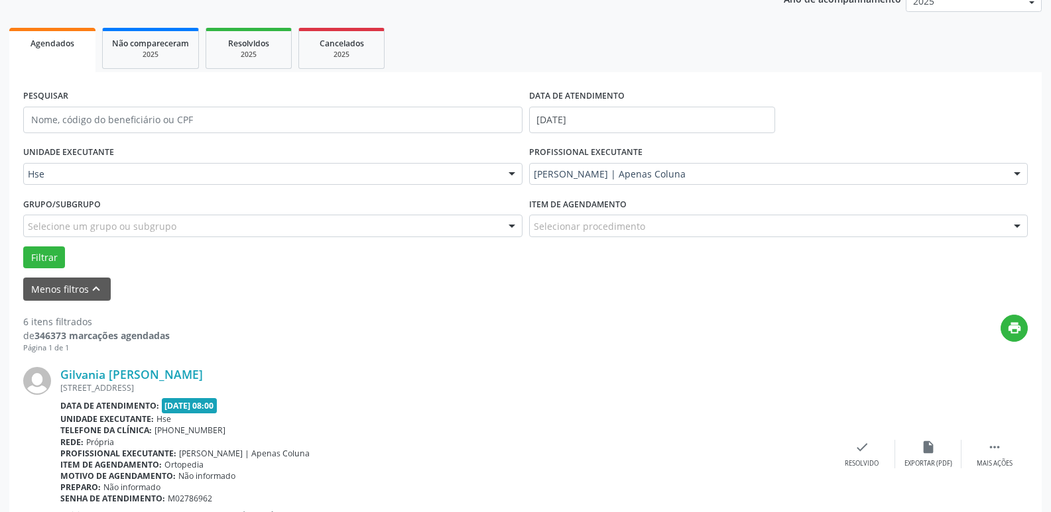
scroll to position [185, 0]
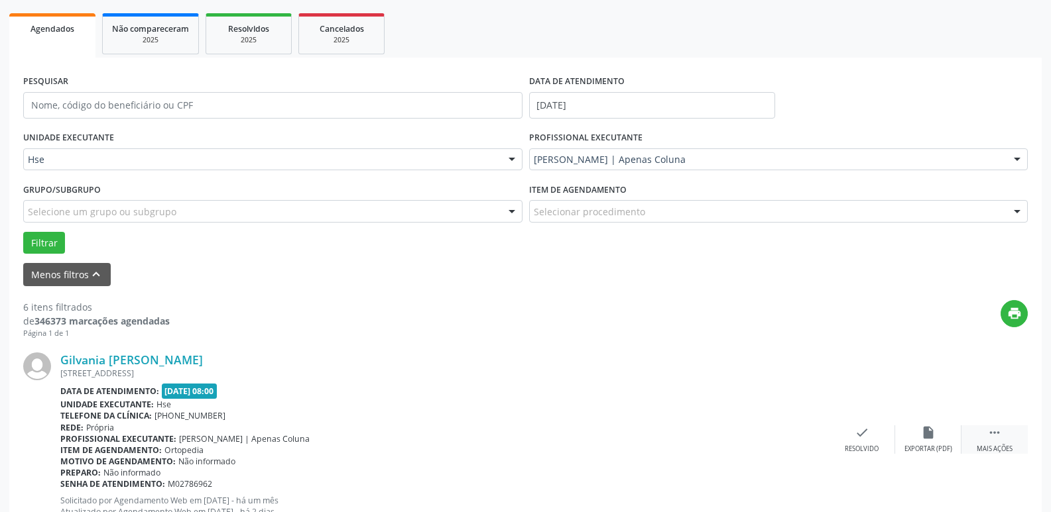
click at [1004, 448] on div "Mais ações" at bounding box center [995, 449] width 36 height 9
click at [914, 442] on div "alarm_off Não compareceu" at bounding box center [928, 440] width 66 height 29
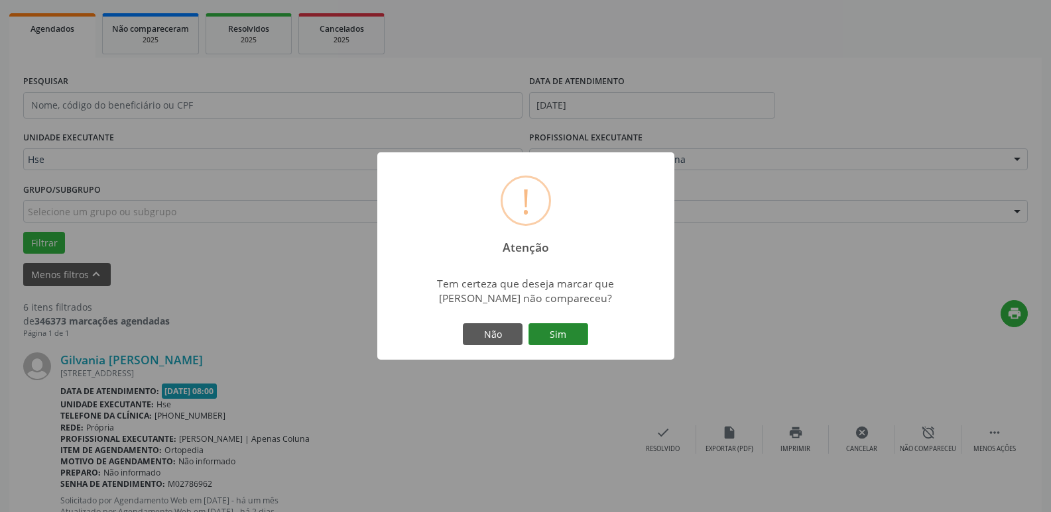
click at [579, 342] on button "Sim" at bounding box center [558, 335] width 60 height 23
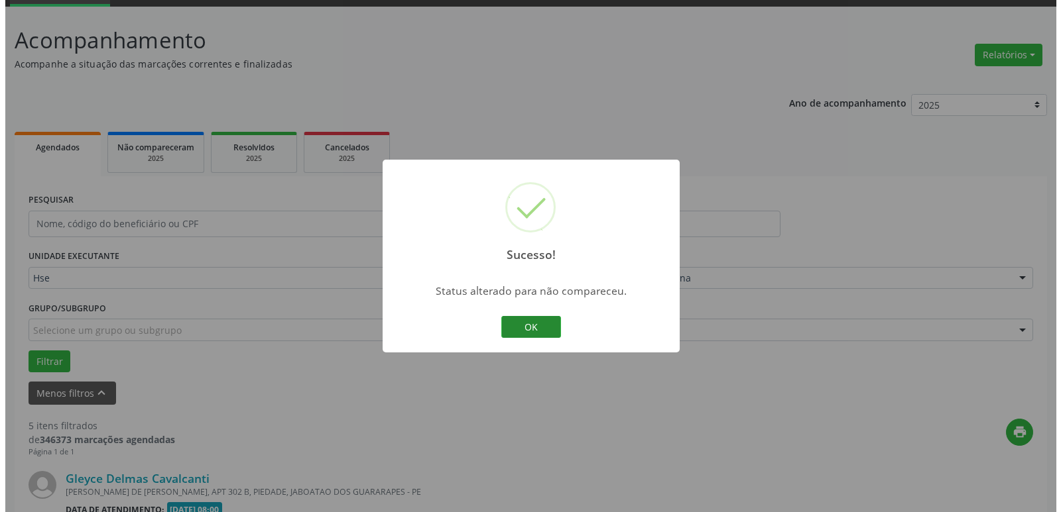
scroll to position [450, 0]
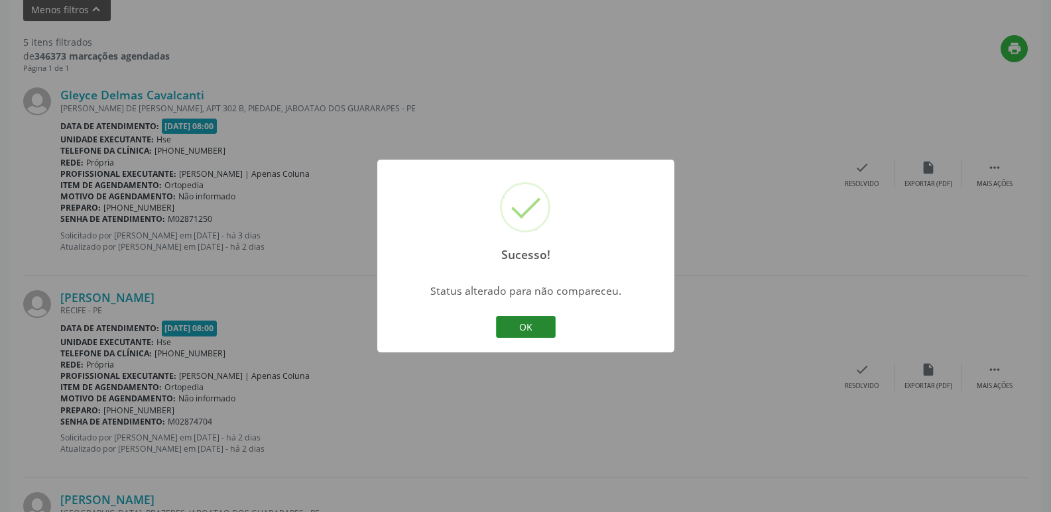
click at [528, 325] on button "OK" at bounding box center [526, 327] width 60 height 23
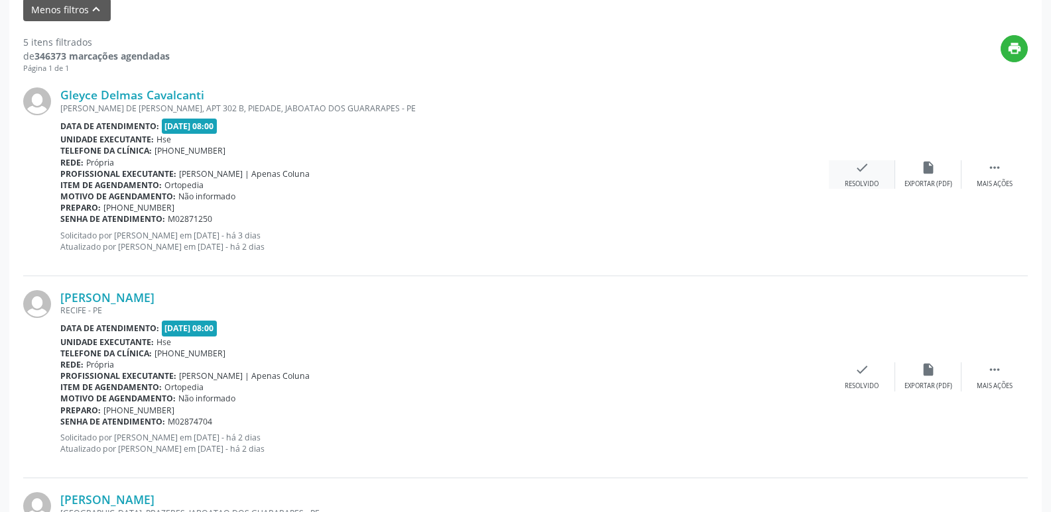
click at [861, 174] on icon "check" at bounding box center [862, 167] width 15 height 15
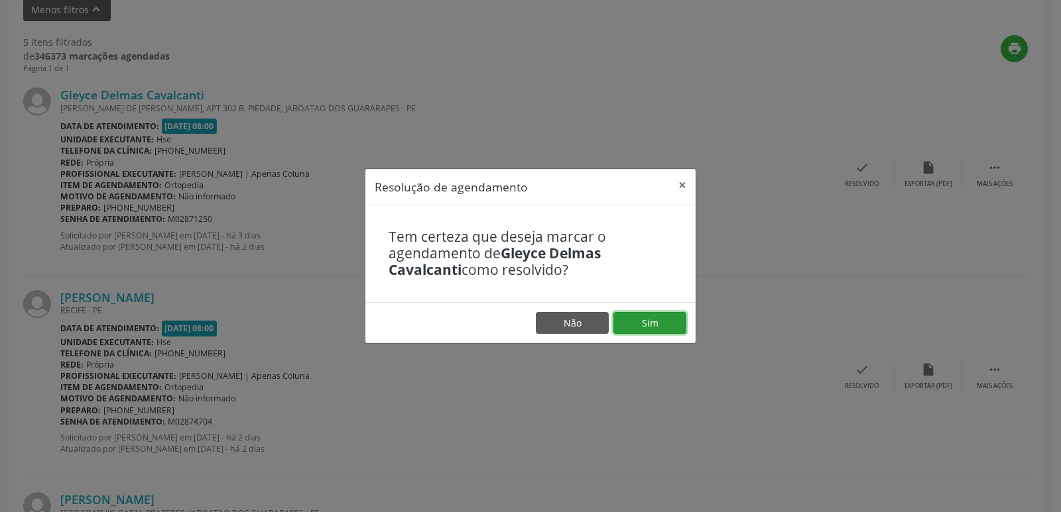
click at [647, 325] on button "Sim" at bounding box center [649, 323] width 73 height 23
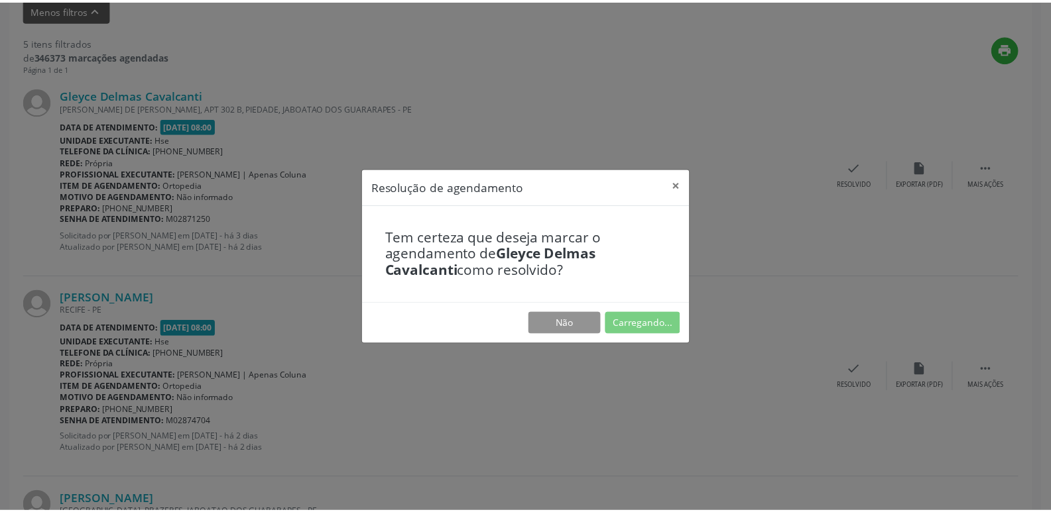
scroll to position [52, 0]
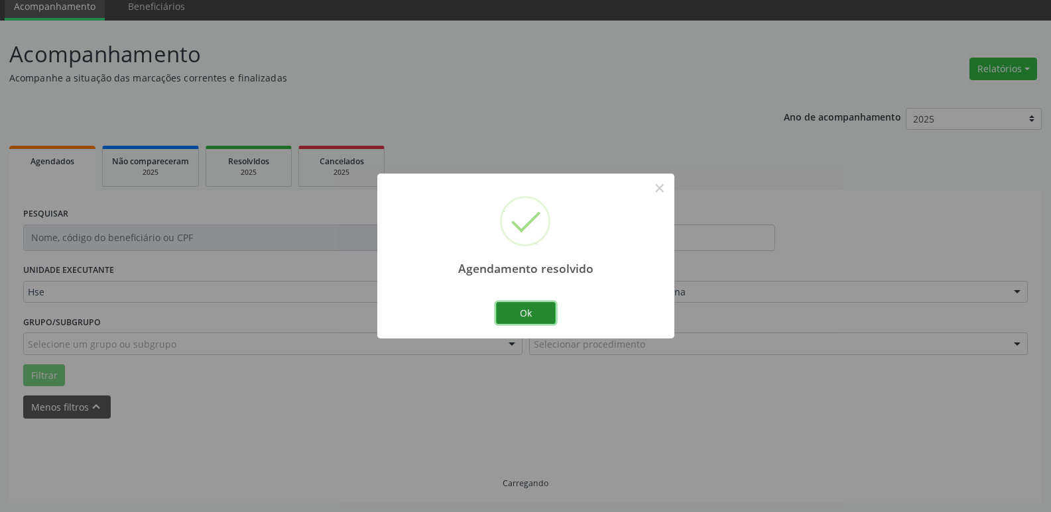
click at [514, 314] on button "Ok" at bounding box center [526, 313] width 60 height 23
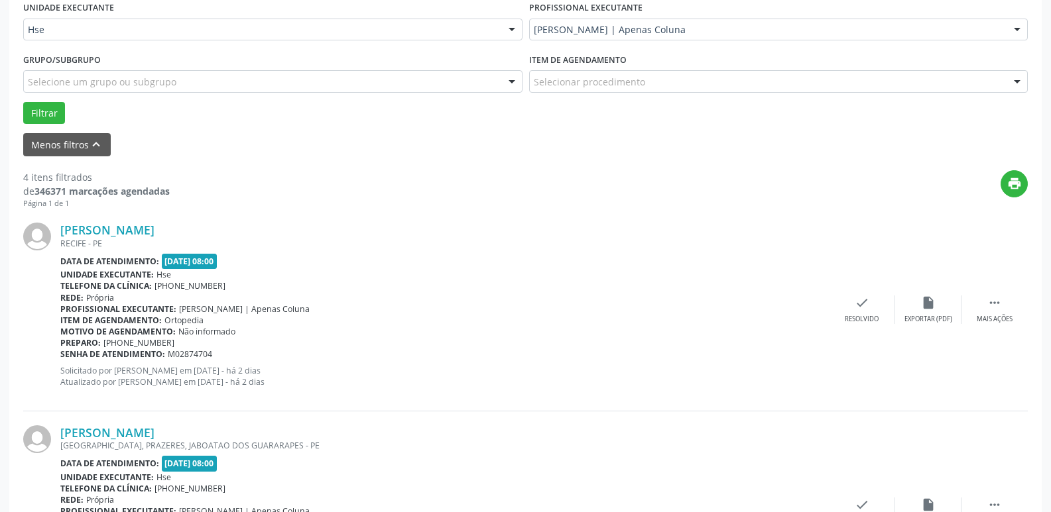
scroll to position [331, 0]
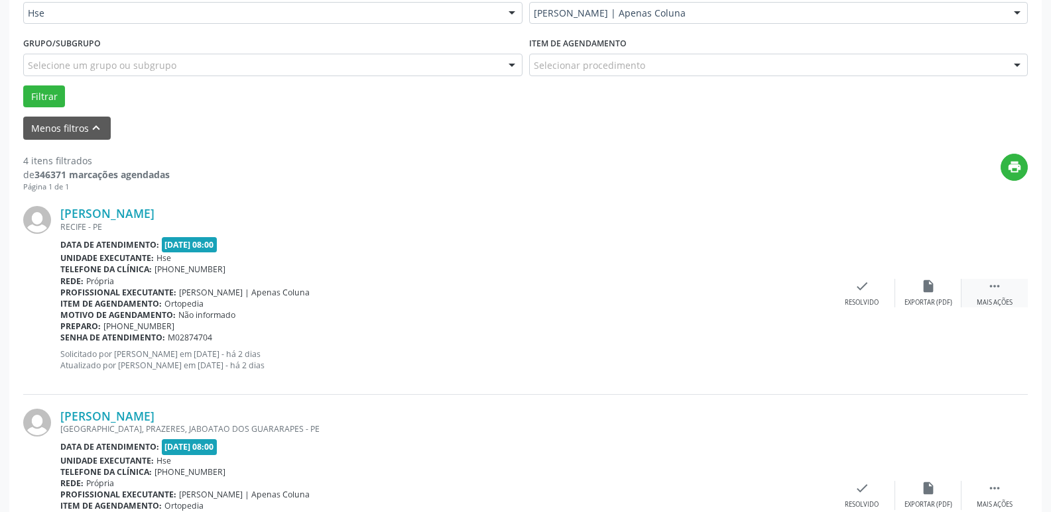
click at [996, 298] on div "Mais ações" at bounding box center [995, 302] width 36 height 9
click at [937, 290] on div "alarm_off Não compareceu" at bounding box center [928, 293] width 66 height 29
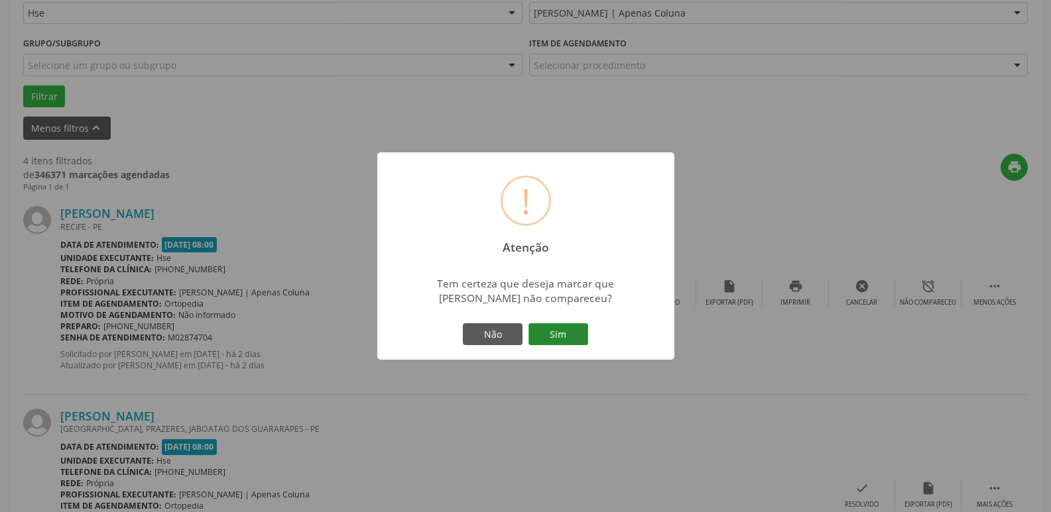
click at [554, 333] on button "Sim" at bounding box center [558, 335] width 60 height 23
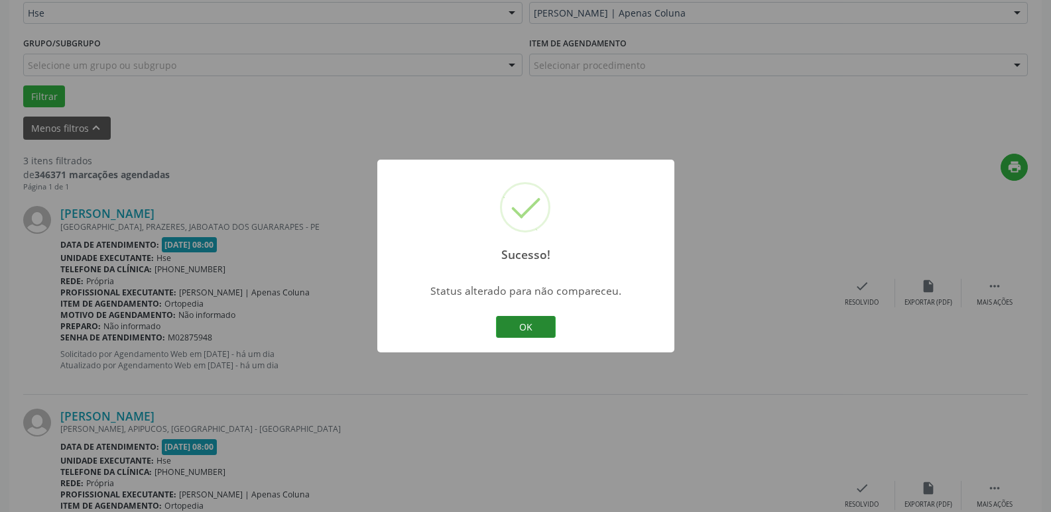
click at [530, 334] on button "OK" at bounding box center [526, 327] width 60 height 23
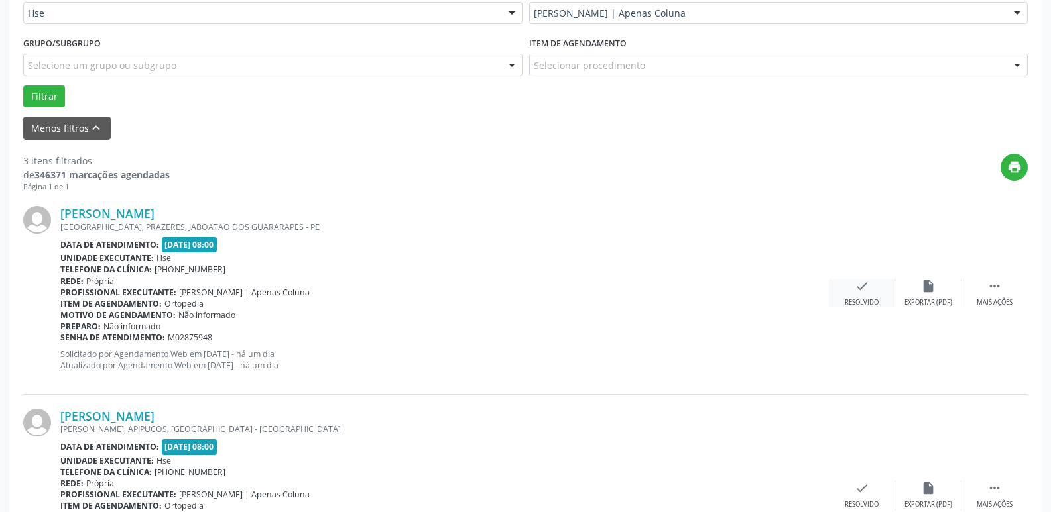
click at [873, 292] on div "check Resolvido" at bounding box center [862, 293] width 66 height 29
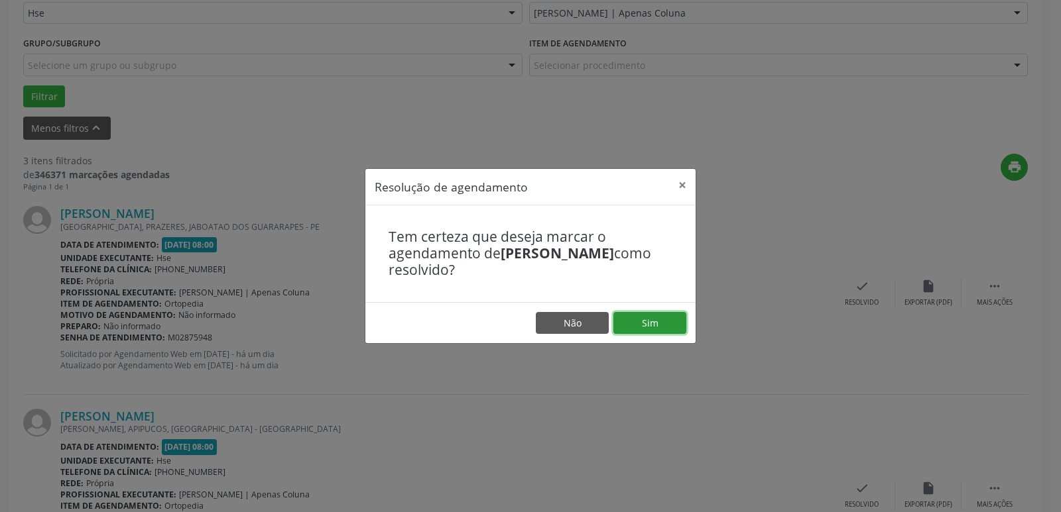
click at [655, 325] on button "Sim" at bounding box center [649, 323] width 73 height 23
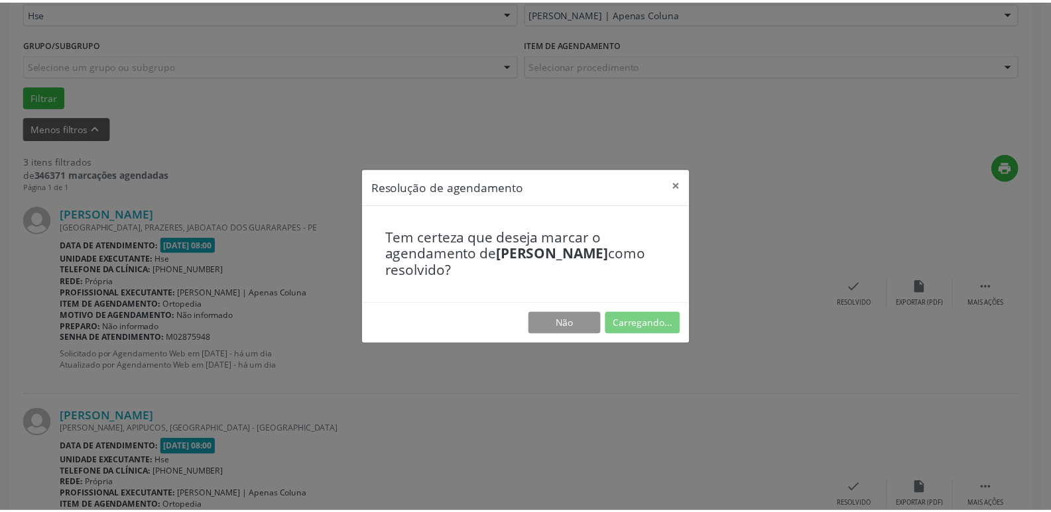
scroll to position [52, 0]
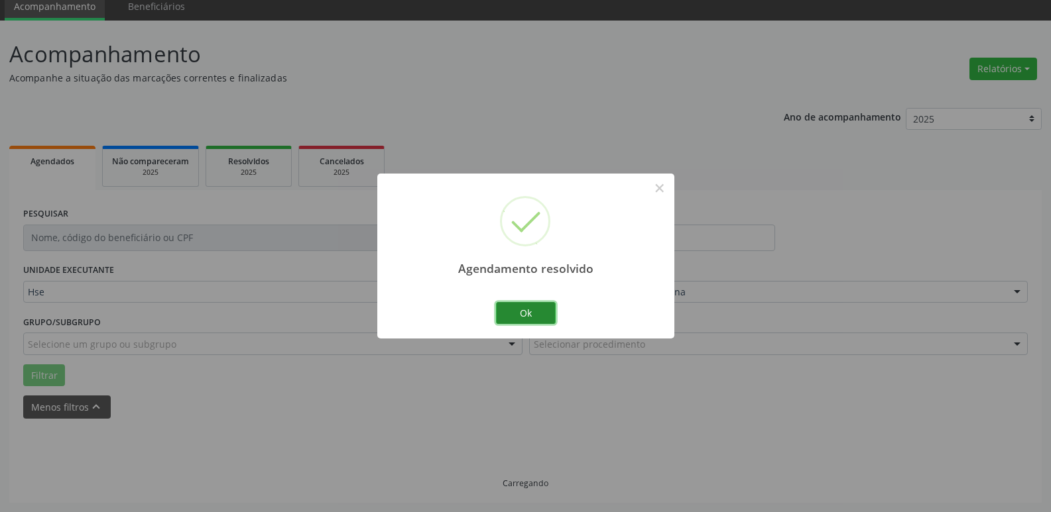
click at [544, 308] on button "Ok" at bounding box center [526, 313] width 60 height 23
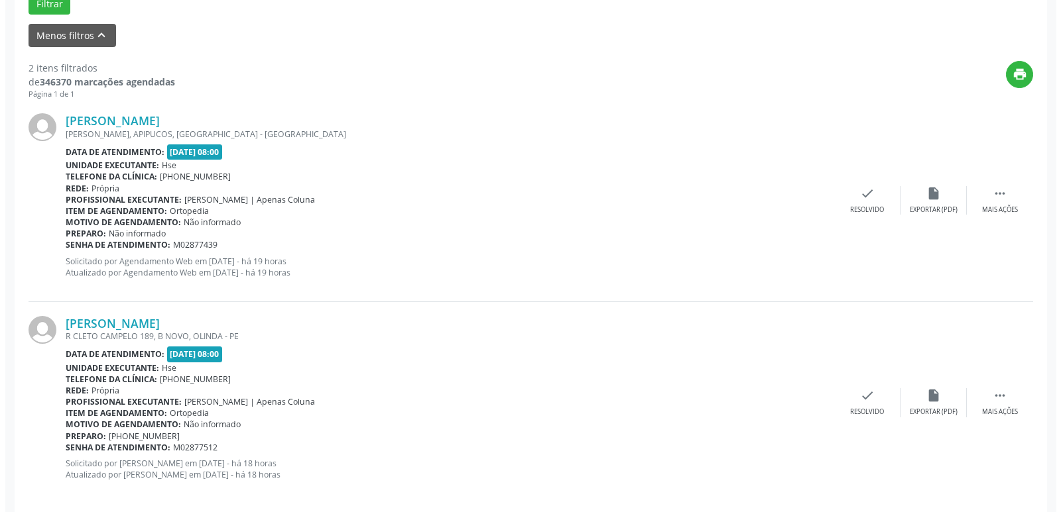
scroll to position [439, 0]
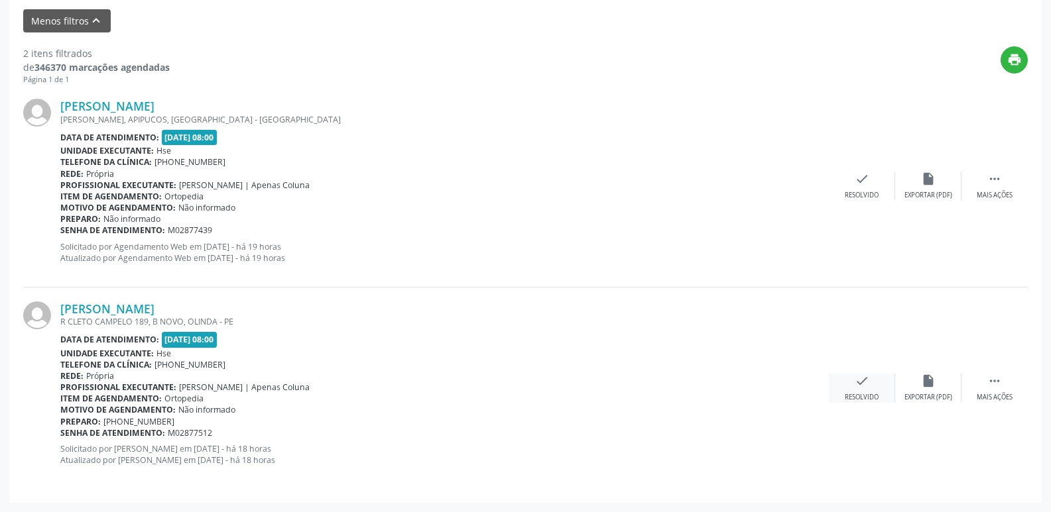
click at [866, 381] on icon "check" at bounding box center [862, 381] width 15 height 15
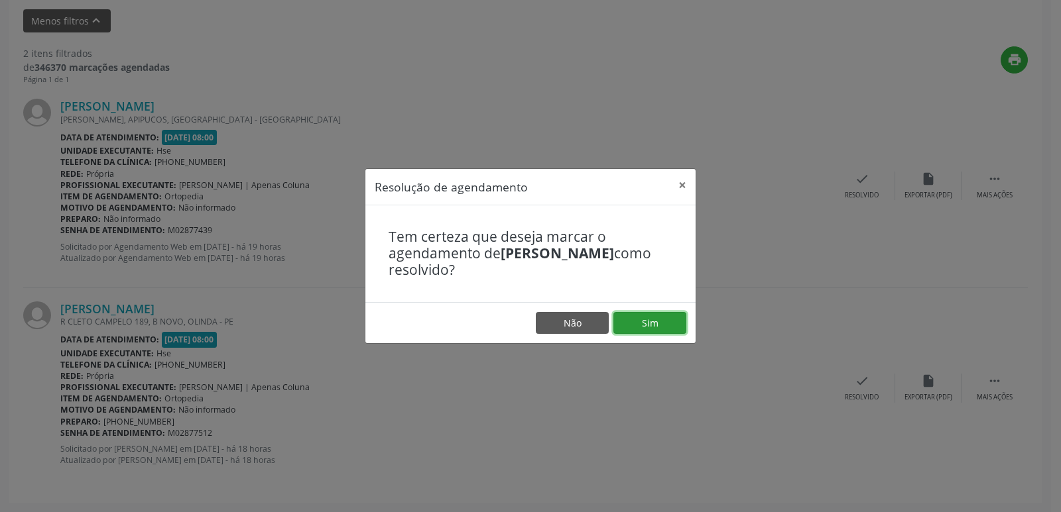
click at [654, 316] on button "Sim" at bounding box center [649, 323] width 73 height 23
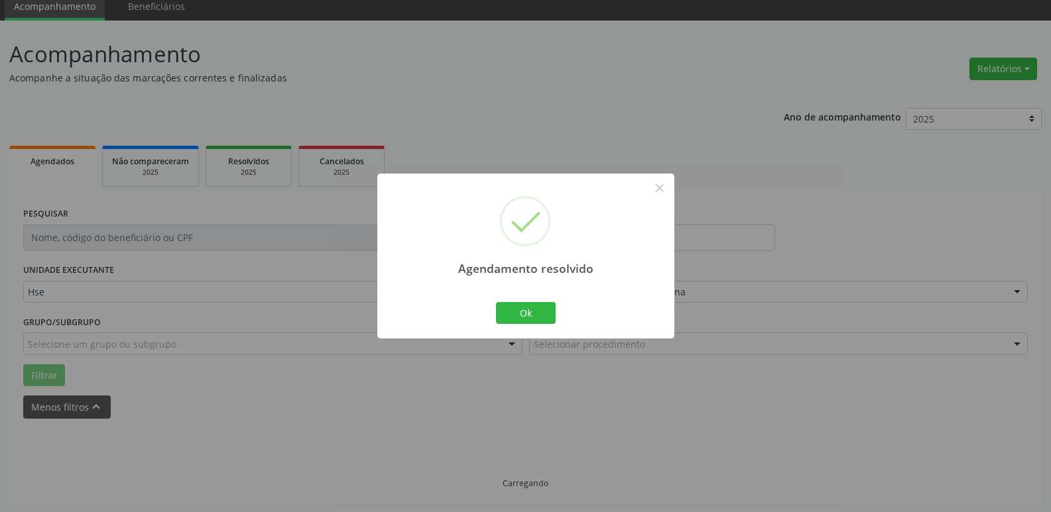
scroll to position [237, 0]
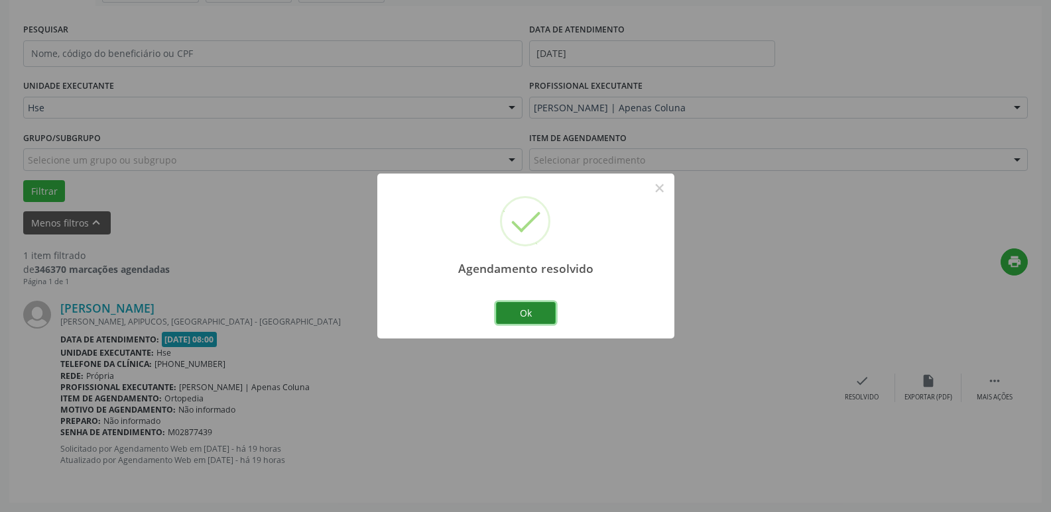
click at [524, 324] on button "Ok" at bounding box center [526, 313] width 60 height 23
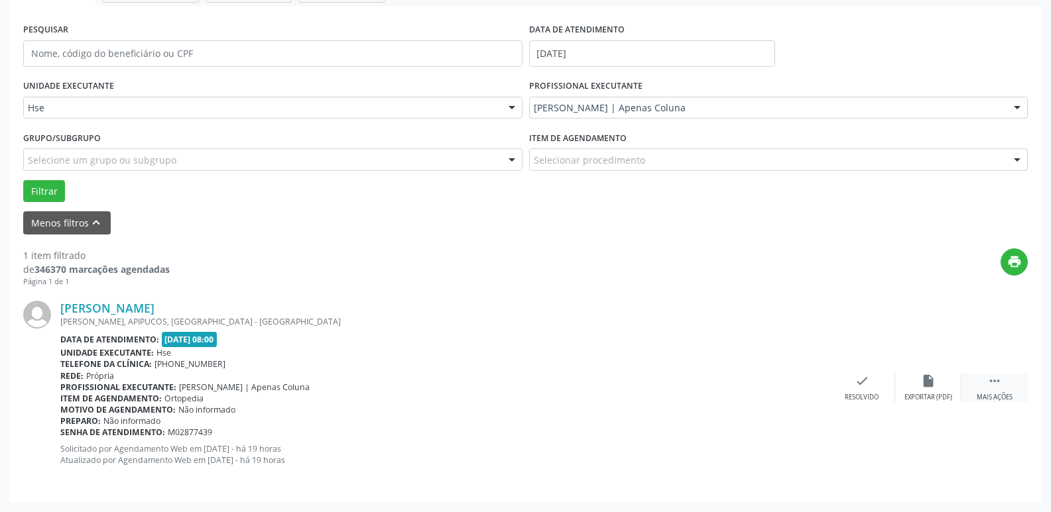
click at [997, 388] on icon "" at bounding box center [994, 381] width 15 height 15
click at [924, 385] on icon "alarm_off" at bounding box center [928, 381] width 15 height 15
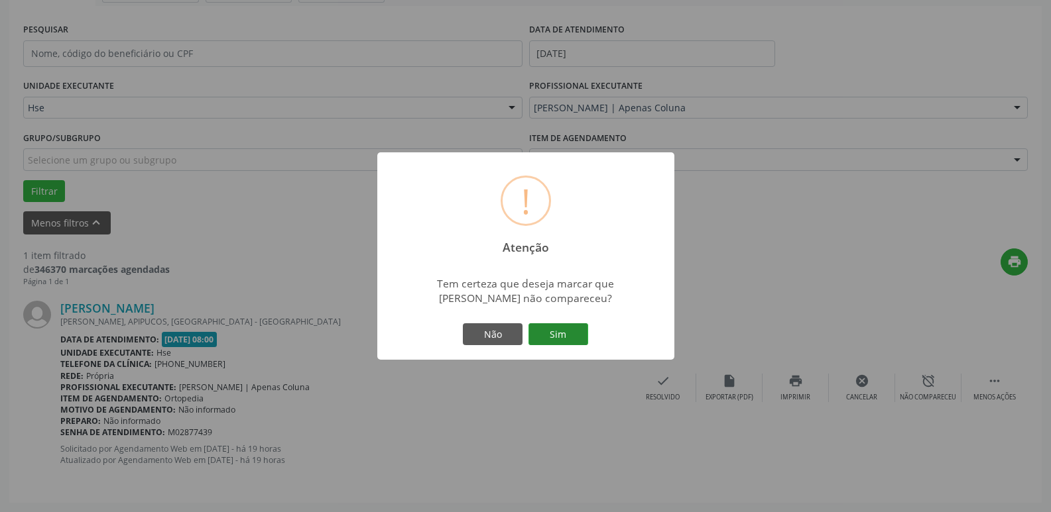
click at [568, 339] on button "Sim" at bounding box center [558, 335] width 60 height 23
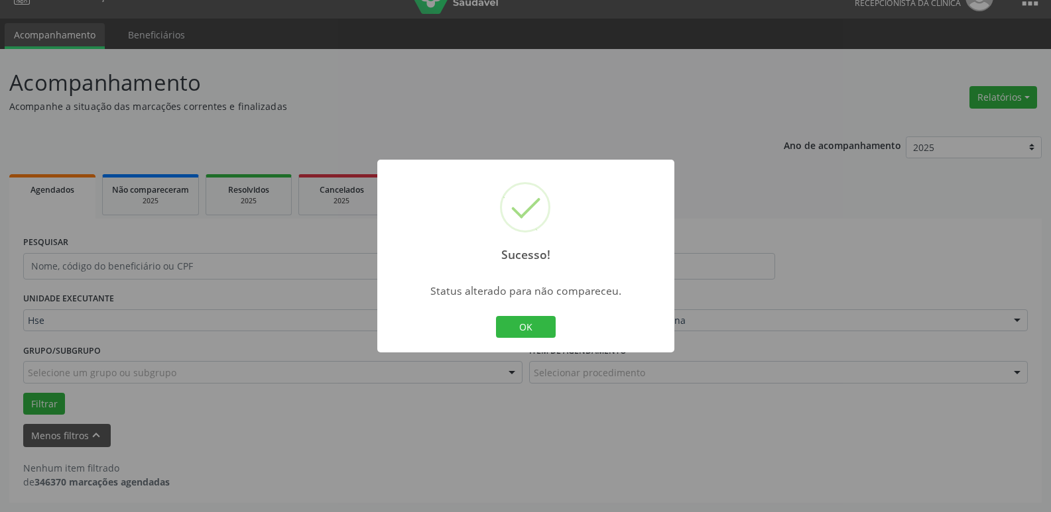
scroll to position [24, 0]
click at [520, 318] on button "OK" at bounding box center [526, 327] width 60 height 23
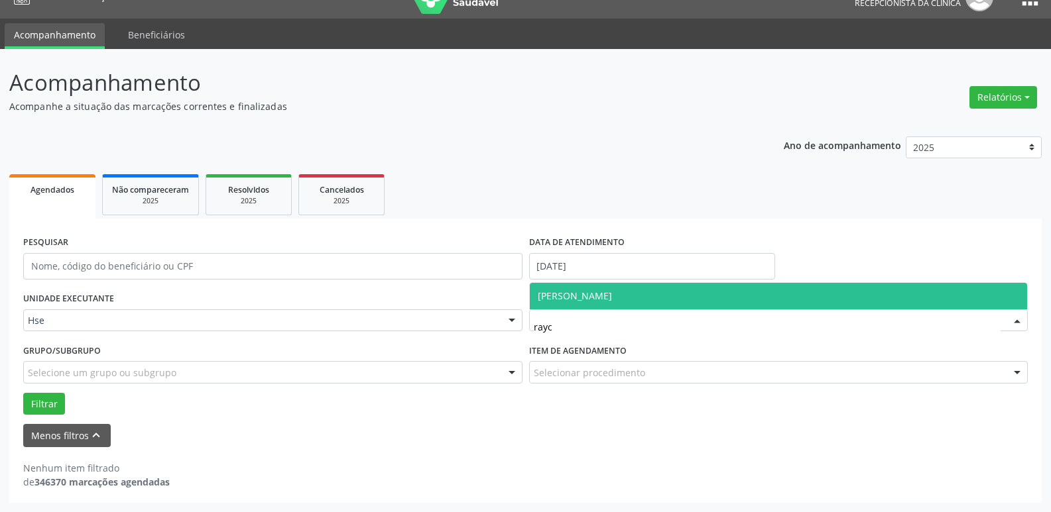
click at [696, 293] on span "[PERSON_NAME]" at bounding box center [779, 296] width 498 height 27
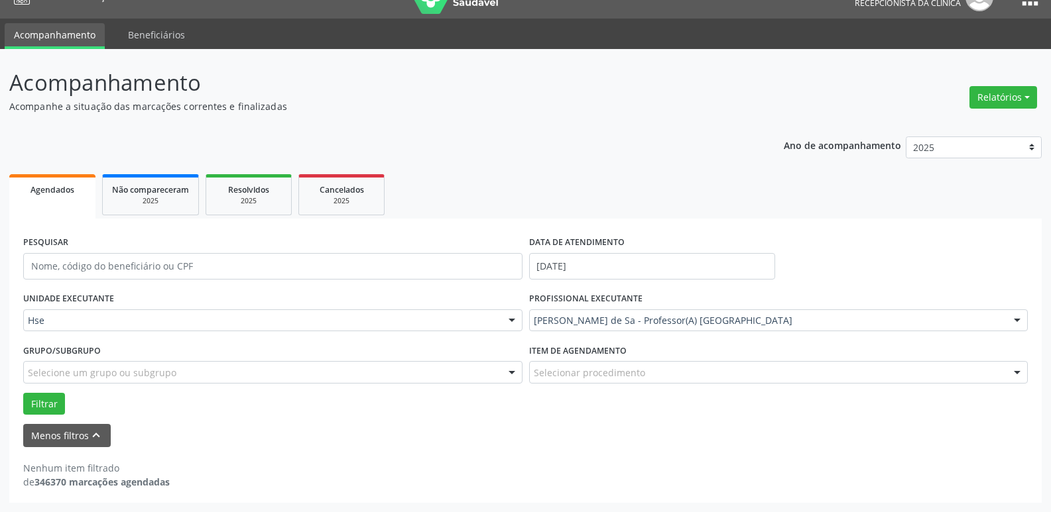
click at [668, 311] on div "[PERSON_NAME] de Sa - Professor(A) [GEOGRAPHIC_DATA]" at bounding box center [778, 321] width 499 height 23
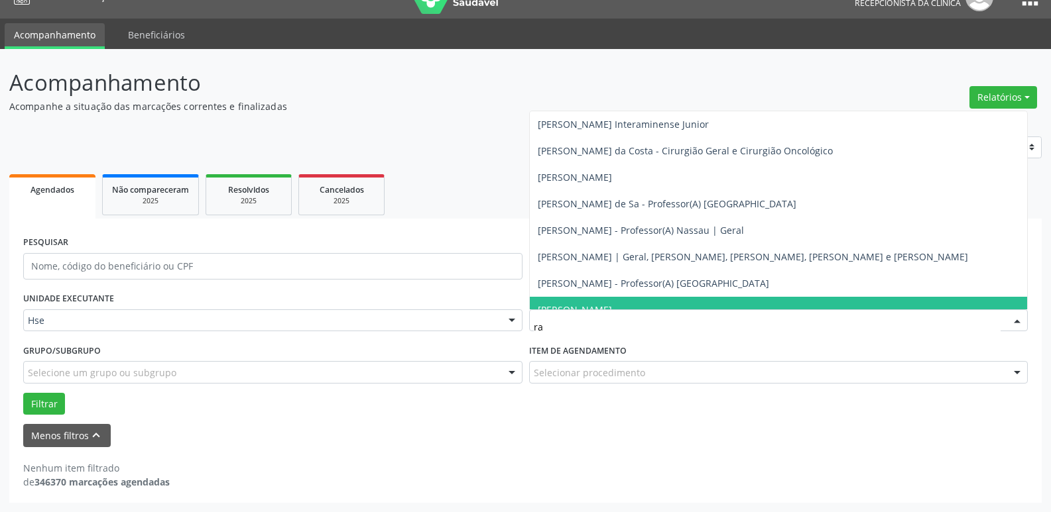
type input "ray"
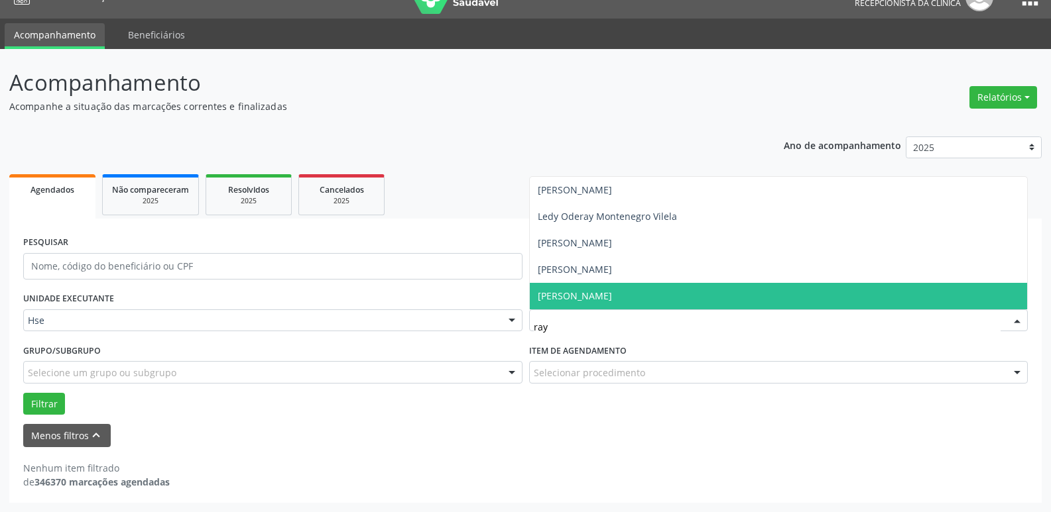
click at [612, 297] on span "[PERSON_NAME]" at bounding box center [575, 296] width 74 height 13
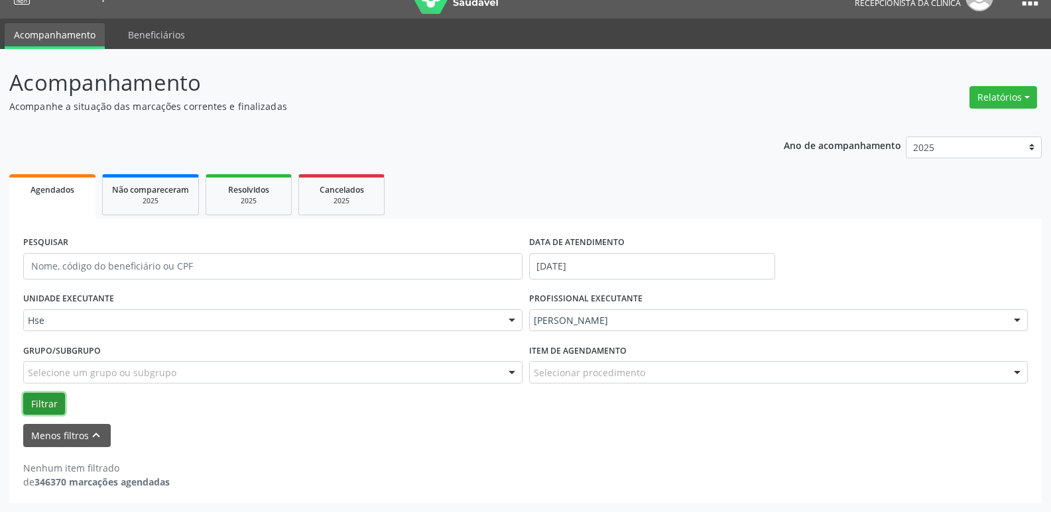
click at [54, 404] on button "Filtrar" at bounding box center [44, 404] width 42 height 23
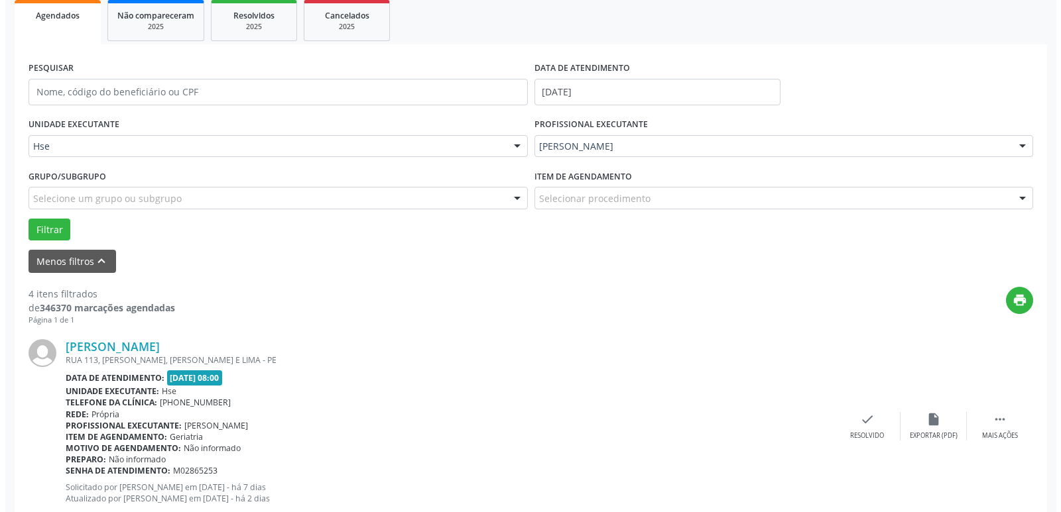
scroll to position [223, 0]
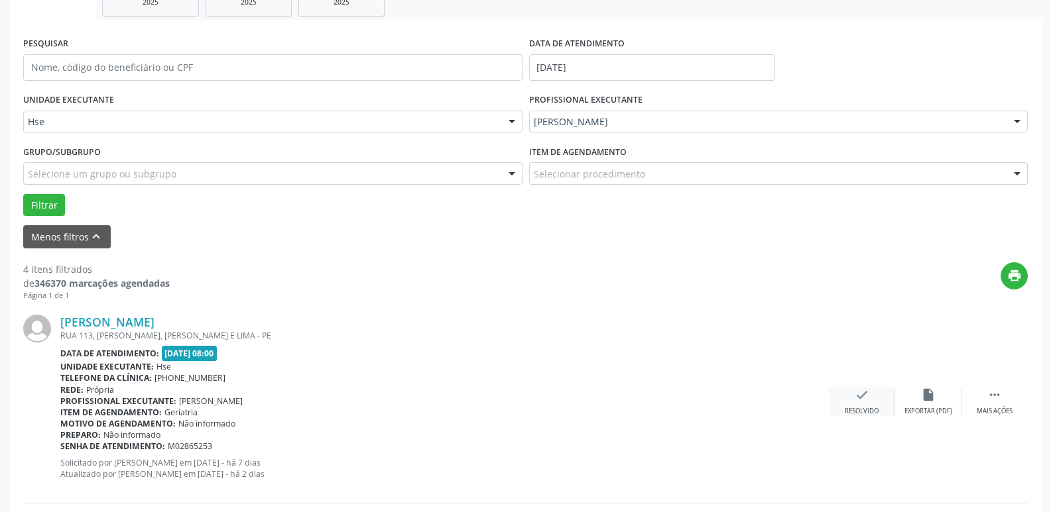
click at [871, 411] on div "Resolvido" at bounding box center [862, 411] width 34 height 9
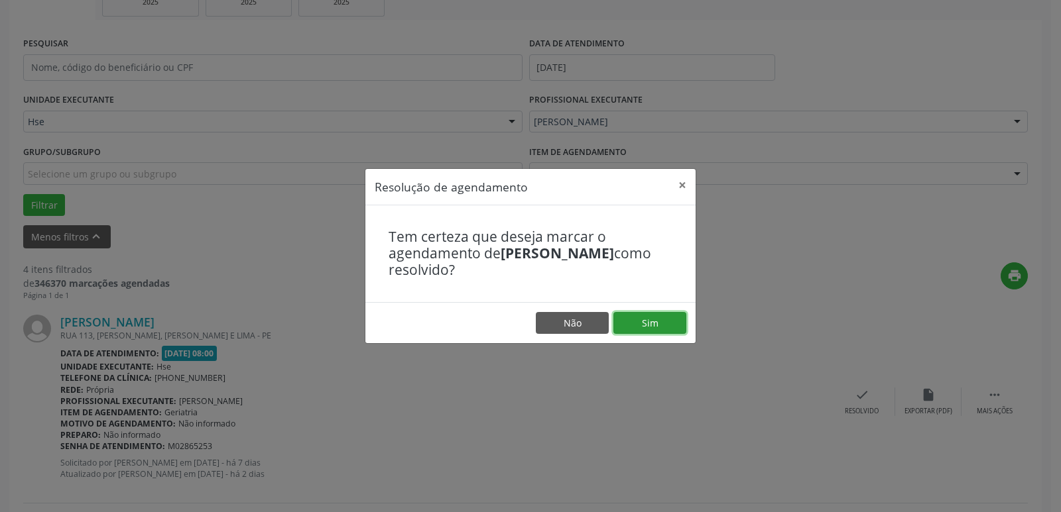
click at [664, 330] on button "Sim" at bounding box center [649, 323] width 73 height 23
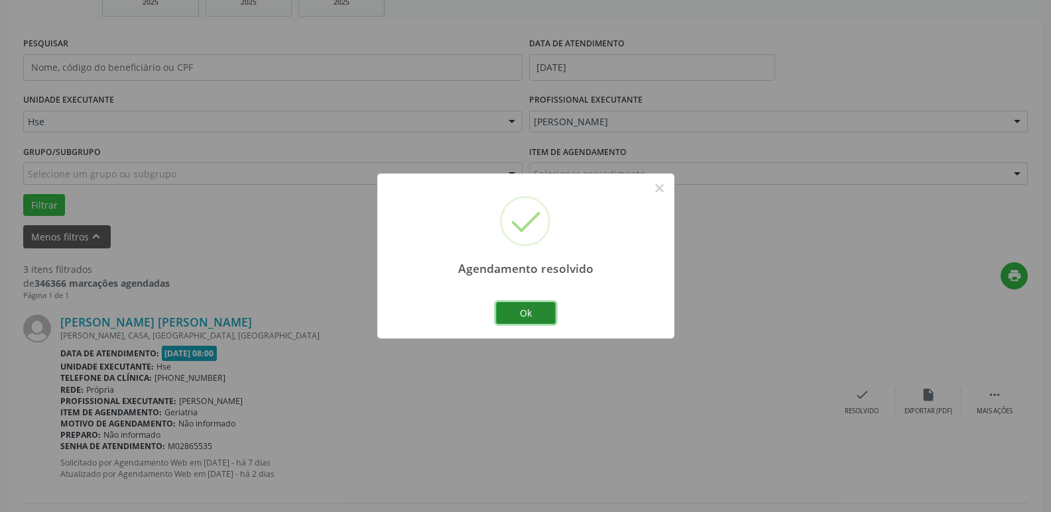
click at [540, 314] on button "Ok" at bounding box center [526, 313] width 60 height 23
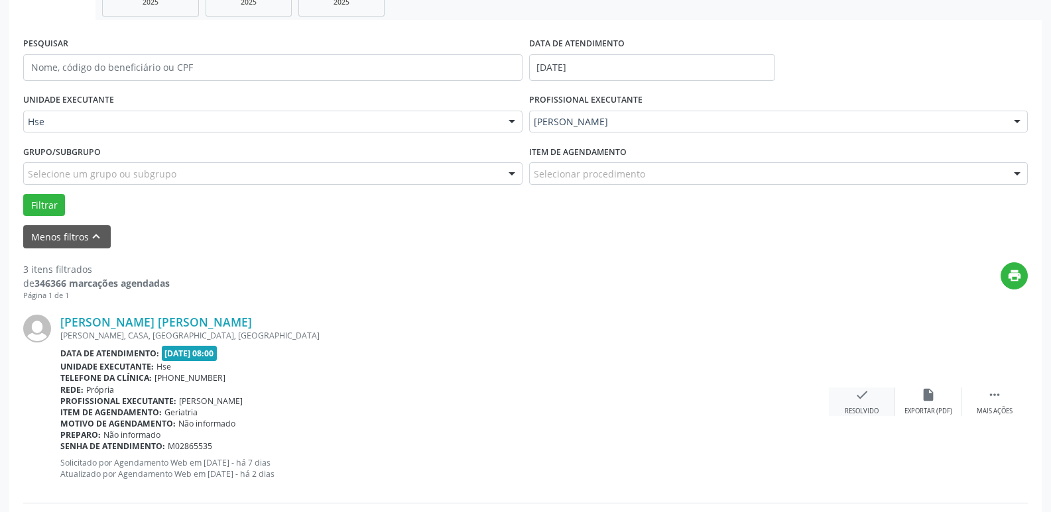
click at [865, 391] on icon "check" at bounding box center [862, 395] width 15 height 15
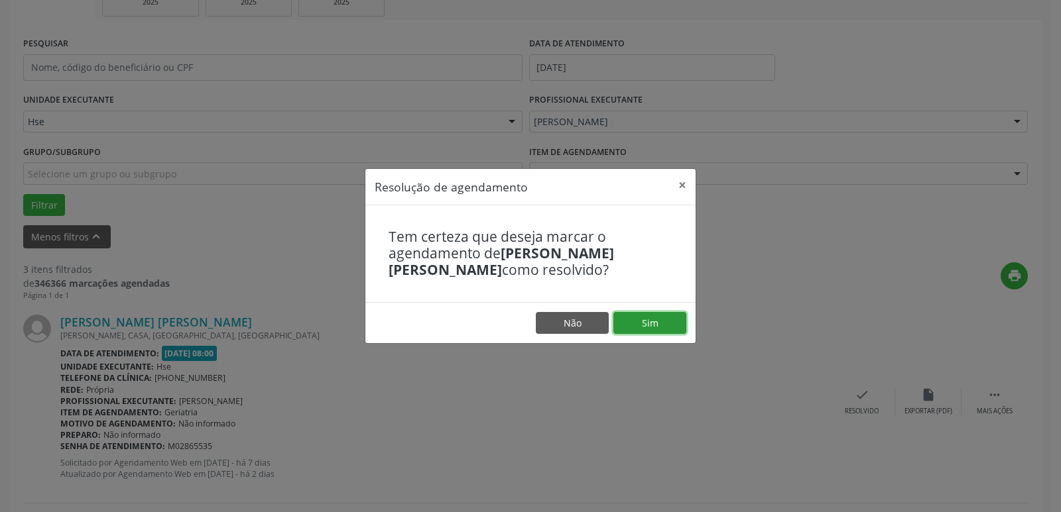
click at [643, 318] on button "Sim" at bounding box center [649, 323] width 73 height 23
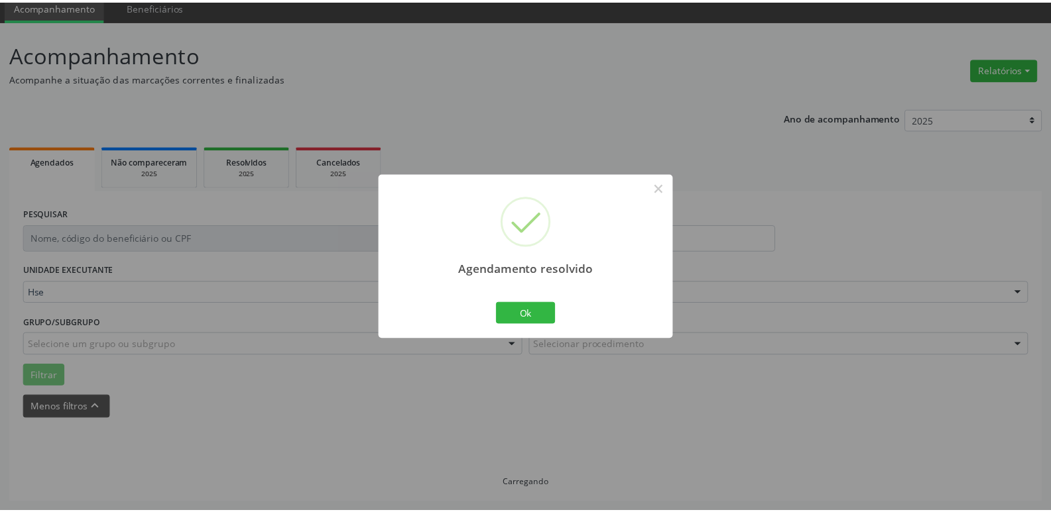
scroll to position [52, 0]
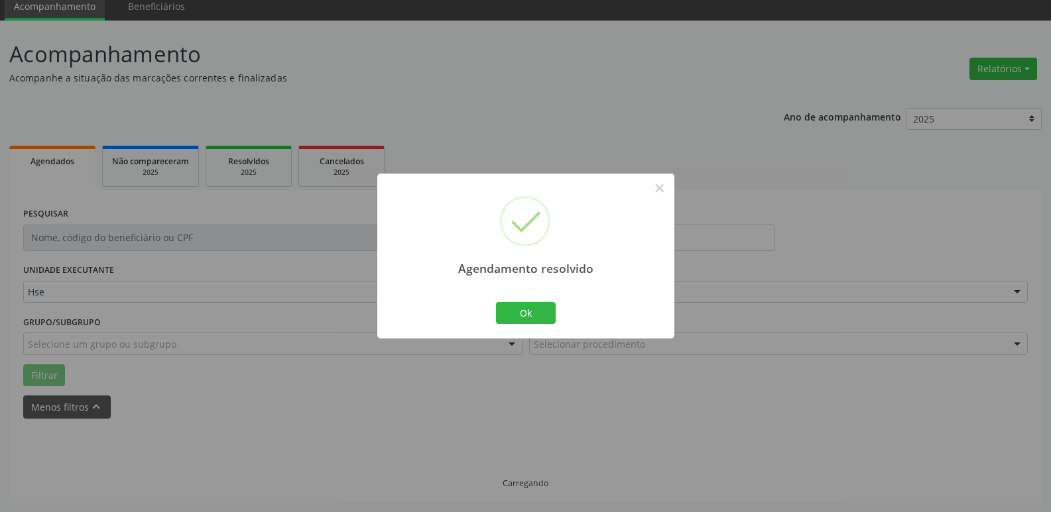
click at [505, 297] on div "Agendamento resolvido × Ok Cancel" at bounding box center [525, 256] width 297 height 165
click at [516, 306] on button "Ok" at bounding box center [526, 313] width 60 height 23
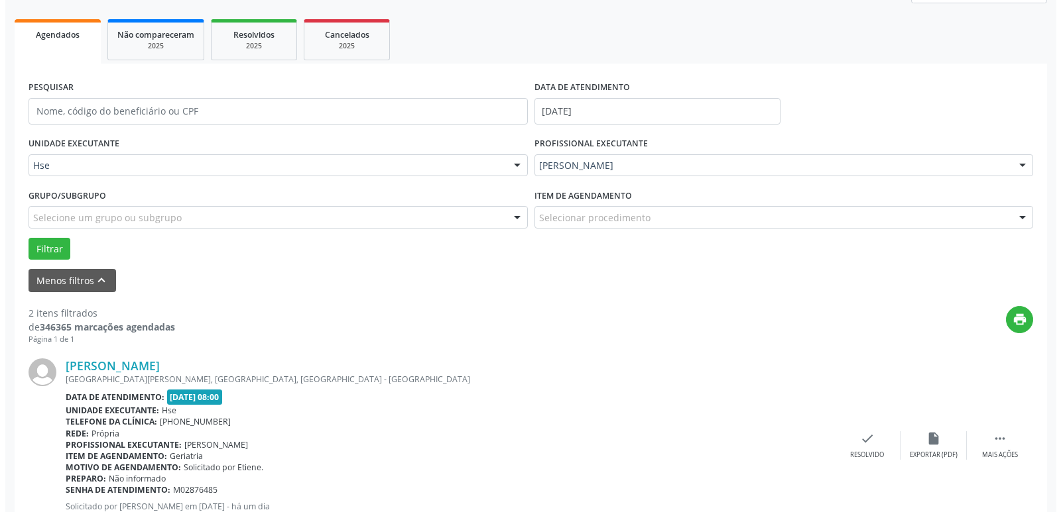
scroll to position [199, 0]
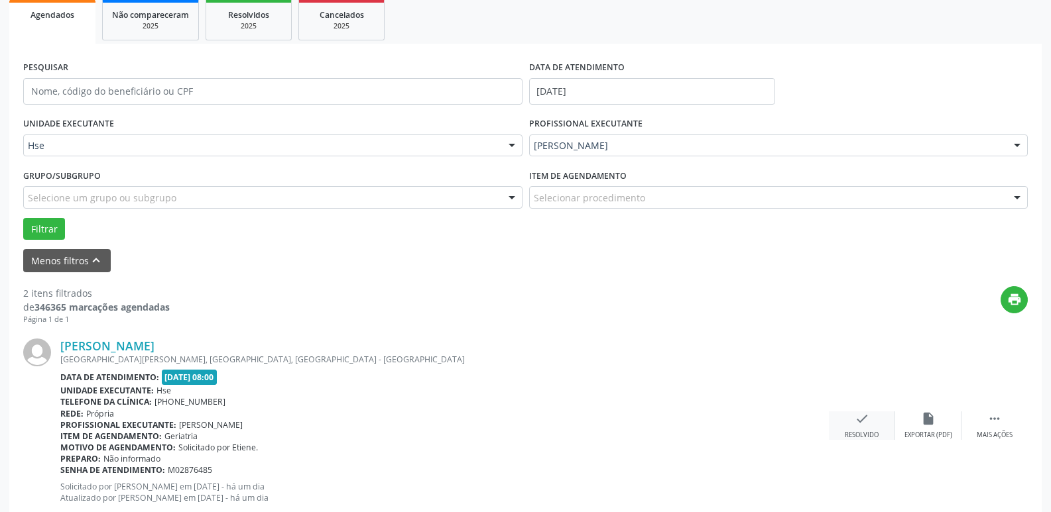
click at [855, 424] on icon "check" at bounding box center [862, 419] width 15 height 15
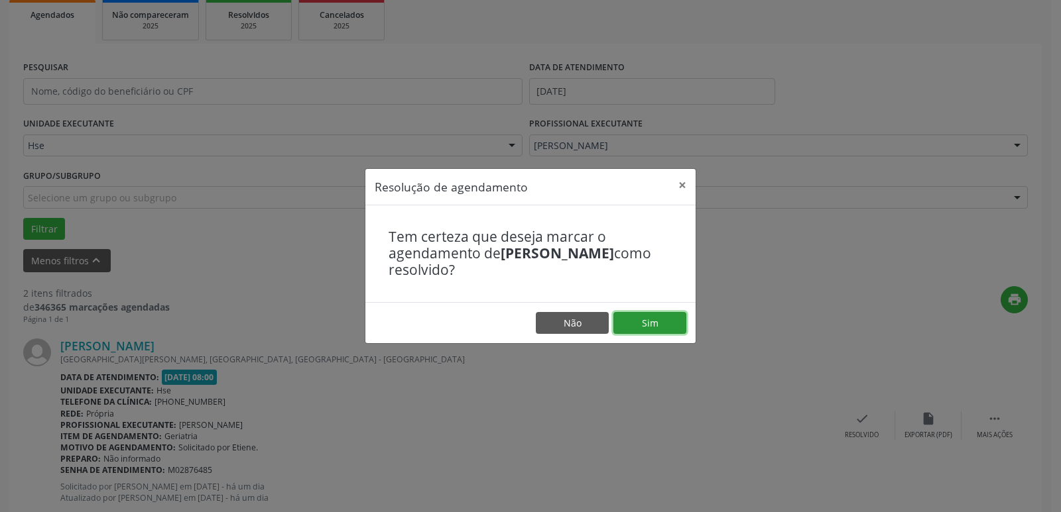
click at [662, 324] on button "Sim" at bounding box center [649, 323] width 73 height 23
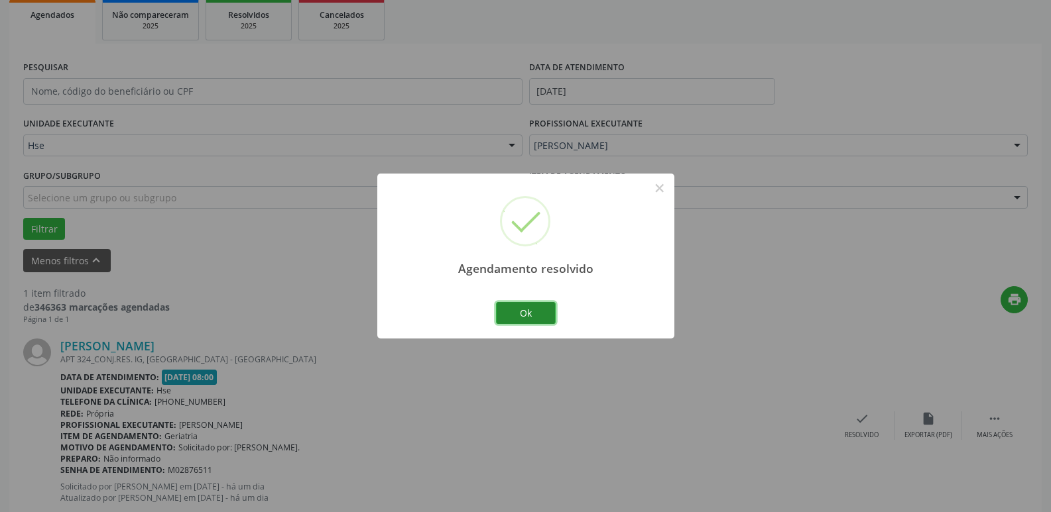
click at [546, 320] on button "Ok" at bounding box center [526, 313] width 60 height 23
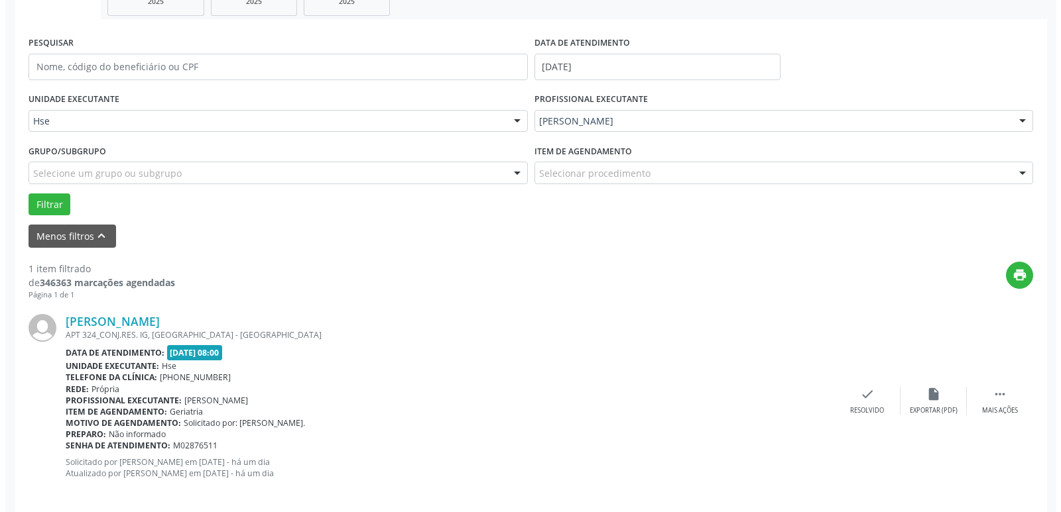
scroll to position [237, 0]
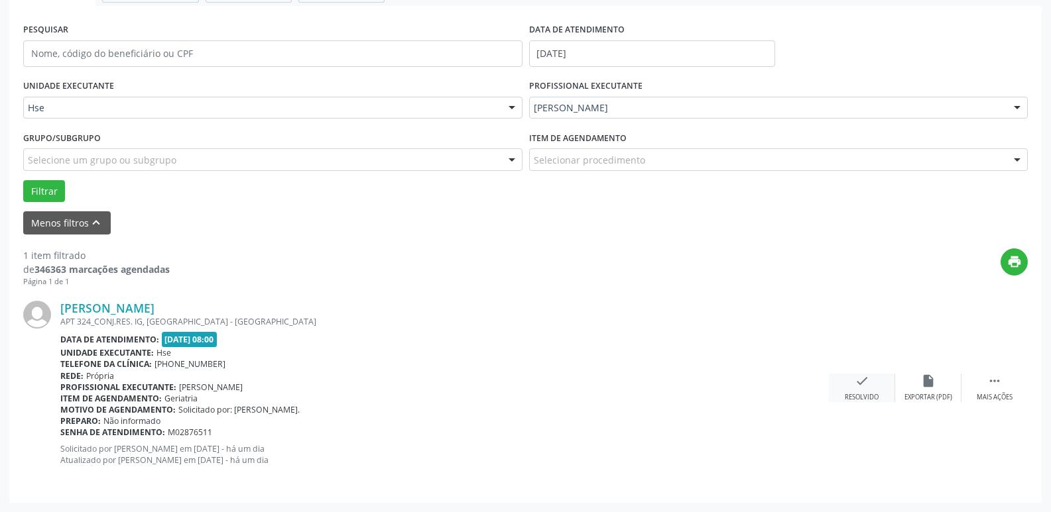
click at [866, 388] on icon "check" at bounding box center [862, 381] width 15 height 15
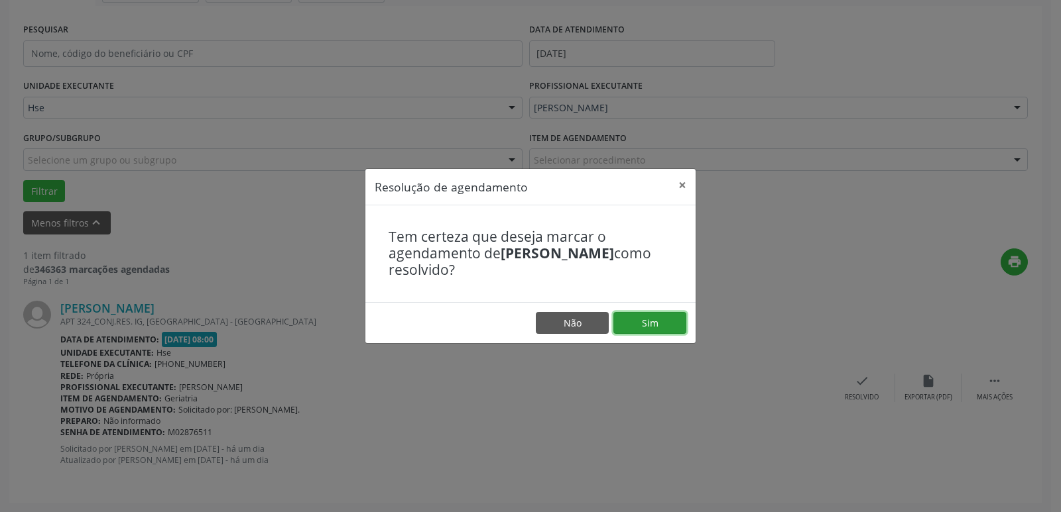
click at [674, 324] on button "Sim" at bounding box center [649, 323] width 73 height 23
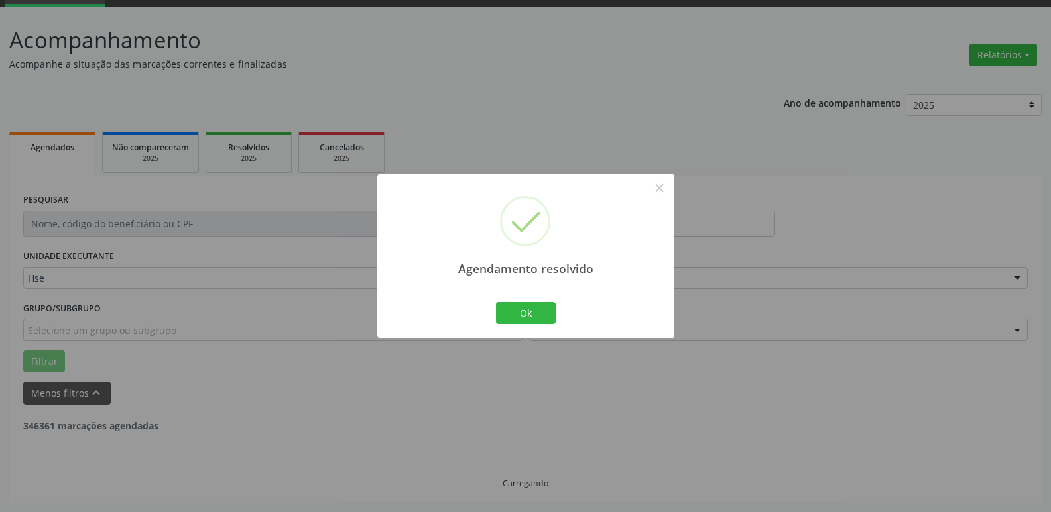
scroll to position [24, 0]
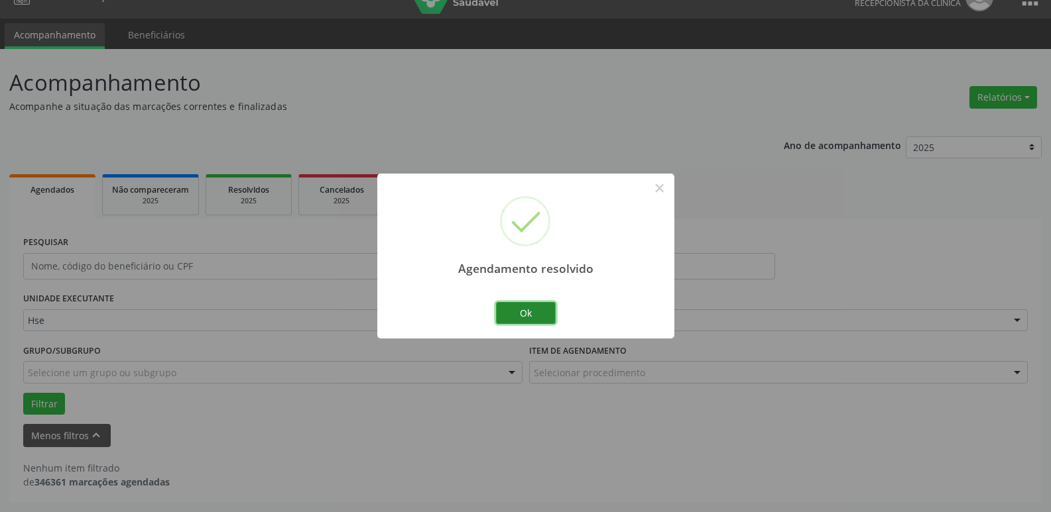
click at [542, 318] on button "Ok" at bounding box center [526, 313] width 60 height 23
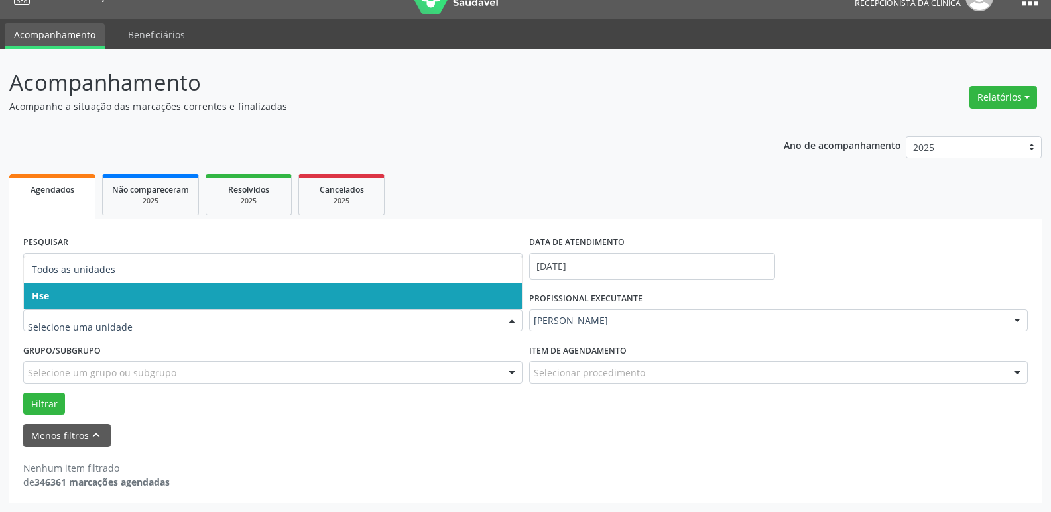
click at [86, 295] on span "Hse" at bounding box center [273, 296] width 498 height 27
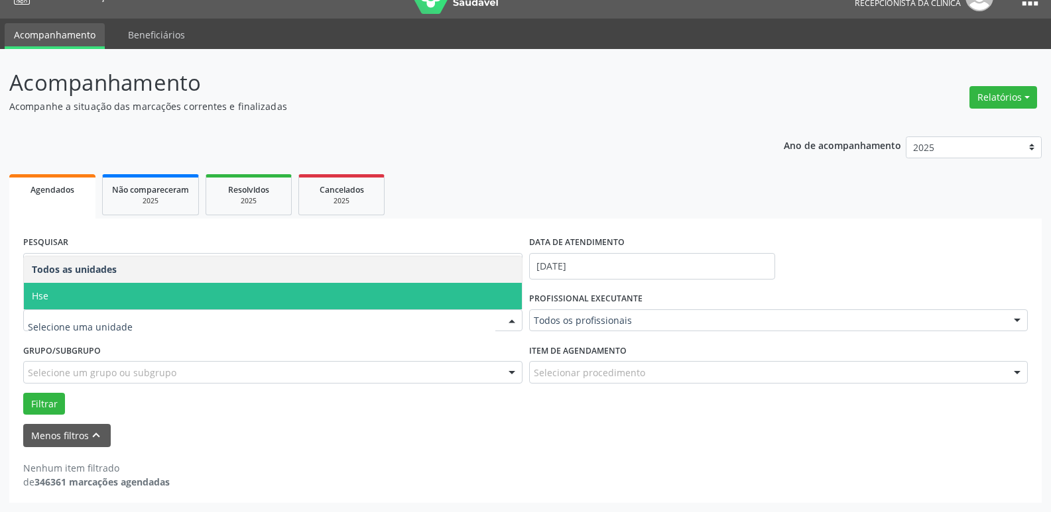
click at [90, 291] on span "Hse" at bounding box center [273, 296] width 498 height 27
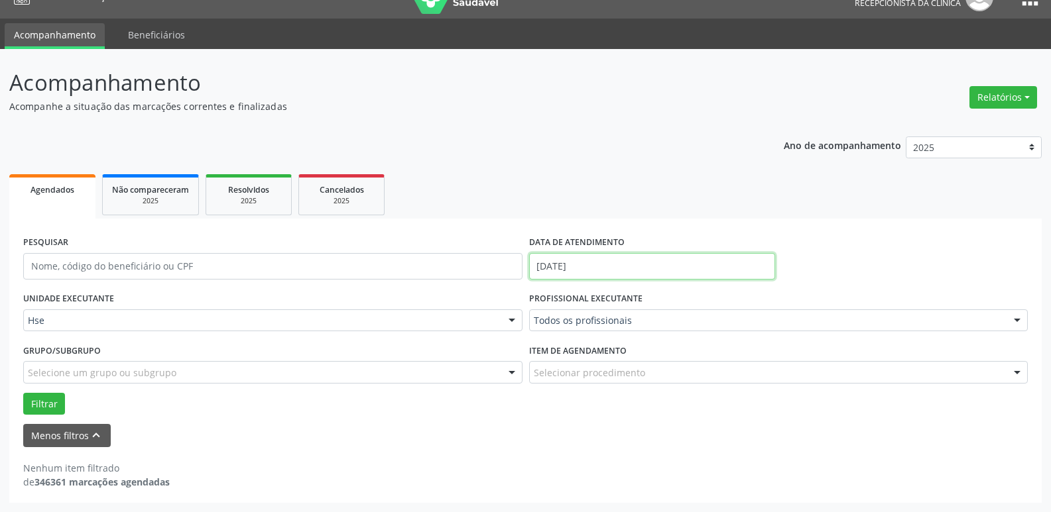
click at [623, 271] on input "[DATE]" at bounding box center [652, 266] width 246 height 27
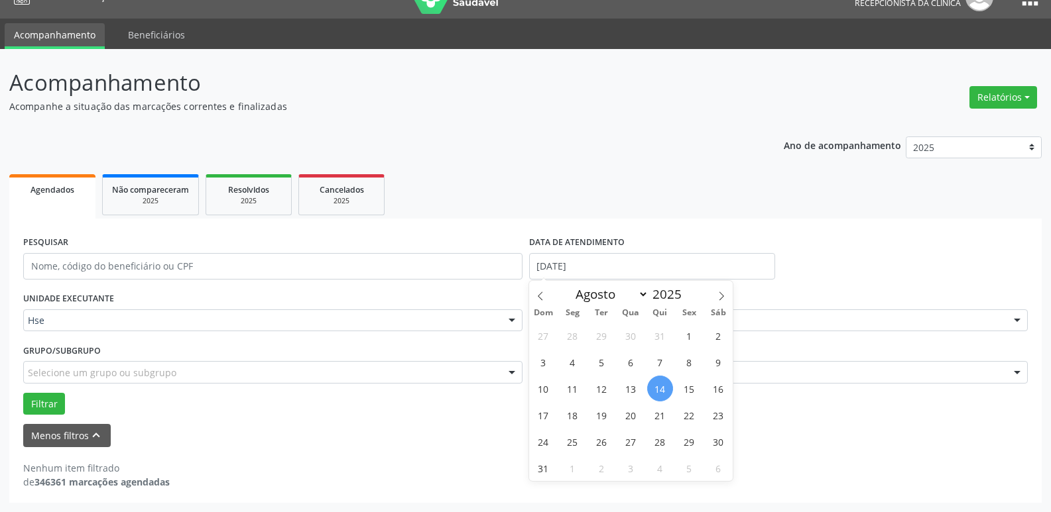
click at [658, 395] on span "14" at bounding box center [660, 389] width 26 height 26
type input "[DATE]"
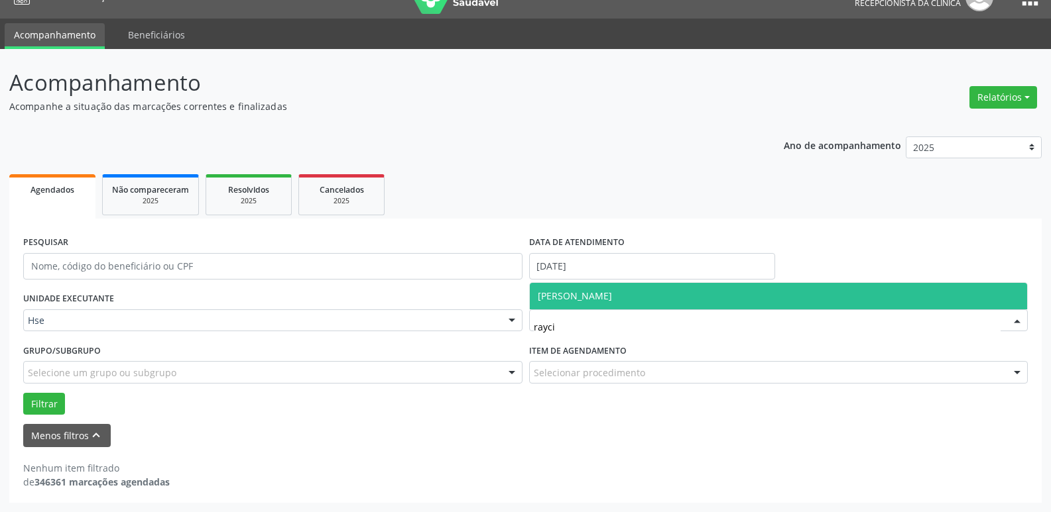
type input "raycia"
click at [612, 292] on span "[PERSON_NAME]" at bounding box center [575, 296] width 74 height 13
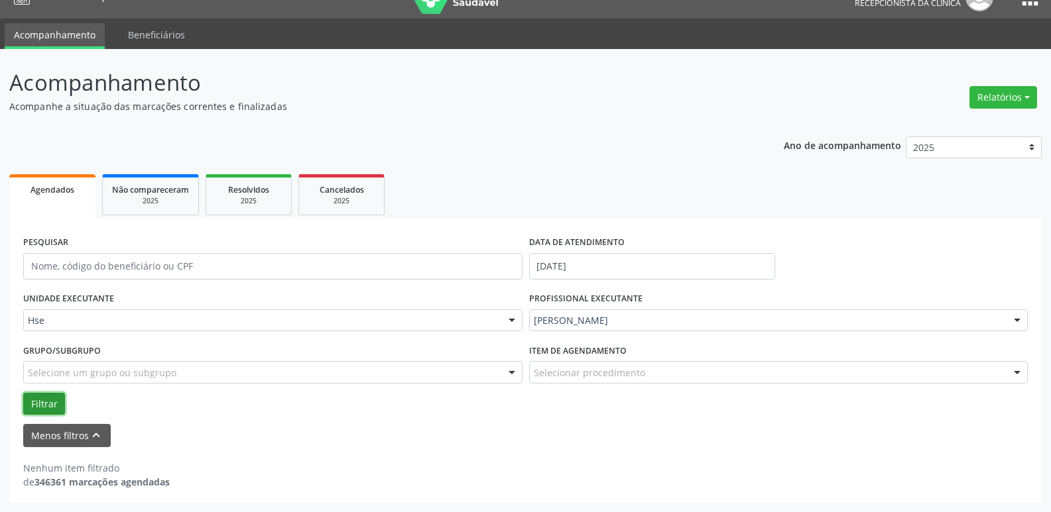
click at [40, 398] on button "Filtrar" at bounding box center [44, 404] width 42 height 23
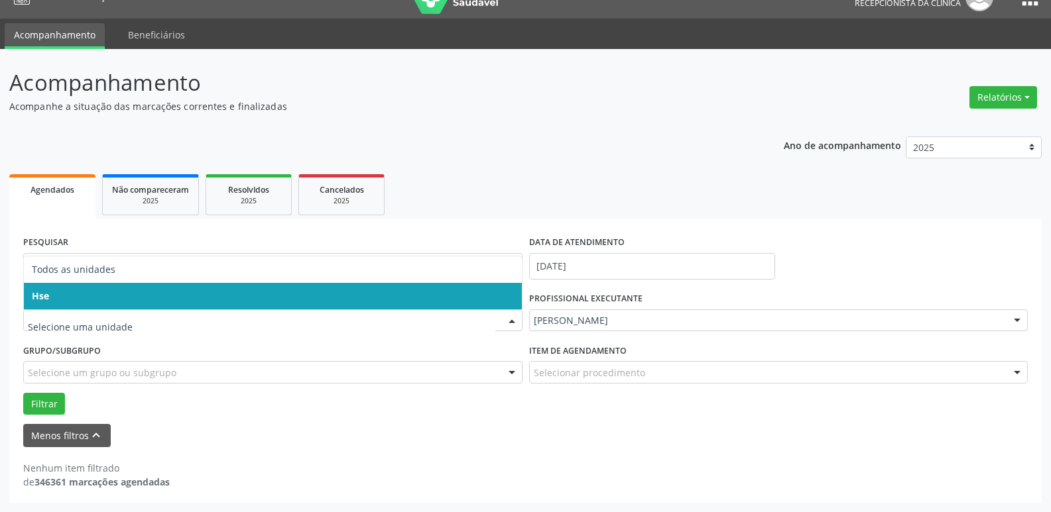
click at [84, 298] on span "Hse" at bounding box center [273, 296] width 498 height 27
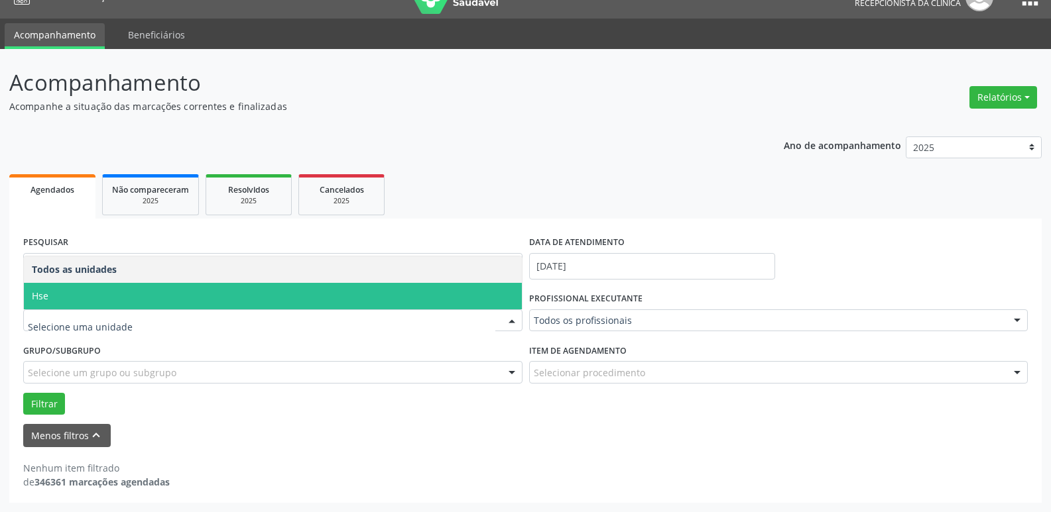
click at [84, 288] on span "Hse" at bounding box center [273, 296] width 498 height 27
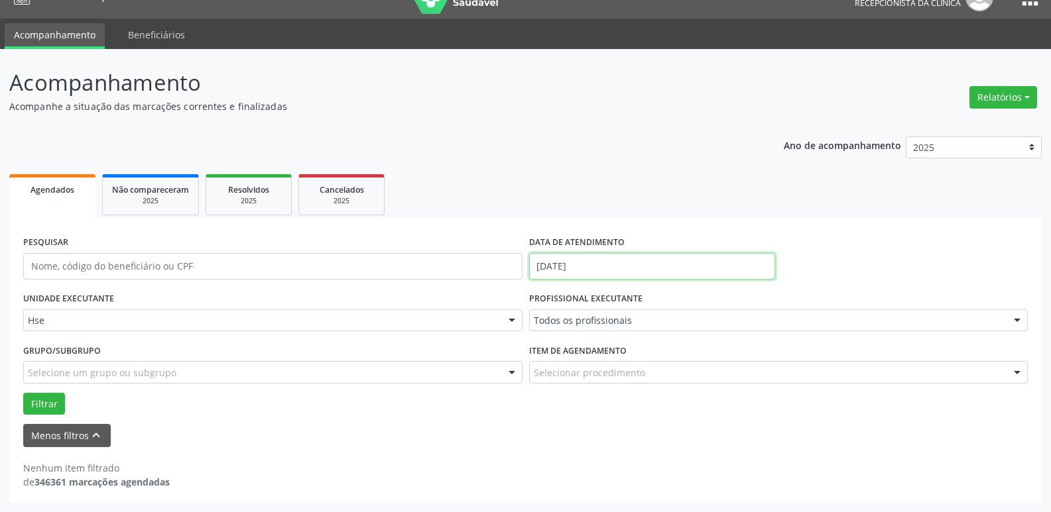
click at [616, 267] on input "[DATE]" at bounding box center [652, 266] width 246 height 27
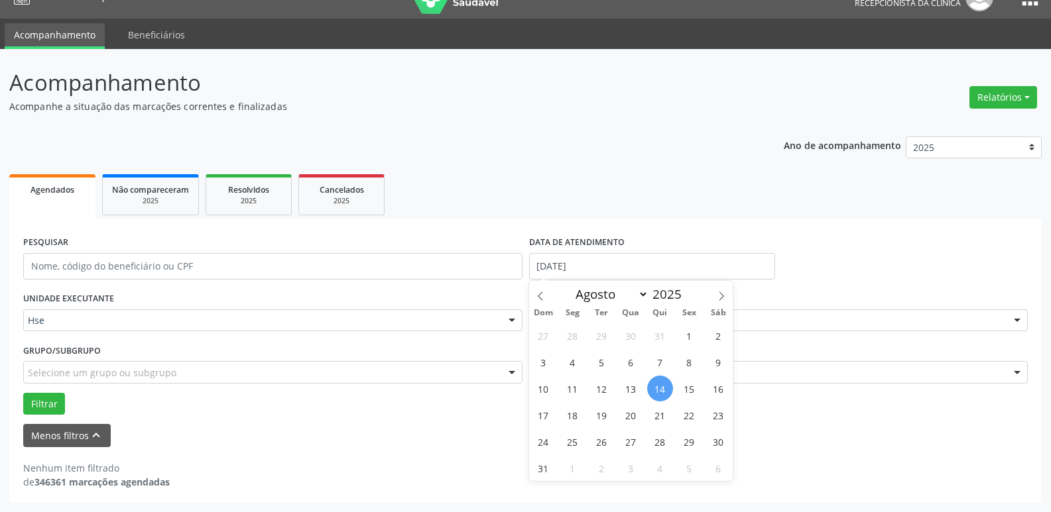
click at [666, 395] on span "14" at bounding box center [660, 389] width 26 height 26
type input "[DATE]"
click at [666, 394] on span "14" at bounding box center [660, 389] width 26 height 26
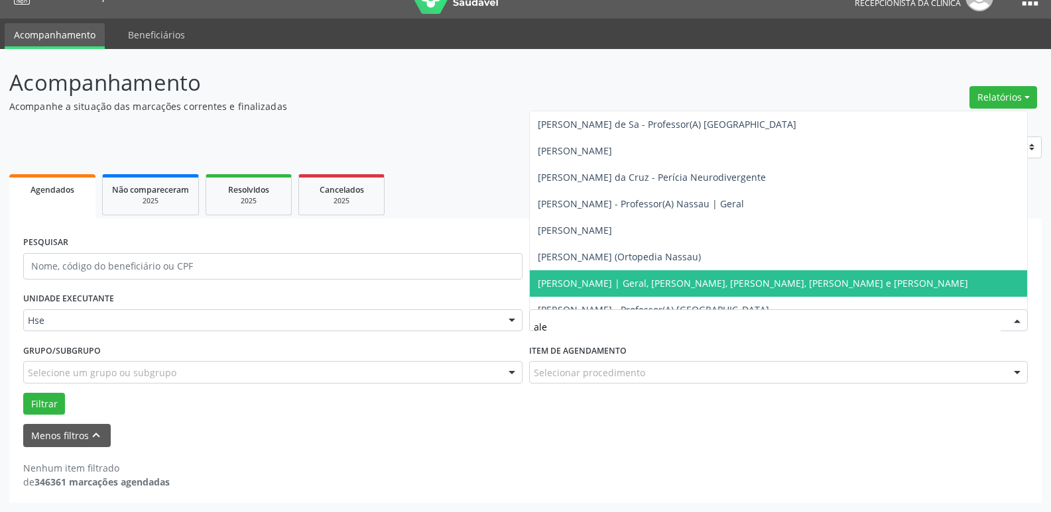
type input "[PERSON_NAME]"
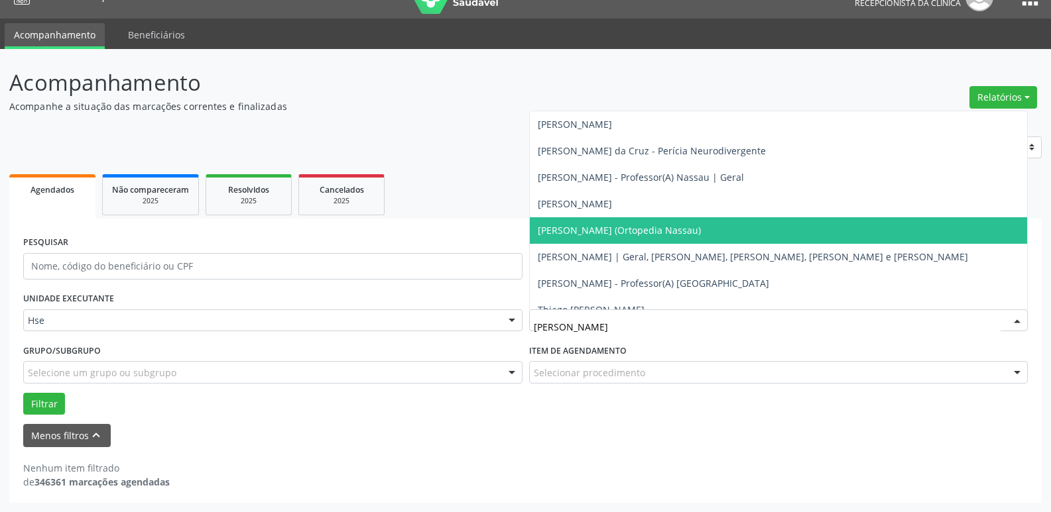
click at [623, 233] on span "[PERSON_NAME] (Ortopedia Nassau)" at bounding box center [619, 230] width 163 height 13
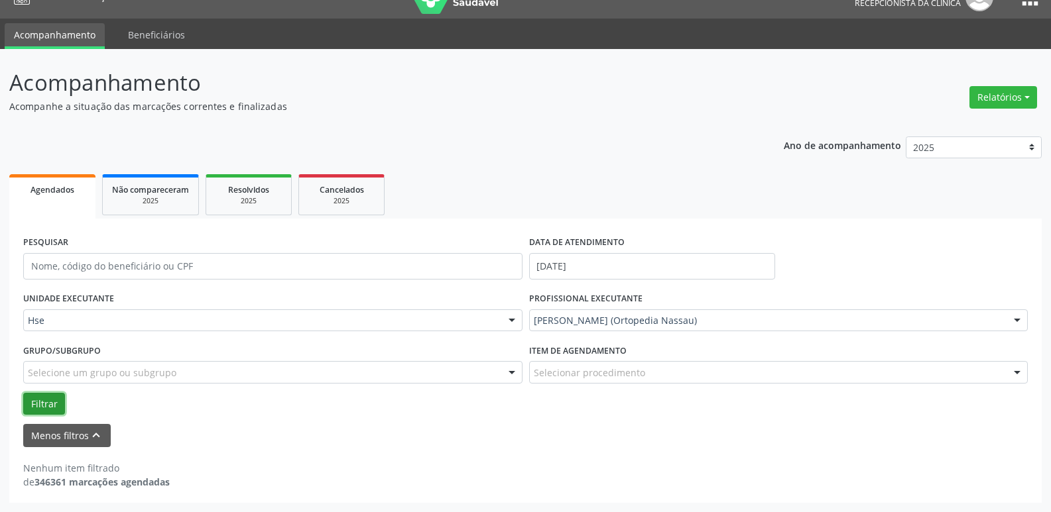
click at [38, 400] on button "Filtrar" at bounding box center [44, 404] width 42 height 23
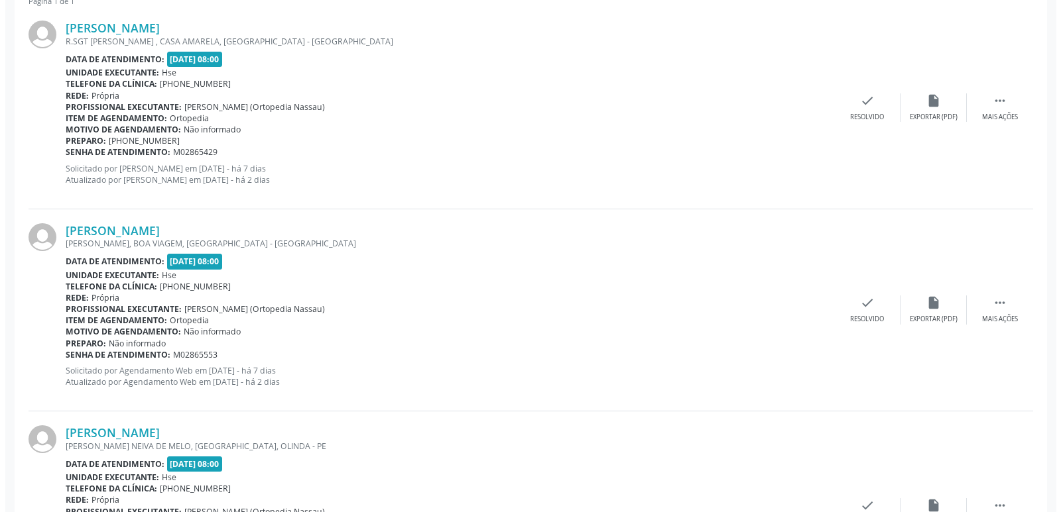
scroll to position [554, 0]
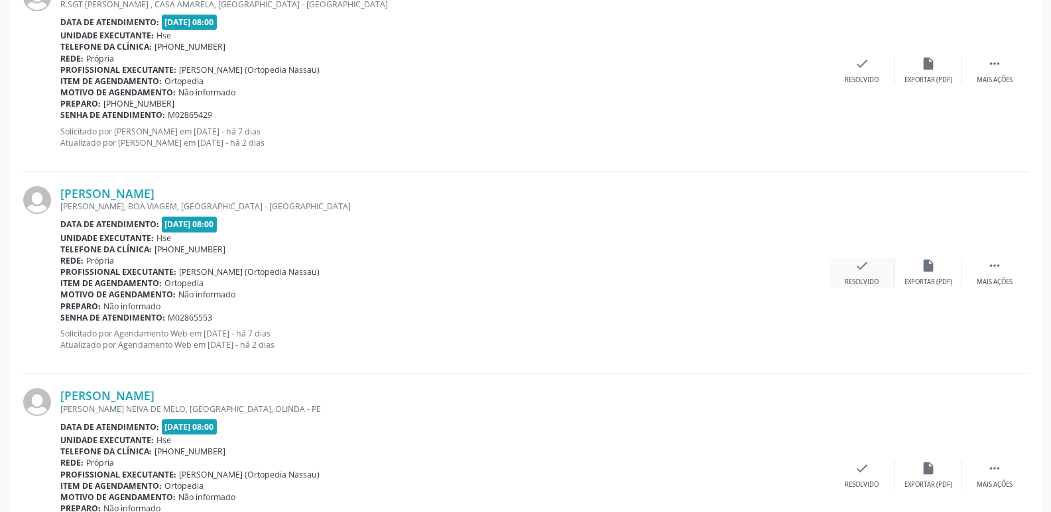
click at [867, 271] on icon "check" at bounding box center [862, 266] width 15 height 15
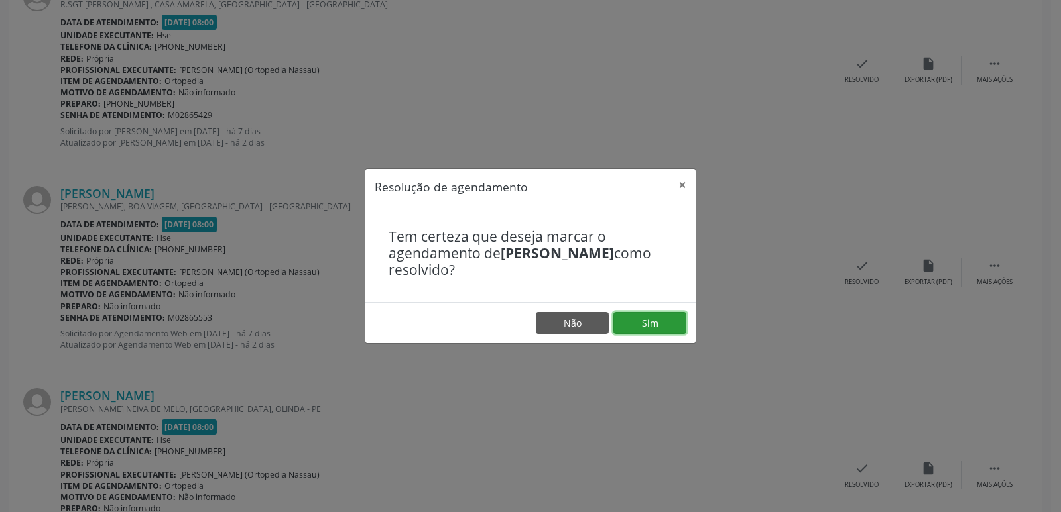
click at [662, 324] on button "Sim" at bounding box center [649, 323] width 73 height 23
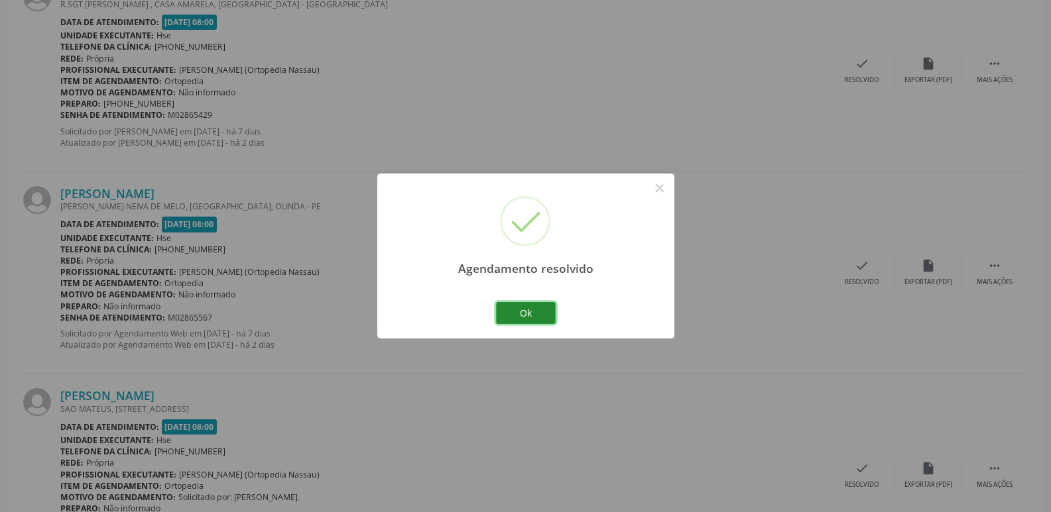
click at [525, 310] on button "Ok" at bounding box center [526, 313] width 60 height 23
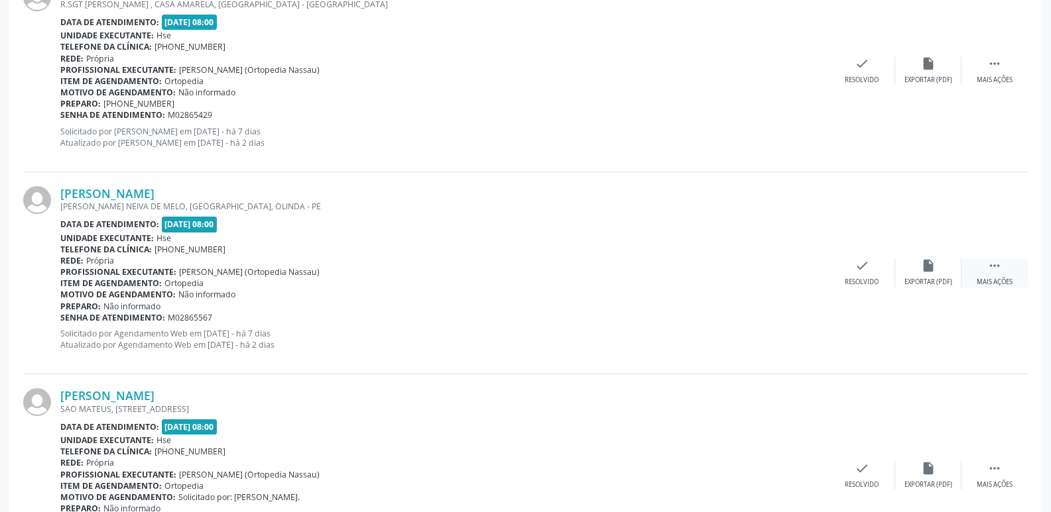
click at [1010, 272] on div " Mais ações" at bounding box center [994, 273] width 66 height 29
click at [938, 280] on div "Não compareceu" at bounding box center [928, 282] width 56 height 9
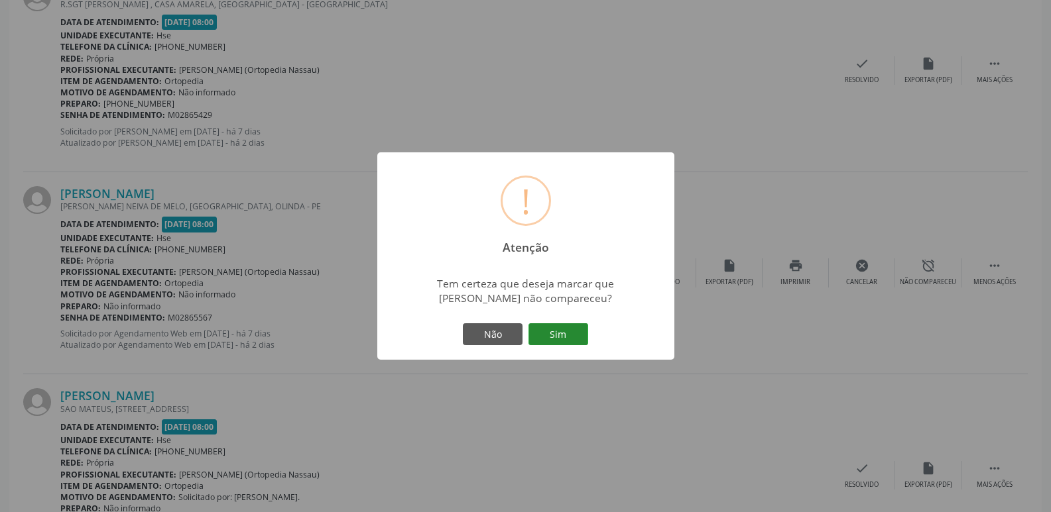
click at [559, 333] on button "Sim" at bounding box center [558, 335] width 60 height 23
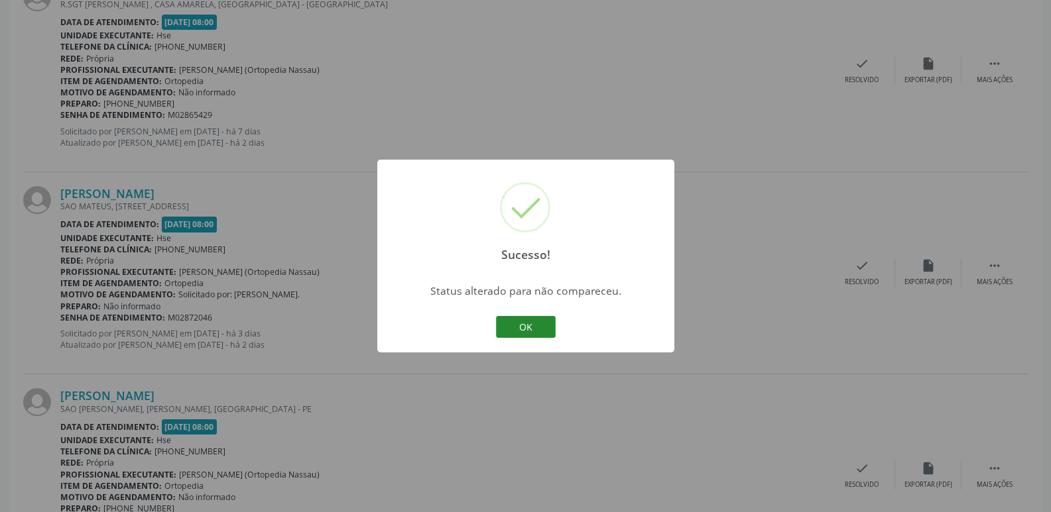
click at [530, 326] on button "OK" at bounding box center [526, 327] width 60 height 23
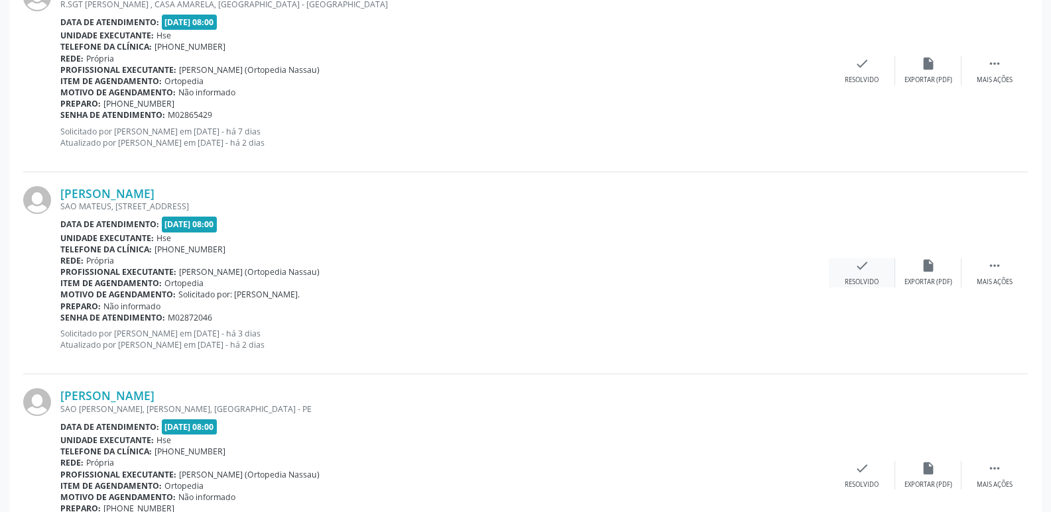
click at [864, 272] on icon "check" at bounding box center [862, 266] width 15 height 15
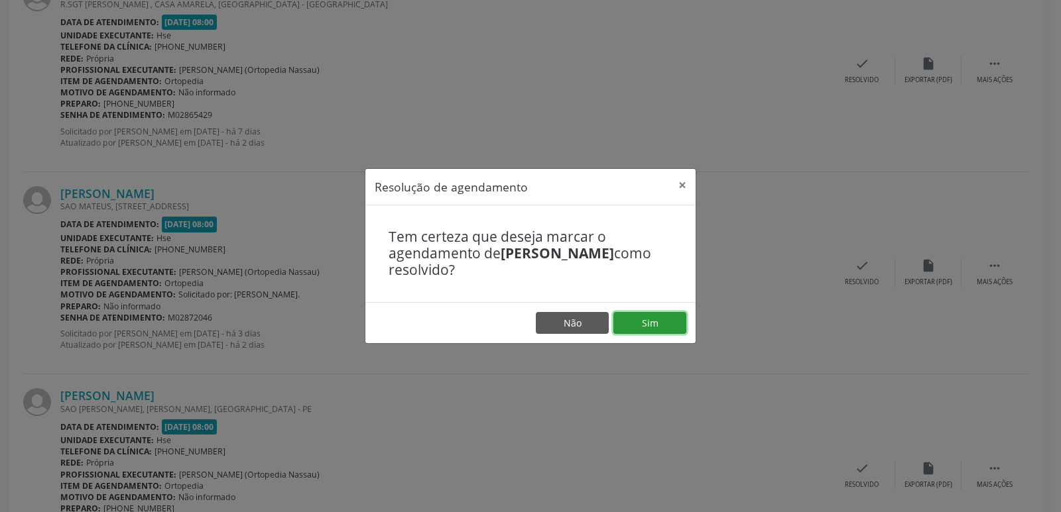
click at [670, 328] on button "Sim" at bounding box center [649, 323] width 73 height 23
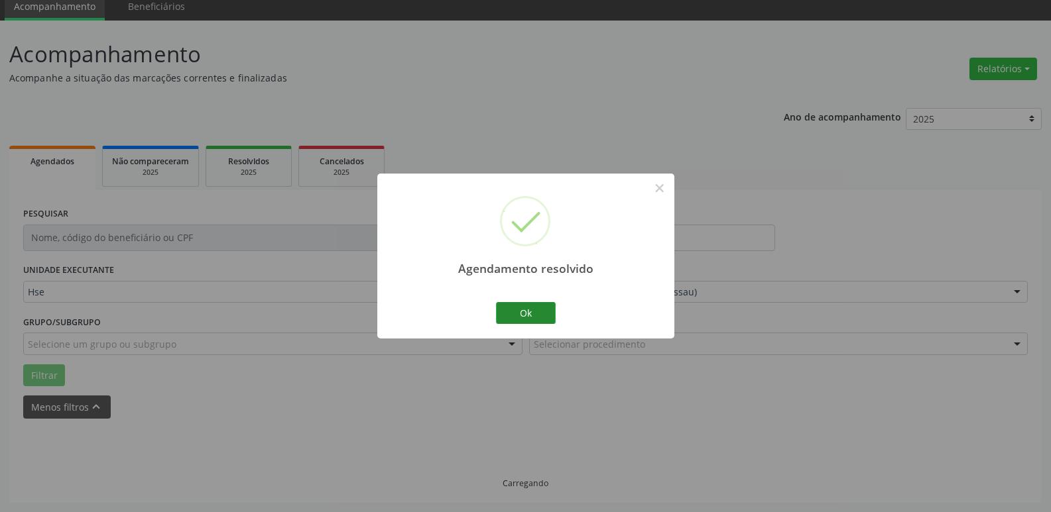
scroll to position [66, 0]
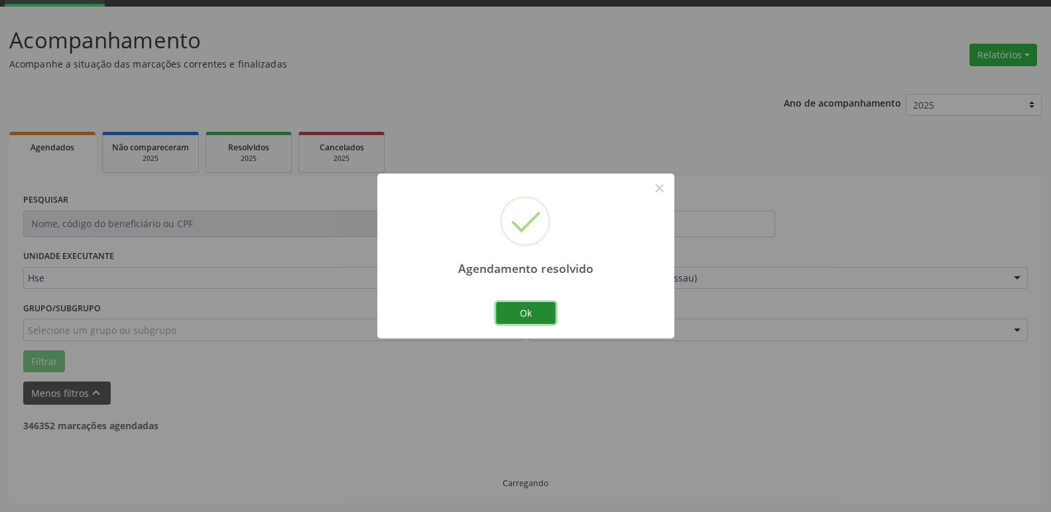
click at [538, 318] on button "Ok" at bounding box center [526, 313] width 60 height 23
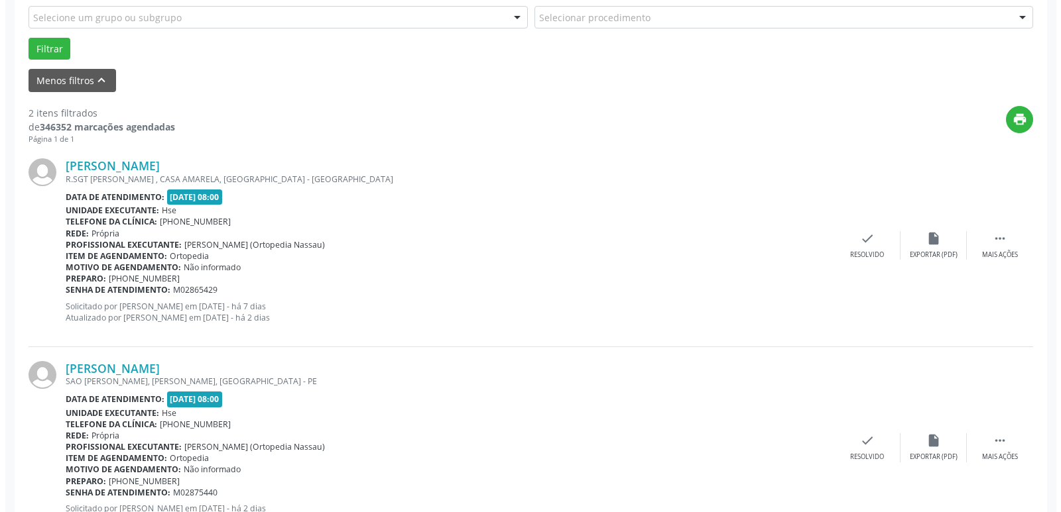
scroll to position [439, 0]
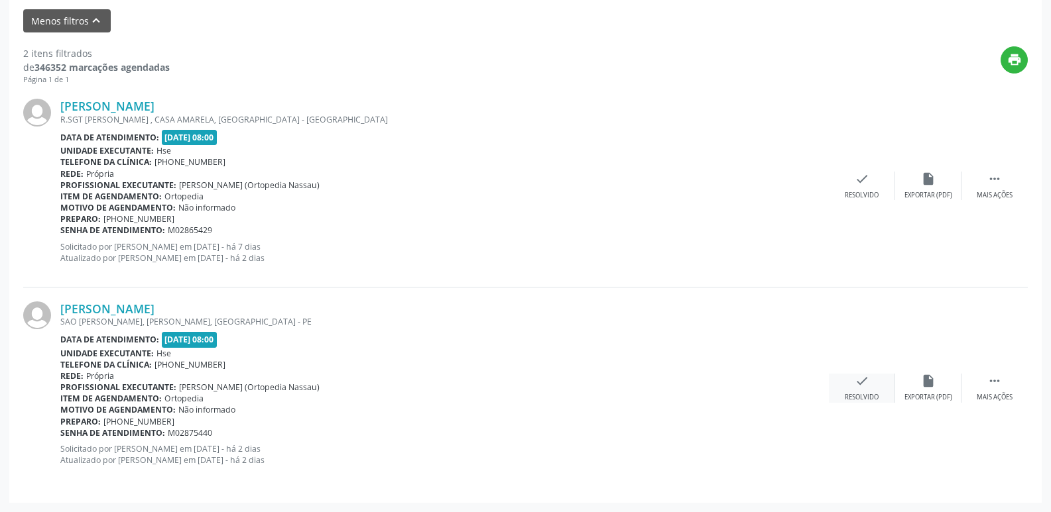
click at [860, 386] on icon "check" at bounding box center [862, 381] width 15 height 15
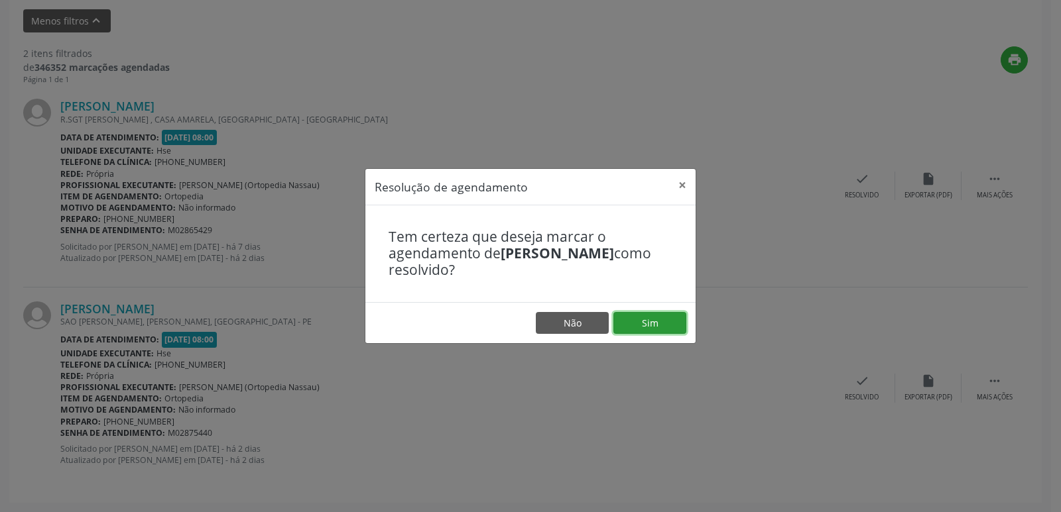
click at [654, 327] on button "Sim" at bounding box center [649, 323] width 73 height 23
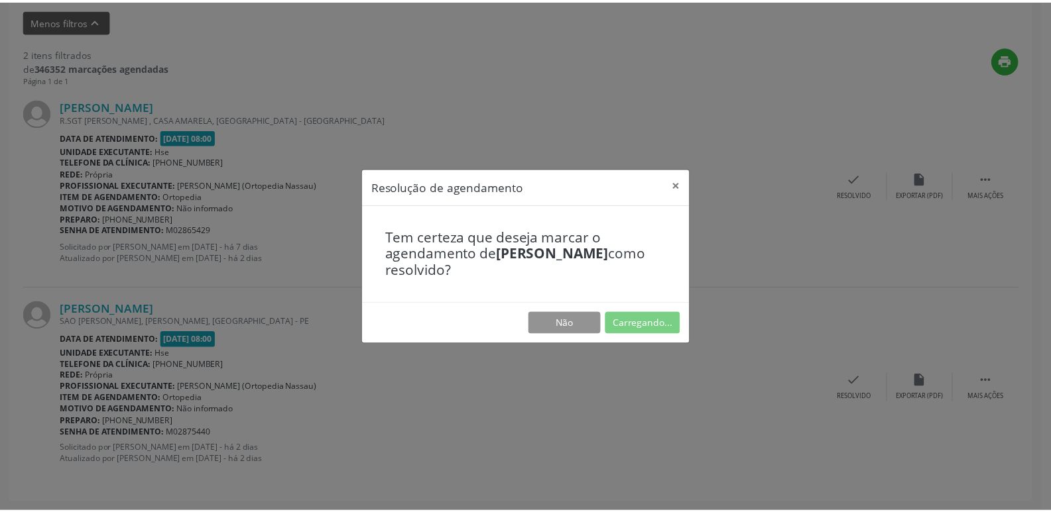
scroll to position [52, 0]
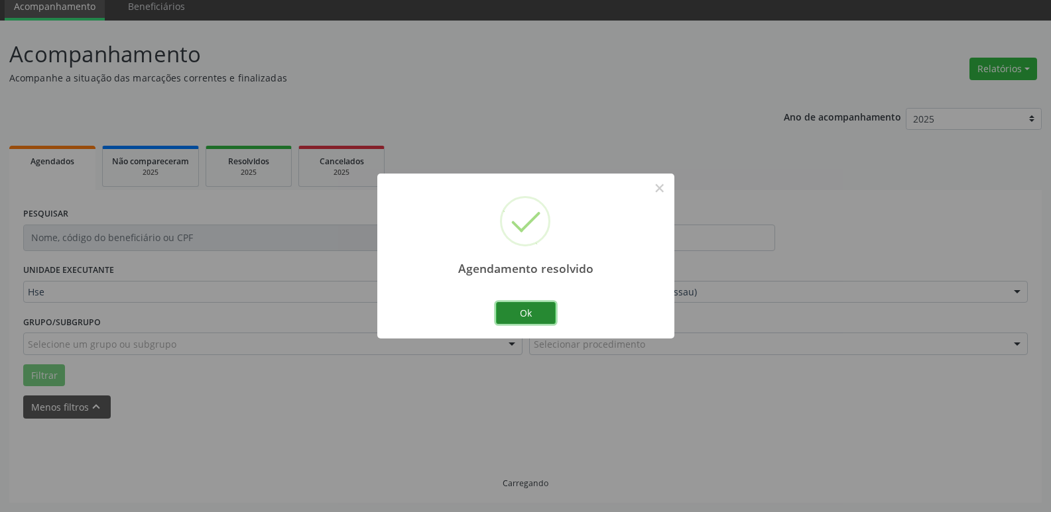
click at [522, 318] on button "Ok" at bounding box center [526, 313] width 60 height 23
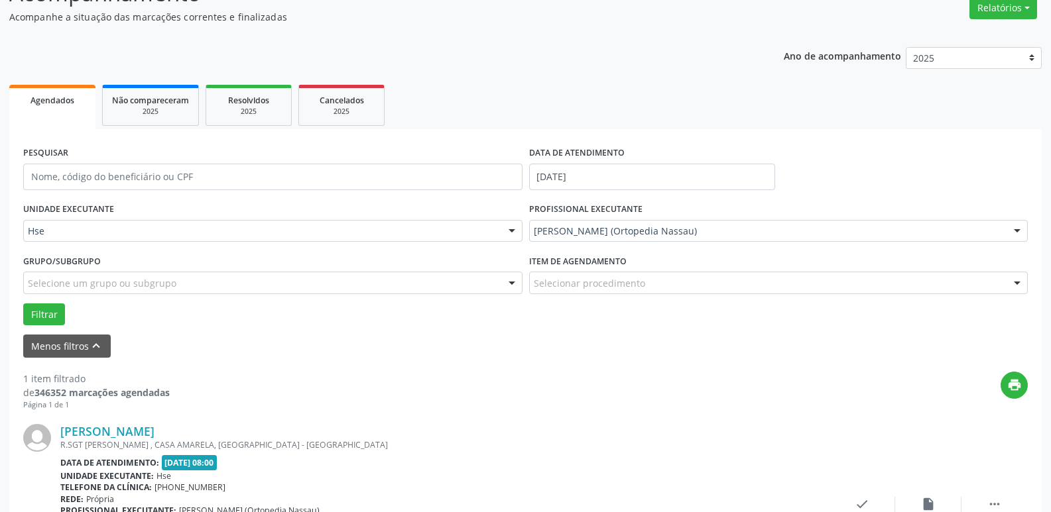
scroll to position [237, 0]
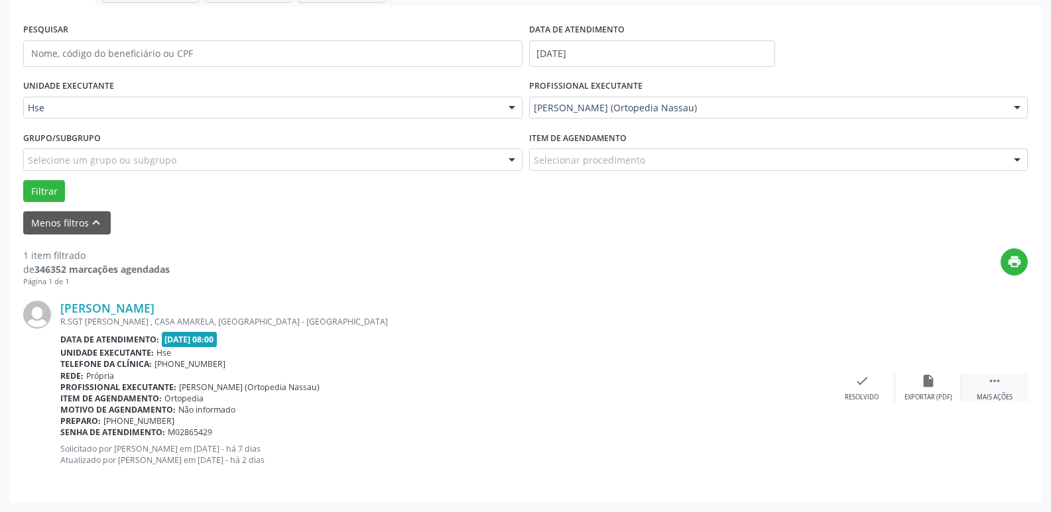
click at [1001, 387] on icon "" at bounding box center [994, 381] width 15 height 15
click at [929, 379] on icon "alarm_off" at bounding box center [928, 381] width 15 height 15
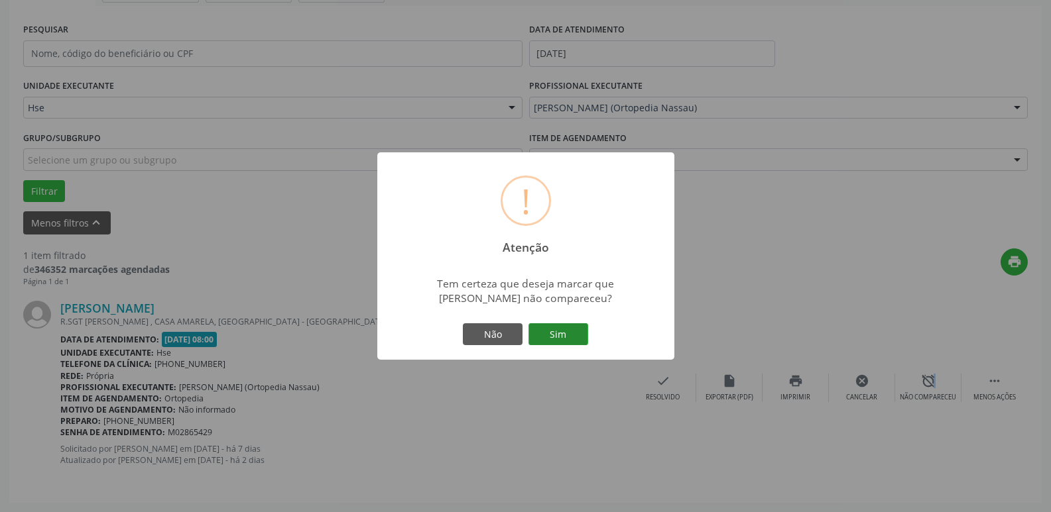
click at [559, 333] on button "Sim" at bounding box center [558, 335] width 60 height 23
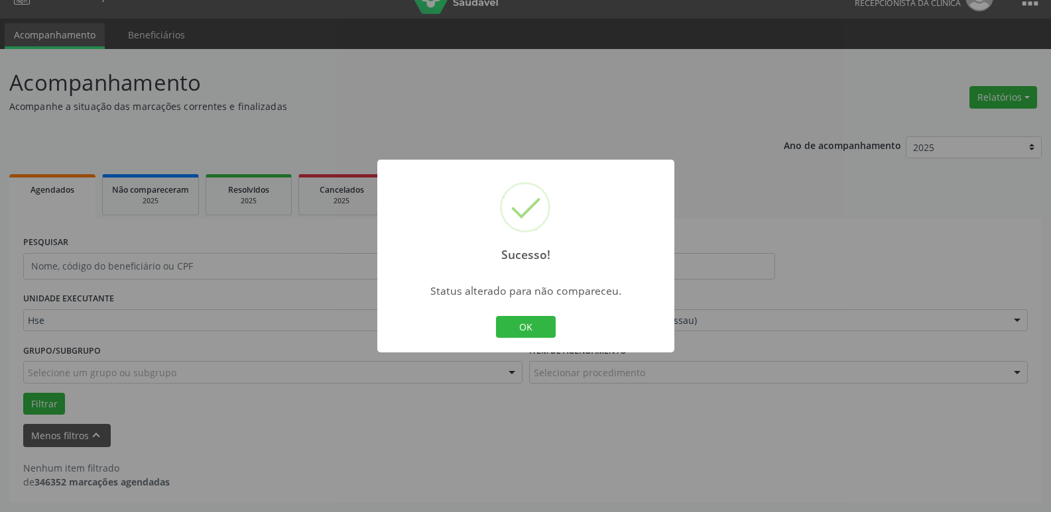
scroll to position [24, 0]
click at [521, 328] on button "OK" at bounding box center [526, 327] width 60 height 23
